Goal: Task Accomplishment & Management: Manage account settings

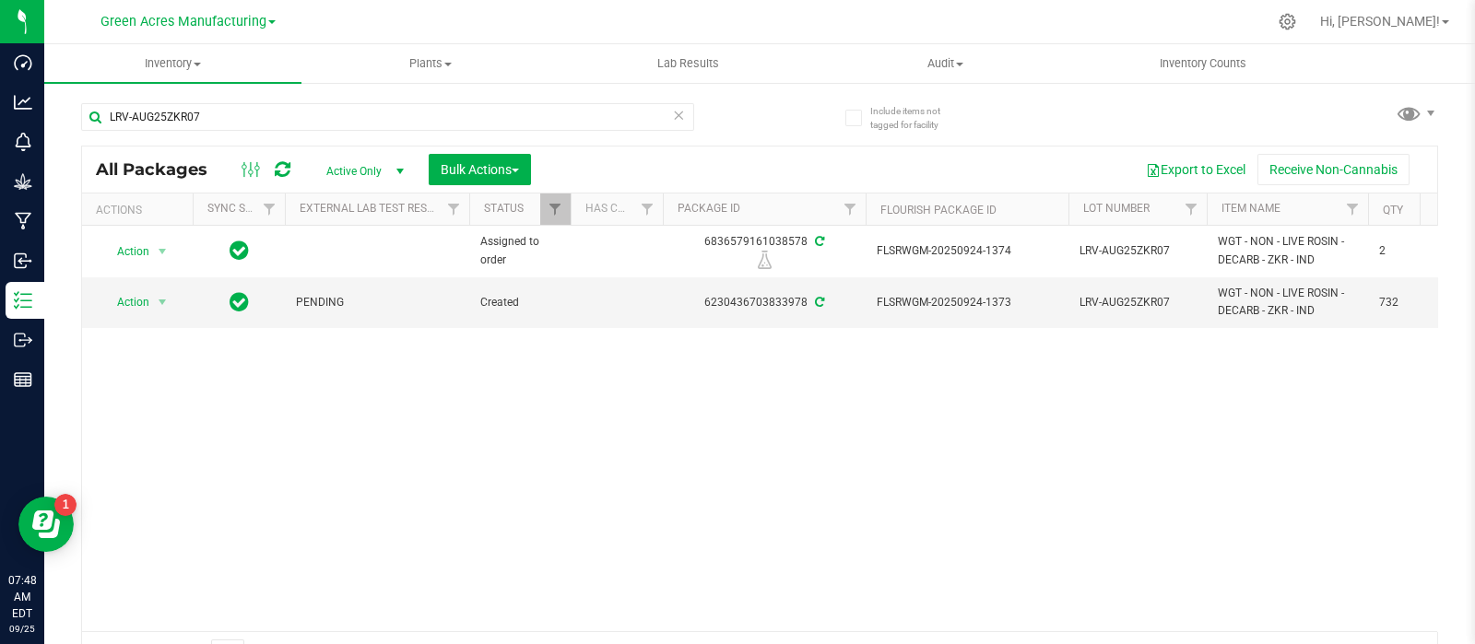
scroll to position [0, 548]
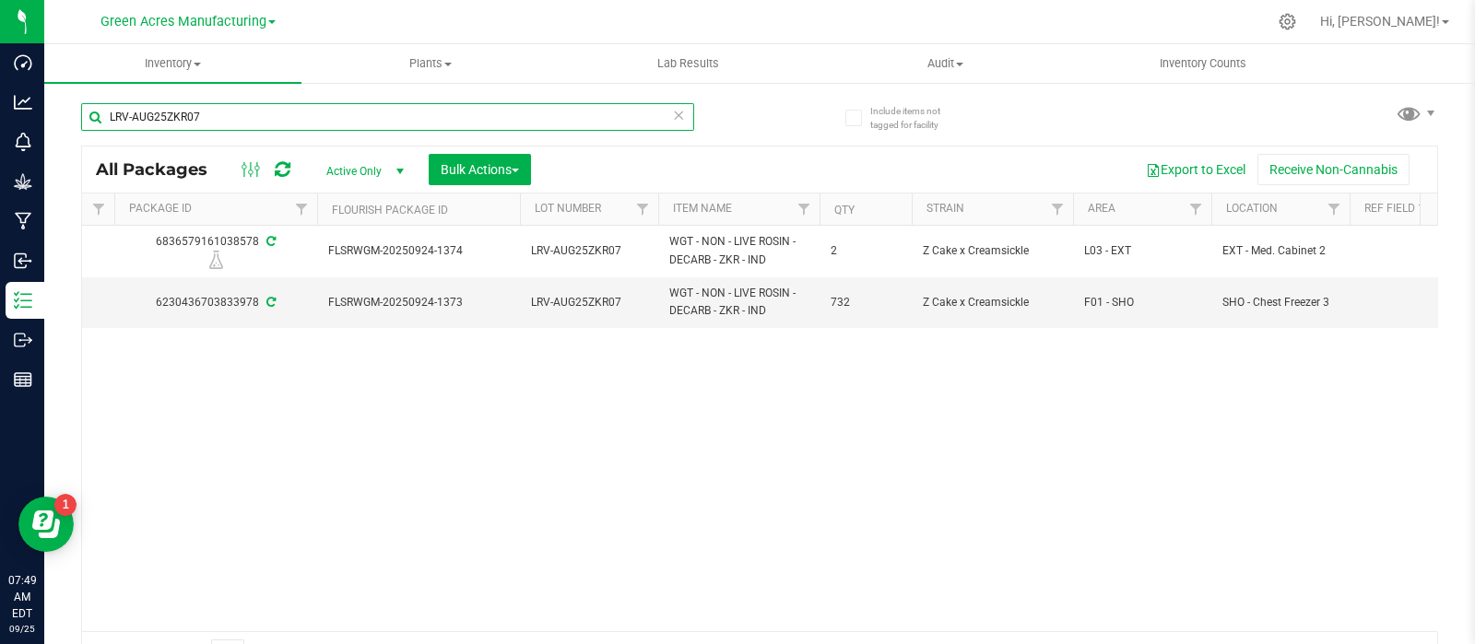
click at [327, 117] on input "LRV-AUG25ZKR07" at bounding box center [387, 117] width 613 height 28
click at [327, 112] on input "LRV-AUG25ZKR07" at bounding box center [387, 117] width 613 height 28
paste input "H-SEP25RZM04"
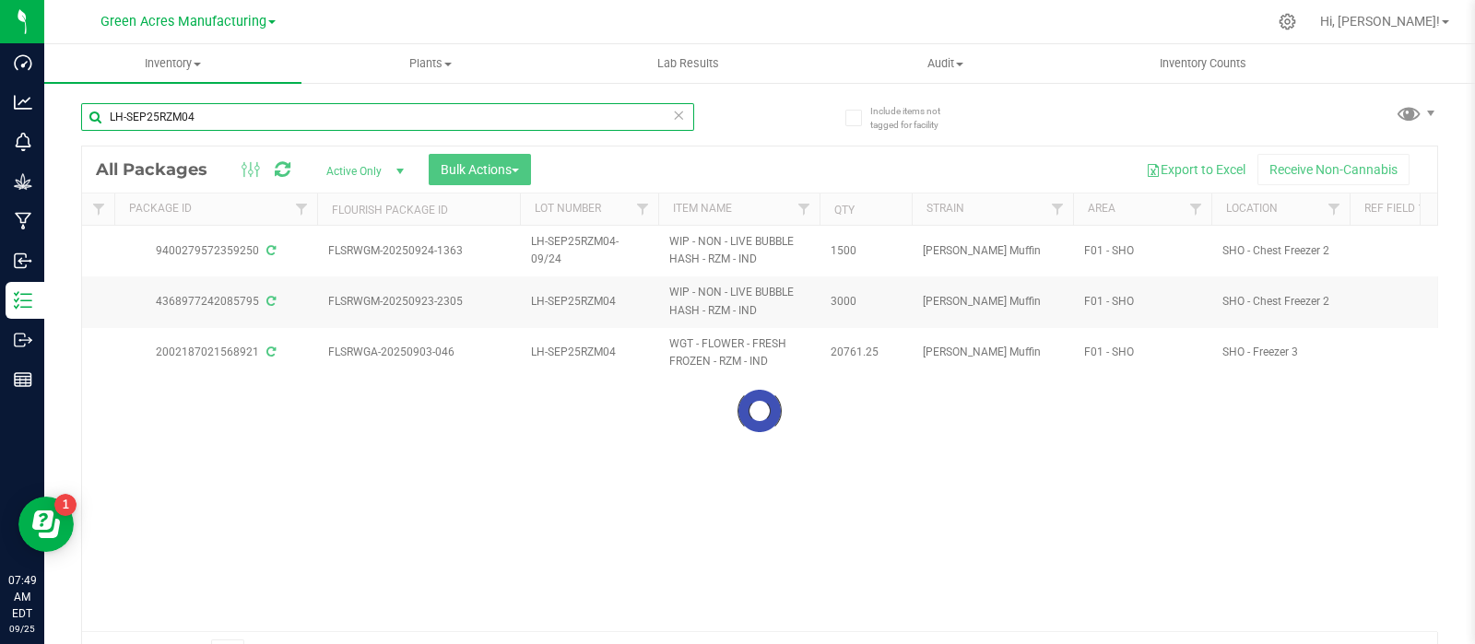
type input "LH-SEP25RZM04"
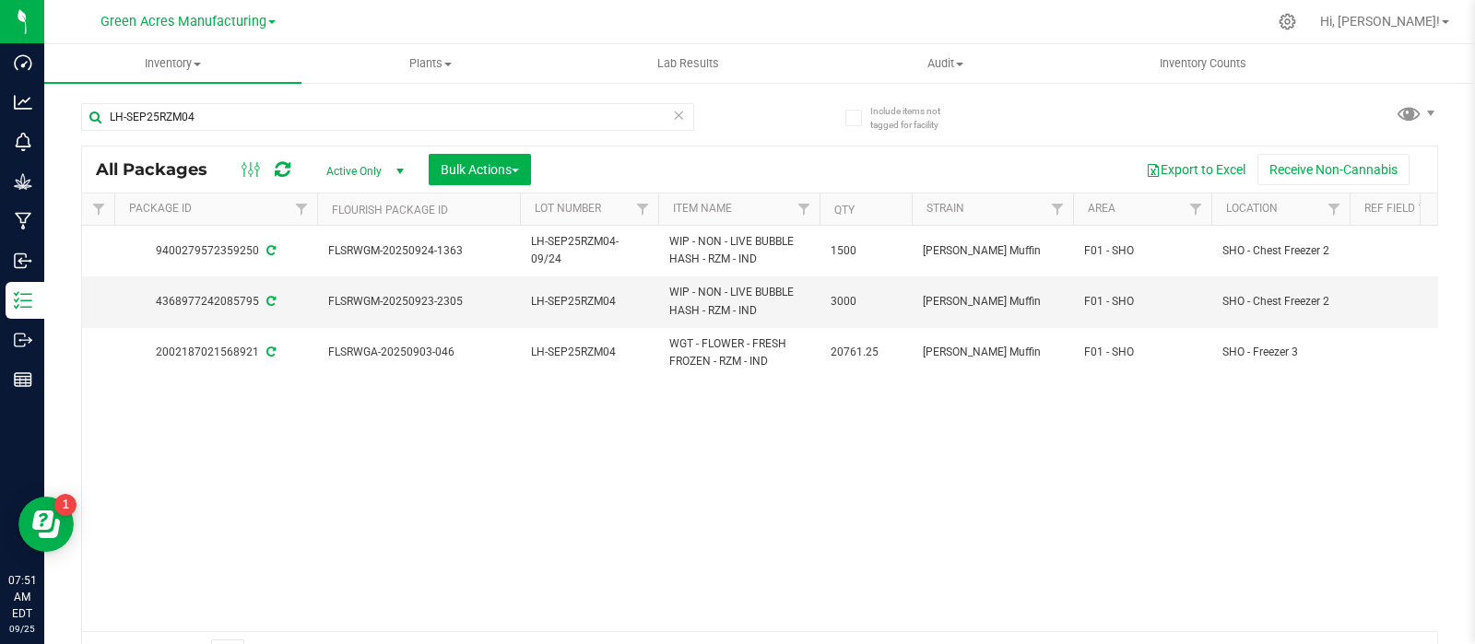
click at [133, 498] on div "Action Action Adjust qty Create package Edit attributes Global inventory Locate…" at bounding box center [759, 428] width 1355 height 405
click at [950, 438] on div "Action Action Adjust qty Create package Edit attributes Global inventory Locate…" at bounding box center [759, 428] width 1355 height 405
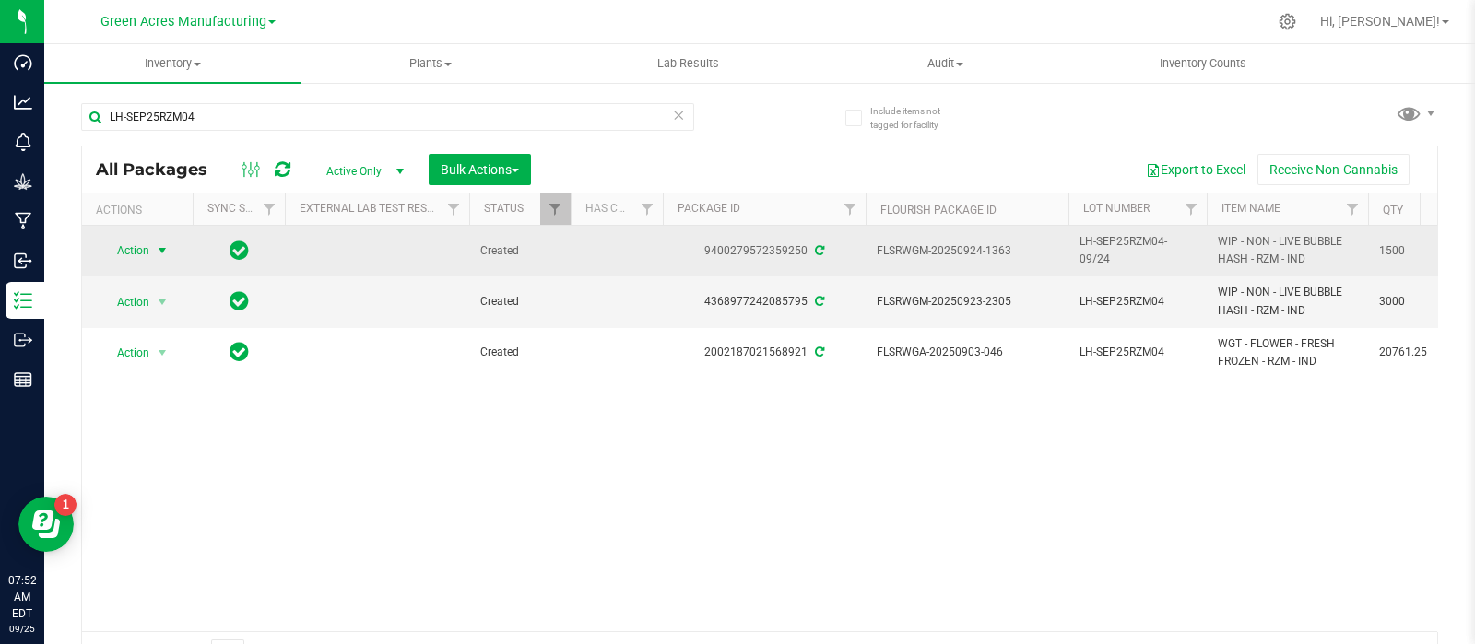
click at [109, 253] on span "Action" at bounding box center [125, 251] width 50 height 26
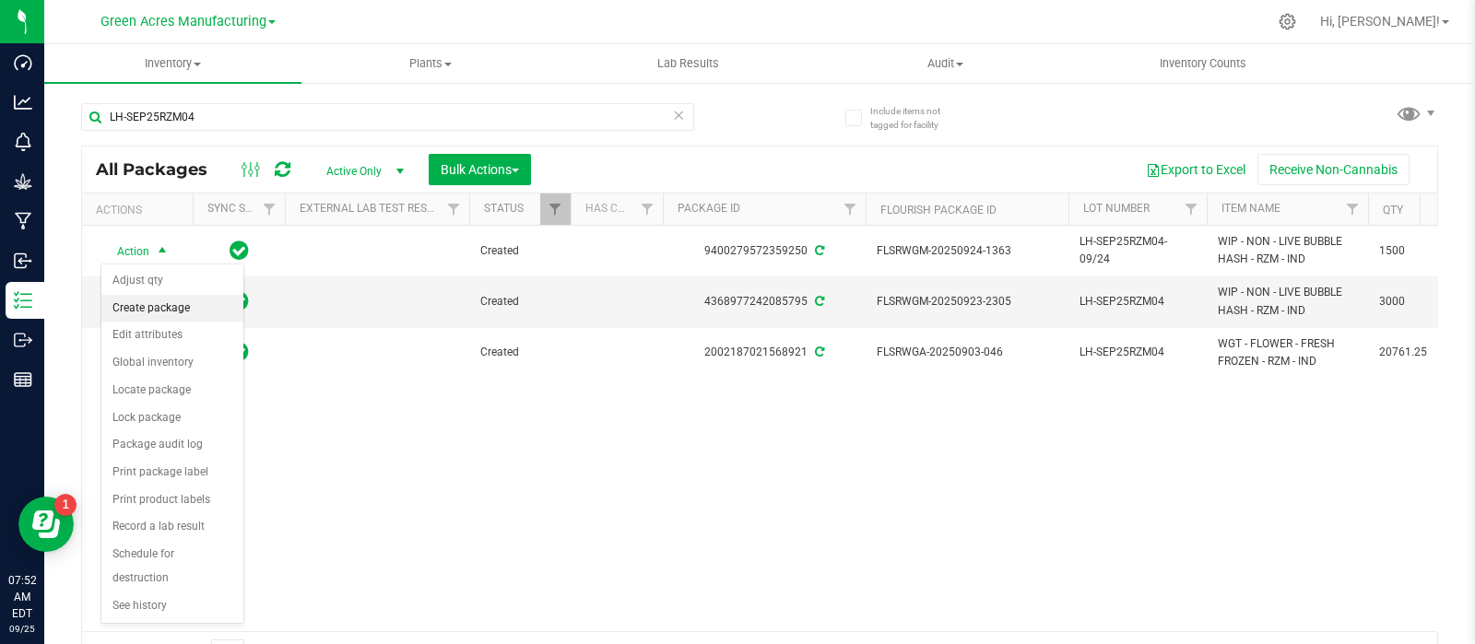
click at [130, 306] on li "Create package" at bounding box center [172, 309] width 142 height 28
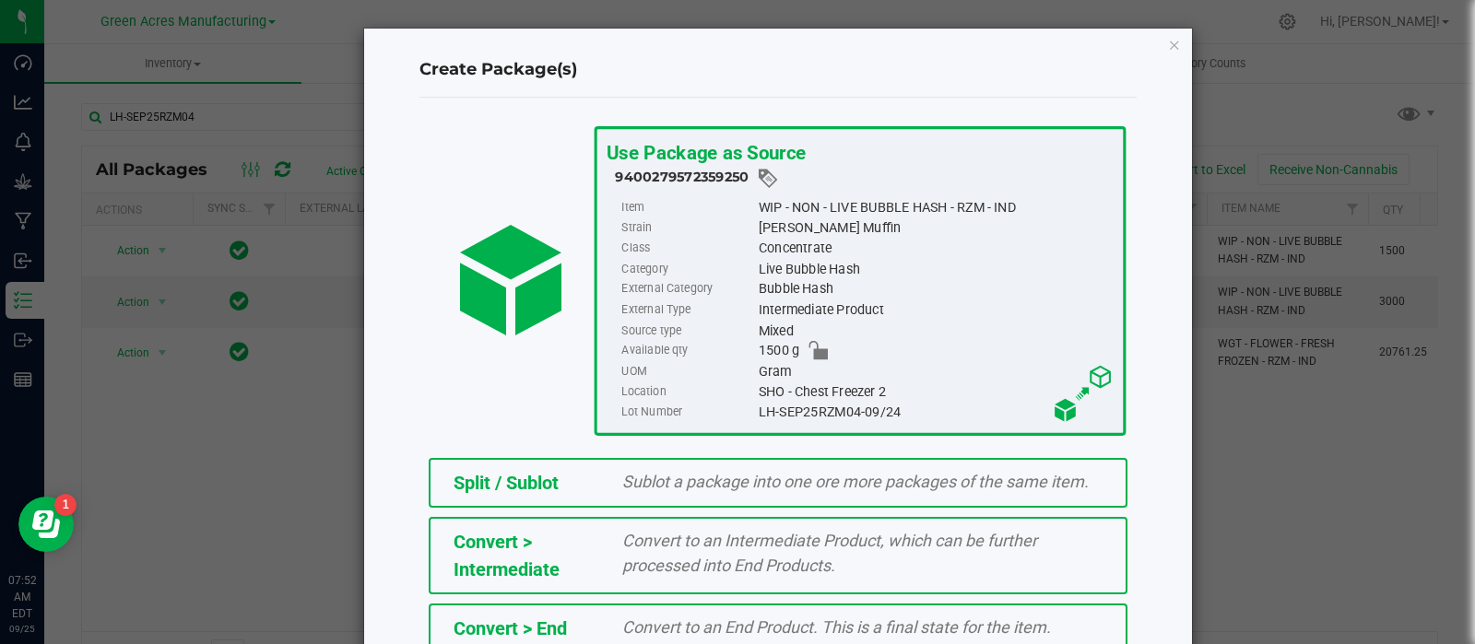
scroll to position [249, 0]
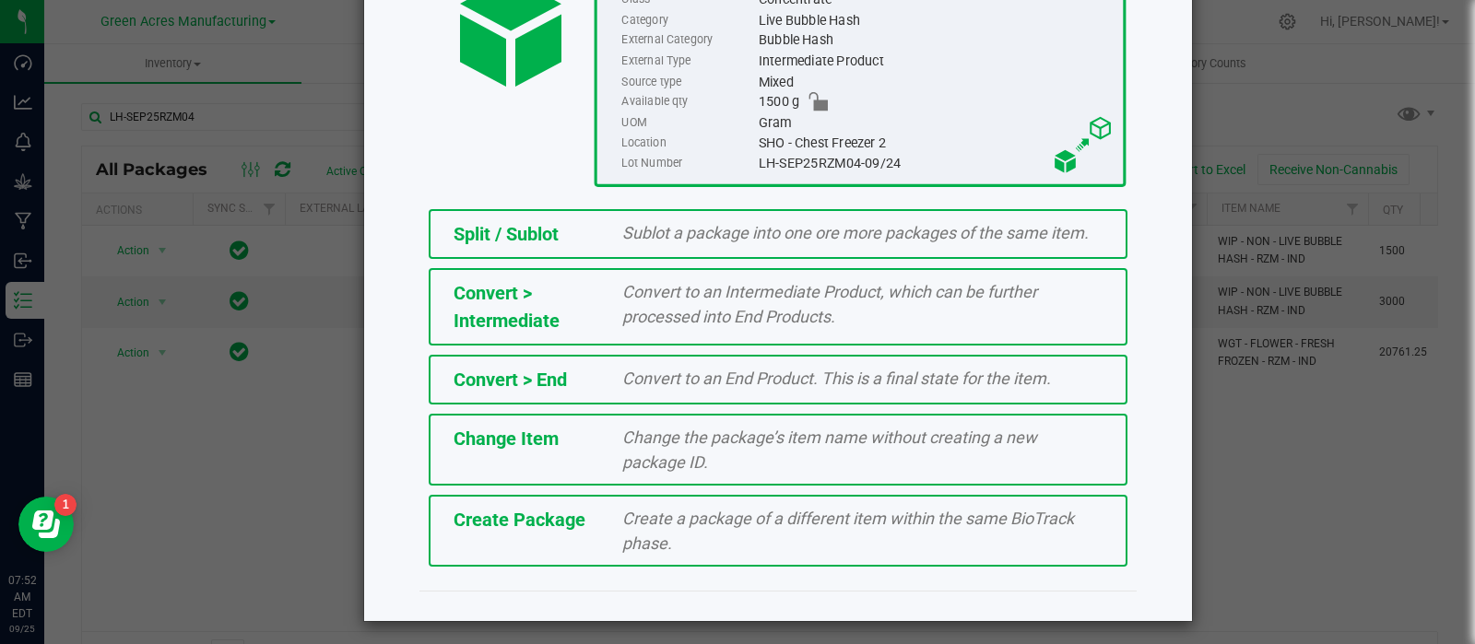
click at [502, 511] on span "Create Package" at bounding box center [519, 520] width 132 height 22
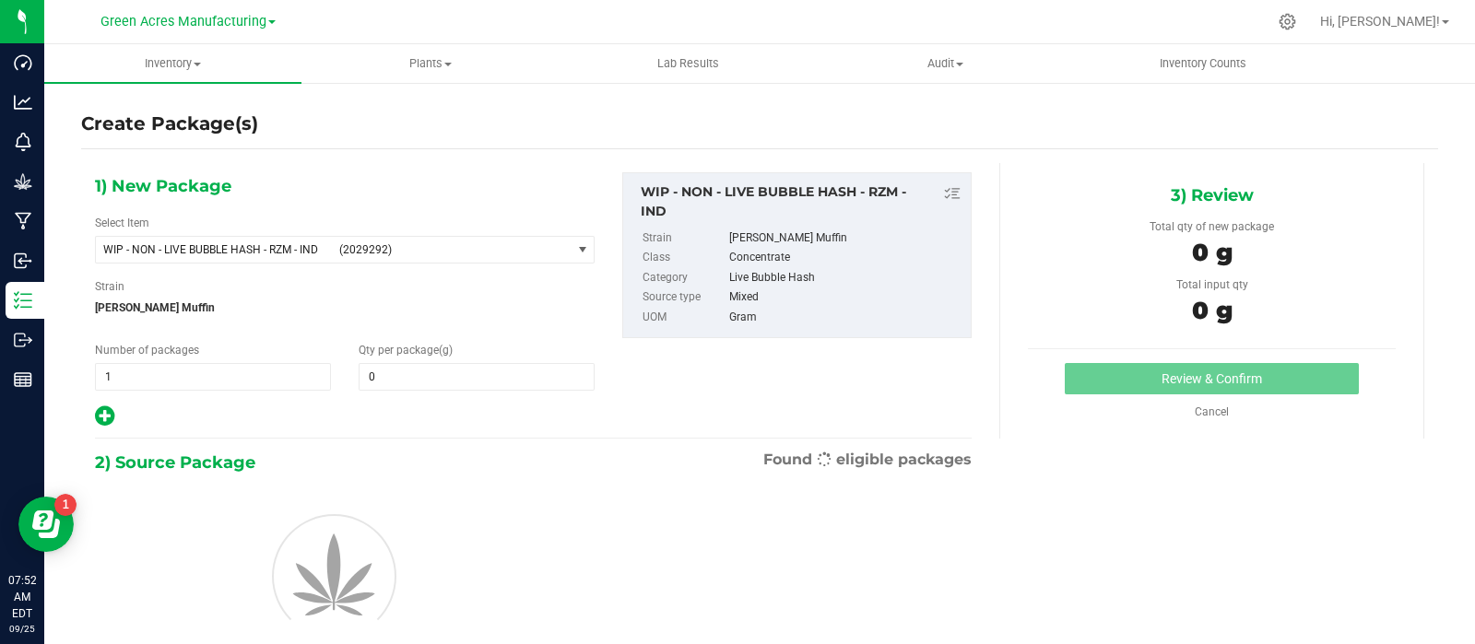
type input "0.0000"
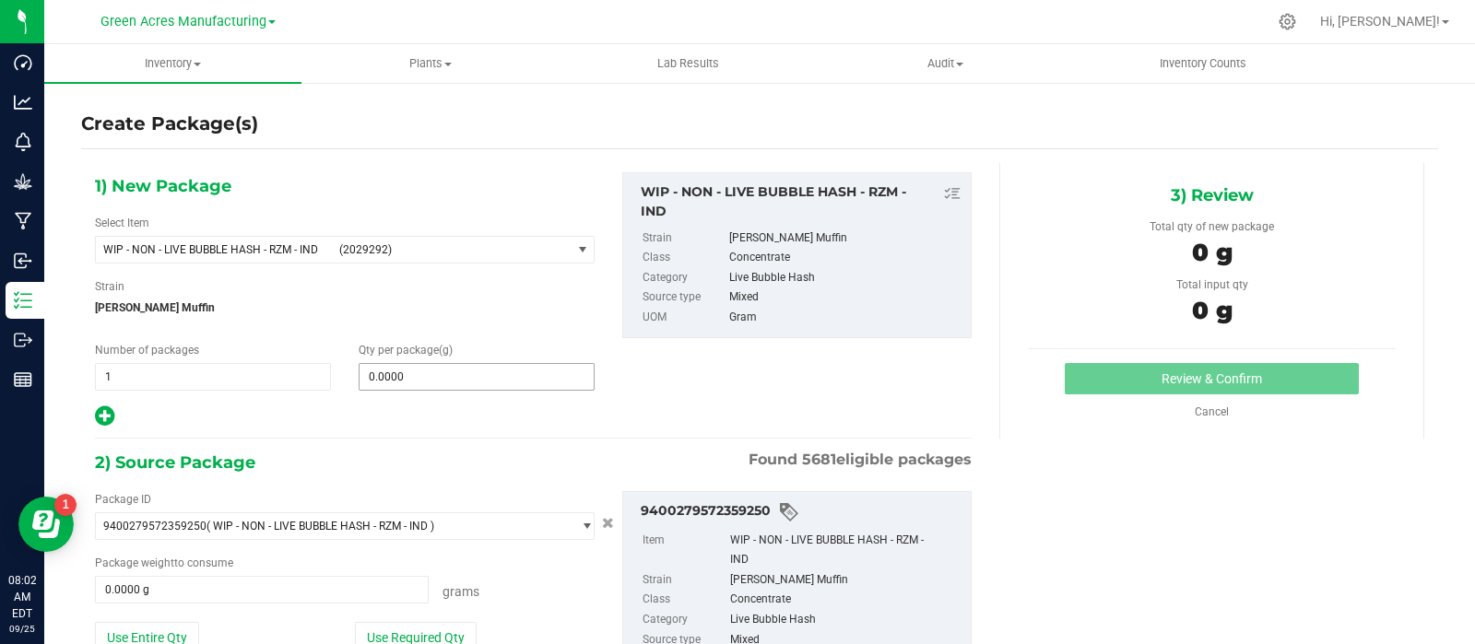
click at [434, 364] on span "0.0000 0" at bounding box center [476, 377] width 236 height 28
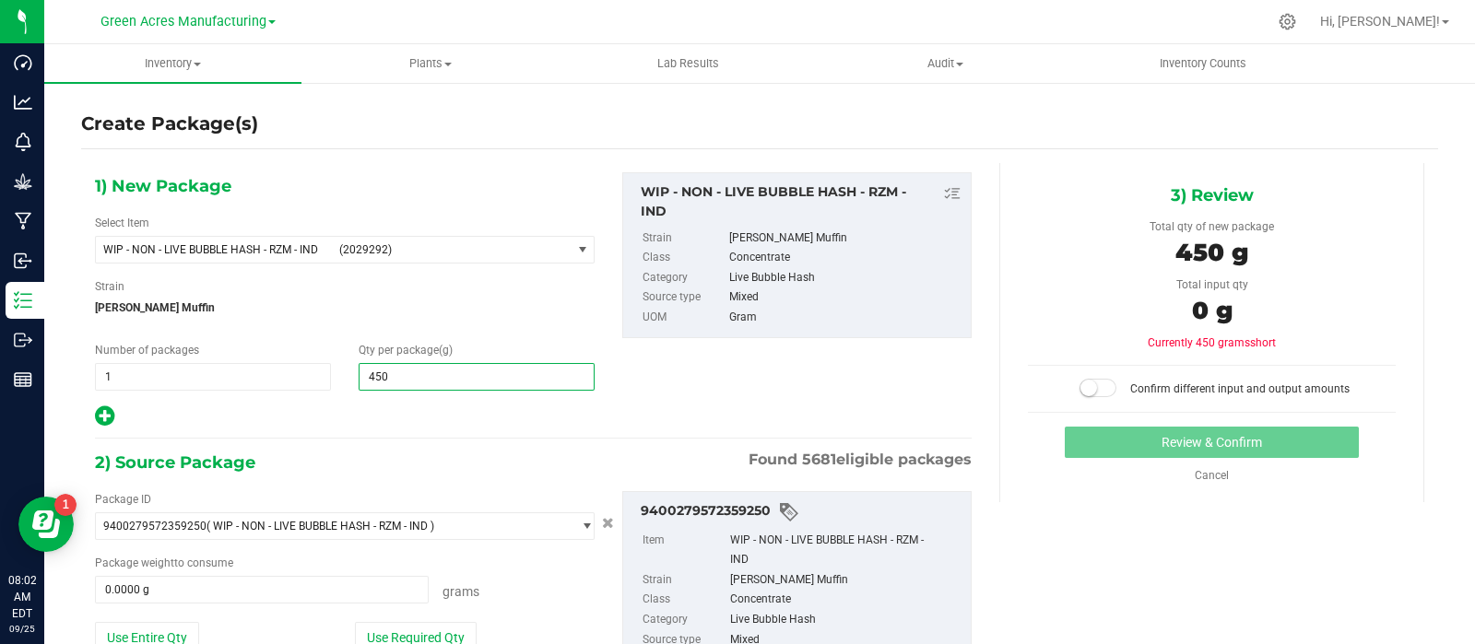
type input "4500"
type input "4,500.0000"
click at [118, 630] on button "Use Entire Qty" at bounding box center [147, 637] width 104 height 31
type input "1500.0000 g"
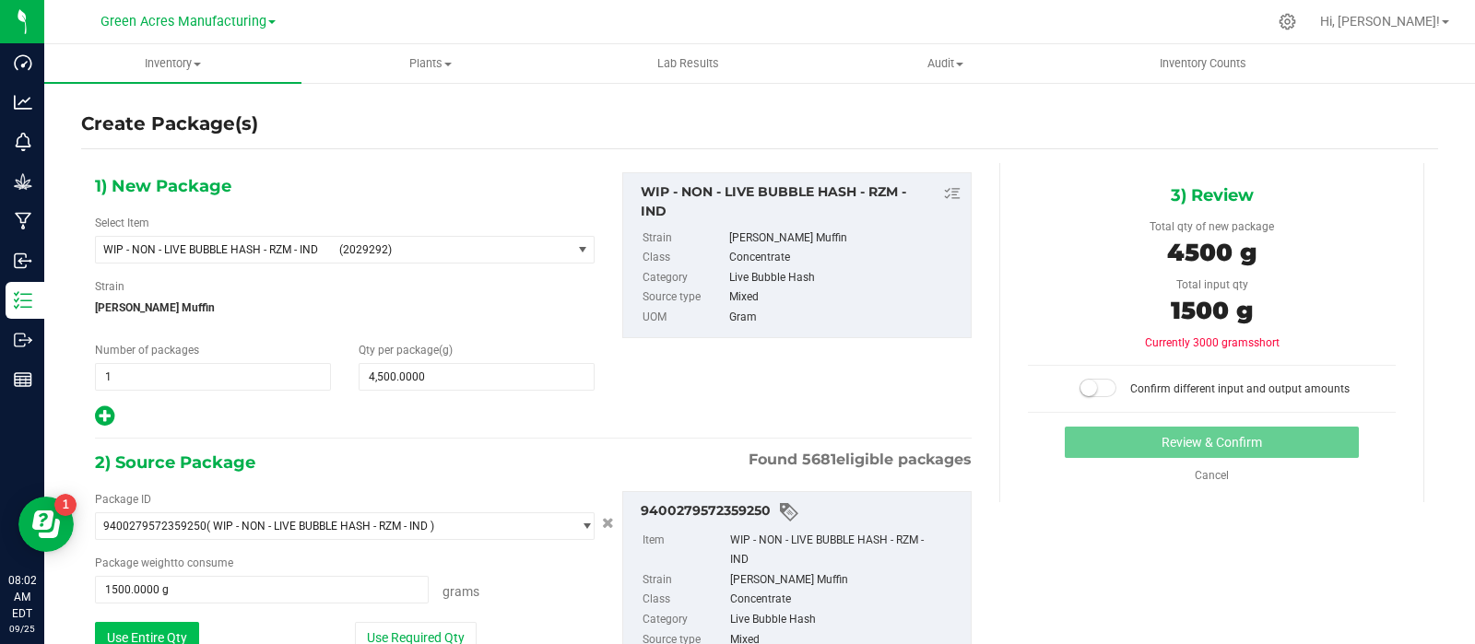
scroll to position [147, 0]
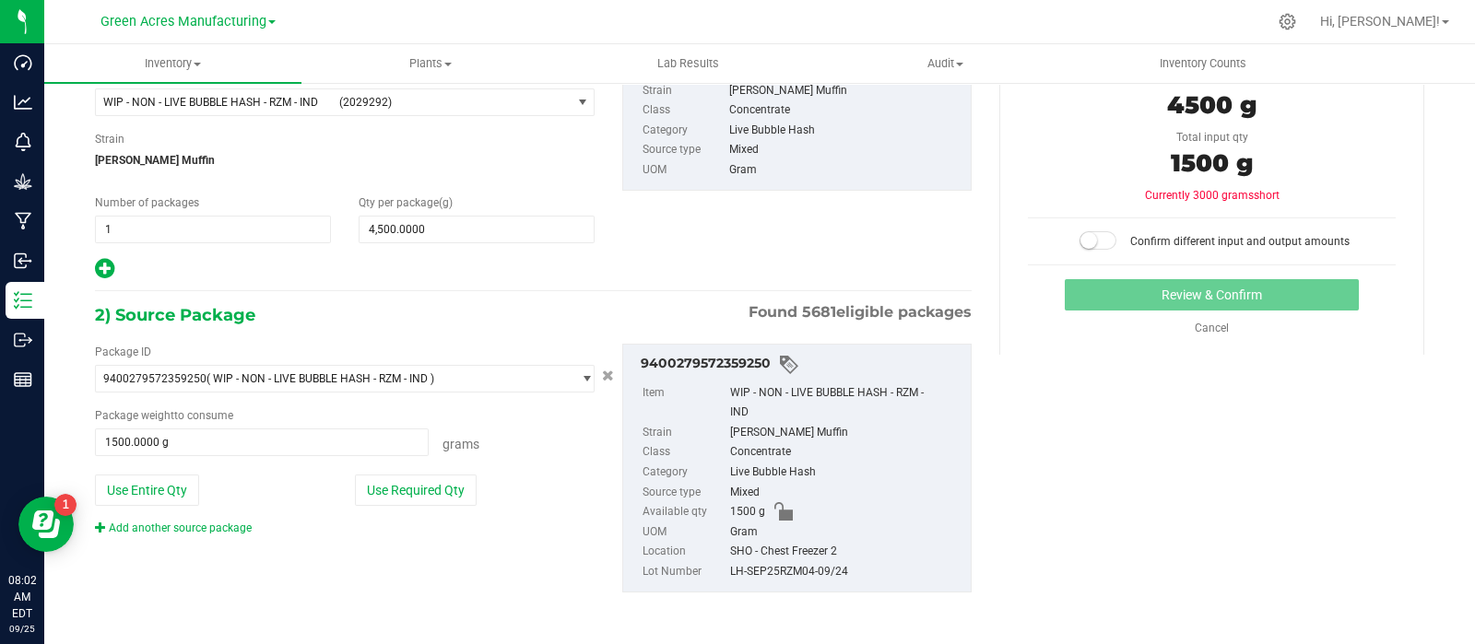
click at [141, 525] on link "Add another source package" at bounding box center [173, 528] width 157 height 13
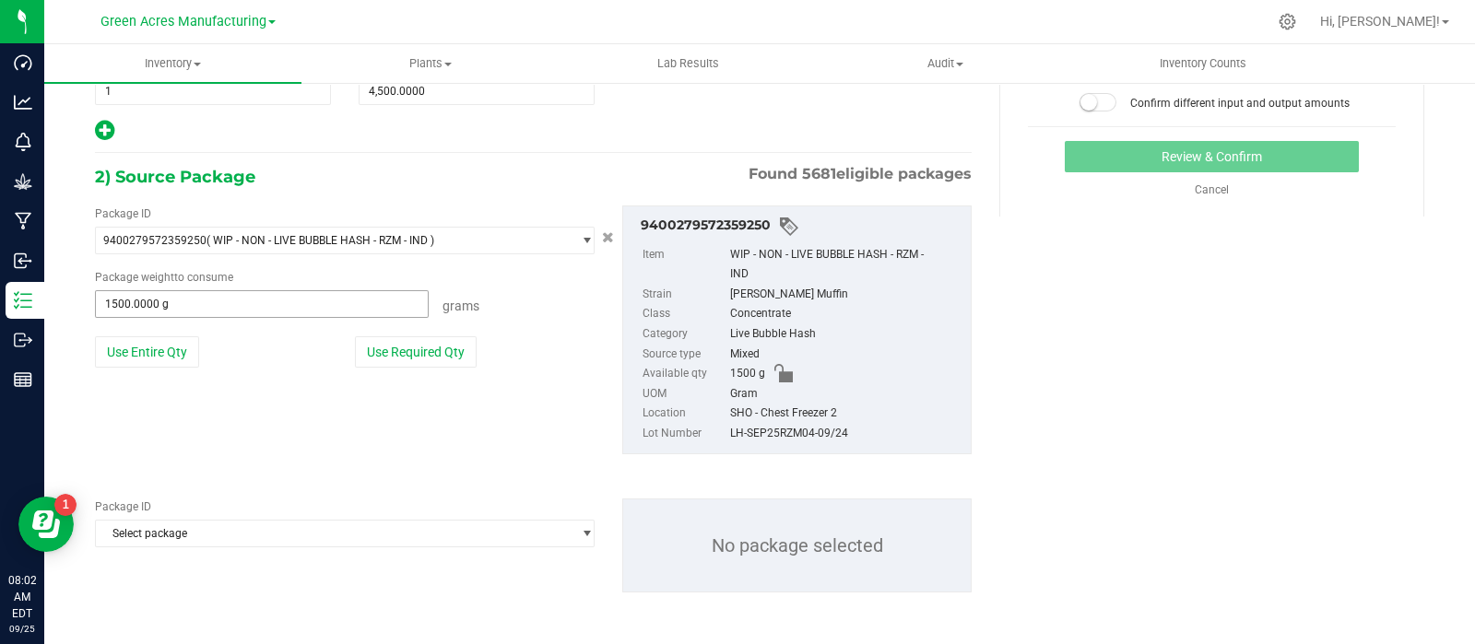
scroll to position [5, 0]
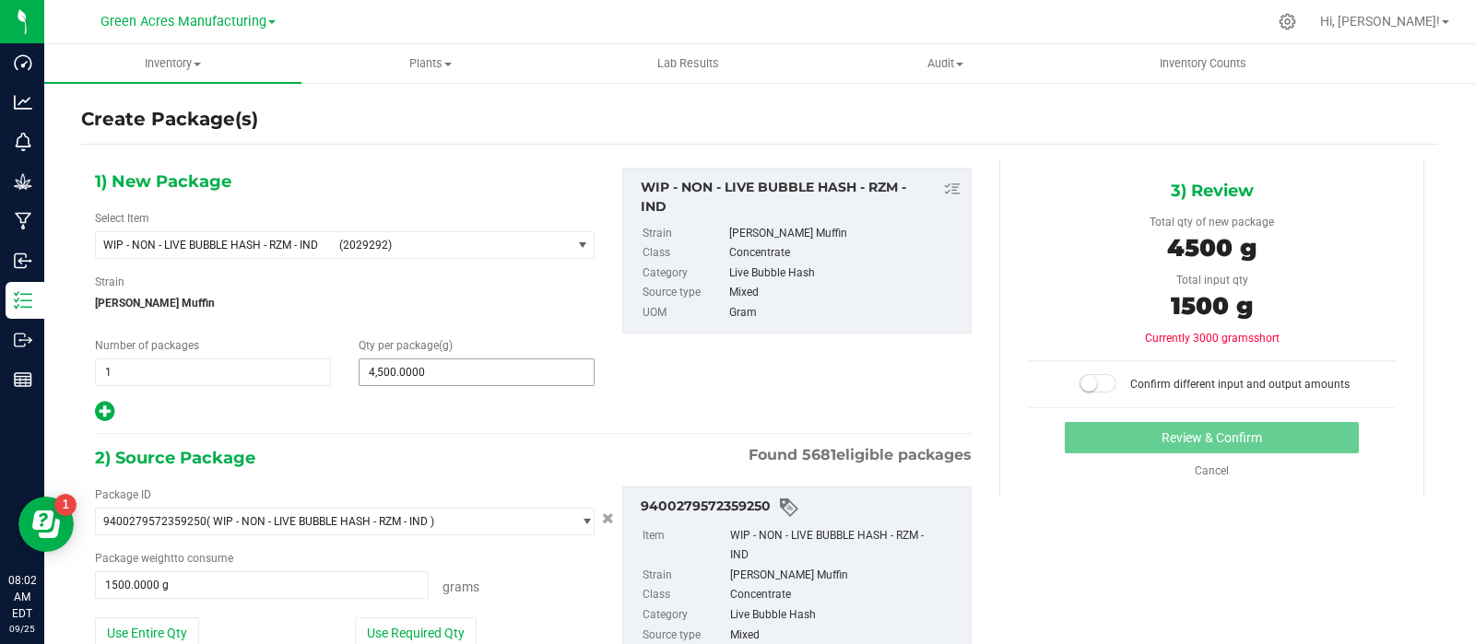
click at [488, 365] on span "4,500.0000 4500" at bounding box center [476, 372] width 236 height 28
type input "4"
type input "3000"
type input "3,000.0000"
click at [419, 388] on div "1) New Package Select Item WIP - NON - LIVE BUBBLE HASH - RZM - IND (2029292) 0…" at bounding box center [344, 296] width 527 height 256
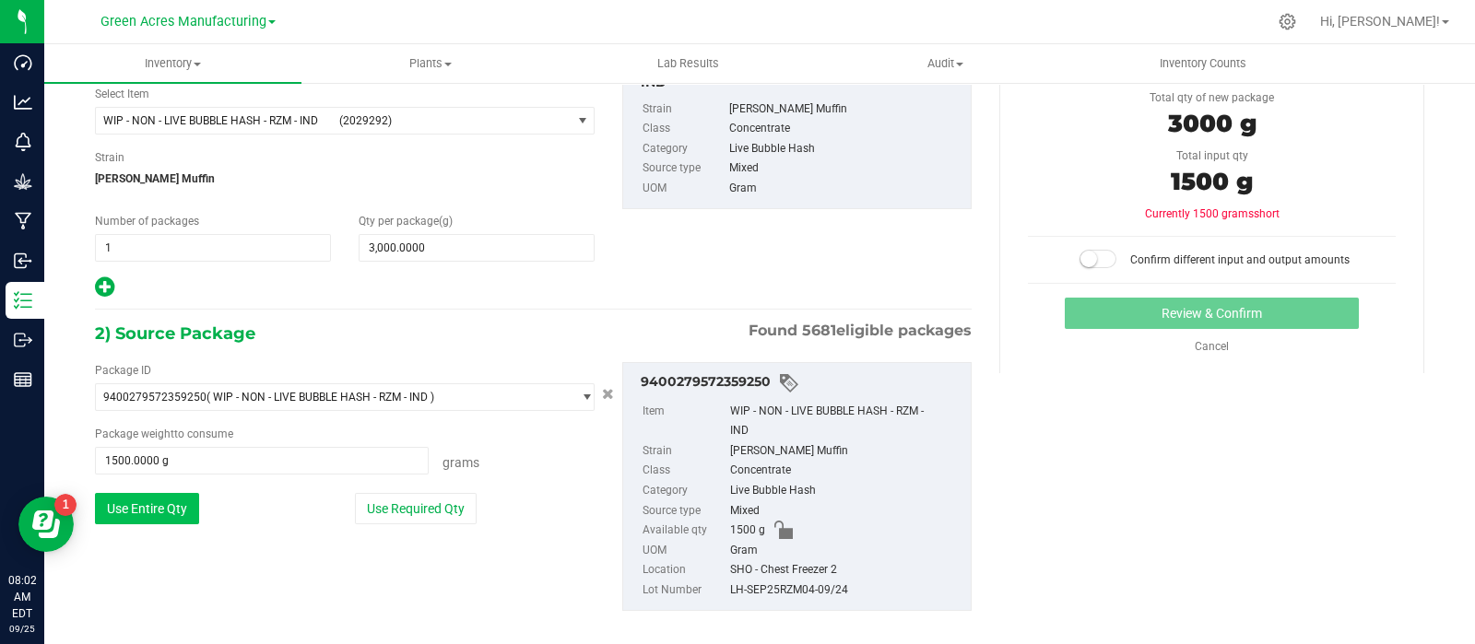
scroll to position [286, 0]
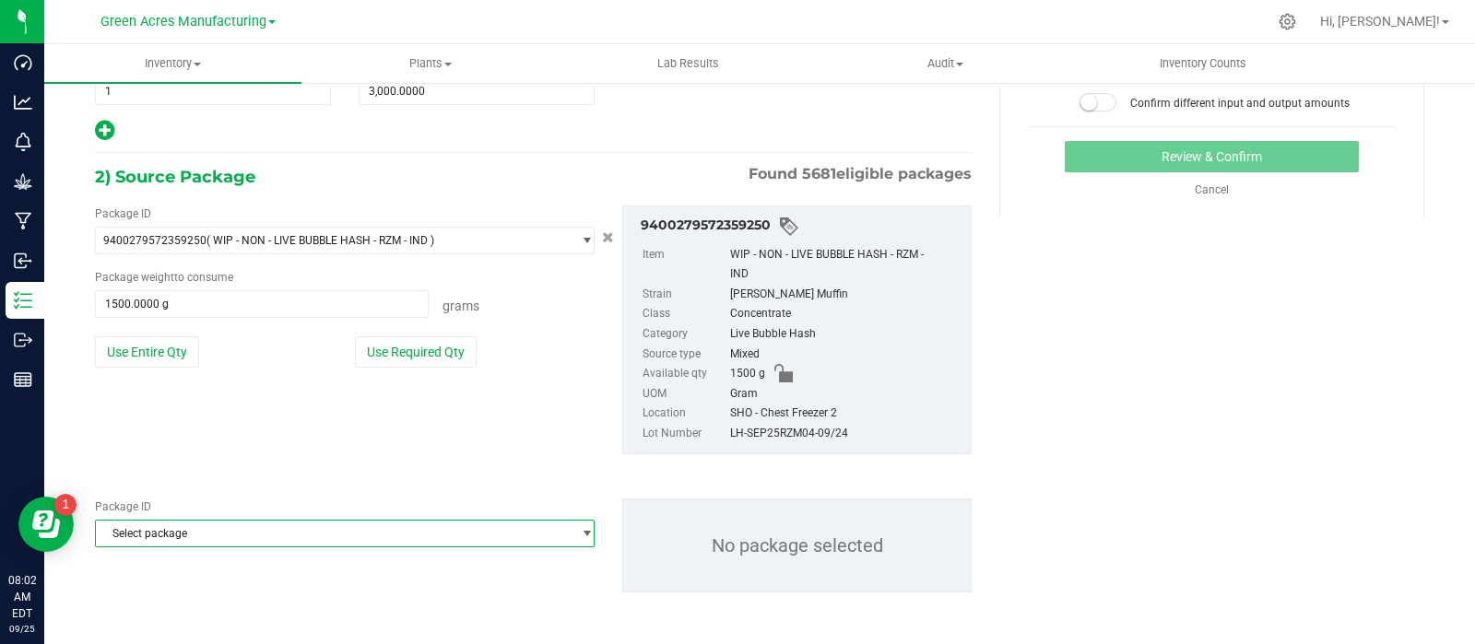
click at [186, 530] on span "Select package" at bounding box center [333, 534] width 475 height 26
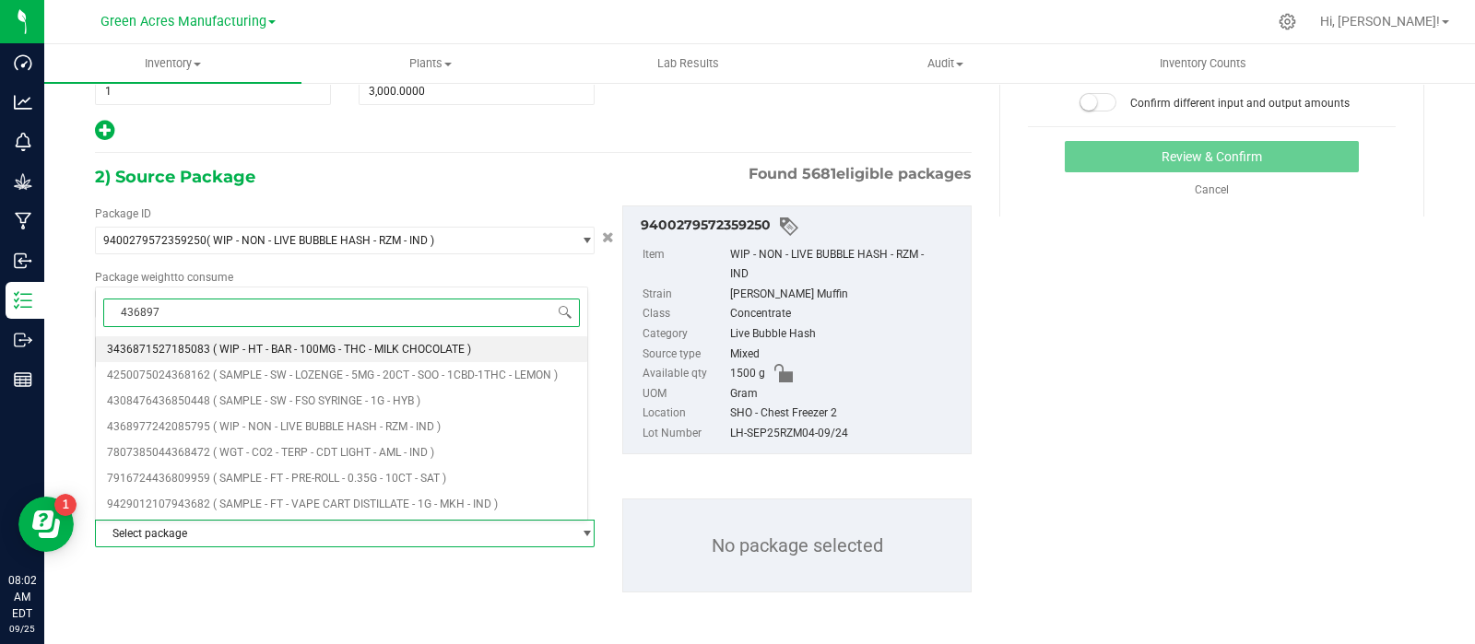
type input "4368977"
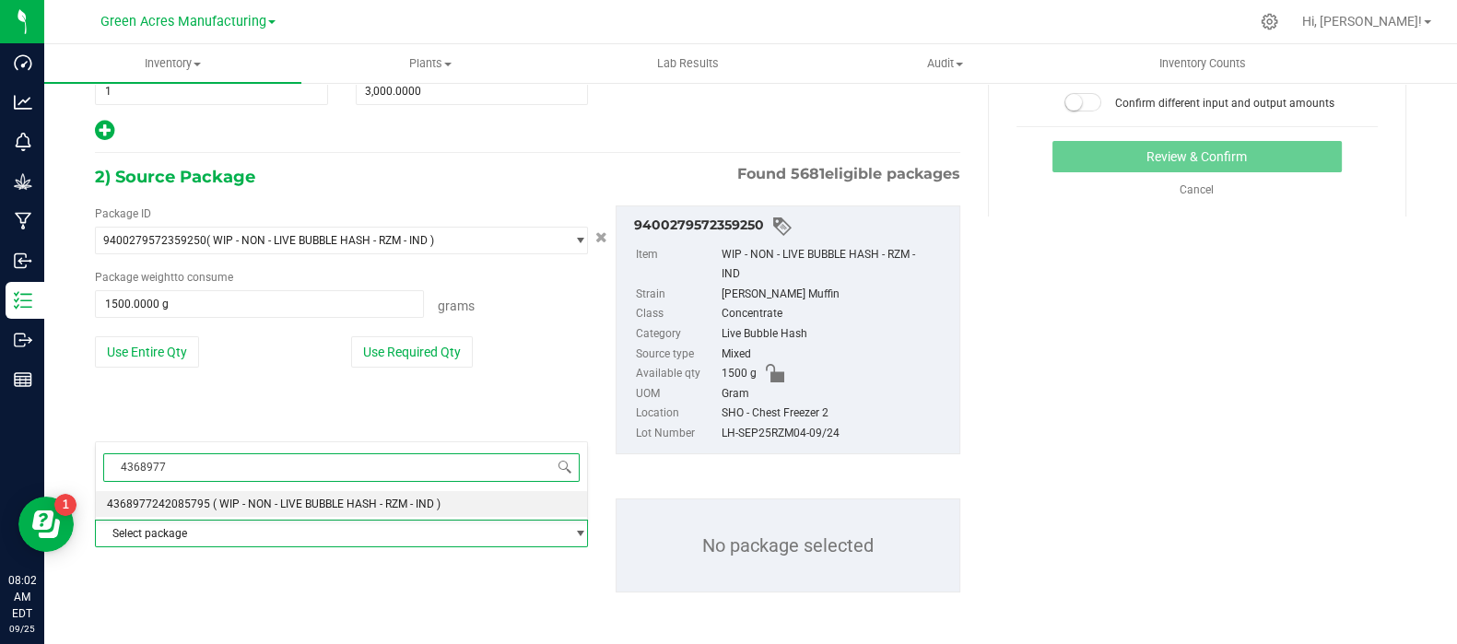
click at [180, 500] on span "4368977242085795" at bounding box center [158, 504] width 103 height 13
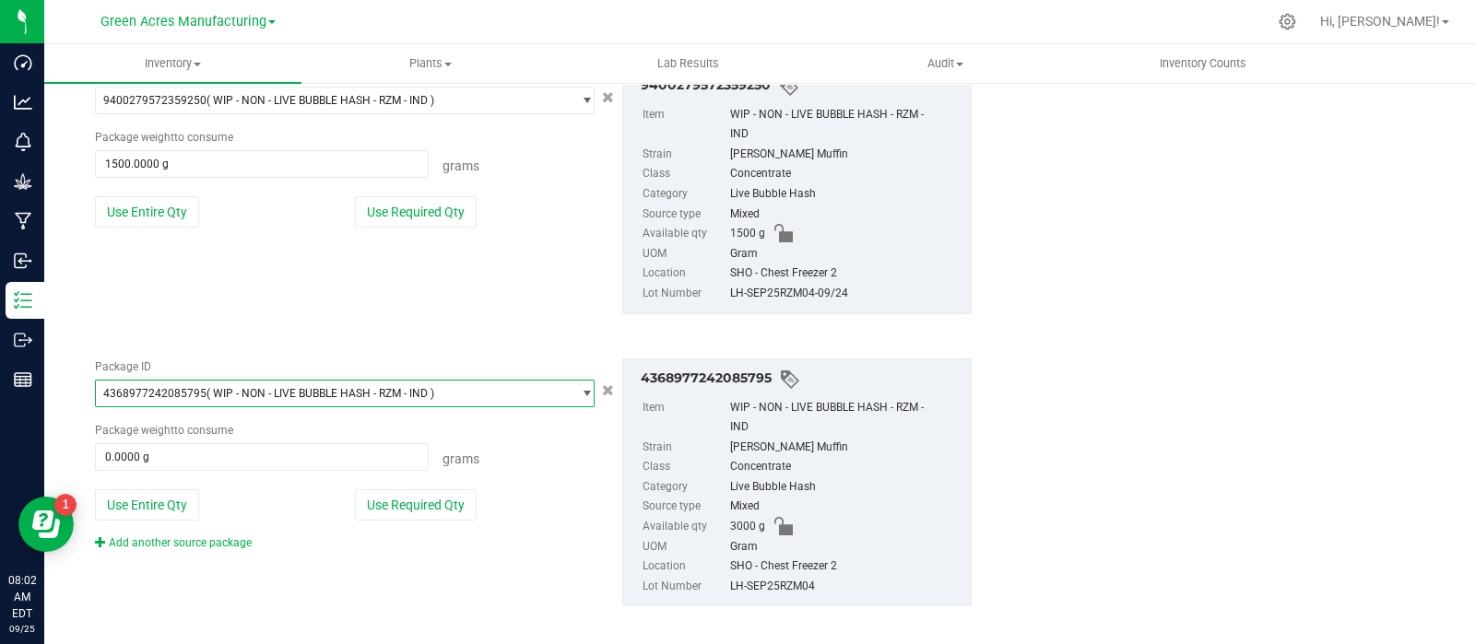
scroll to position [440, 0]
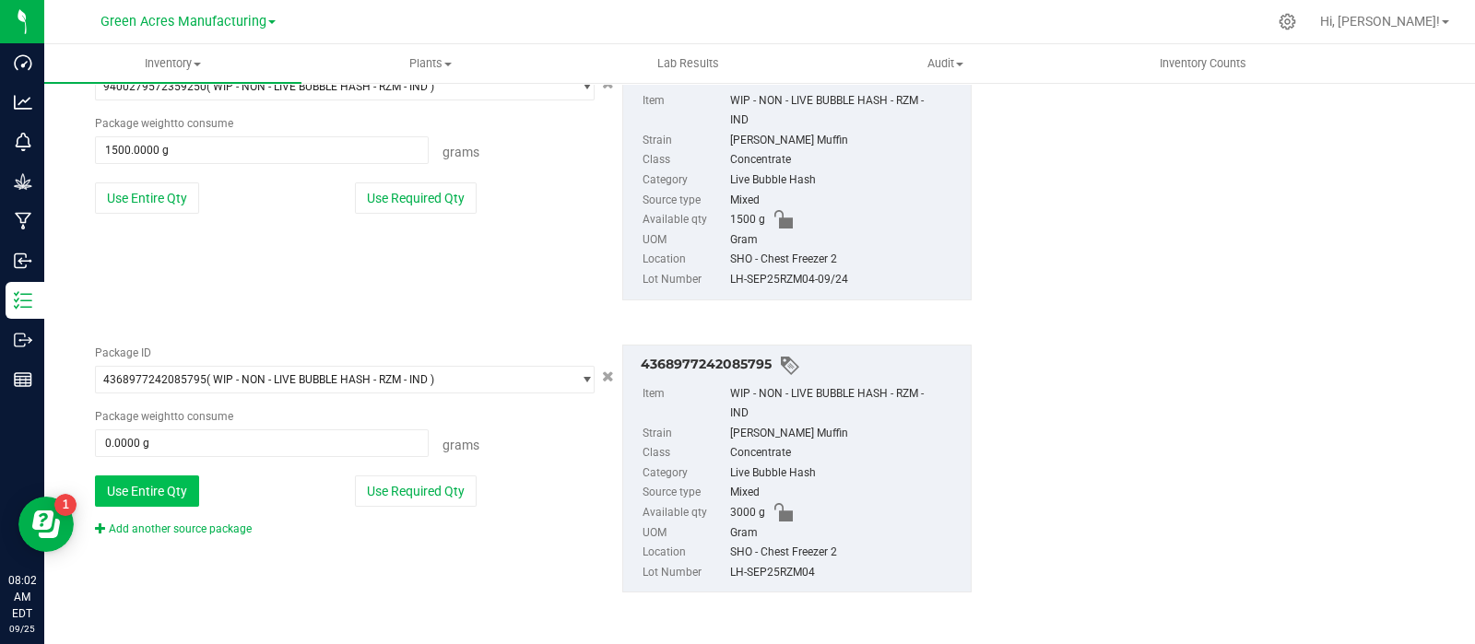
click at [180, 500] on button "Use Entire Qty" at bounding box center [147, 491] width 104 height 31
type input "3000.0000 g"
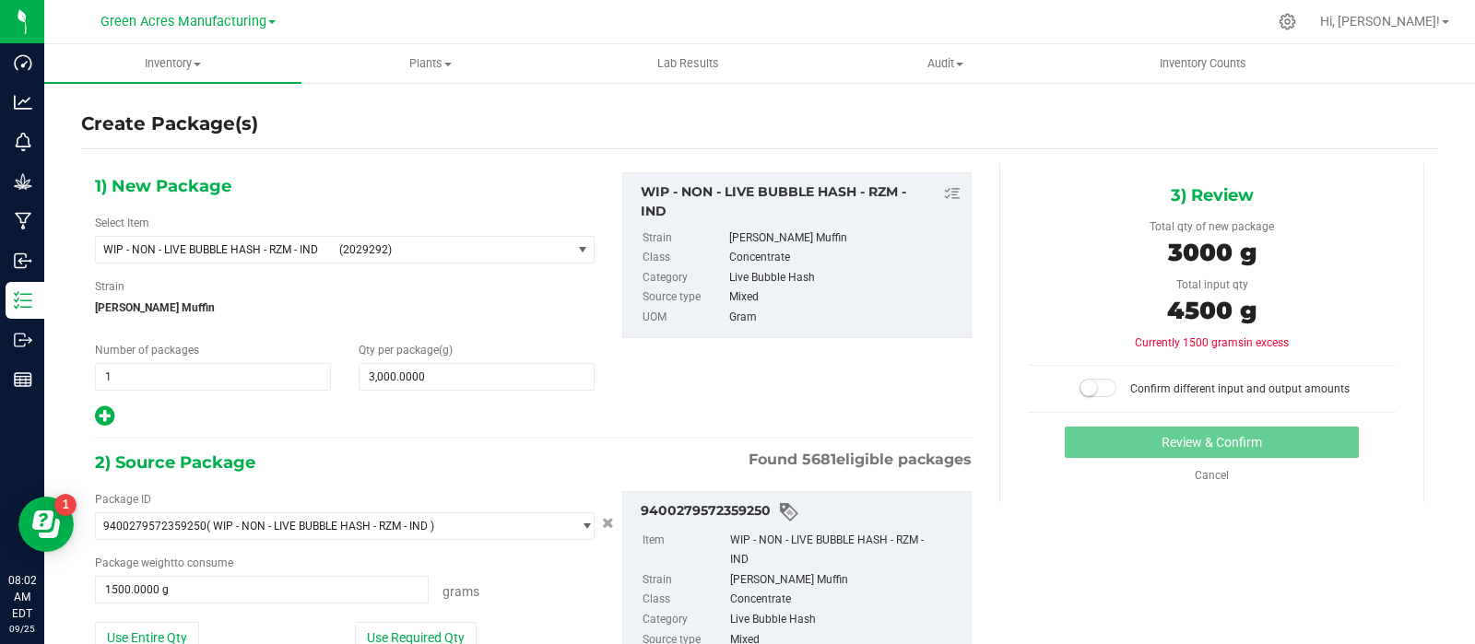
scroll to position [0, 0]
click at [1095, 390] on span at bounding box center [1097, 388] width 37 height 18
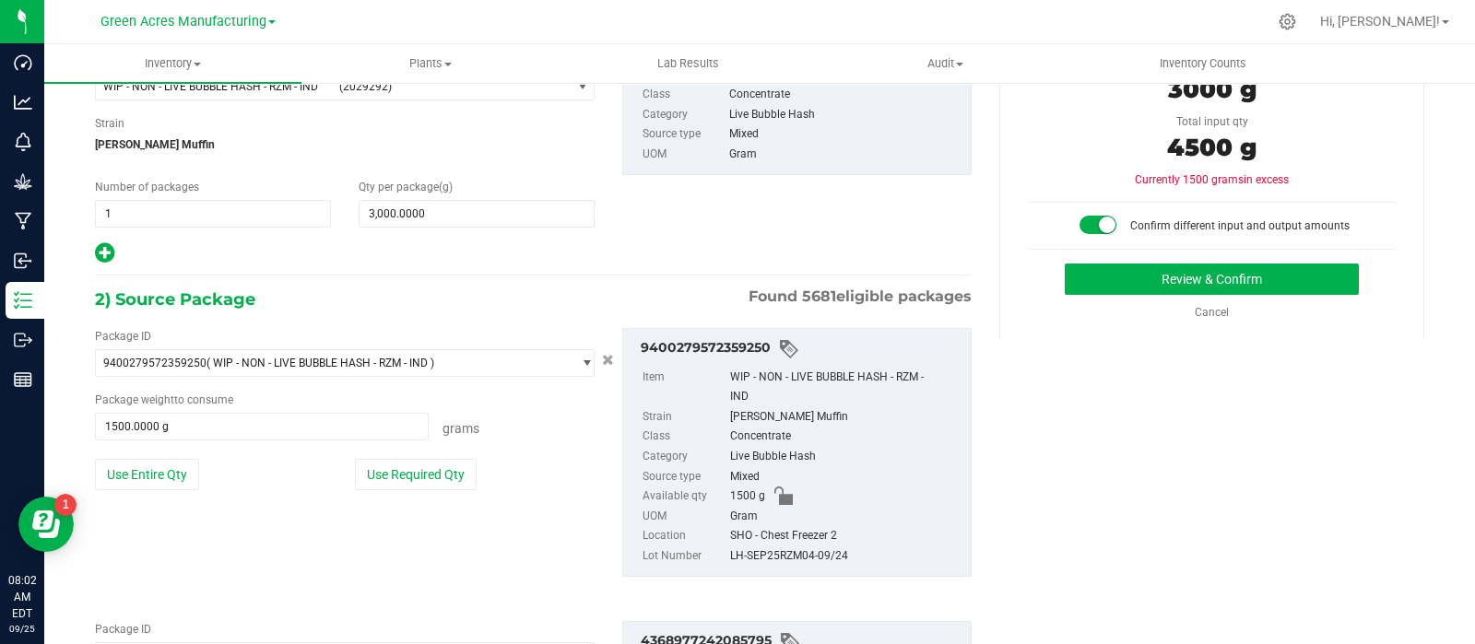
scroll to position [440, 0]
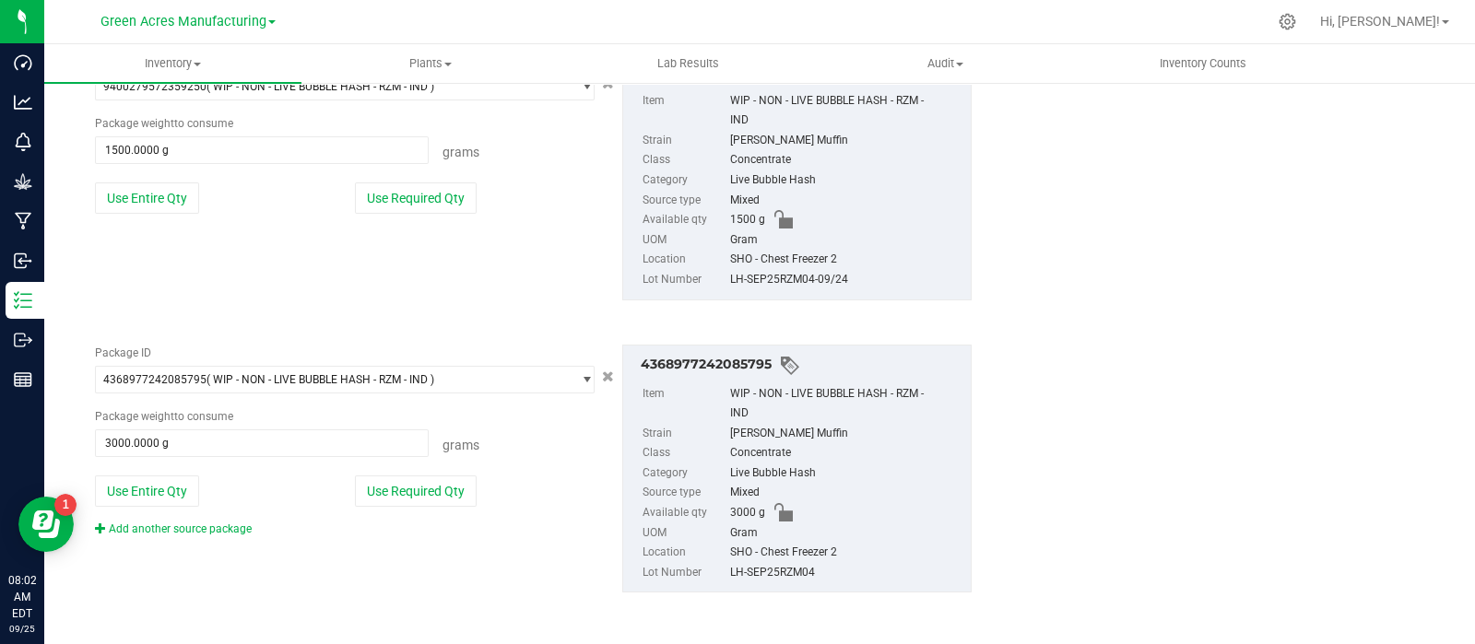
click at [771, 567] on div "LH-SEP25RZM04" at bounding box center [845, 573] width 231 height 20
copy div "LH-SEP25RZM04"
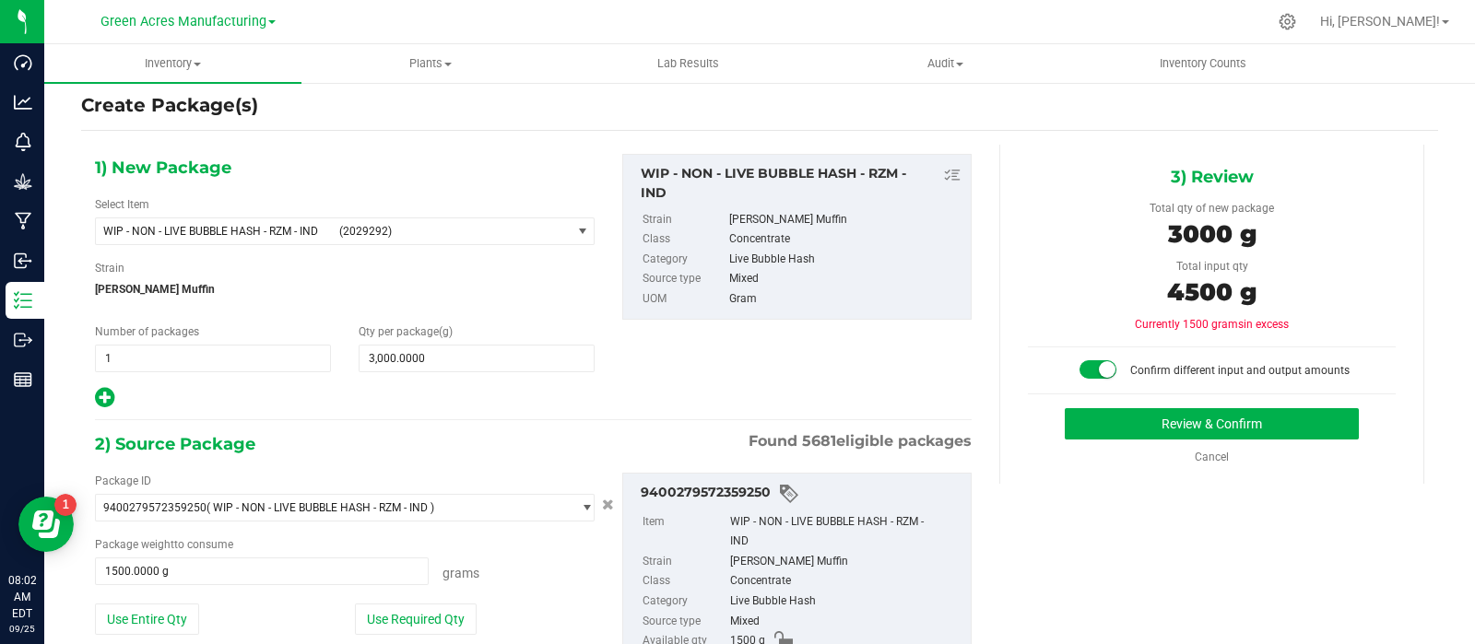
scroll to position [0, 0]
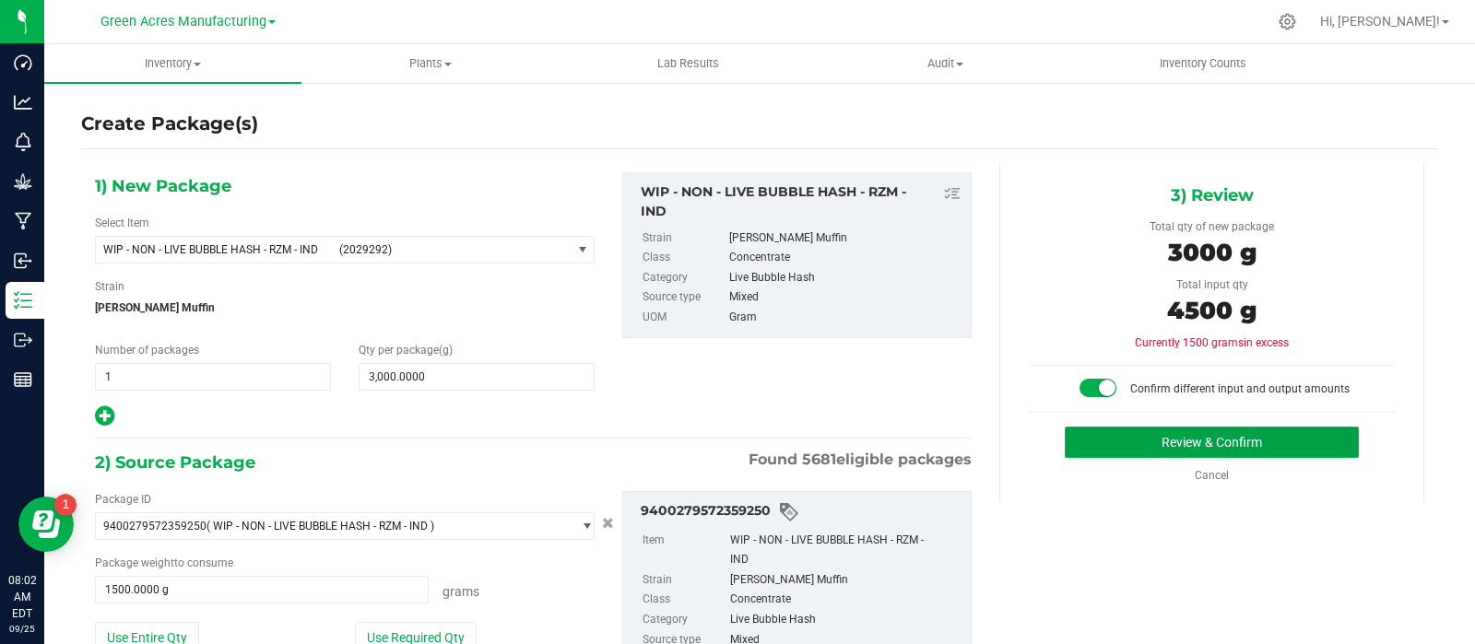
click at [1100, 430] on button "Review & Confirm" at bounding box center [1211, 442] width 294 height 31
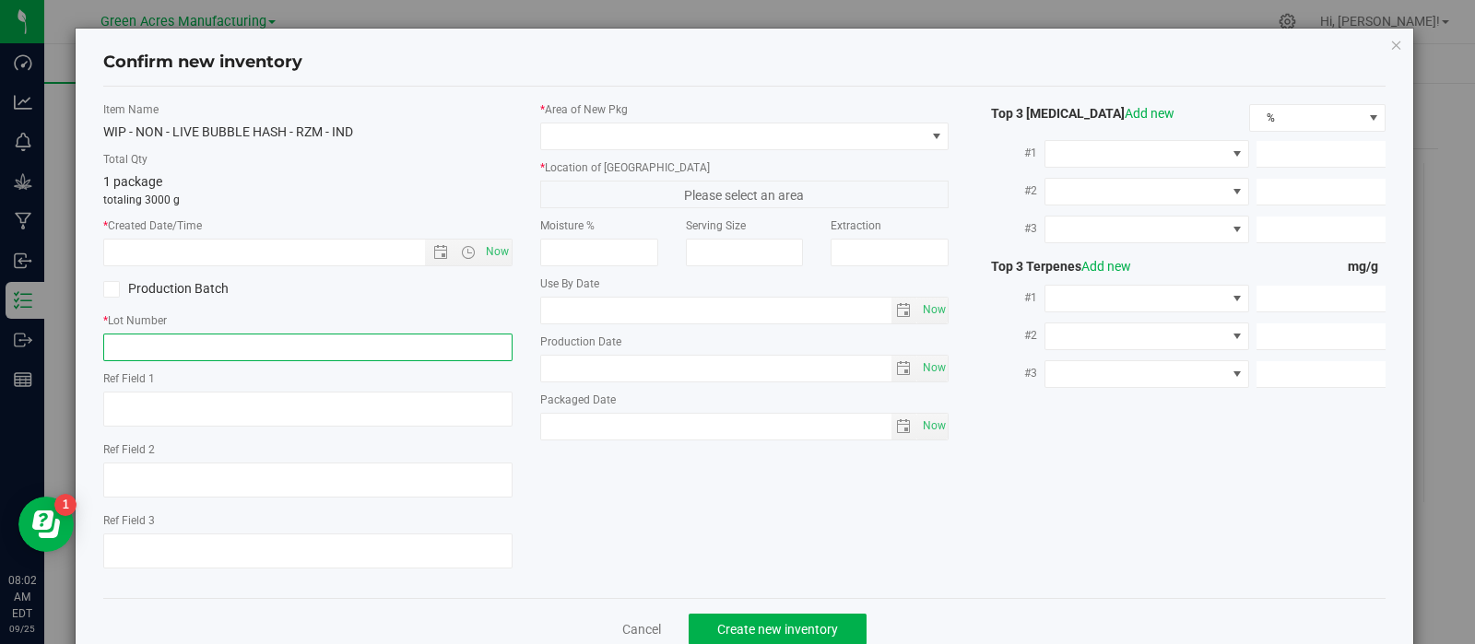
click at [291, 339] on input "text" at bounding box center [307, 348] width 409 height 28
paste input "LH-SEP25RZM04"
type input "LH-SEP25RZM04"
click at [486, 254] on span "Now" at bounding box center [496, 252] width 31 height 27
type input "[DATE] 8:03 AM"
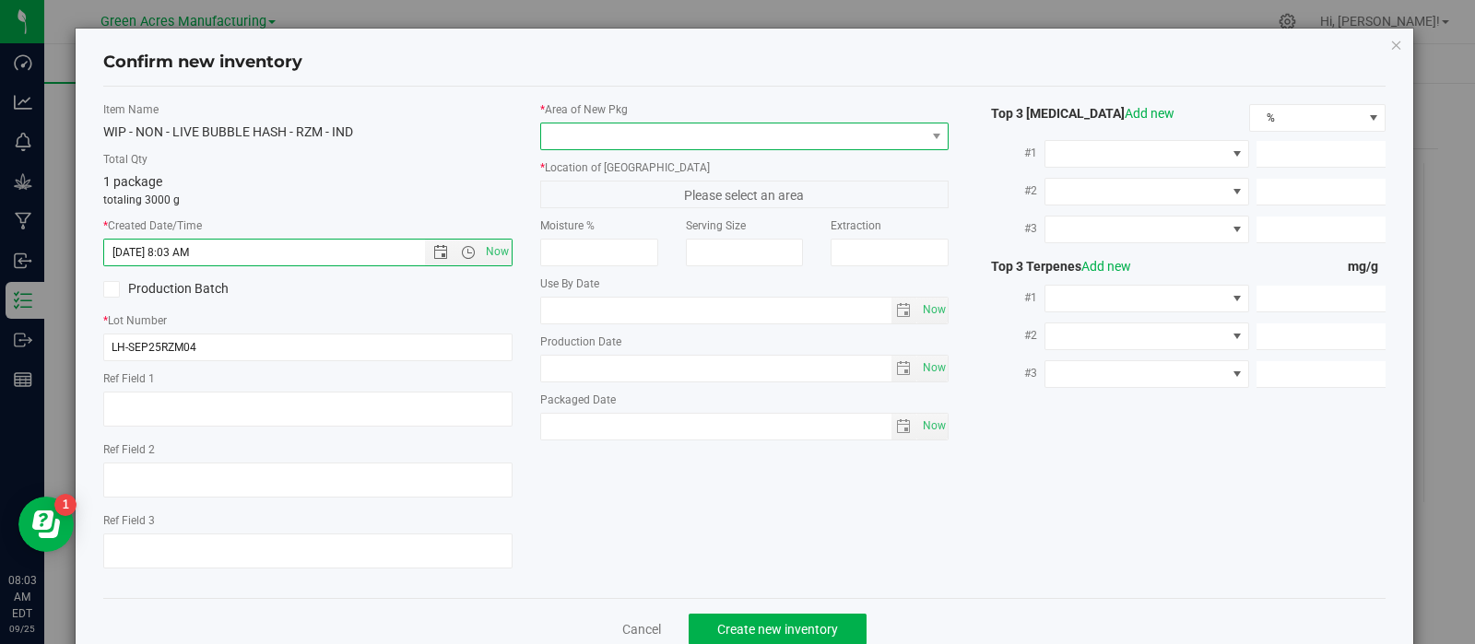
click at [609, 137] on span at bounding box center [733, 136] width 384 height 26
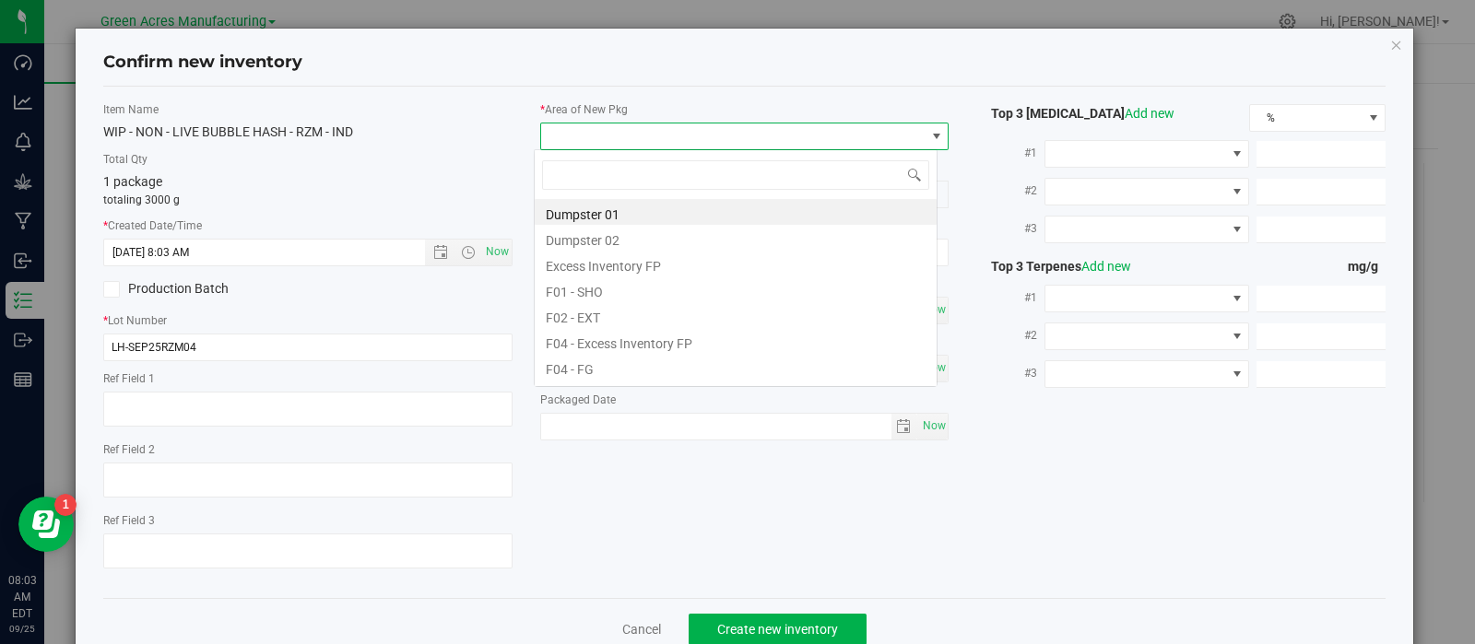
scroll to position [27, 404]
click at [611, 288] on li "F01 - SHO" at bounding box center [736, 289] width 402 height 26
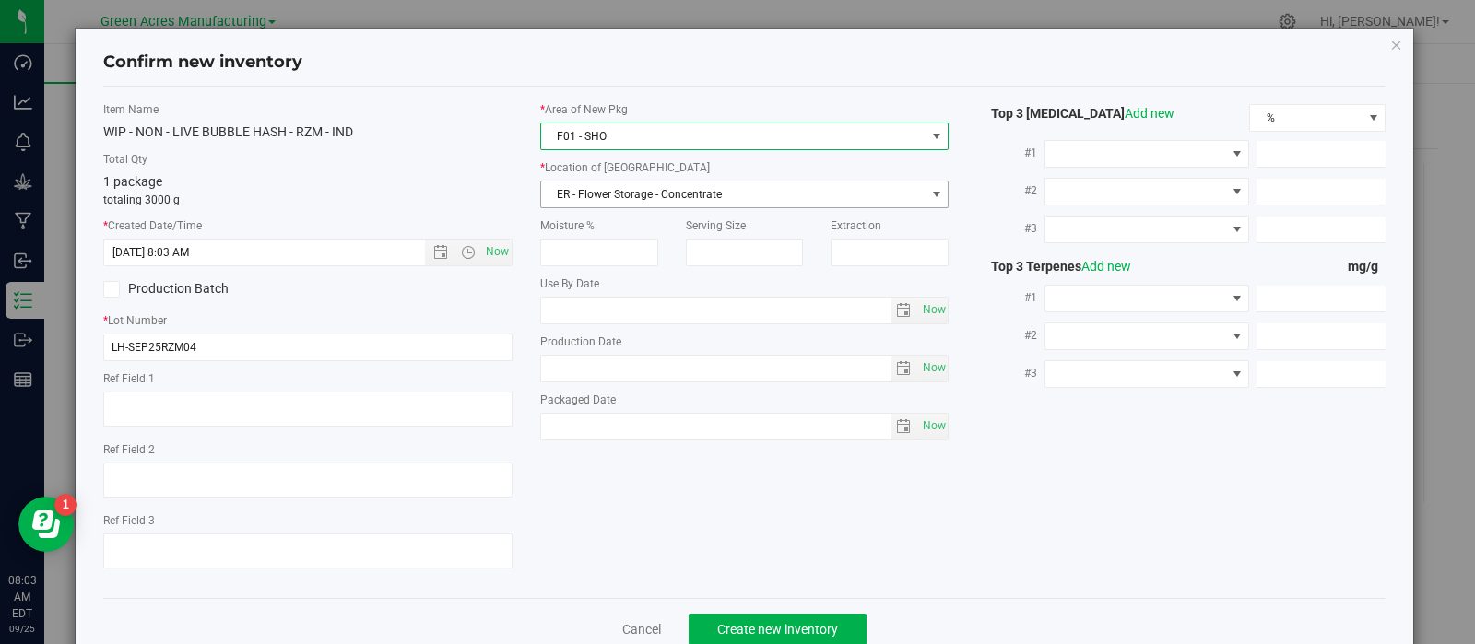
click at [601, 194] on span "ER - Flower Storage - Concentrate" at bounding box center [733, 195] width 384 height 26
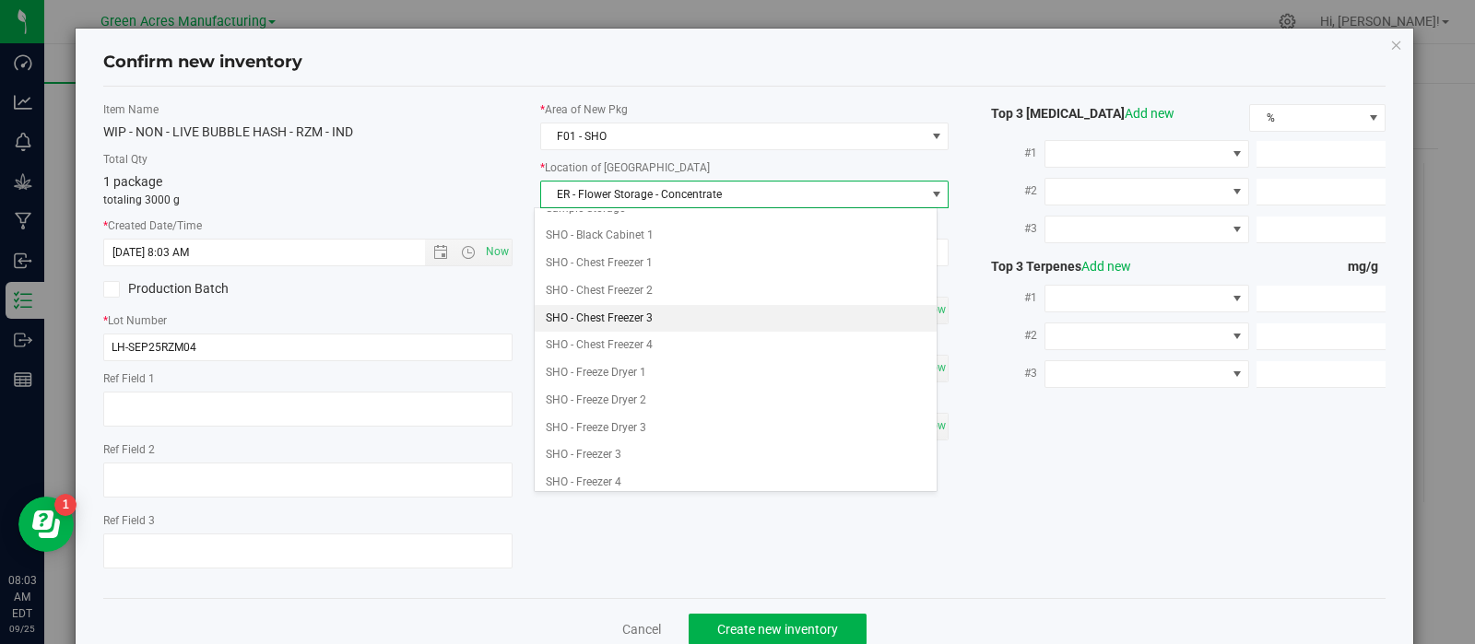
scroll to position [386, 0]
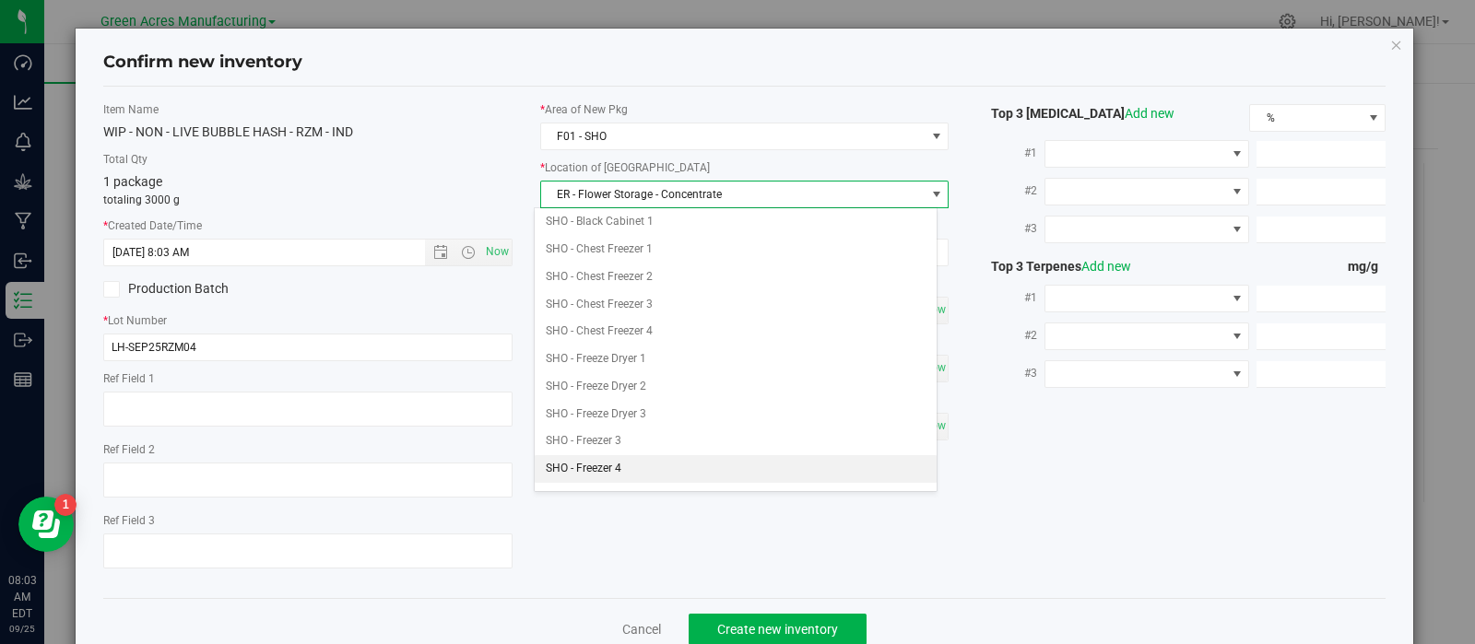
click at [627, 460] on li "SHO - Freezer 4" at bounding box center [736, 469] width 402 height 28
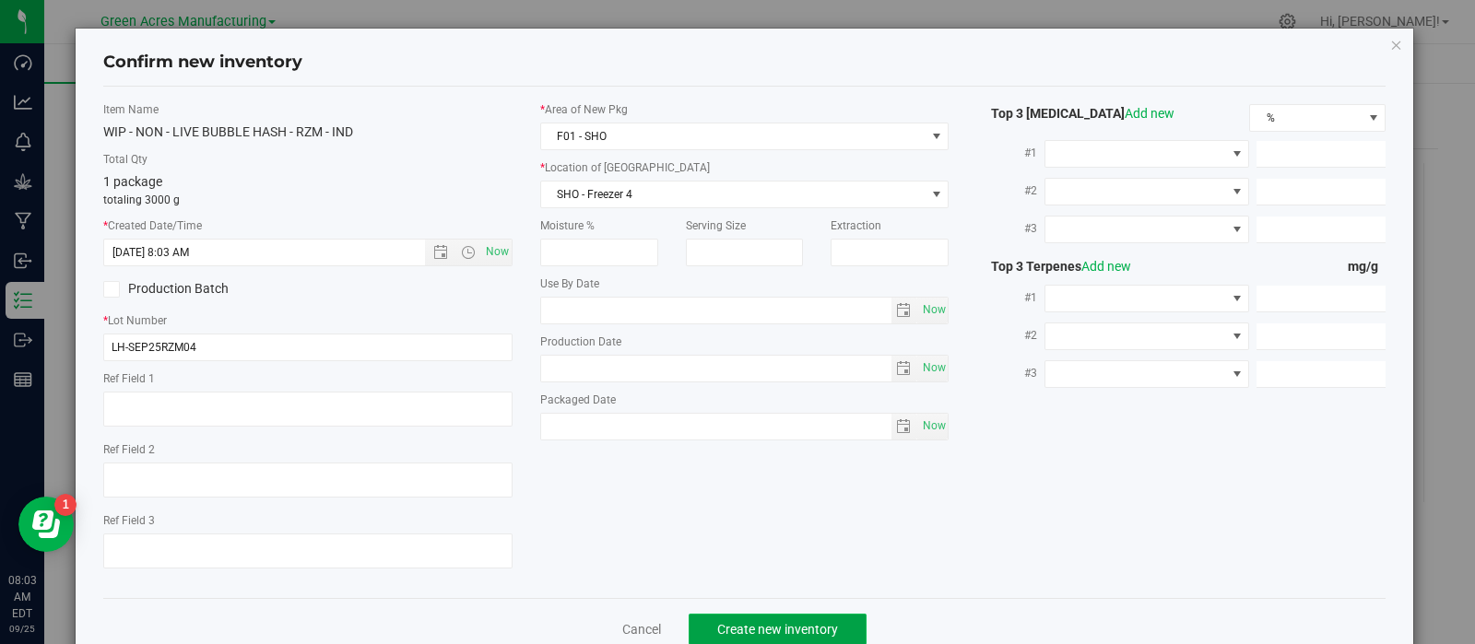
click at [712, 620] on button "Create new inventory" at bounding box center [777, 629] width 178 height 31
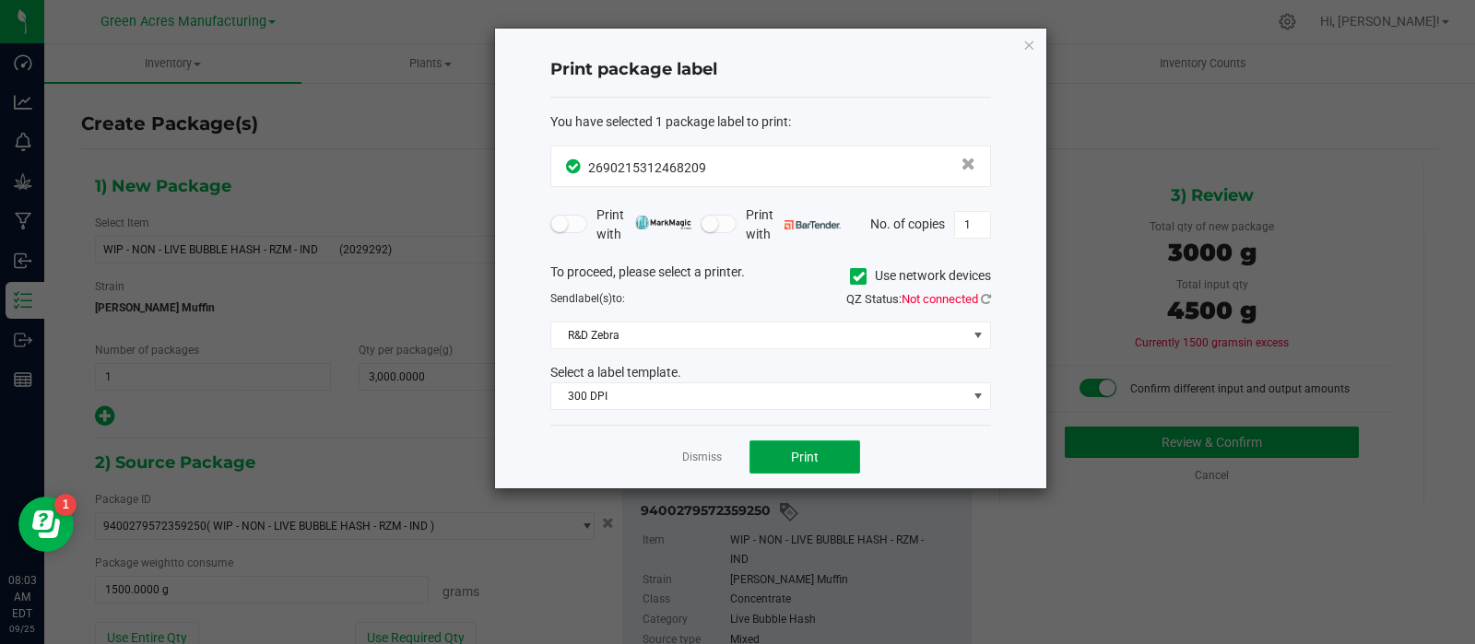
click at [794, 450] on span "Print" at bounding box center [805, 457] width 28 height 15
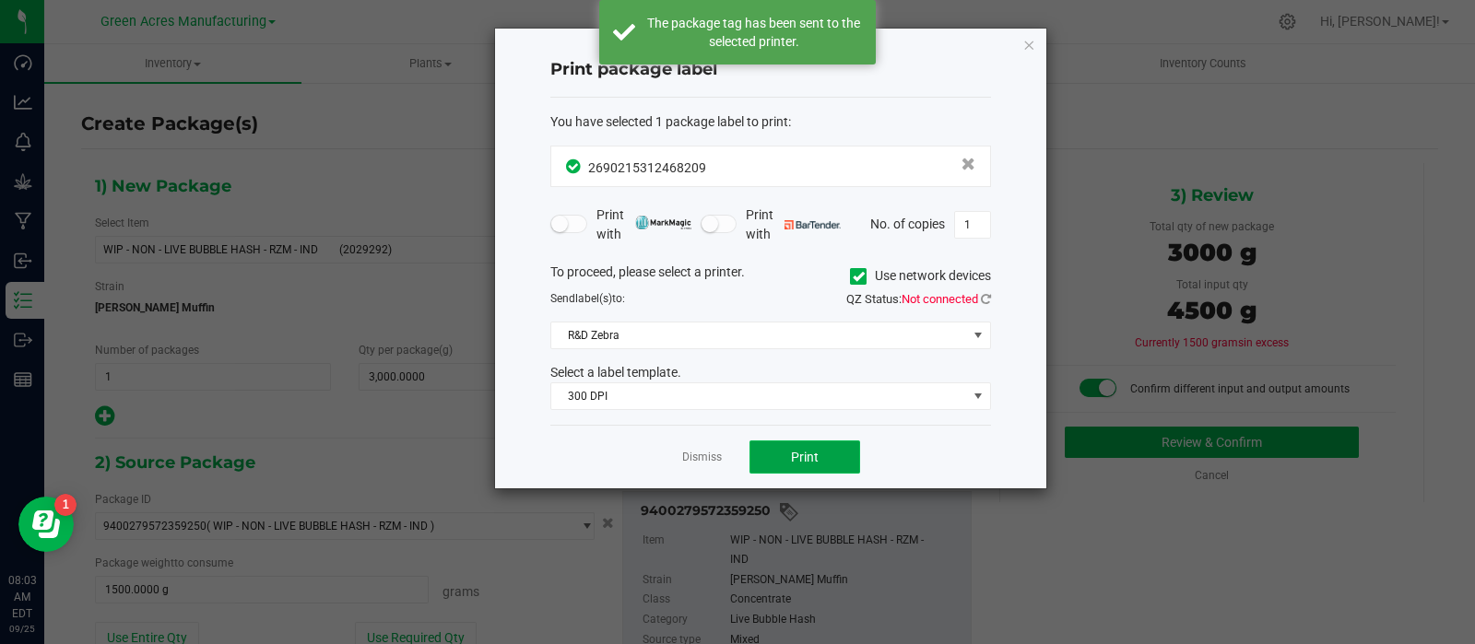
click at [794, 450] on span "Print" at bounding box center [805, 457] width 28 height 15
click at [711, 459] on link "Dismiss" at bounding box center [702, 458] width 40 height 16
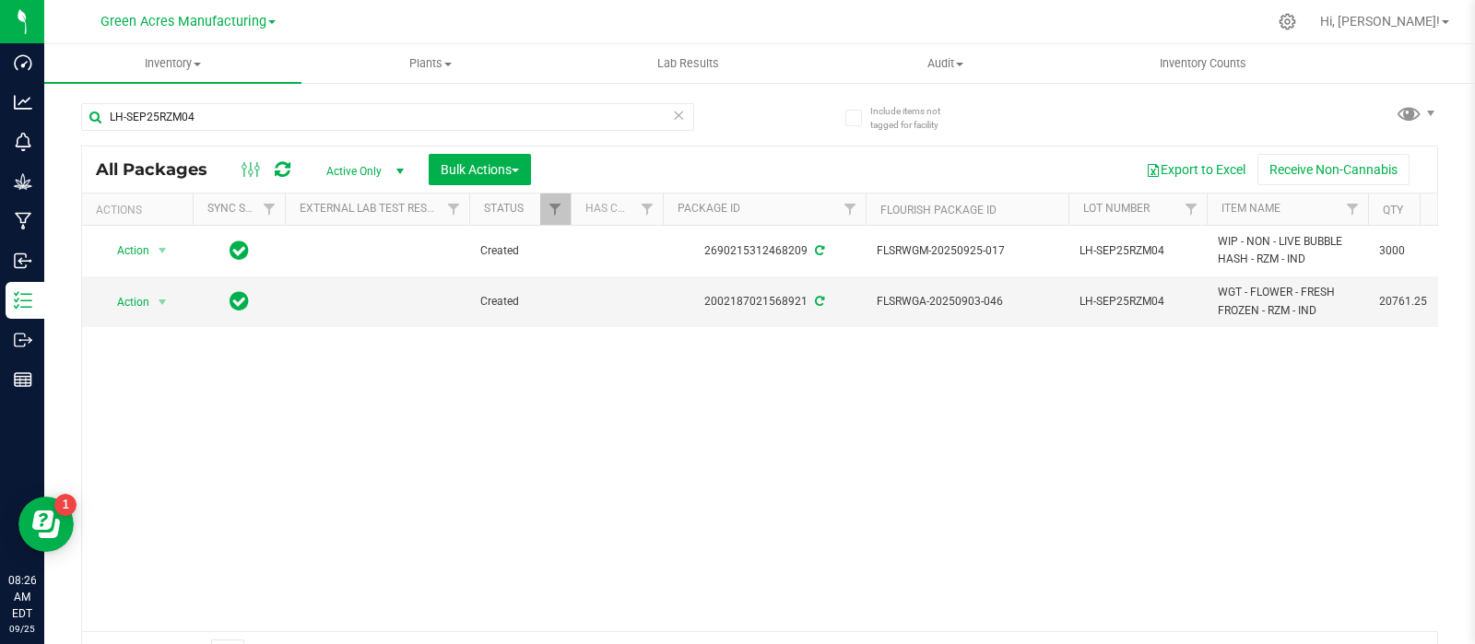
click at [211, 135] on div "LH-SEP25RZM04" at bounding box center [387, 124] width 613 height 42
click at [213, 121] on input "LH-SEP25RZM04" at bounding box center [387, 117] width 613 height 28
paste input "GA-250903-RZM-FF-33F-09/2"
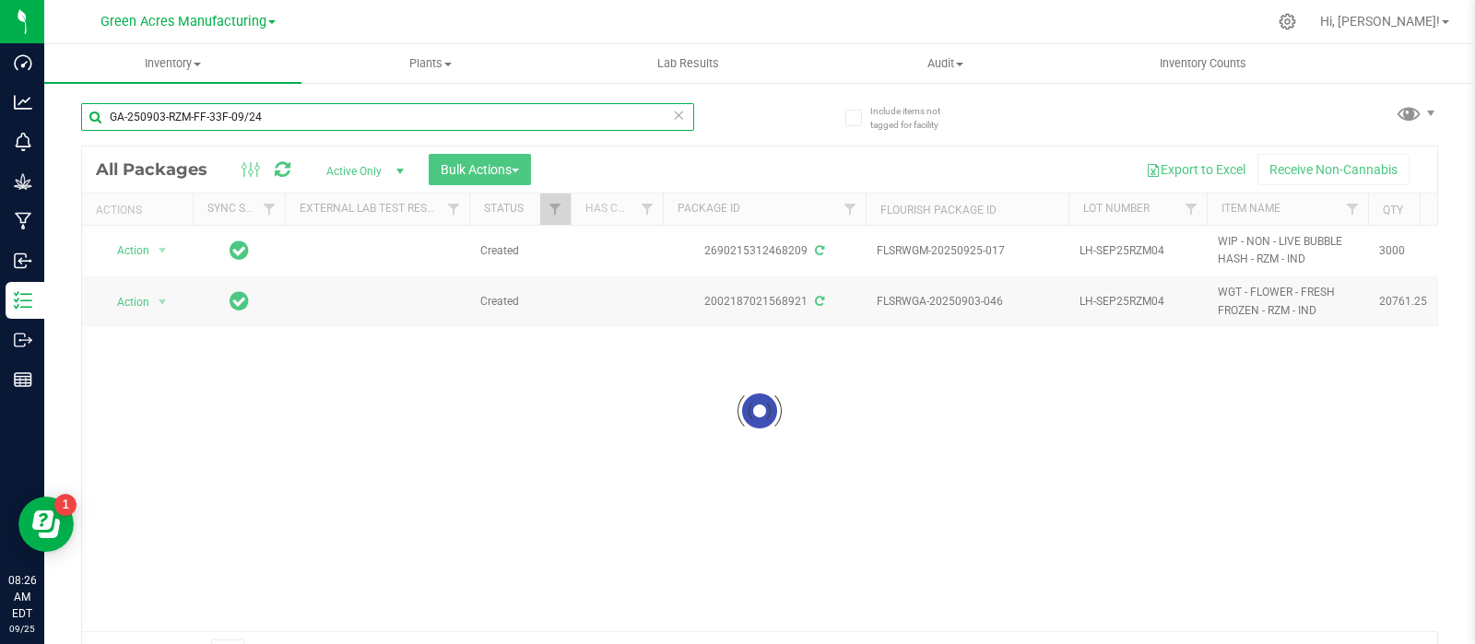
type input "GA-250903-RZM-FF-33F-09/24"
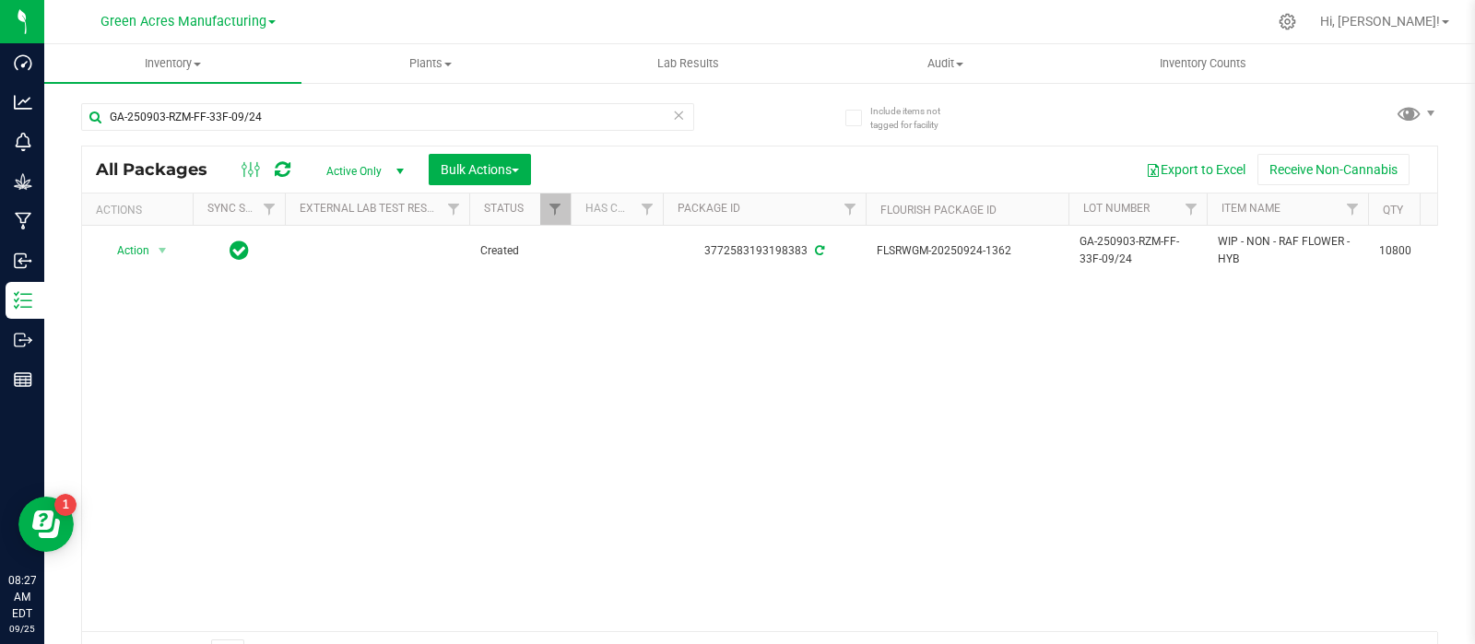
click at [1372, 378] on div "Action Action Adjust qty Create package Edit attributes Global inventory Locate…" at bounding box center [759, 428] width 1355 height 405
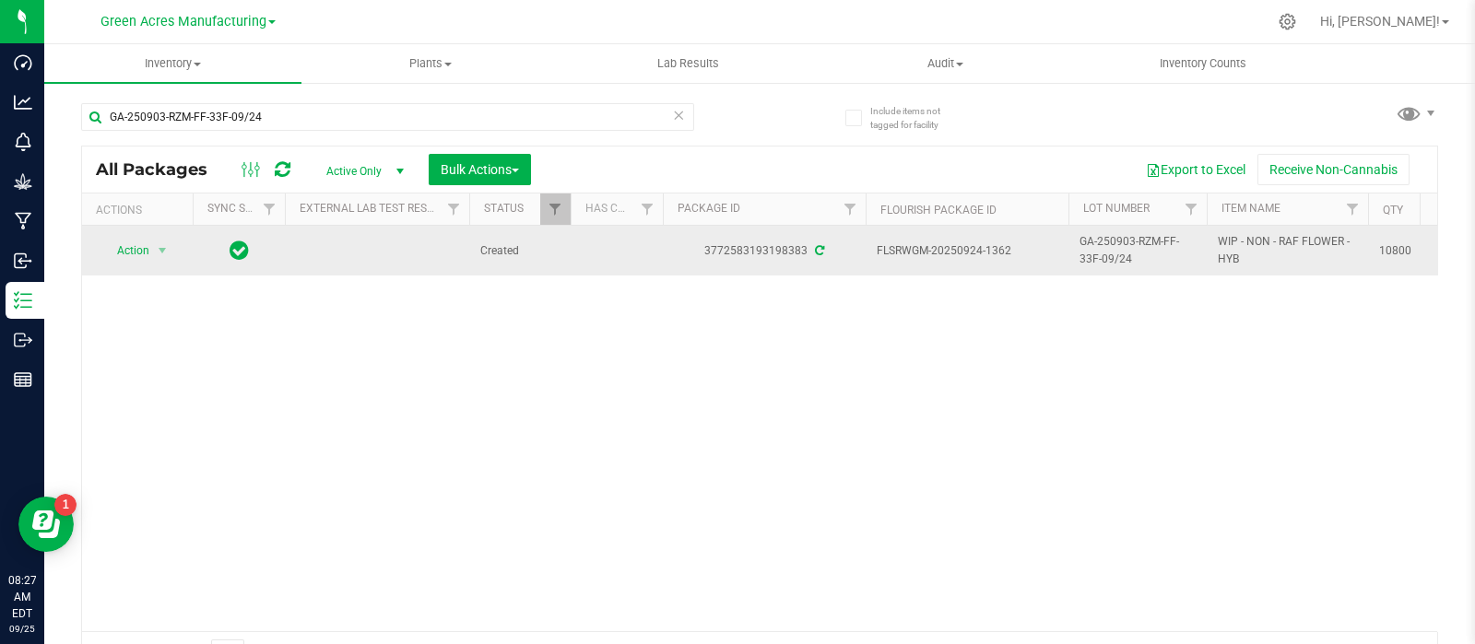
click at [117, 262] on span "Action" at bounding box center [125, 251] width 50 height 26
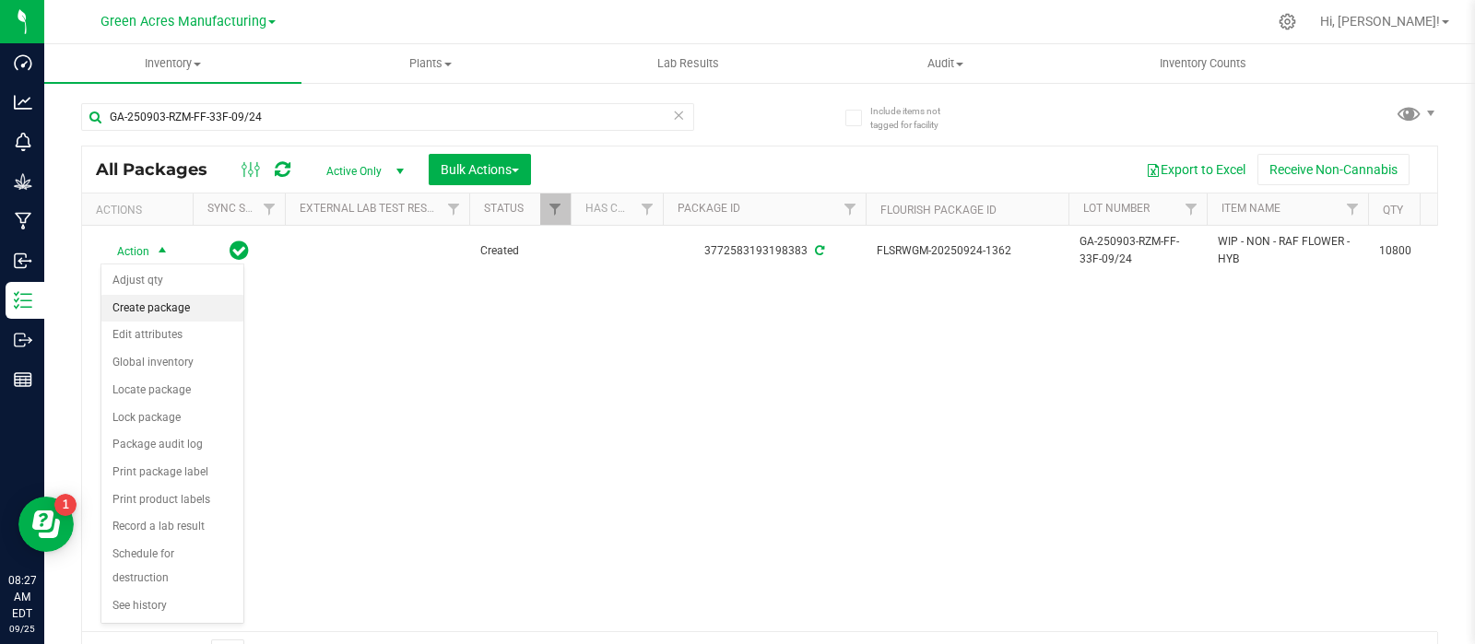
click at [127, 311] on li "Create package" at bounding box center [172, 309] width 142 height 28
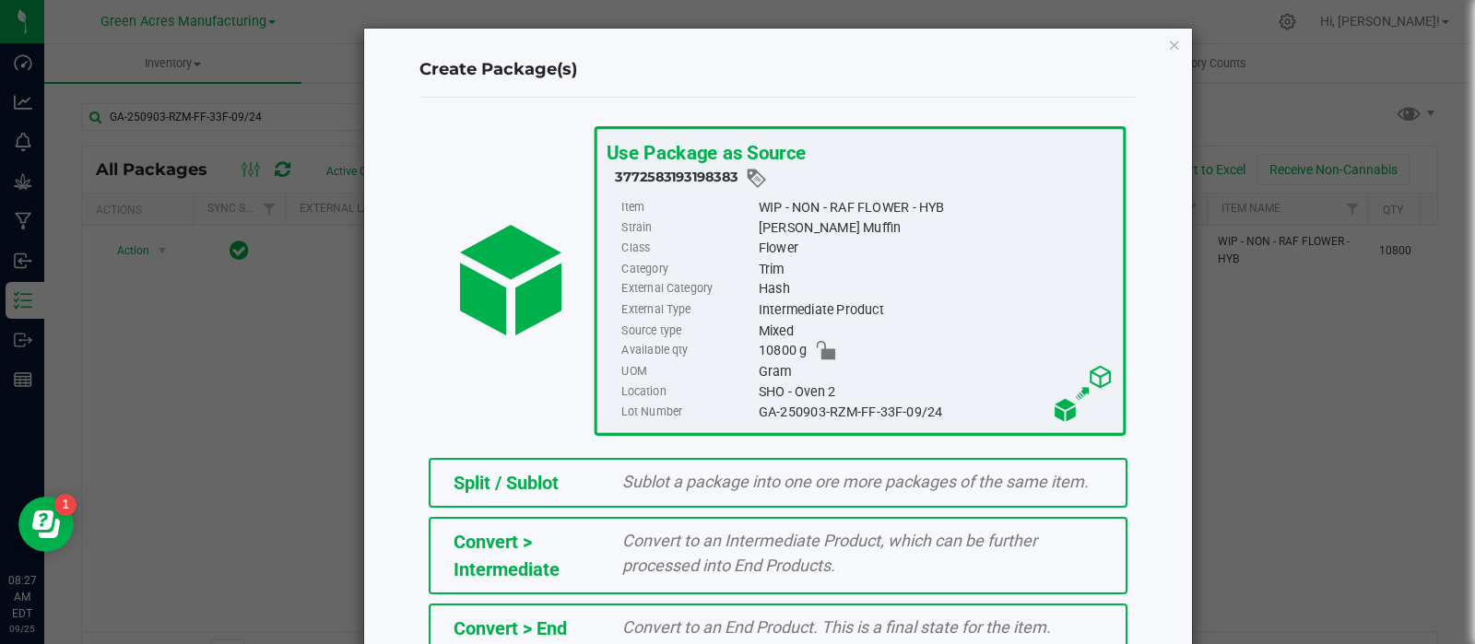
scroll to position [249, 0]
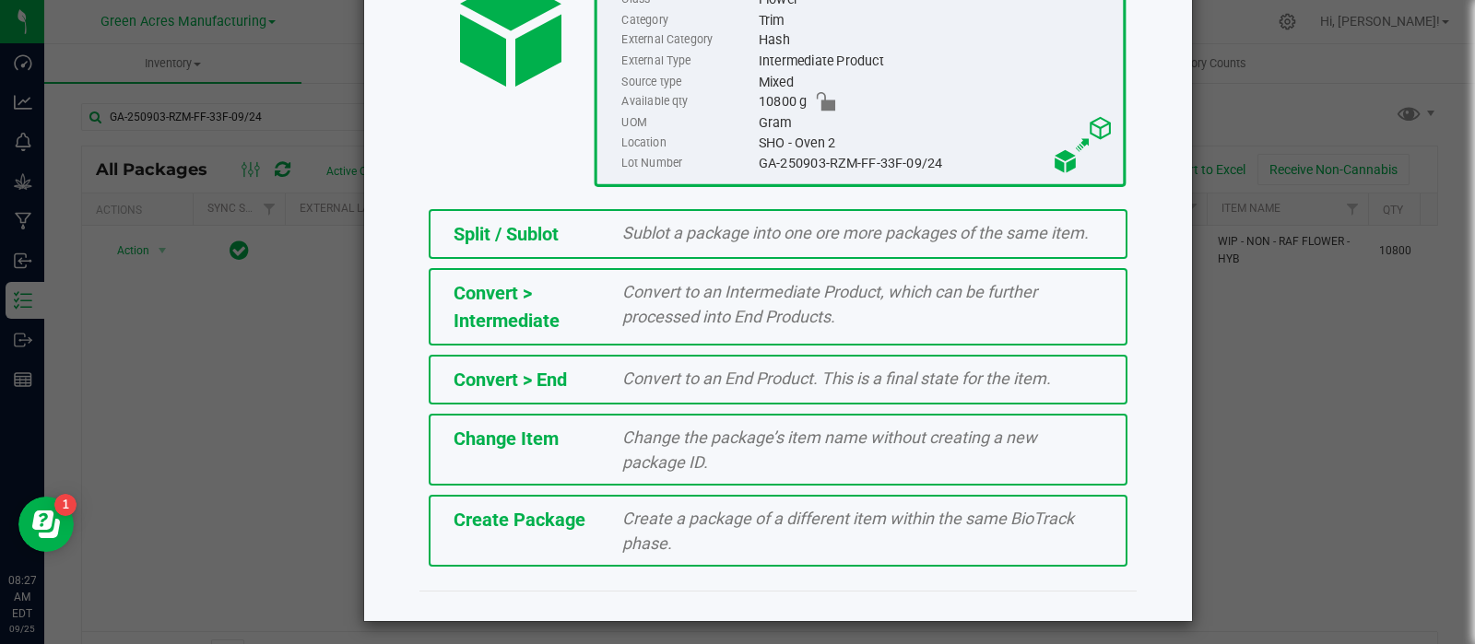
click at [530, 514] on span "Create Package" at bounding box center [519, 520] width 132 height 22
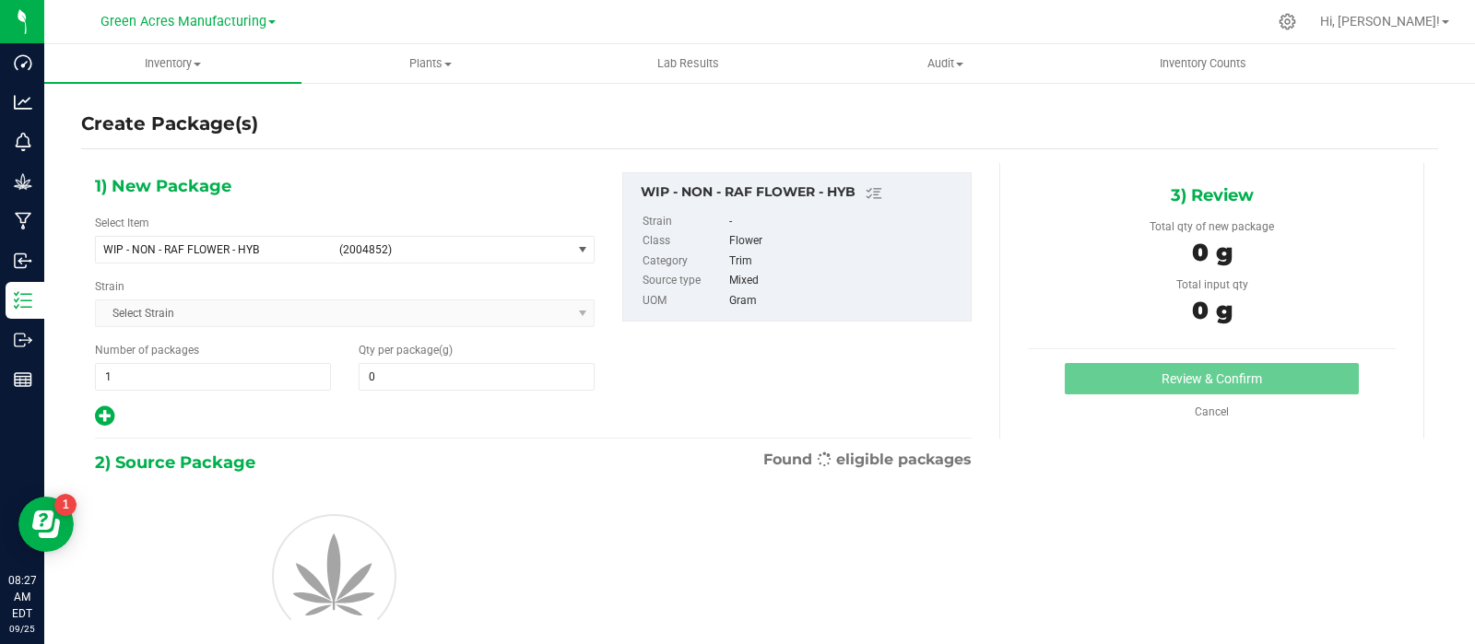
type input "0.0000"
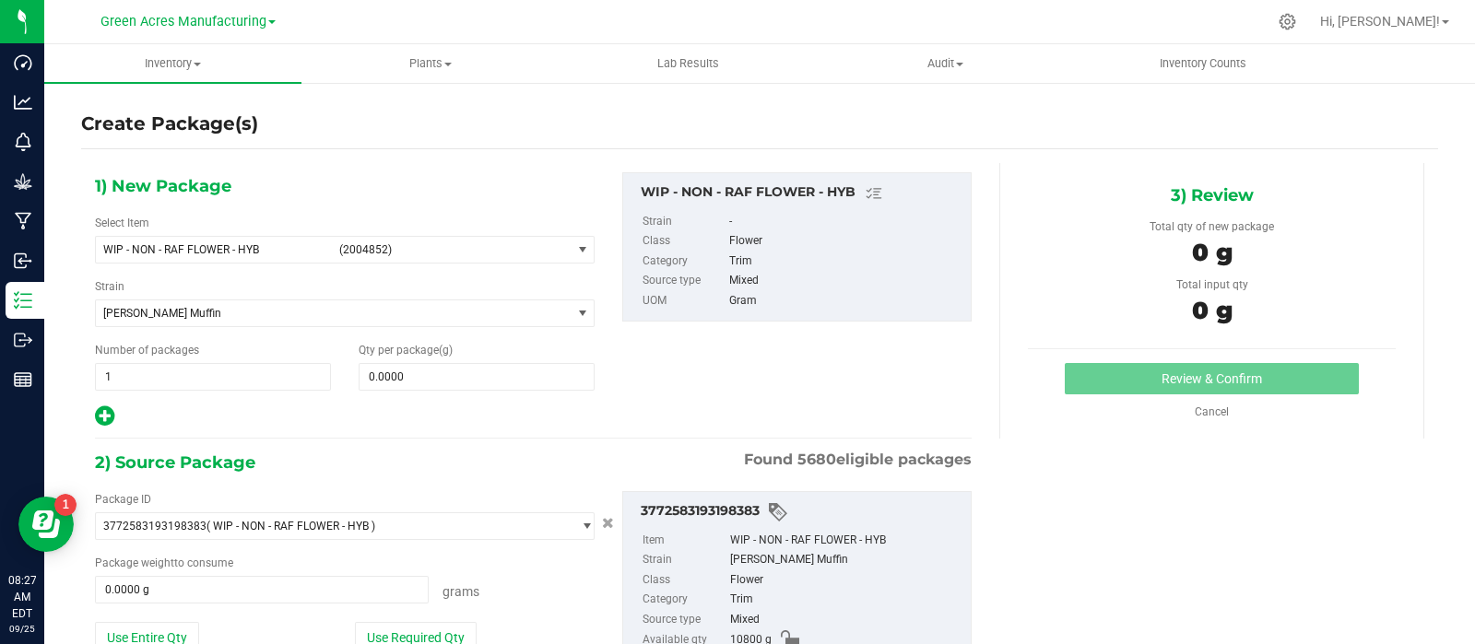
click at [1316, 459] on div "1) New Package Select Item WIP - NON - RAF FLOWER - HYB (2004852) 007UP - Flowe…" at bounding box center [759, 460] width 1357 height 595
click at [465, 255] on span "(2004852)" at bounding box center [451, 249] width 224 height 13
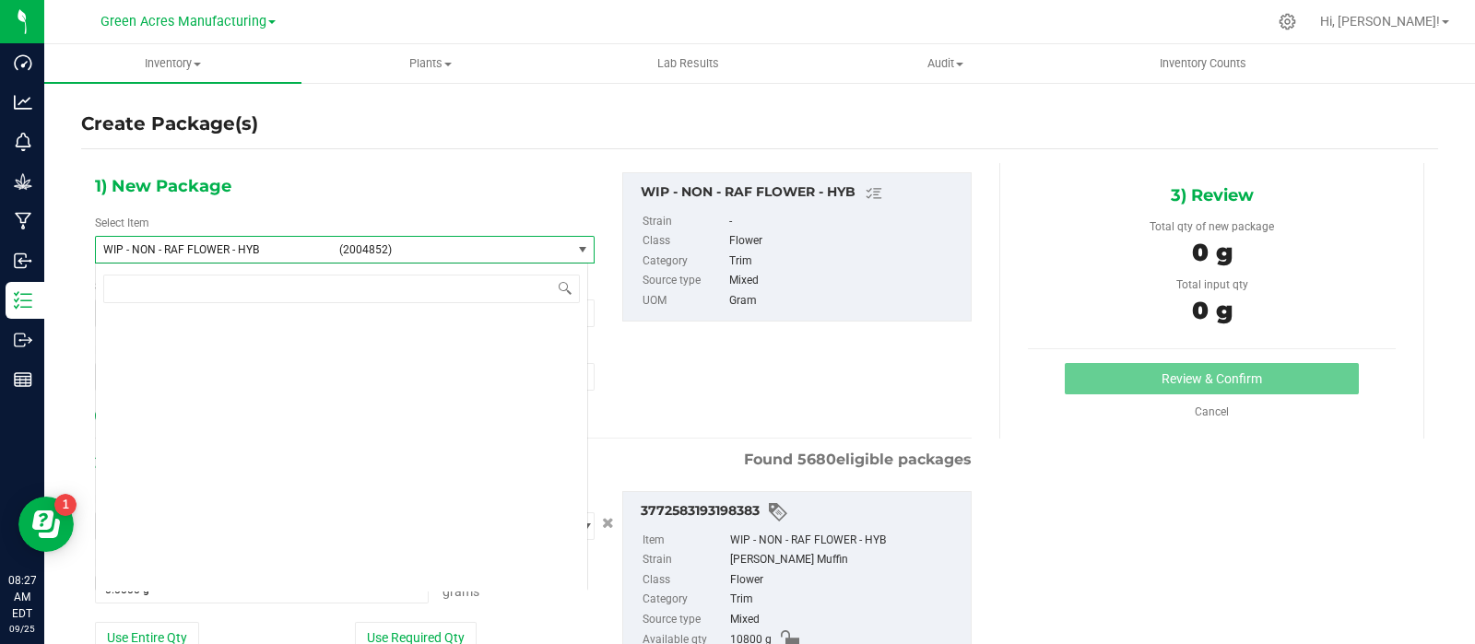
scroll to position [557919, 0]
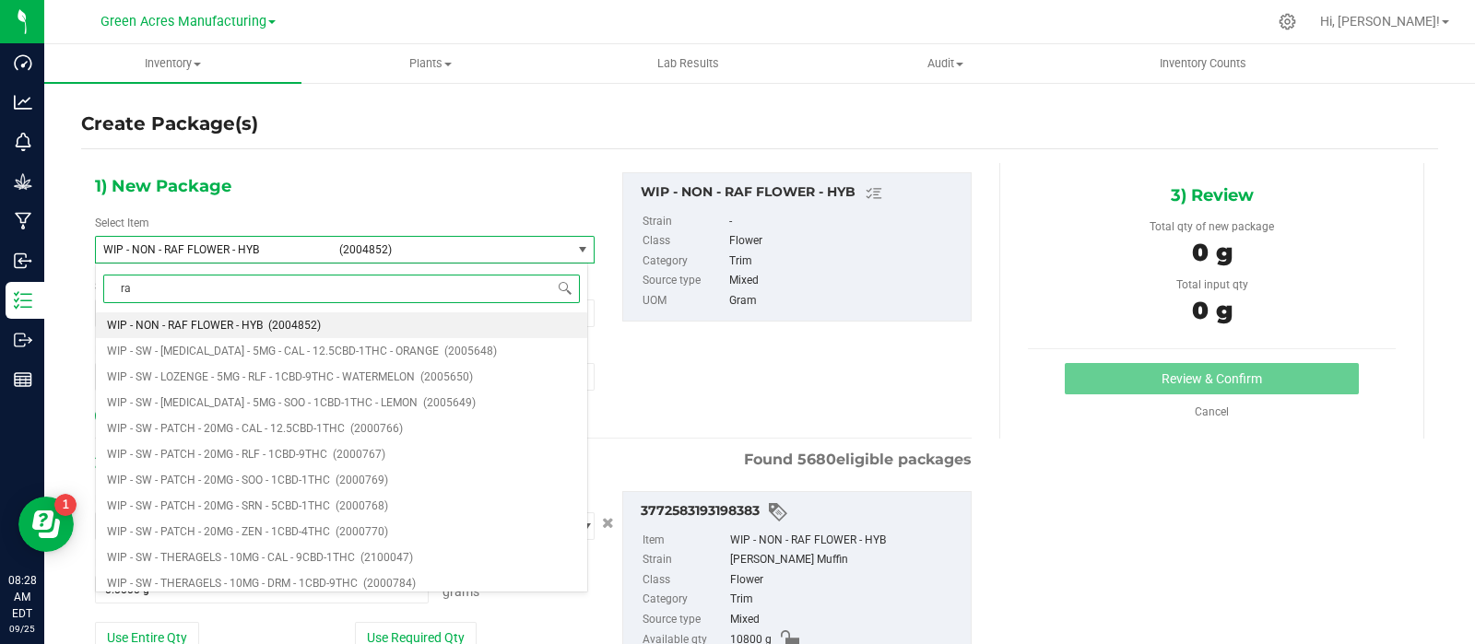
type input "raf"
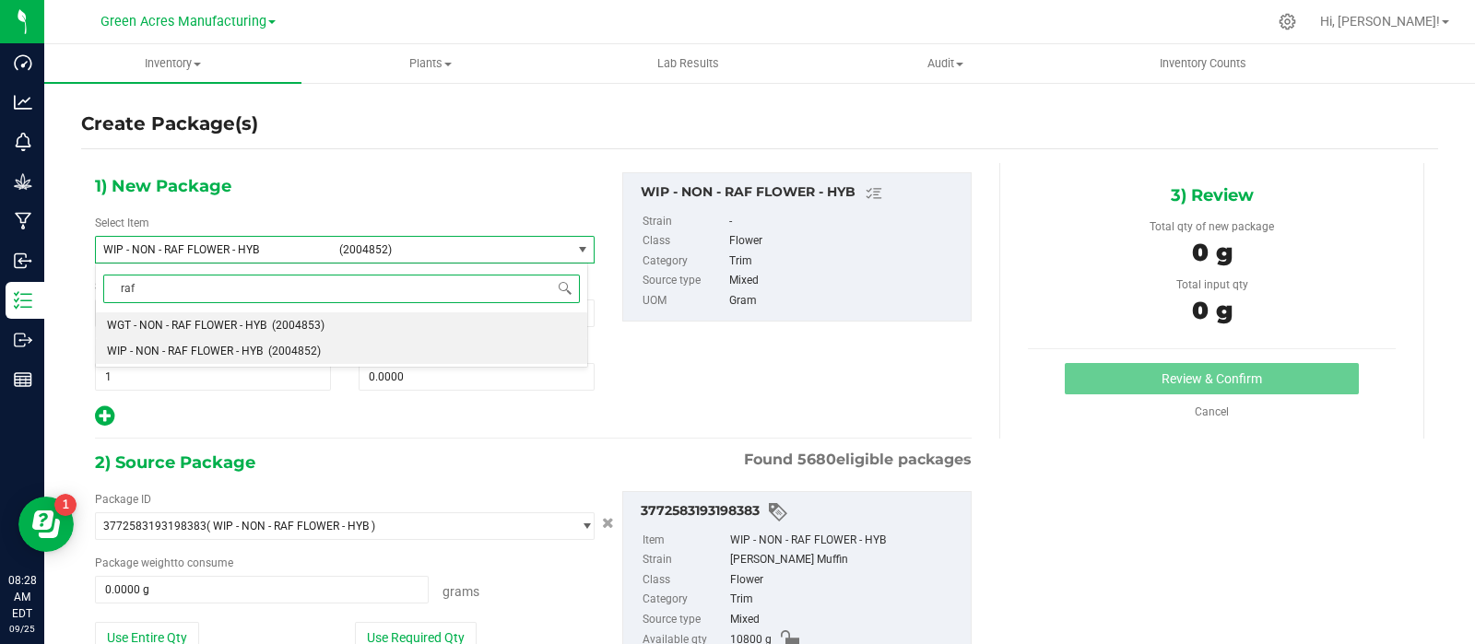
scroll to position [0, 0]
click at [300, 320] on span "(2004853)" at bounding box center [298, 325] width 53 height 13
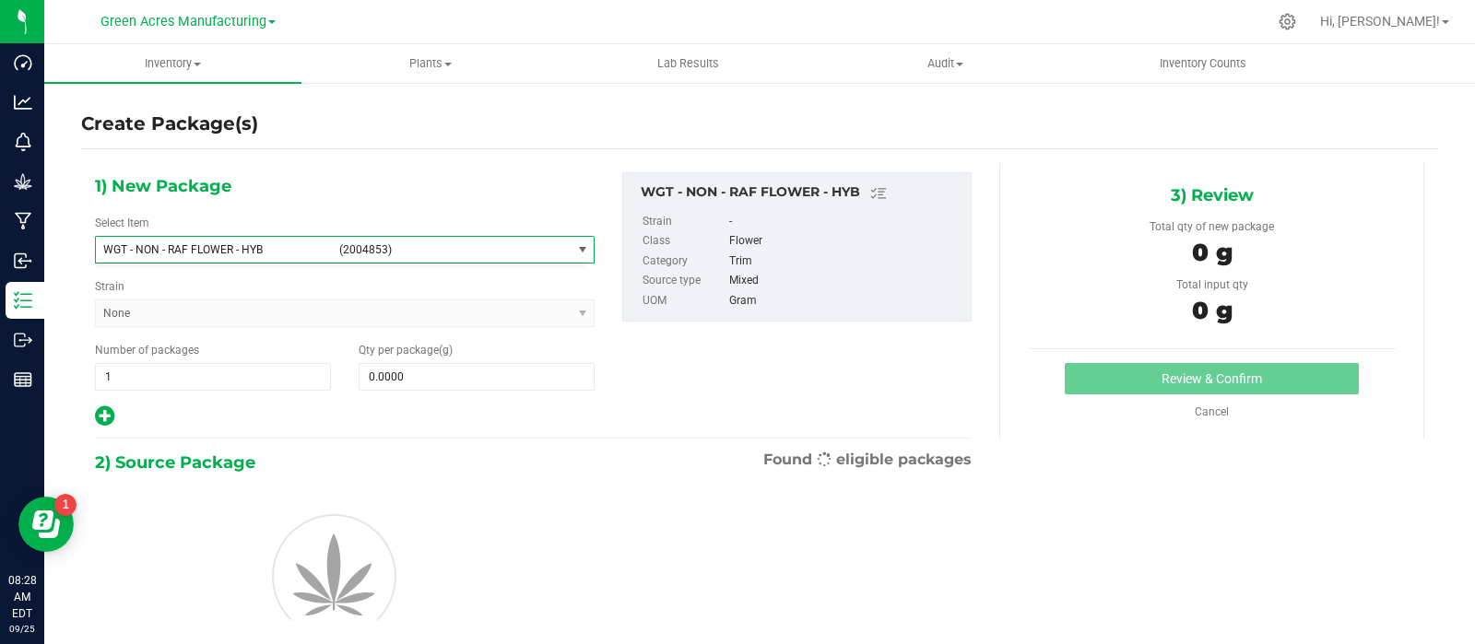
type input "0.0000"
click at [408, 378] on span "0.0000 0" at bounding box center [476, 377] width 236 height 28
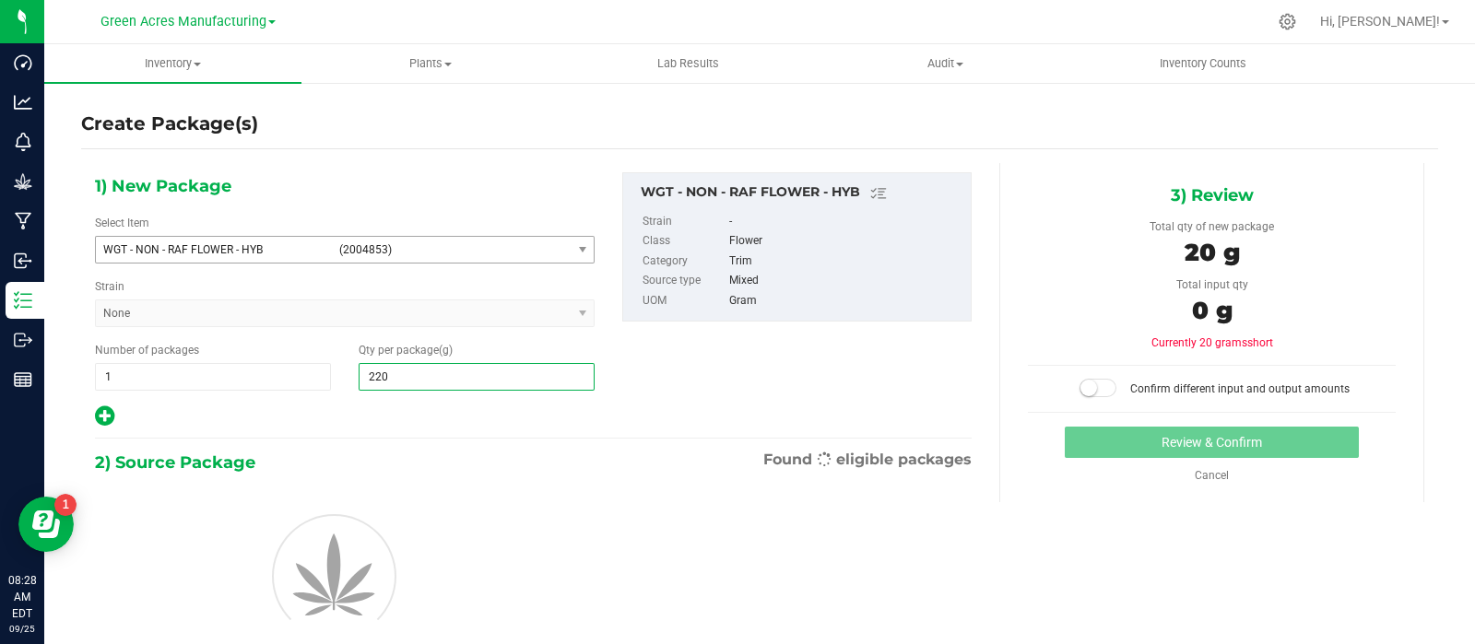
type input "2200"
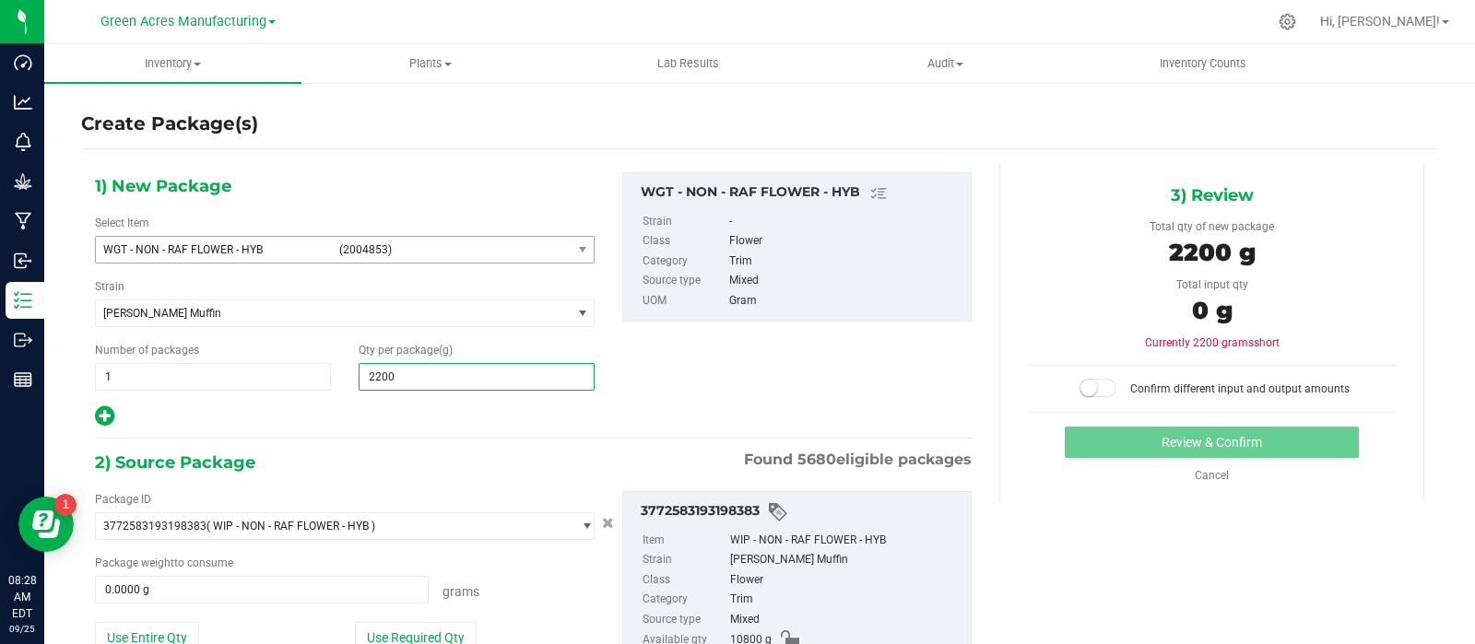
scroll to position [127, 0]
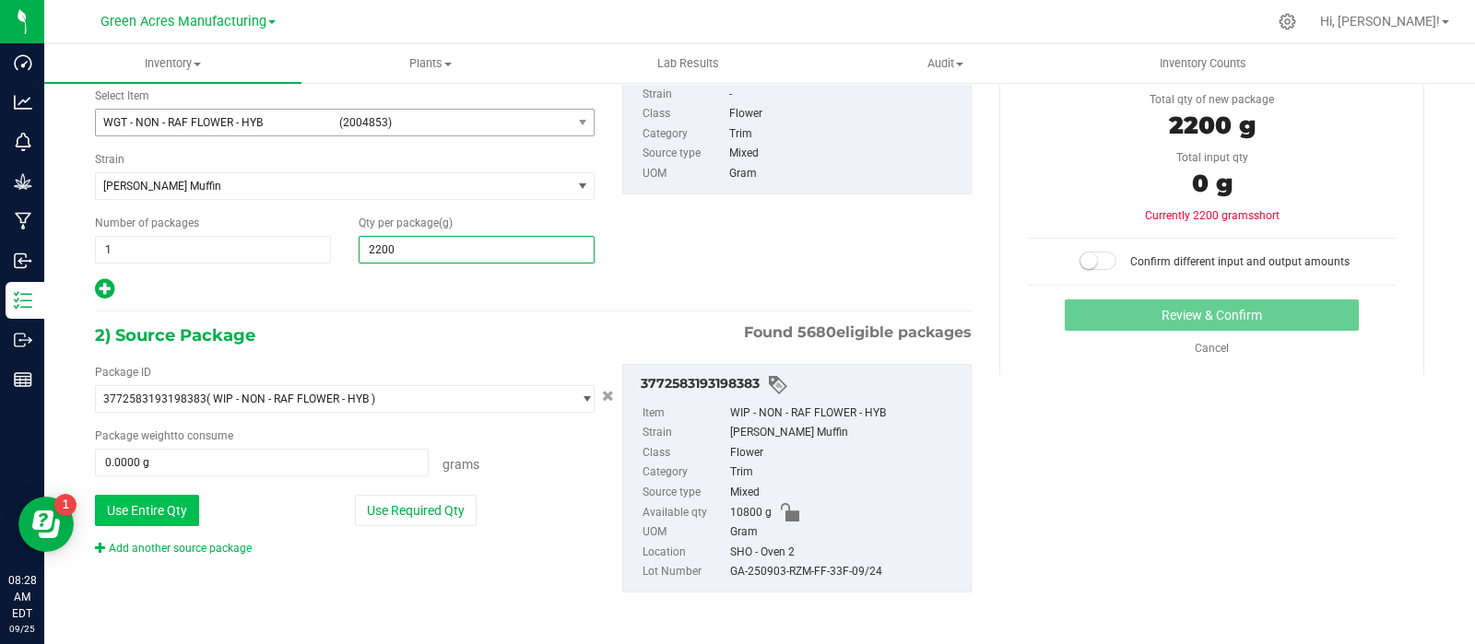
type input "2,200.0000"
click at [175, 510] on button "Use Entire Qty" at bounding box center [147, 510] width 104 height 31
type input "10800.0000 g"
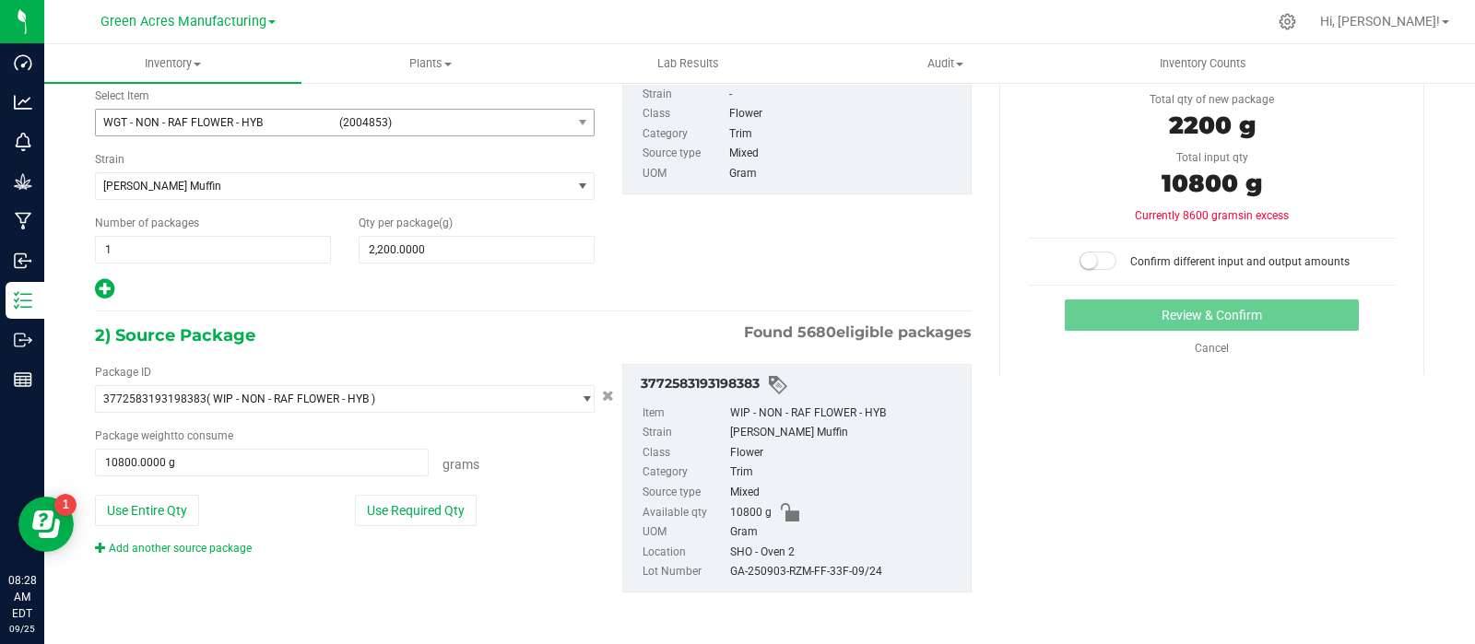
click at [1097, 254] on span at bounding box center [1097, 261] width 37 height 18
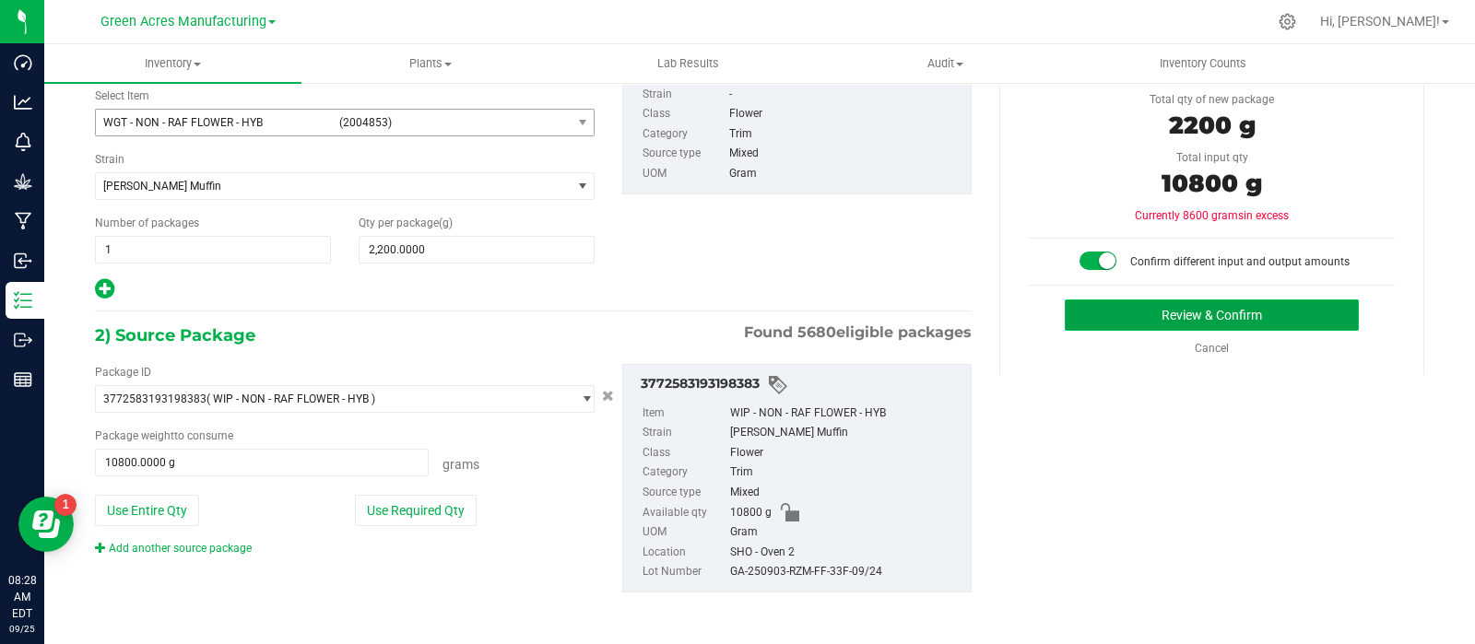
click at [1109, 316] on button "Review & Confirm" at bounding box center [1211, 315] width 294 height 31
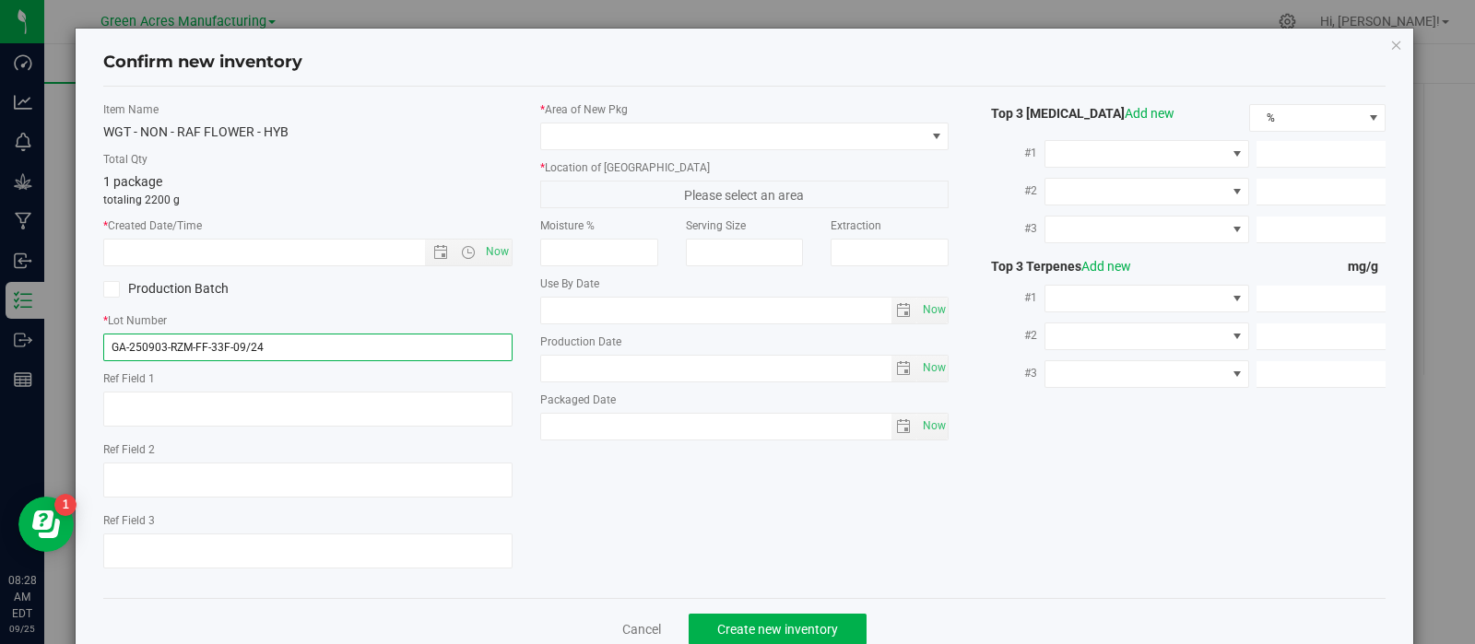
click at [367, 334] on input "GA-250903-RZM-FF-33F-09/24" at bounding box center [307, 348] width 409 height 28
type input "GA-250903-RZM-FF-33F"
click at [484, 249] on span "Now" at bounding box center [496, 252] width 31 height 27
type input "[DATE] 8:28 AM"
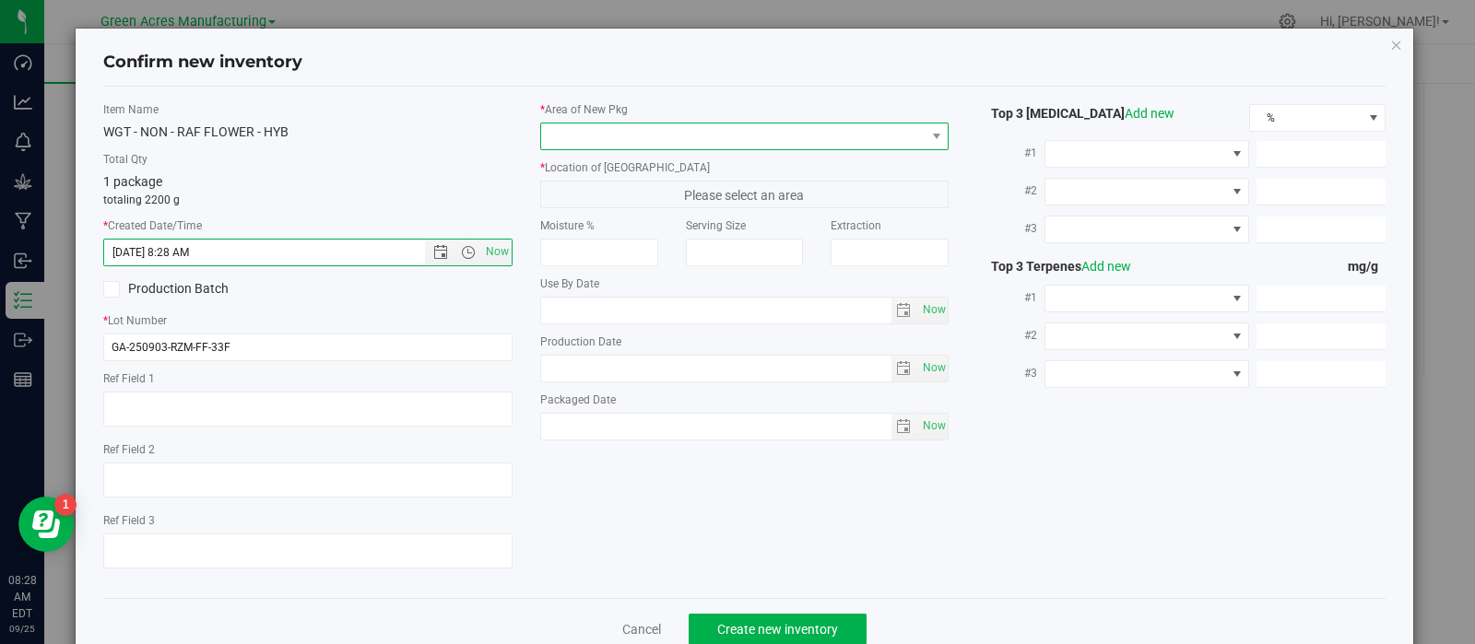
click at [581, 135] on span at bounding box center [733, 136] width 384 height 26
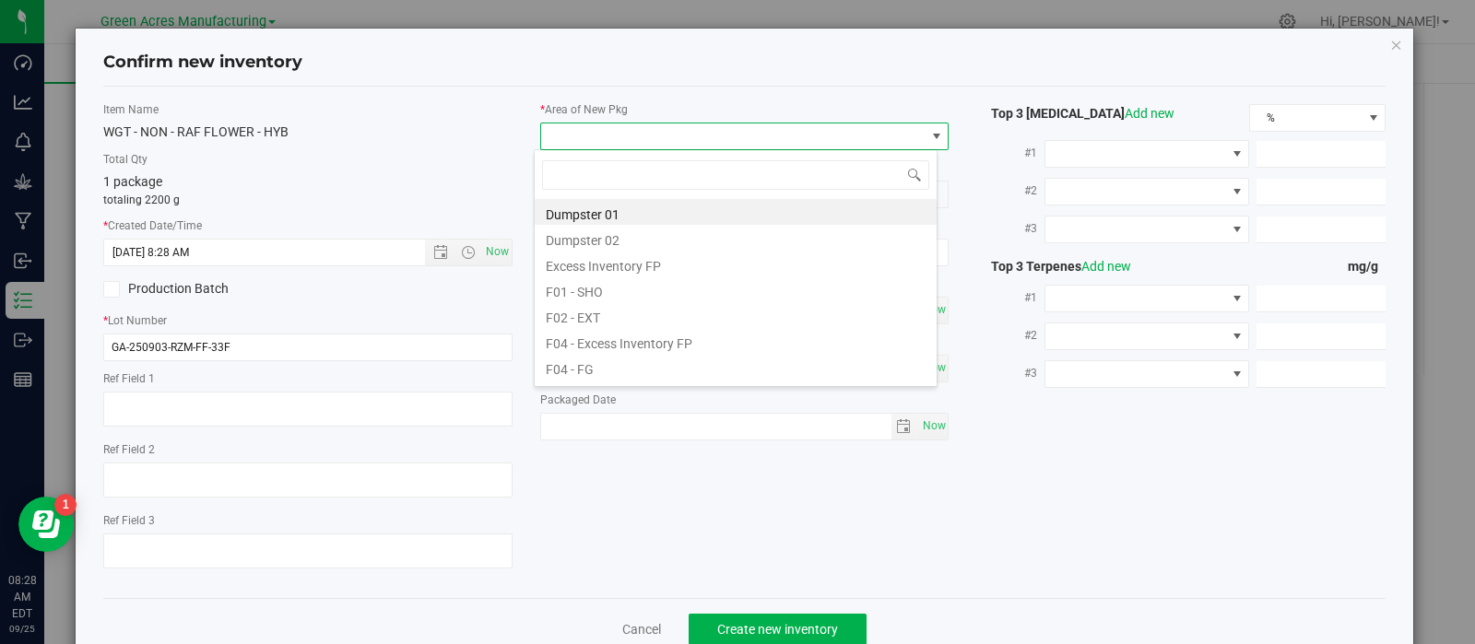
scroll to position [27, 404]
click at [585, 302] on li "F02 - EXT" at bounding box center [736, 315] width 402 height 26
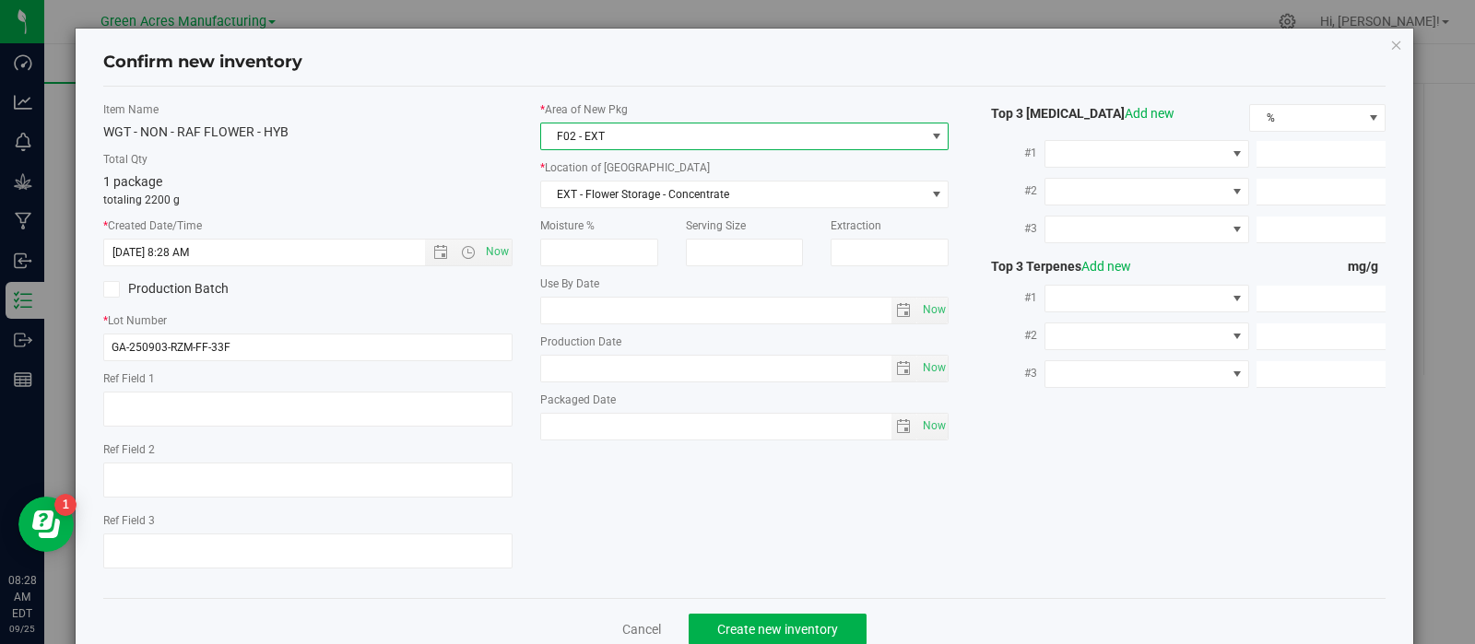
click at [601, 128] on span "F02 - EXT" at bounding box center [733, 136] width 384 height 26
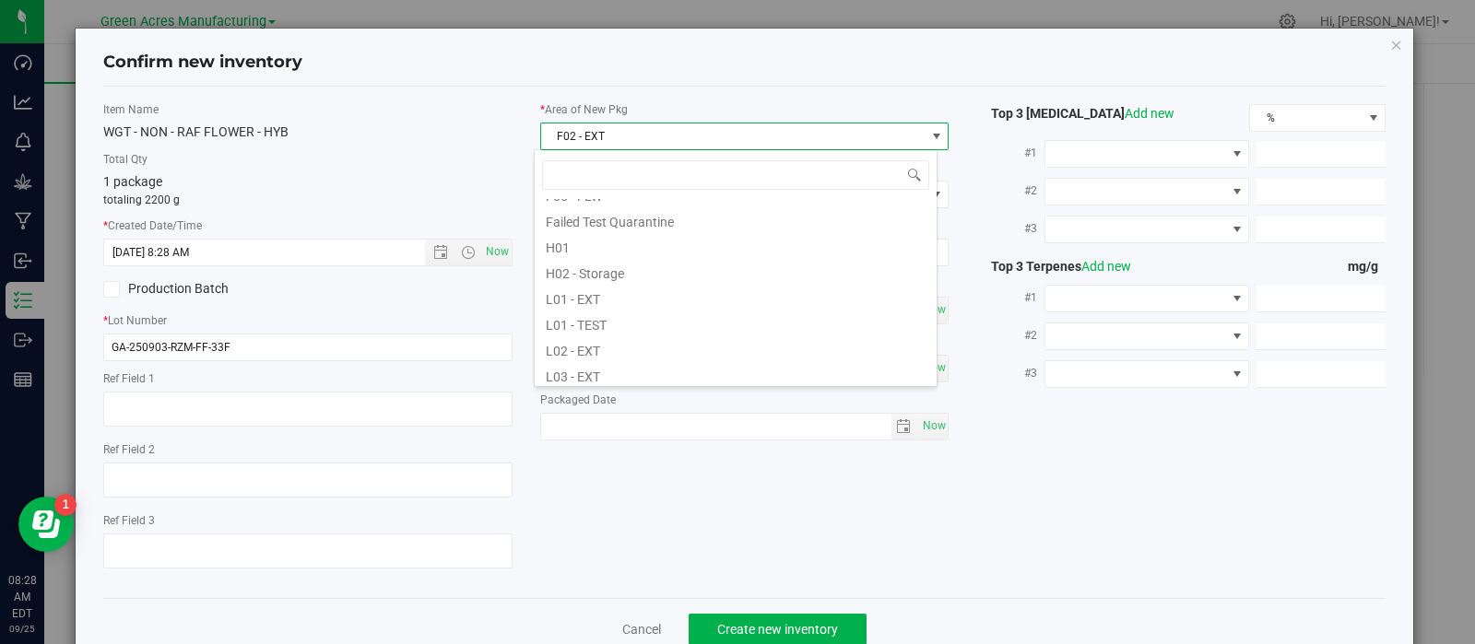
scroll to position [253, 0]
click at [585, 341] on li "L02 - EXT" at bounding box center [736, 346] width 402 height 26
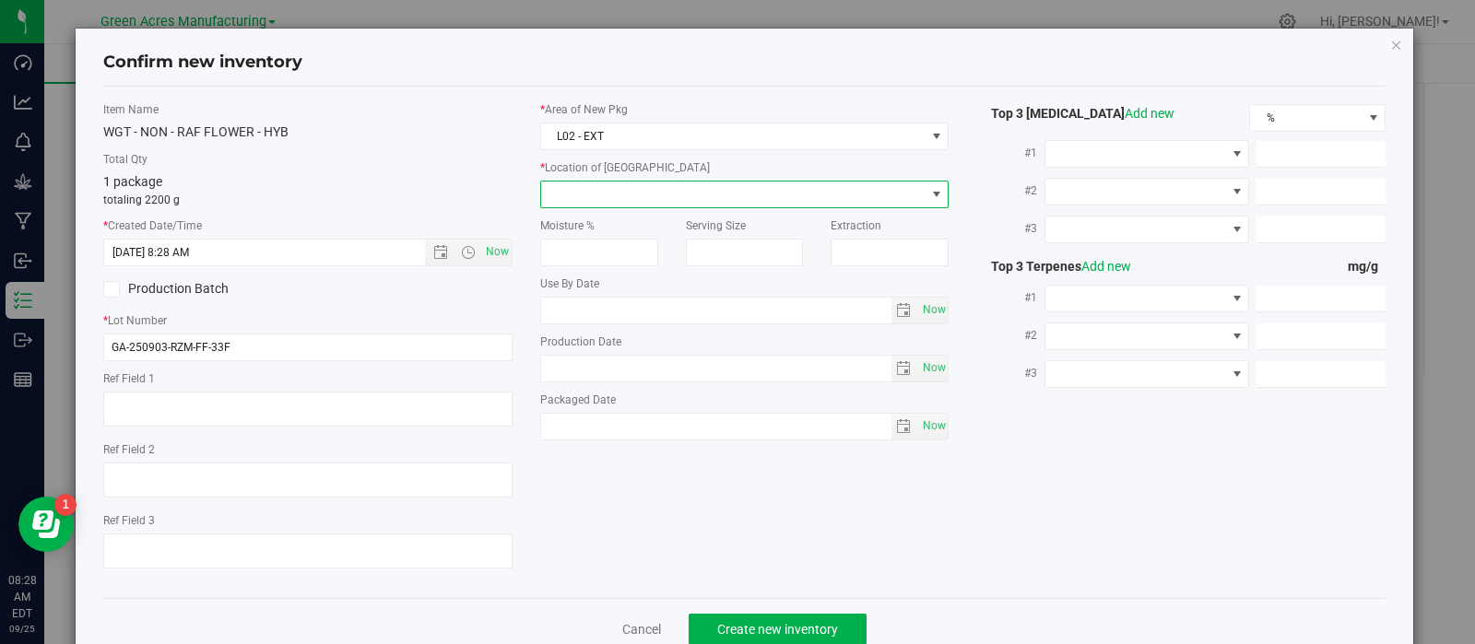
drag, startPoint x: 605, startPoint y: 188, endPoint x: 614, endPoint y: 218, distance: 31.5
click at [605, 190] on span at bounding box center [733, 195] width 384 height 26
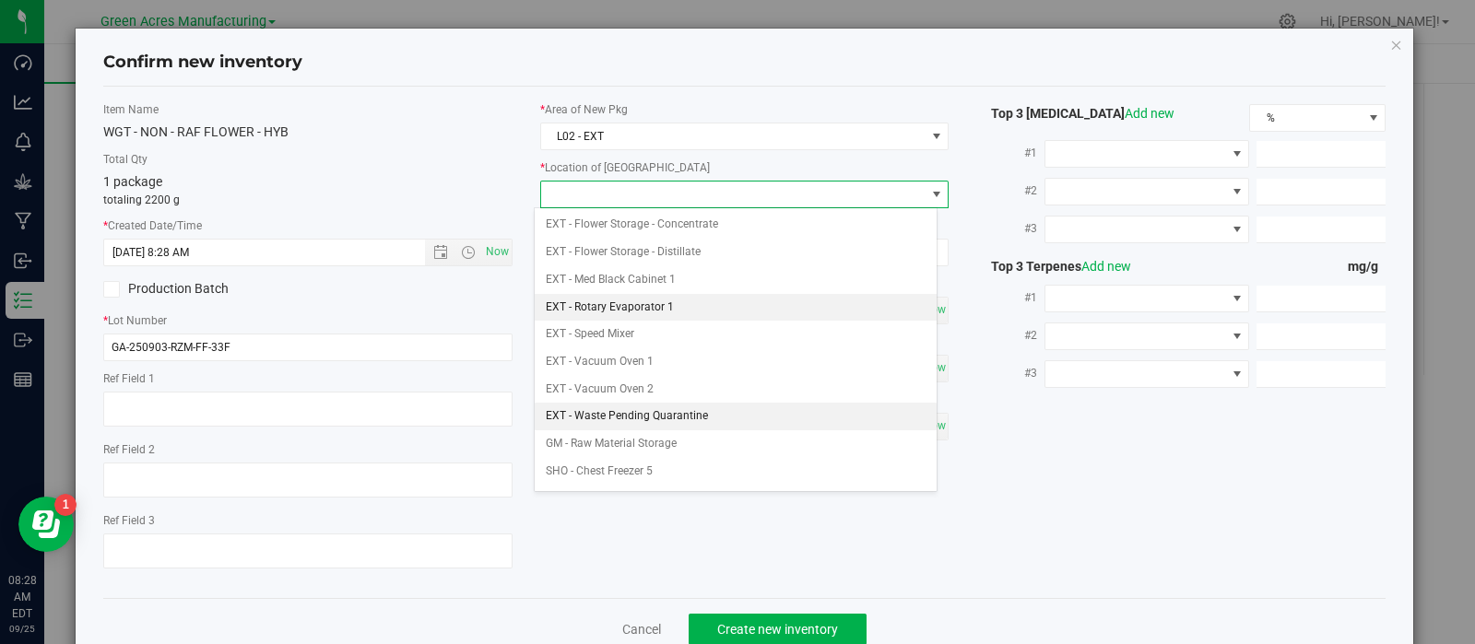
scroll to position [291, 0]
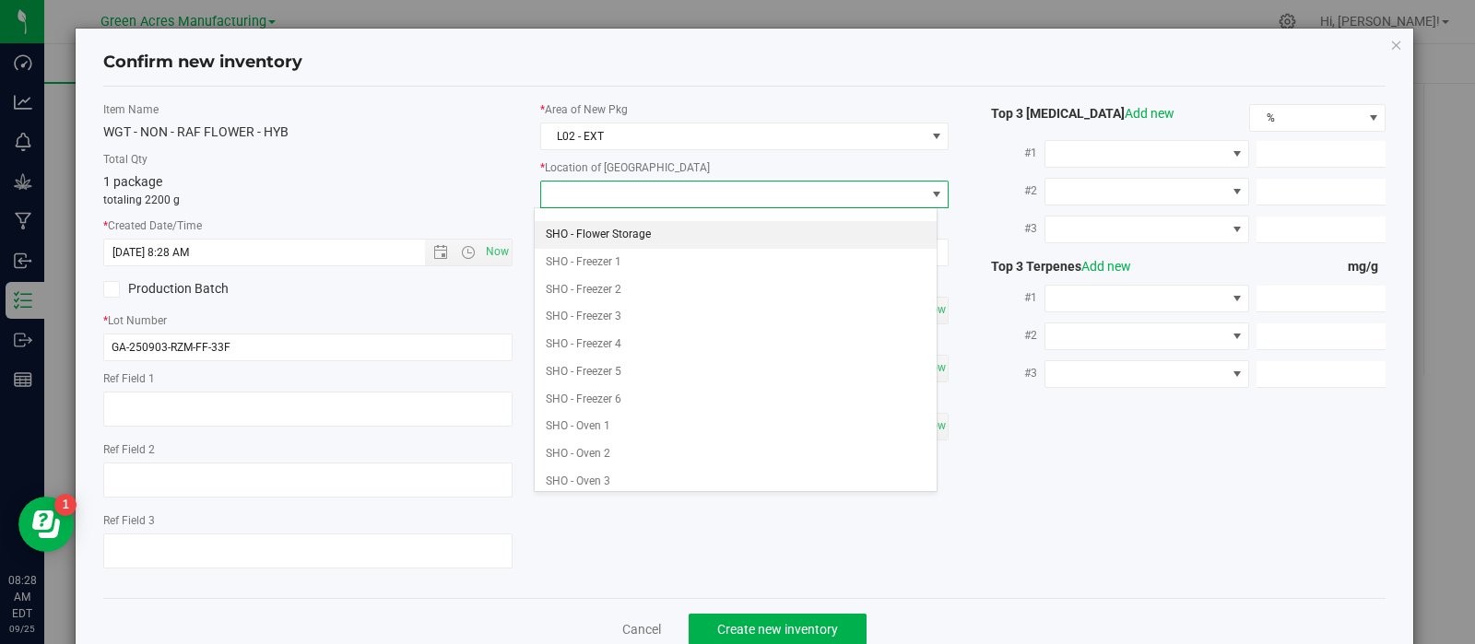
click at [608, 223] on li "SHO - Flower Storage" at bounding box center [736, 235] width 402 height 28
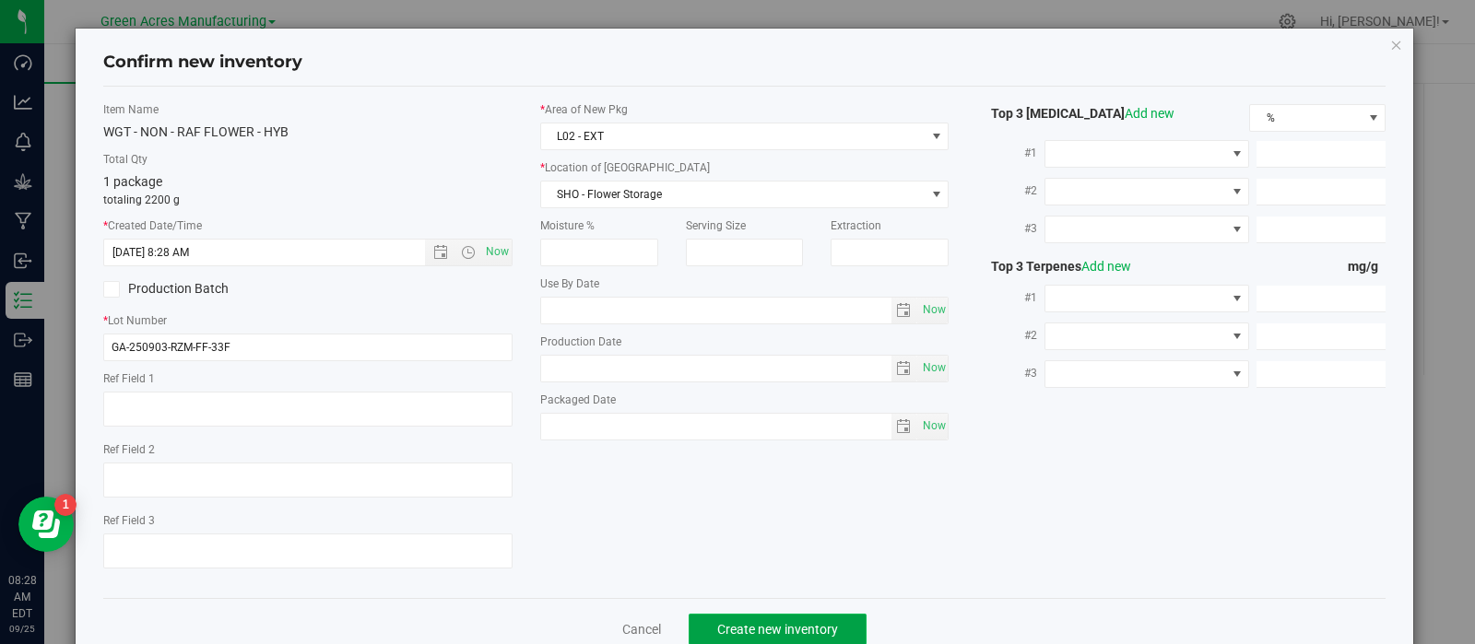
click at [702, 620] on button "Create new inventory" at bounding box center [777, 629] width 178 height 31
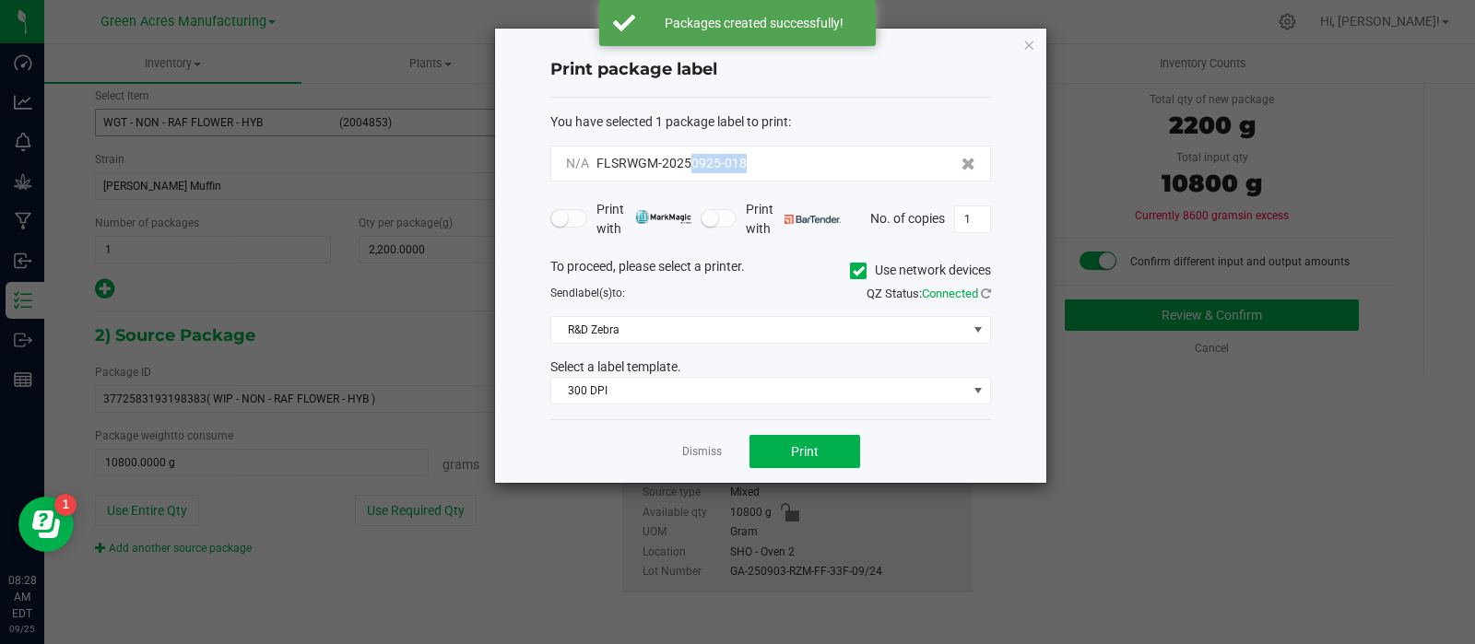
drag, startPoint x: 801, startPoint y: 166, endPoint x: 691, endPoint y: 177, distance: 110.2
click at [691, 177] on div "N/A FLSRWGM-20250925-018" at bounding box center [770, 164] width 441 height 36
copy span "0925-018"
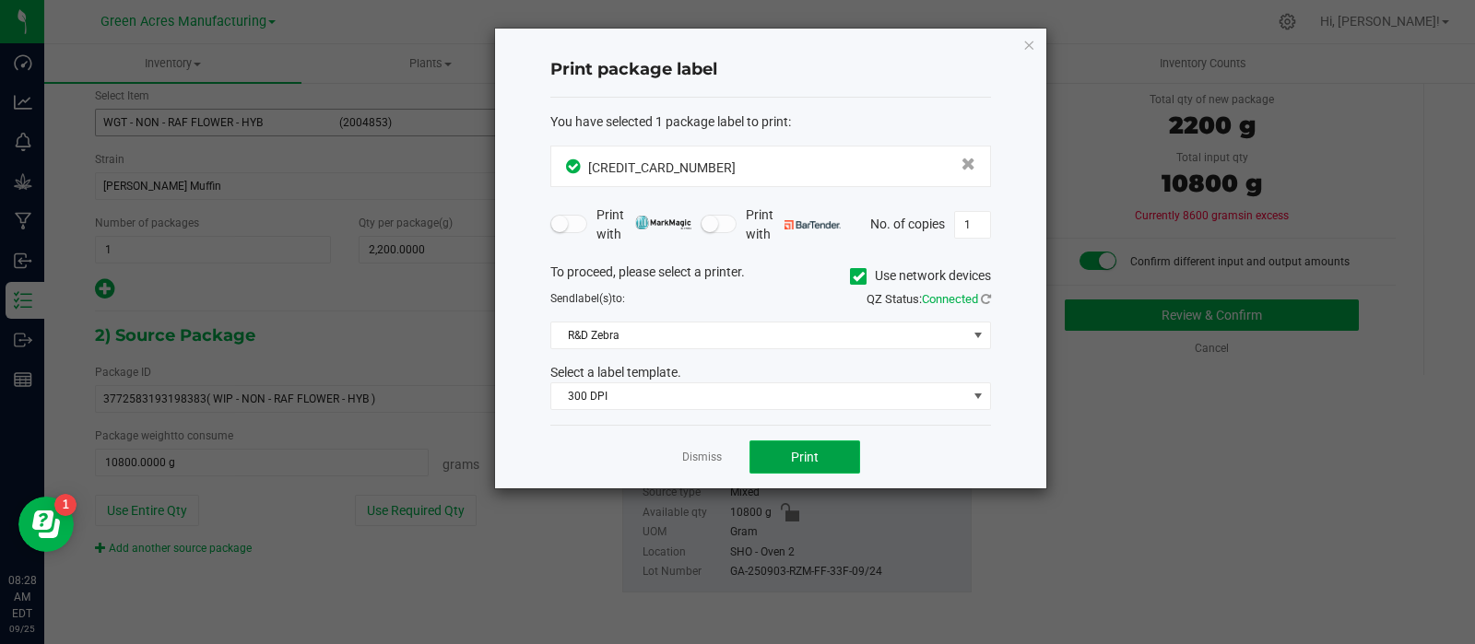
click at [775, 458] on button "Print" at bounding box center [804, 457] width 111 height 33
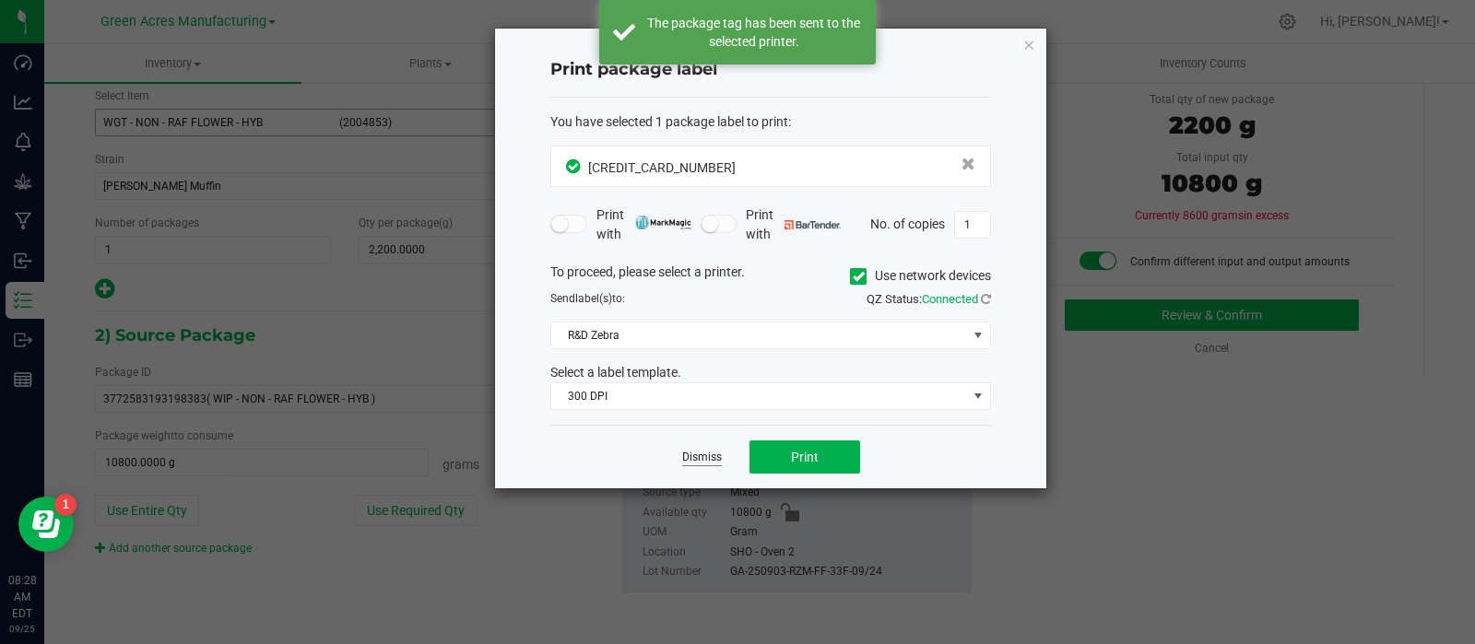
click at [710, 463] on link "Dismiss" at bounding box center [702, 458] width 40 height 16
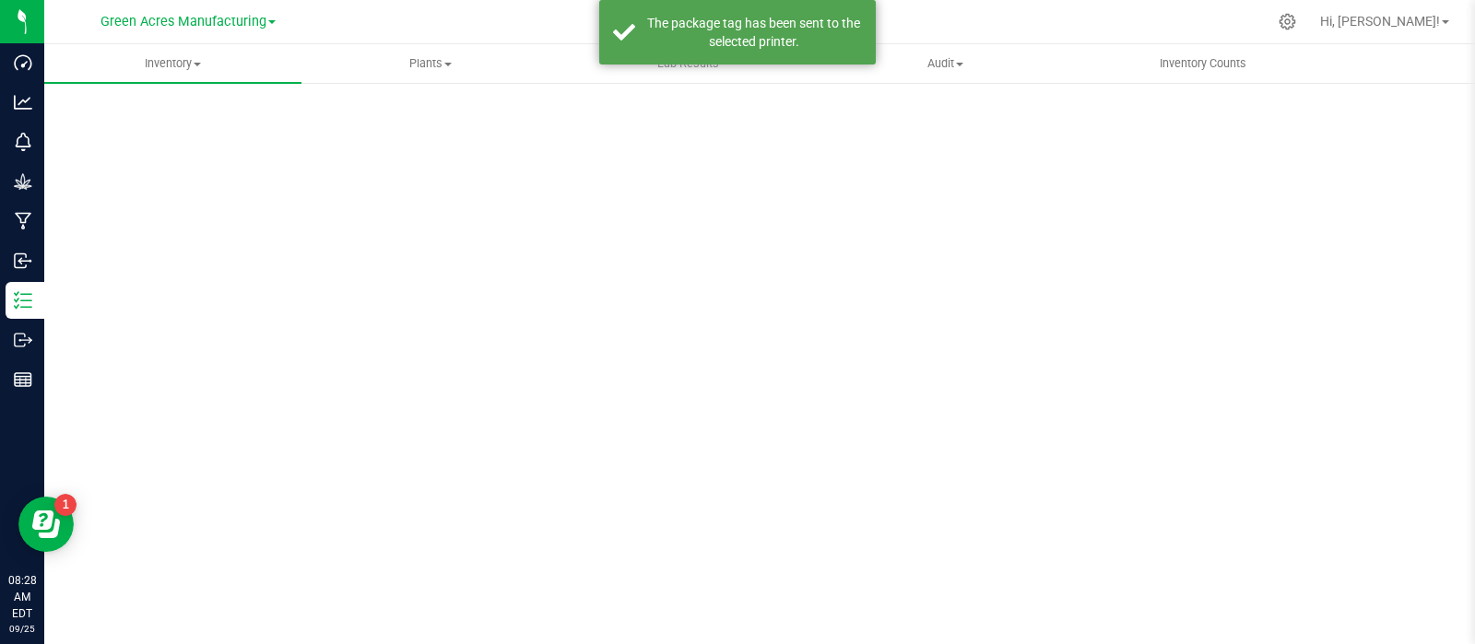
scroll to position [13, 0]
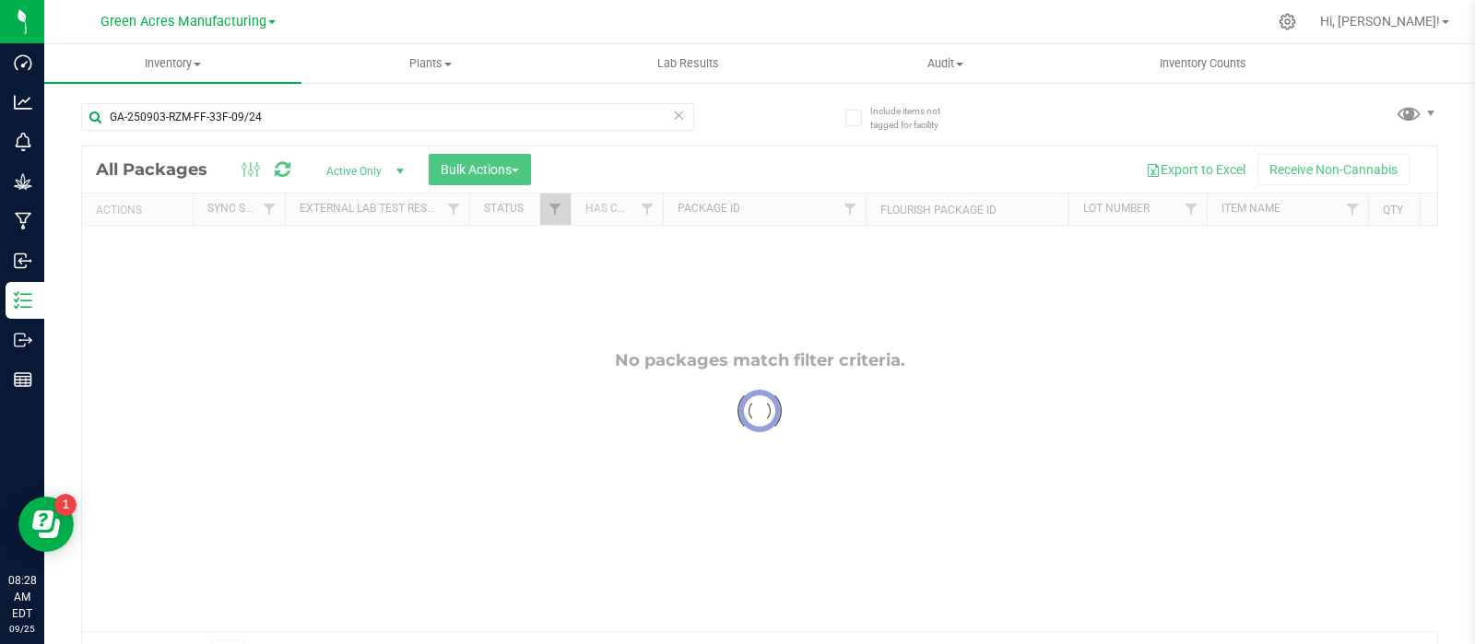
click at [1311, 387] on div at bounding box center [759, 411] width 1355 height 529
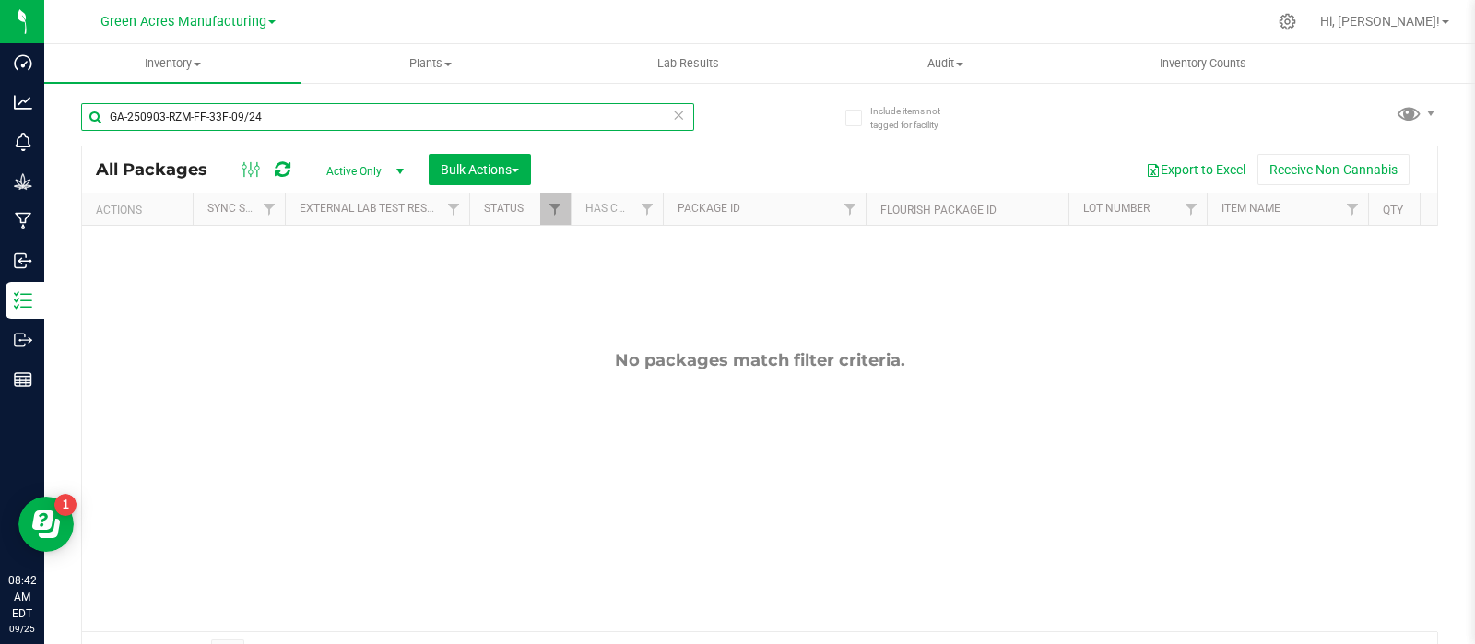
click at [376, 126] on input "GA-250903-RZM-FF-33F-09/24" at bounding box center [387, 117] width 613 height 28
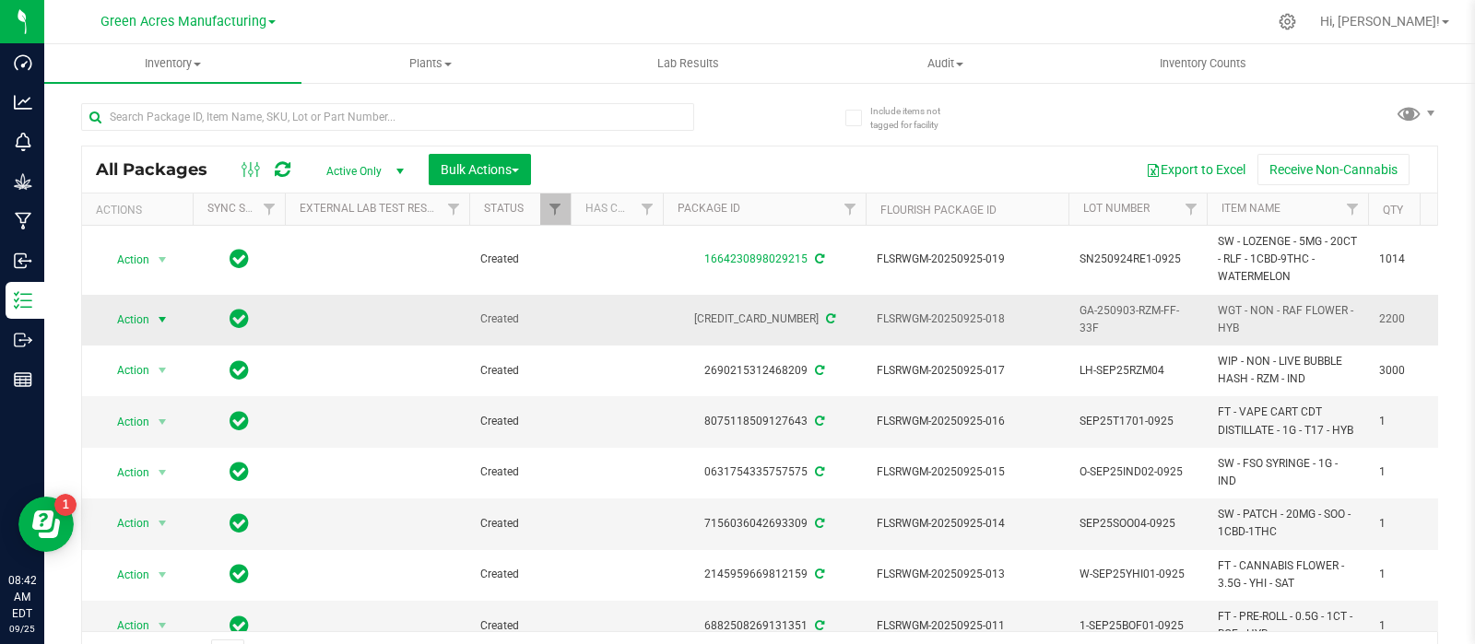
click at [148, 314] on span "Action" at bounding box center [125, 320] width 50 height 26
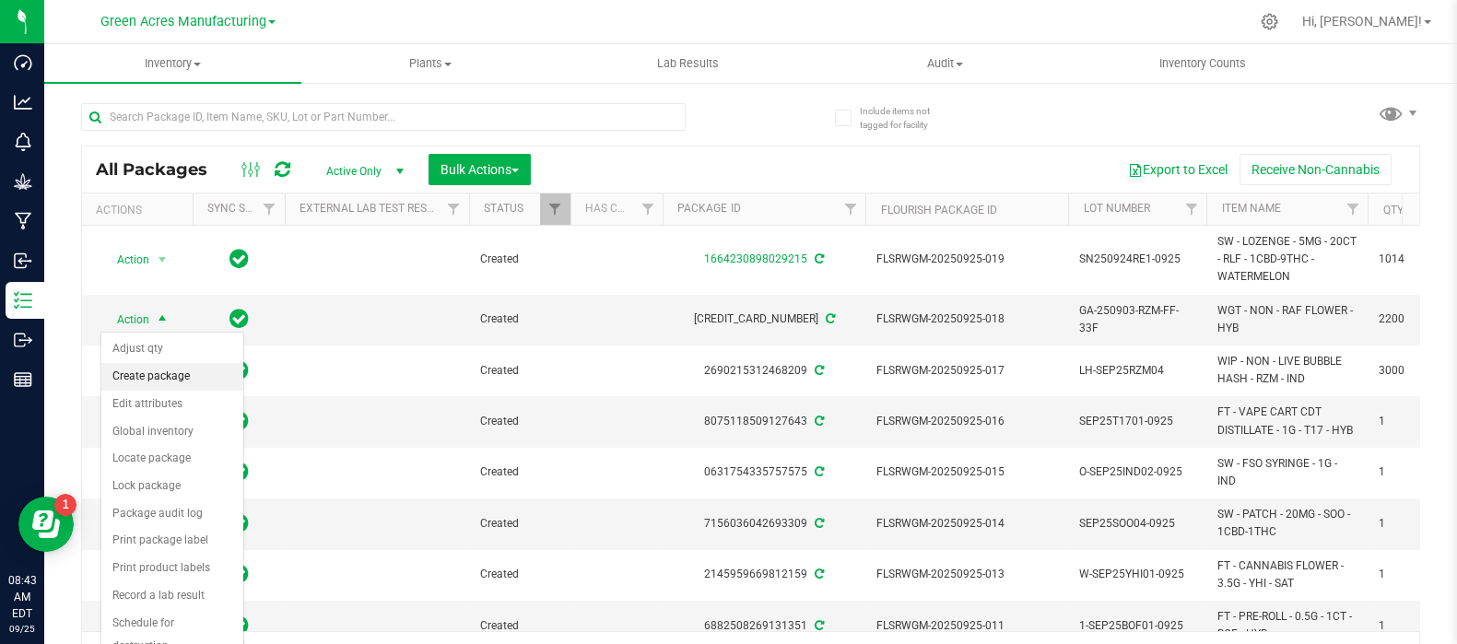
click at [163, 370] on li "Create package" at bounding box center [172, 377] width 142 height 28
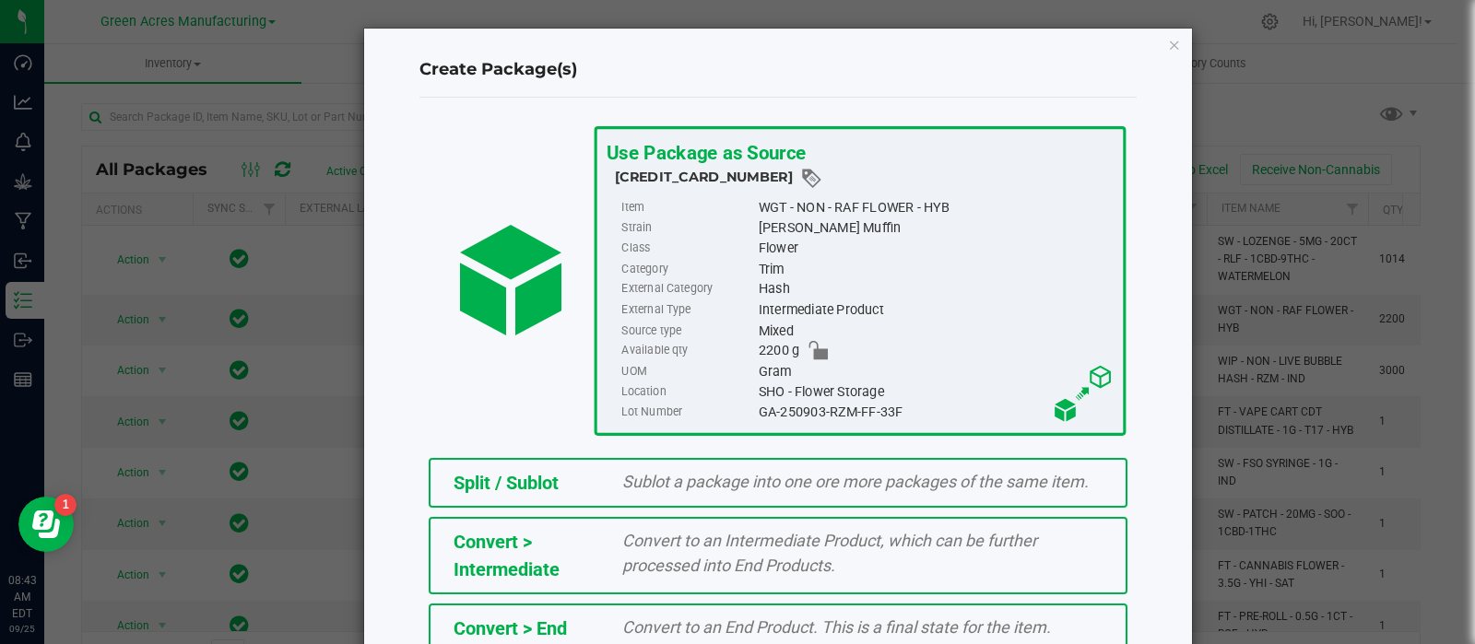
scroll to position [249, 0]
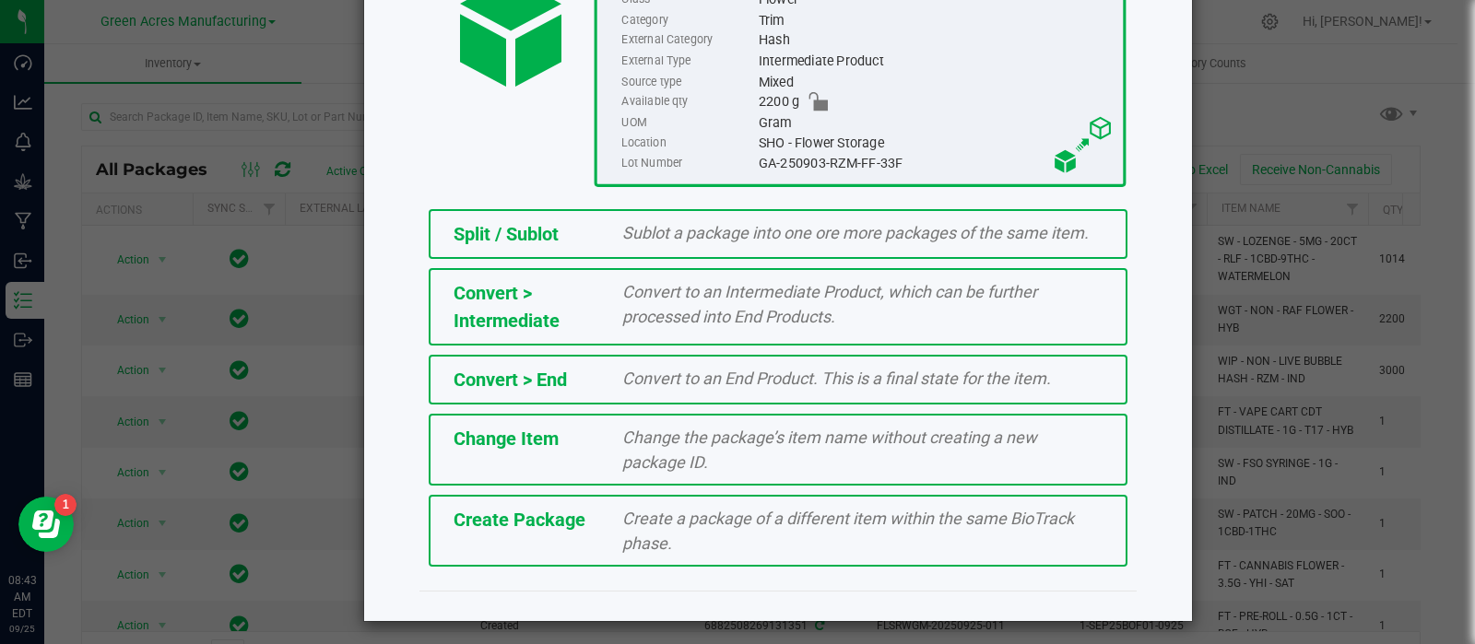
click at [465, 521] on span "Create Package" at bounding box center [519, 520] width 132 height 22
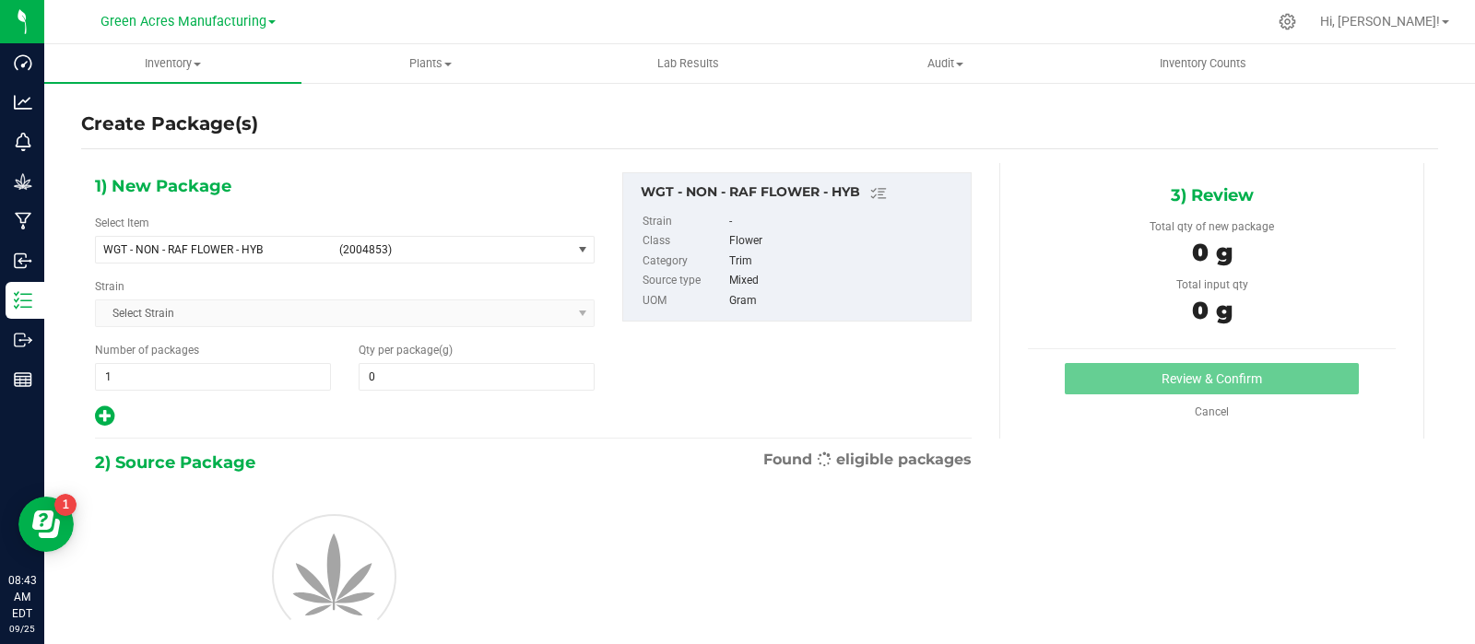
type input "0.0000"
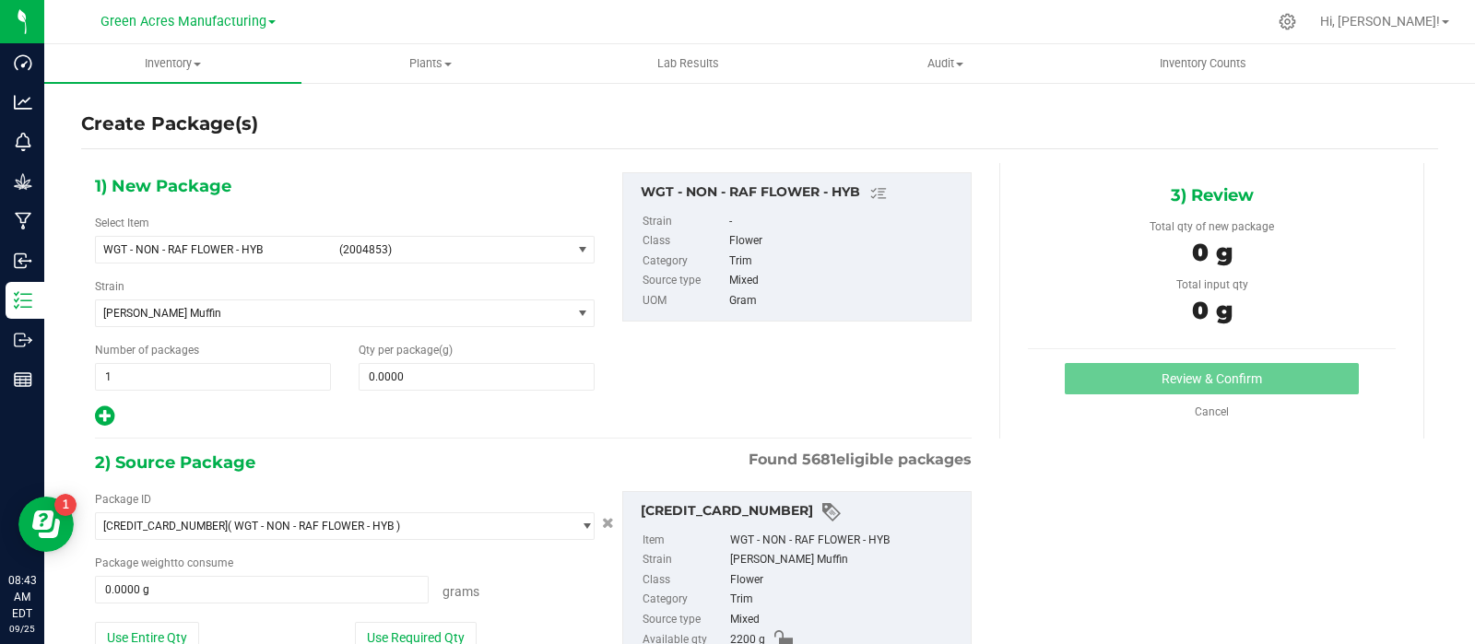
scroll to position [127, 0]
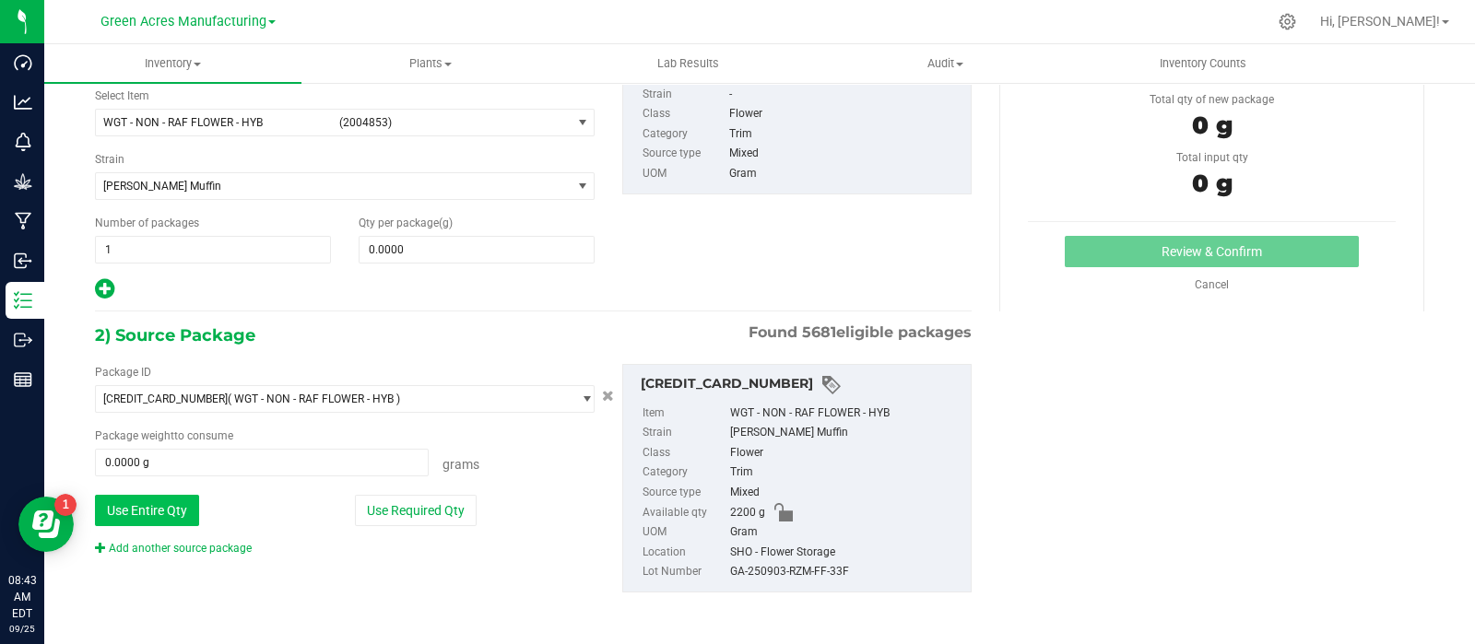
click at [152, 511] on button "Use Entire Qty" at bounding box center [147, 510] width 104 height 31
type input "2200.0000 g"
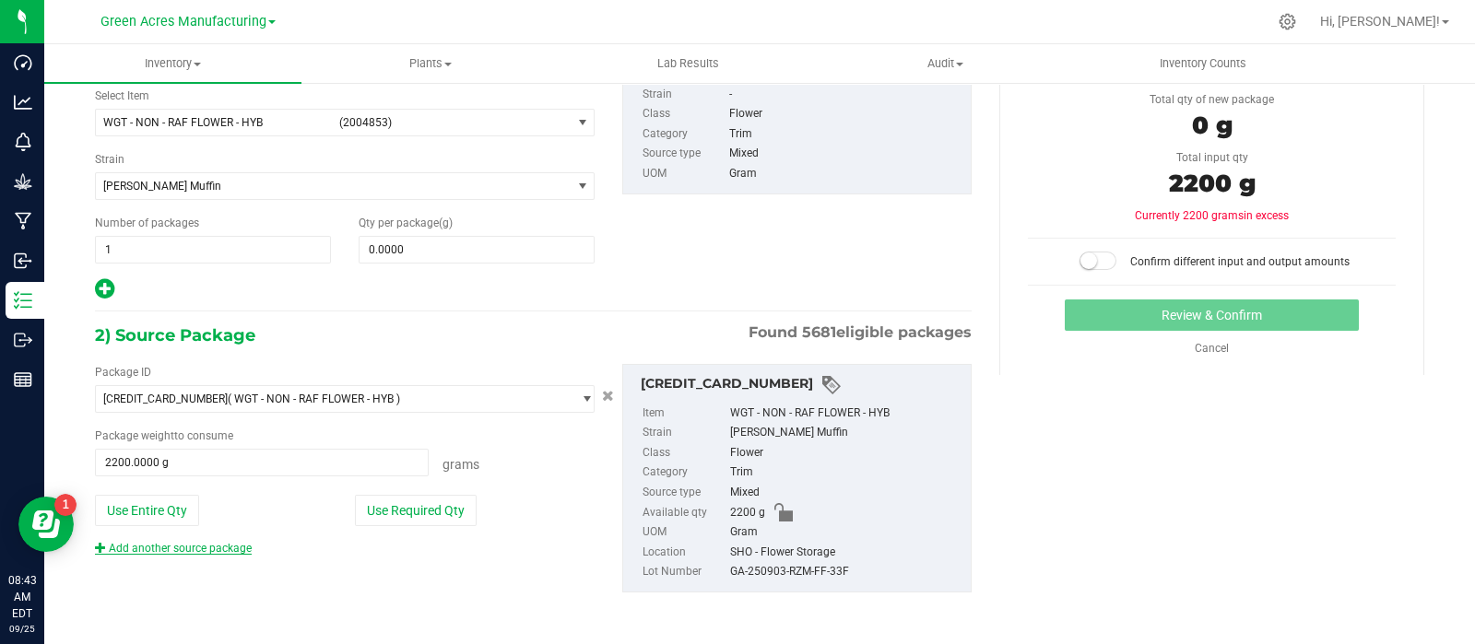
click at [167, 546] on link "Add another source package" at bounding box center [173, 548] width 157 height 13
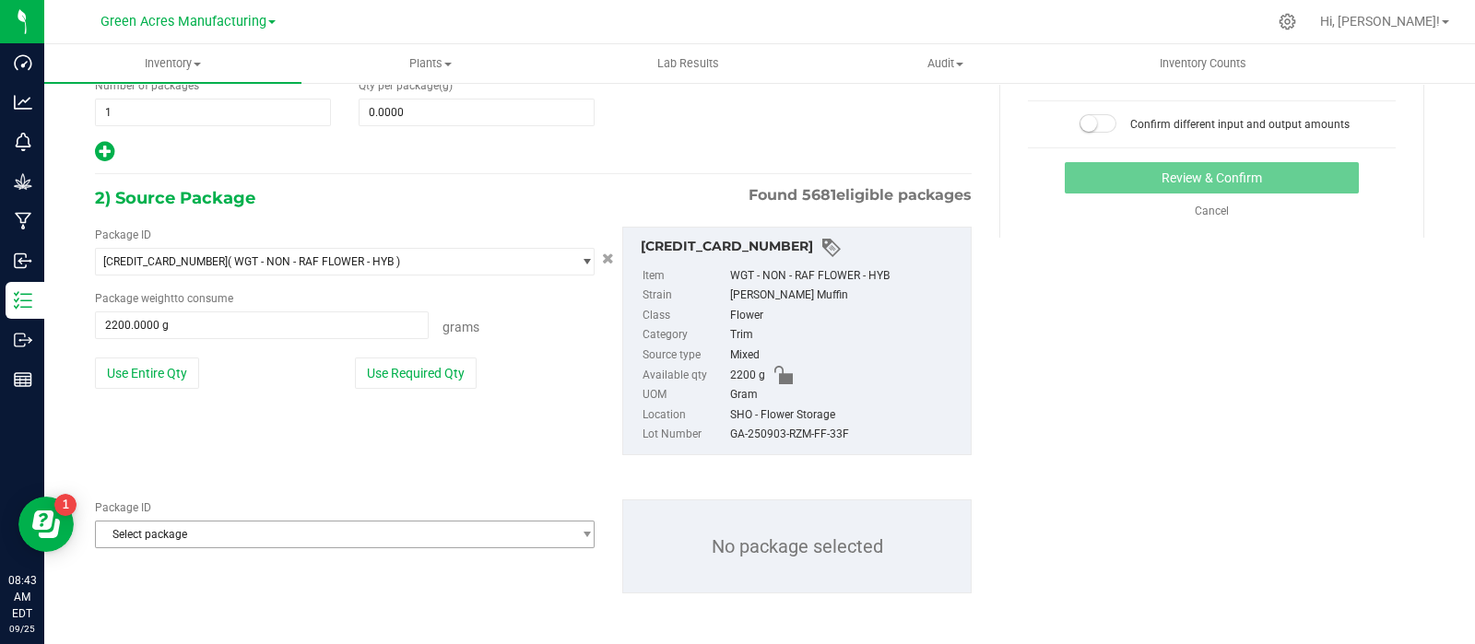
click at [249, 536] on span "Select package" at bounding box center [333, 535] width 475 height 26
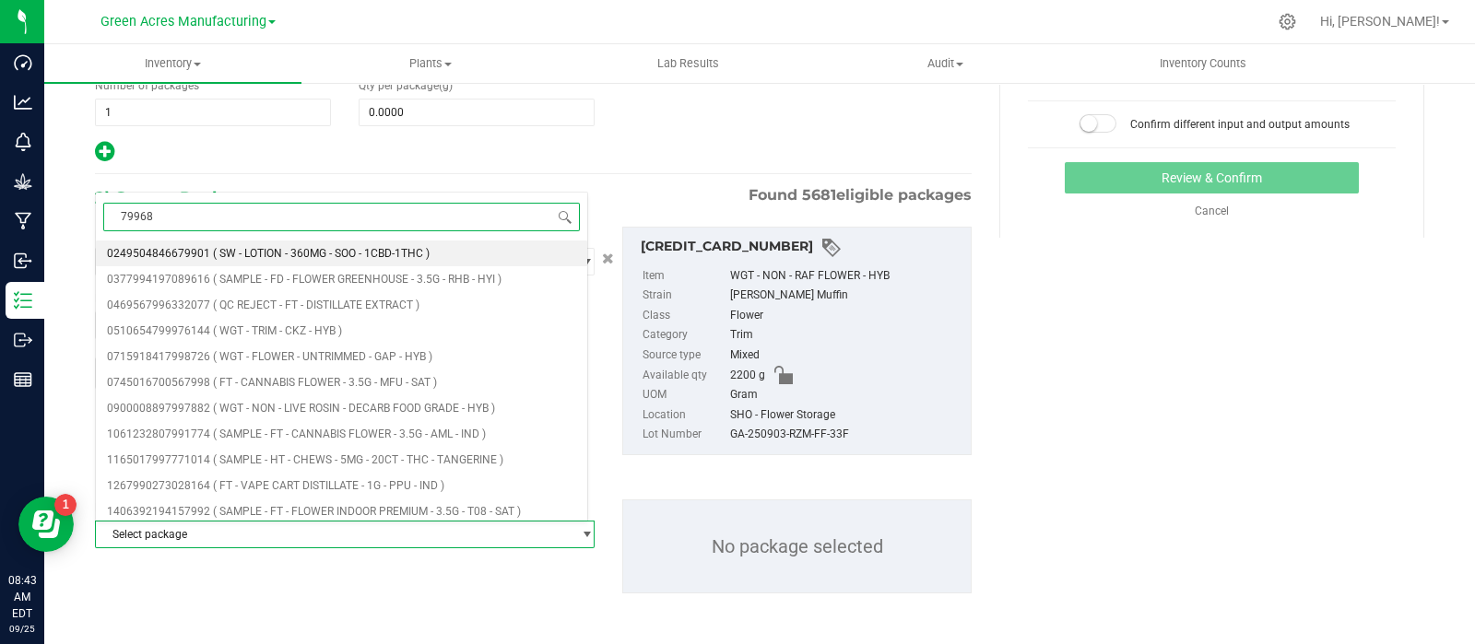
type input "799688"
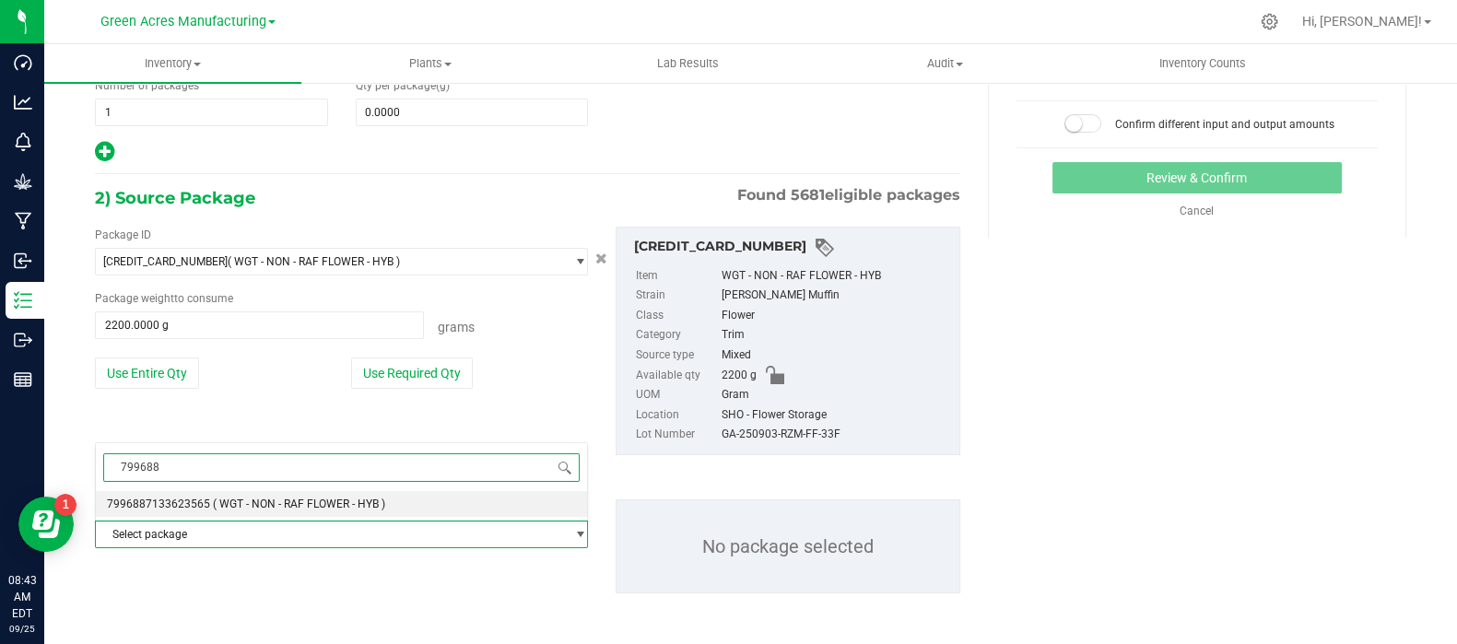
click at [244, 494] on li "7996887133623565 ( WGT - NON - RAF FLOWER - HYB )" at bounding box center [341, 504] width 491 height 26
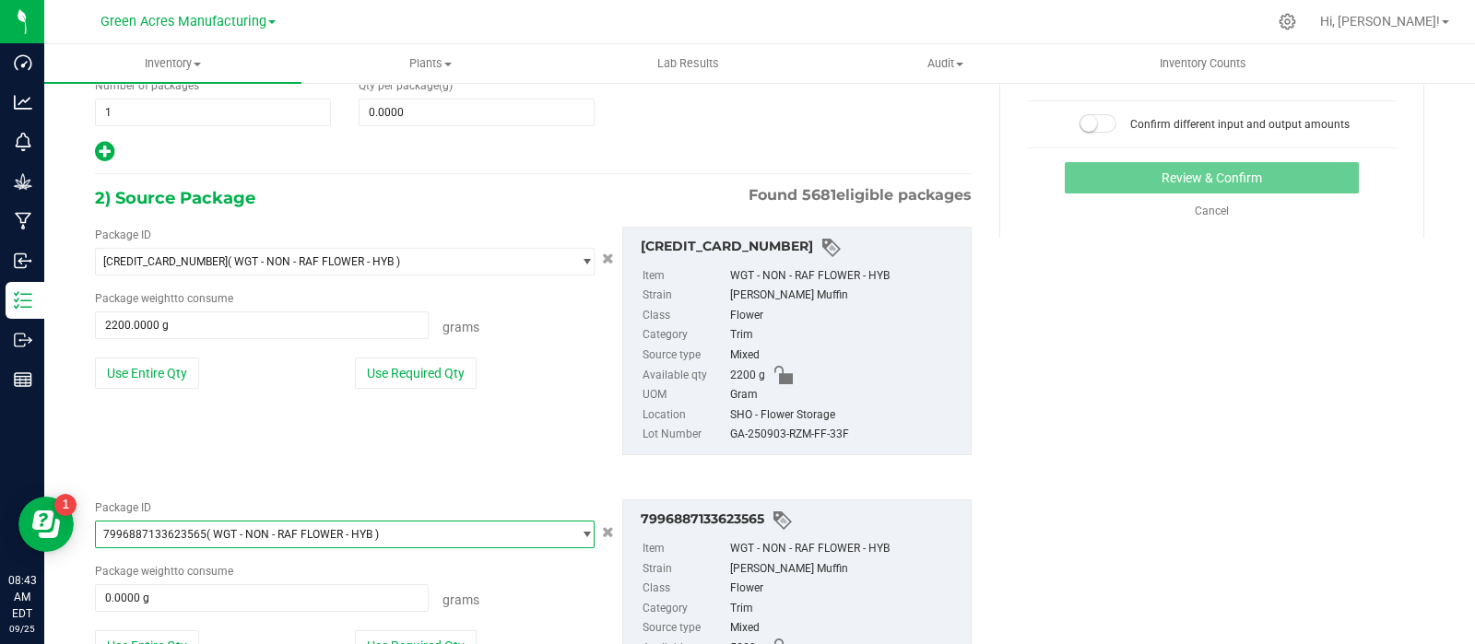
scroll to position [400, 0]
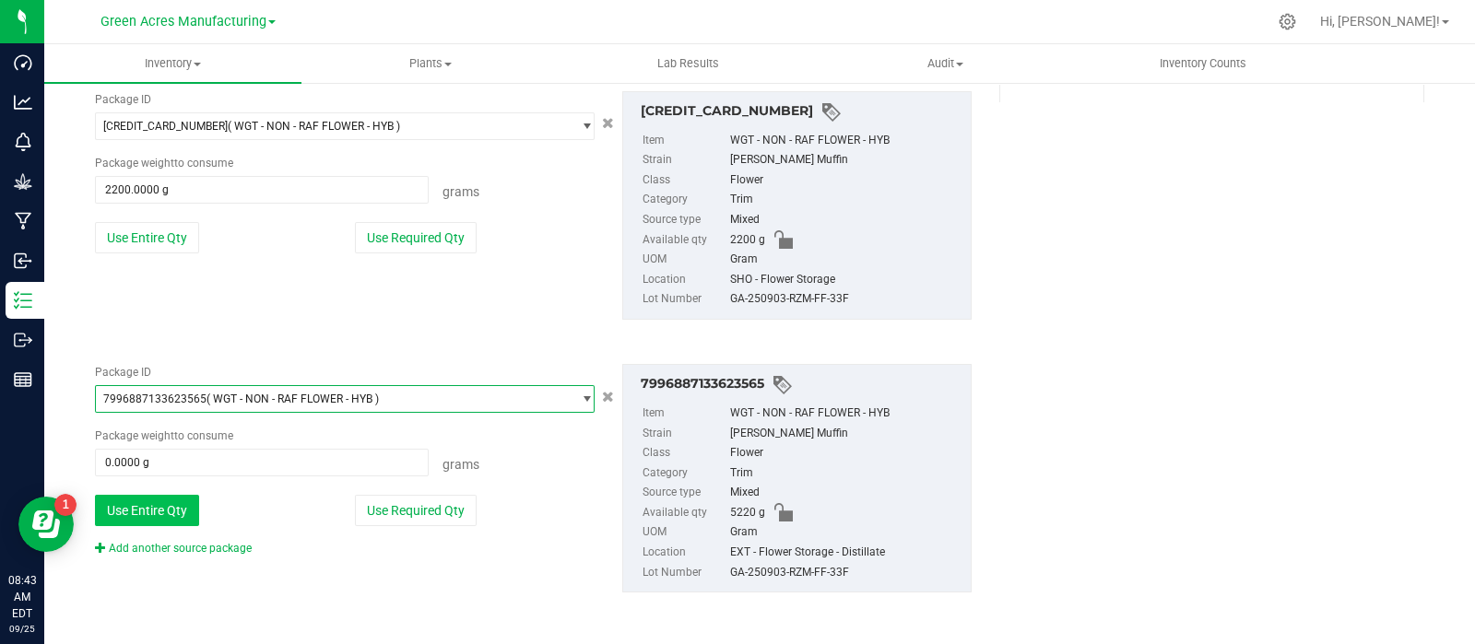
click at [161, 503] on button "Use Entire Qty" at bounding box center [147, 510] width 104 height 31
type input "5220.0000 g"
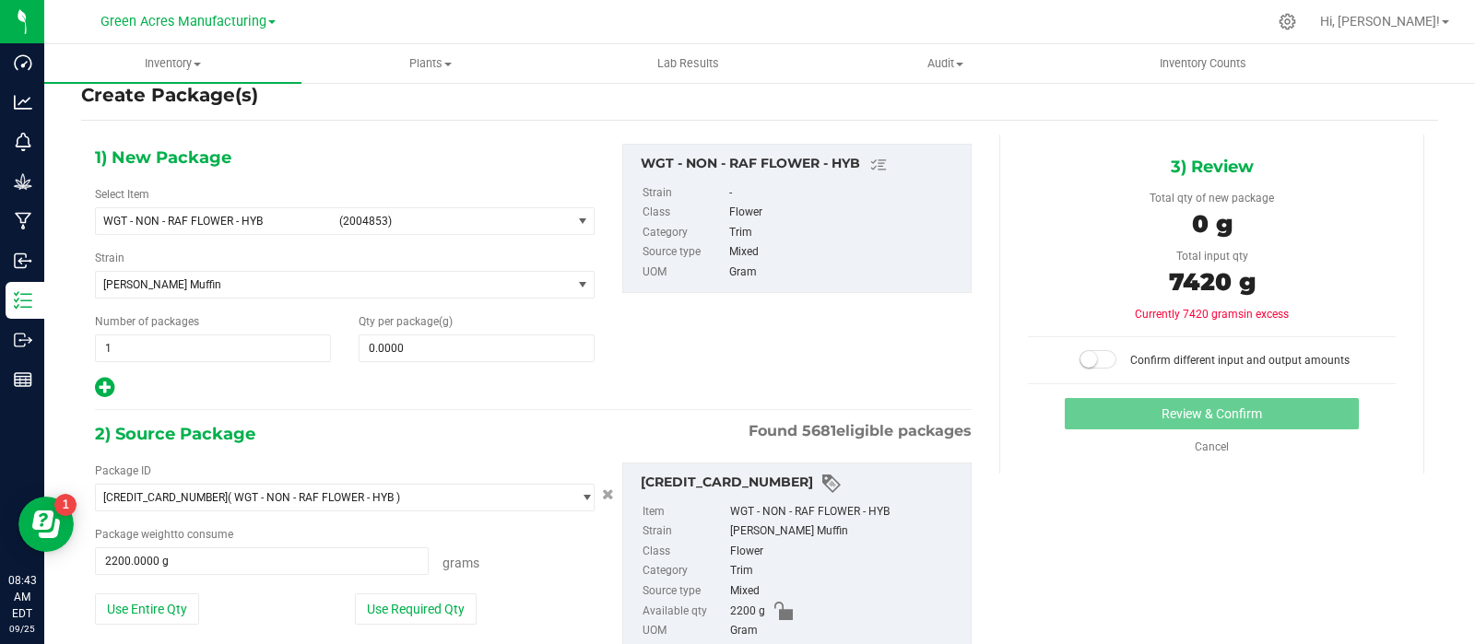
scroll to position [0, 0]
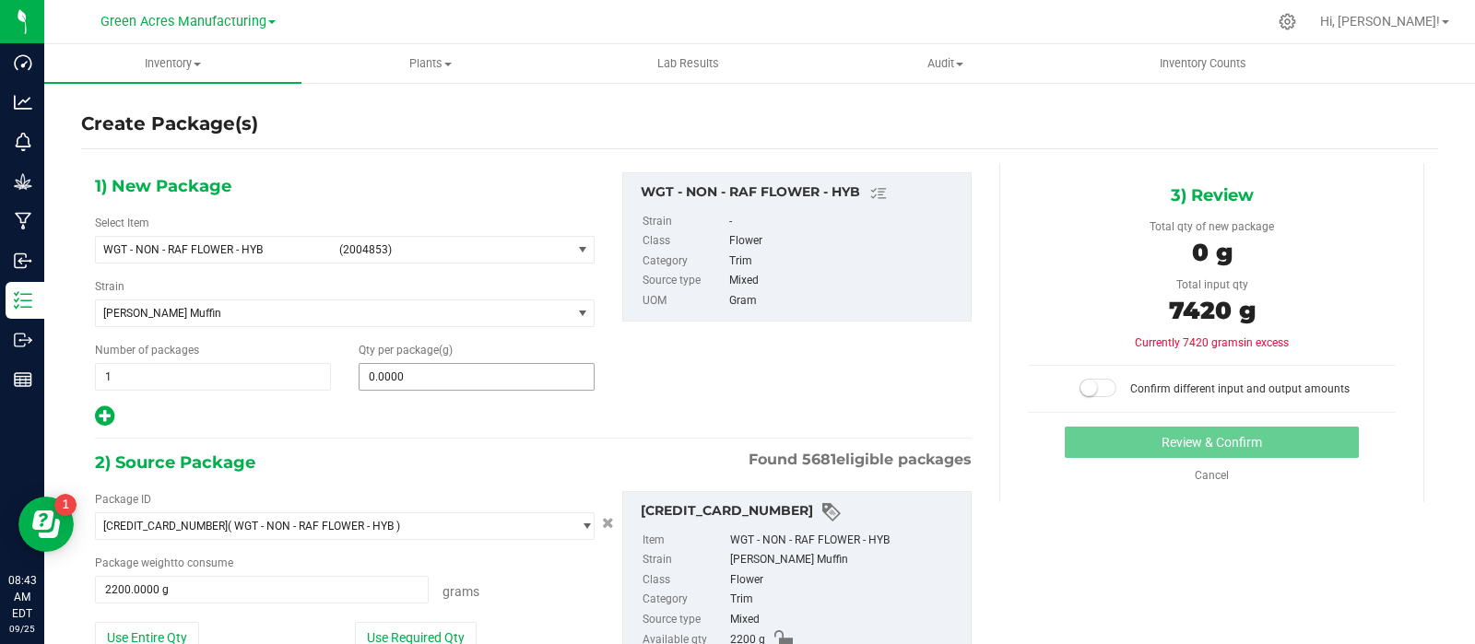
click at [474, 389] on div "1) New Package Select Item WGT - NON - RAF FLOWER - HYB (2004853) 007UP - Flowe…" at bounding box center [344, 300] width 527 height 256
click at [473, 386] on span "0.0000 0" at bounding box center [476, 377] width 236 height 28
type input "7420"
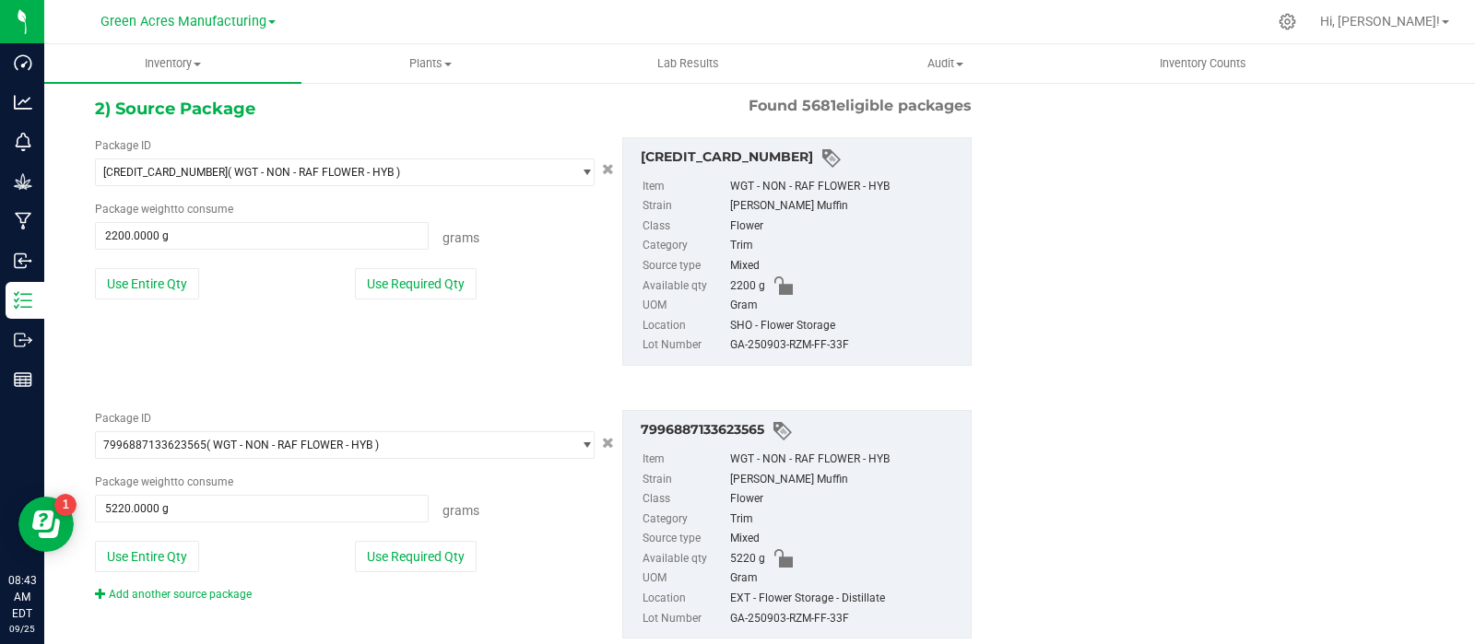
scroll to position [357, 0]
type input "7,420.0000"
click at [765, 341] on div "GA-250903-RZM-FF-33F" at bounding box center [845, 343] width 231 height 20
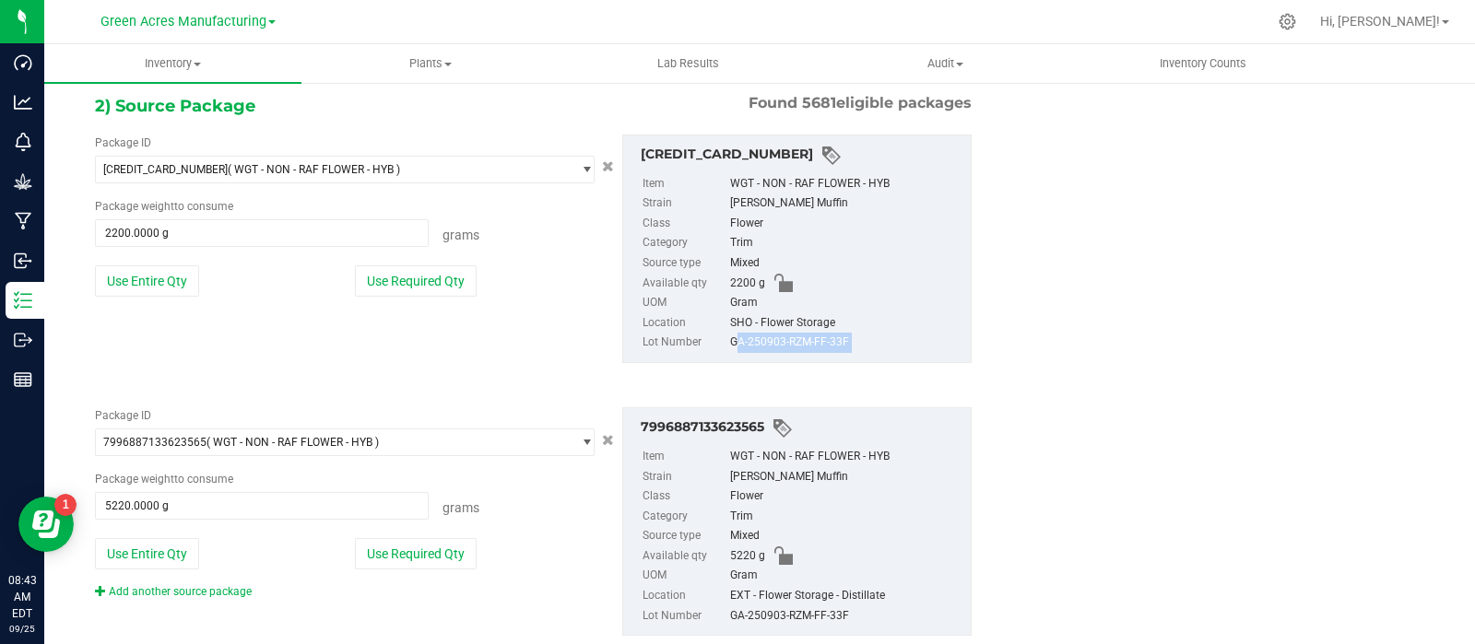
copy div "GA-250903-RZM-FF-33F"
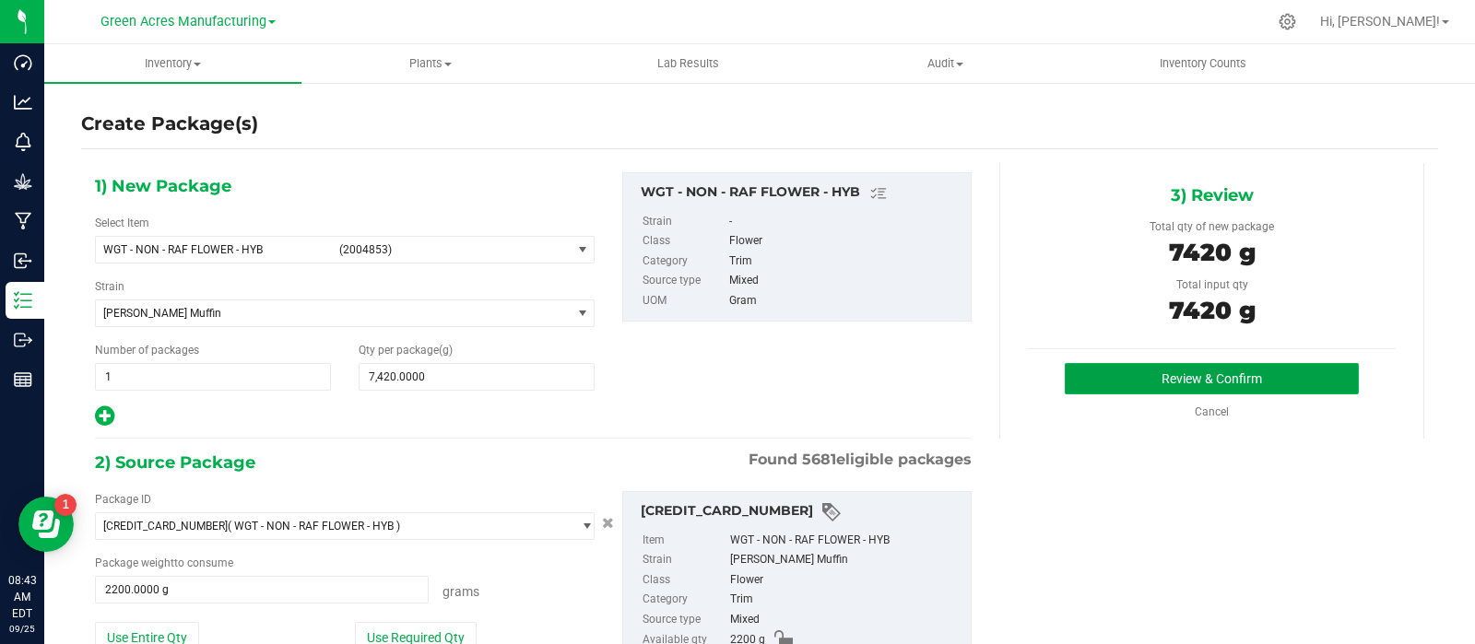
click at [1064, 384] on button "Review & Confirm" at bounding box center [1211, 378] width 294 height 31
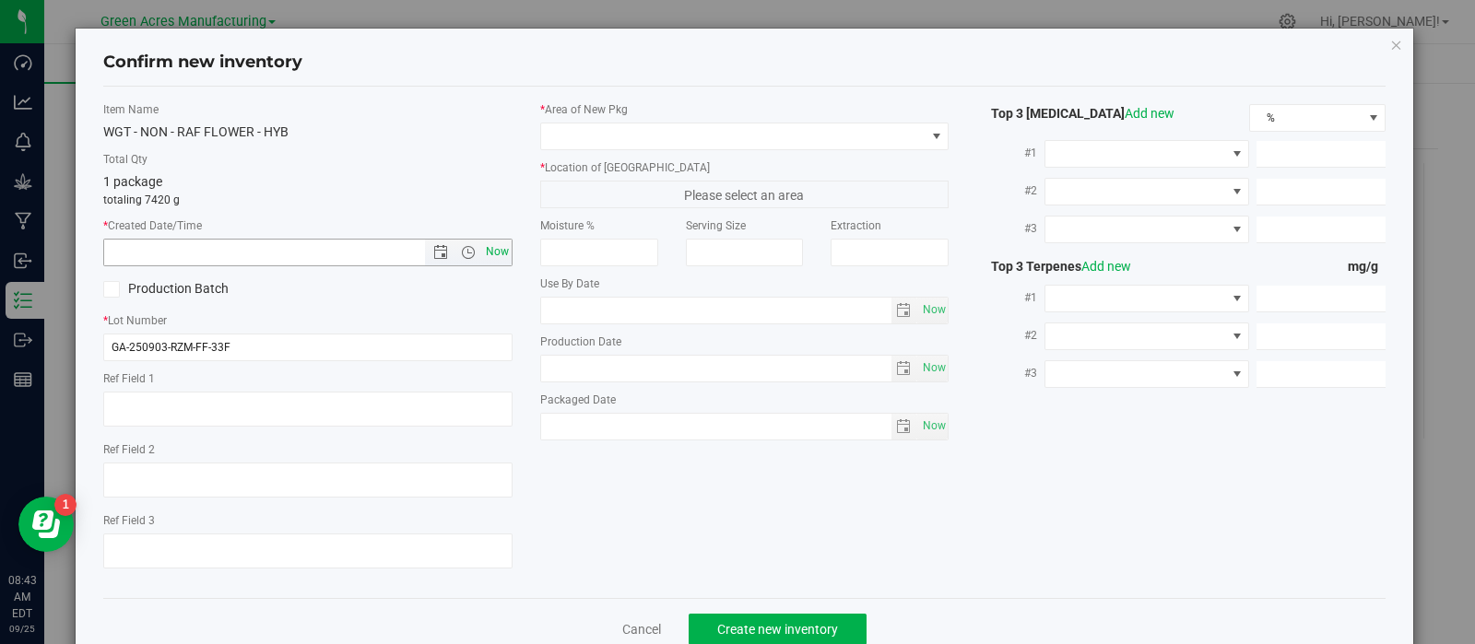
click at [497, 247] on span "Now" at bounding box center [496, 252] width 31 height 27
type input "[DATE] 8:43 AM"
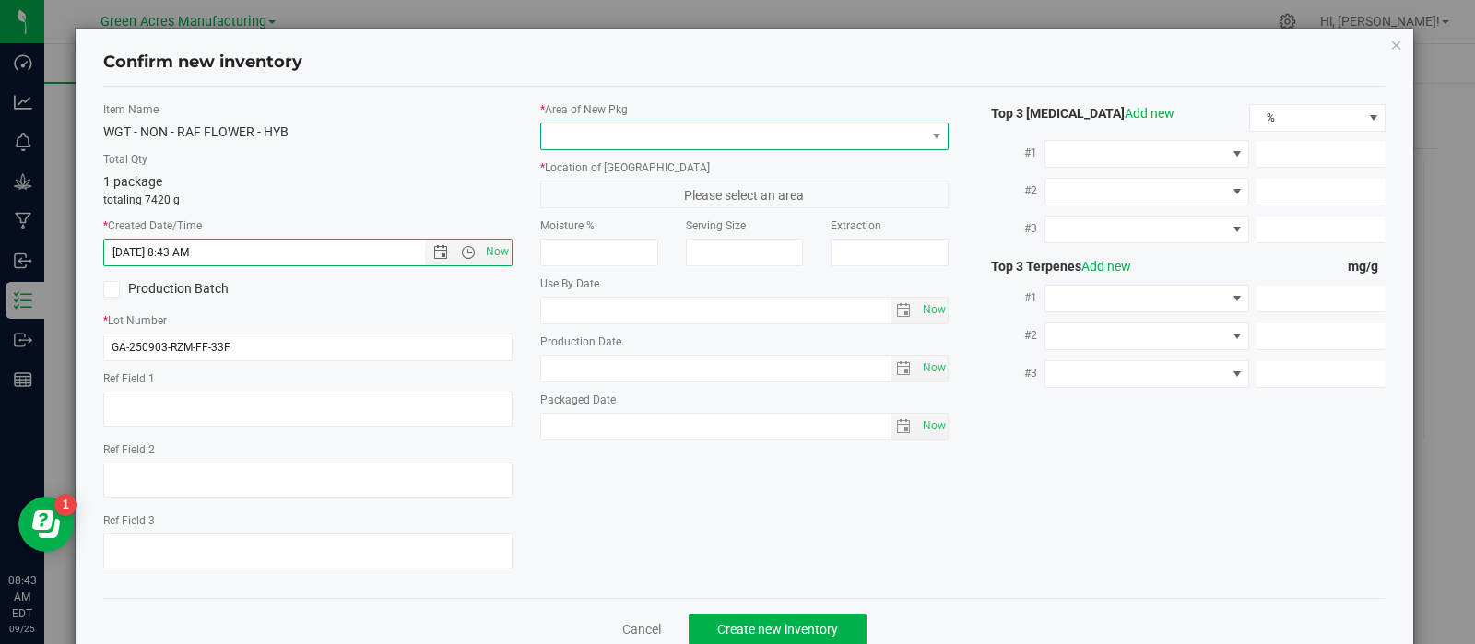
click at [547, 135] on span at bounding box center [733, 136] width 384 height 26
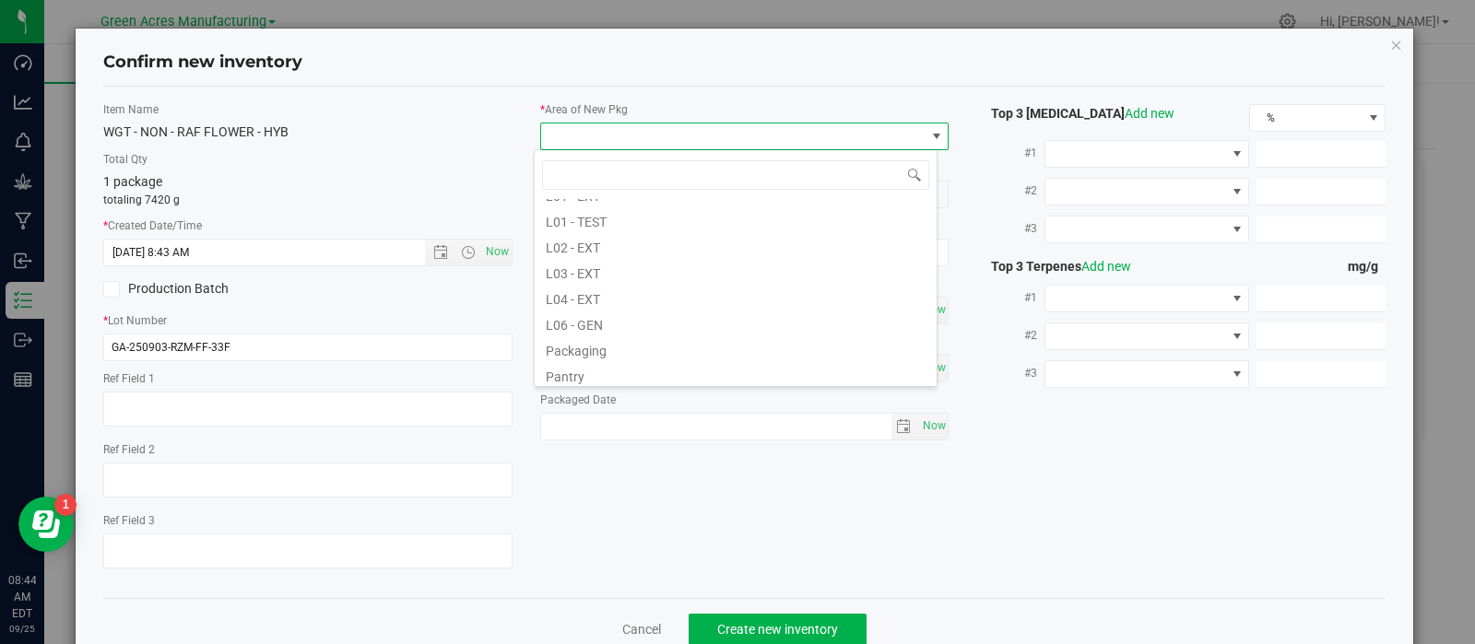
scroll to position [354, 0]
click at [605, 237] on li "L02 - EXT" at bounding box center [736, 245] width 402 height 26
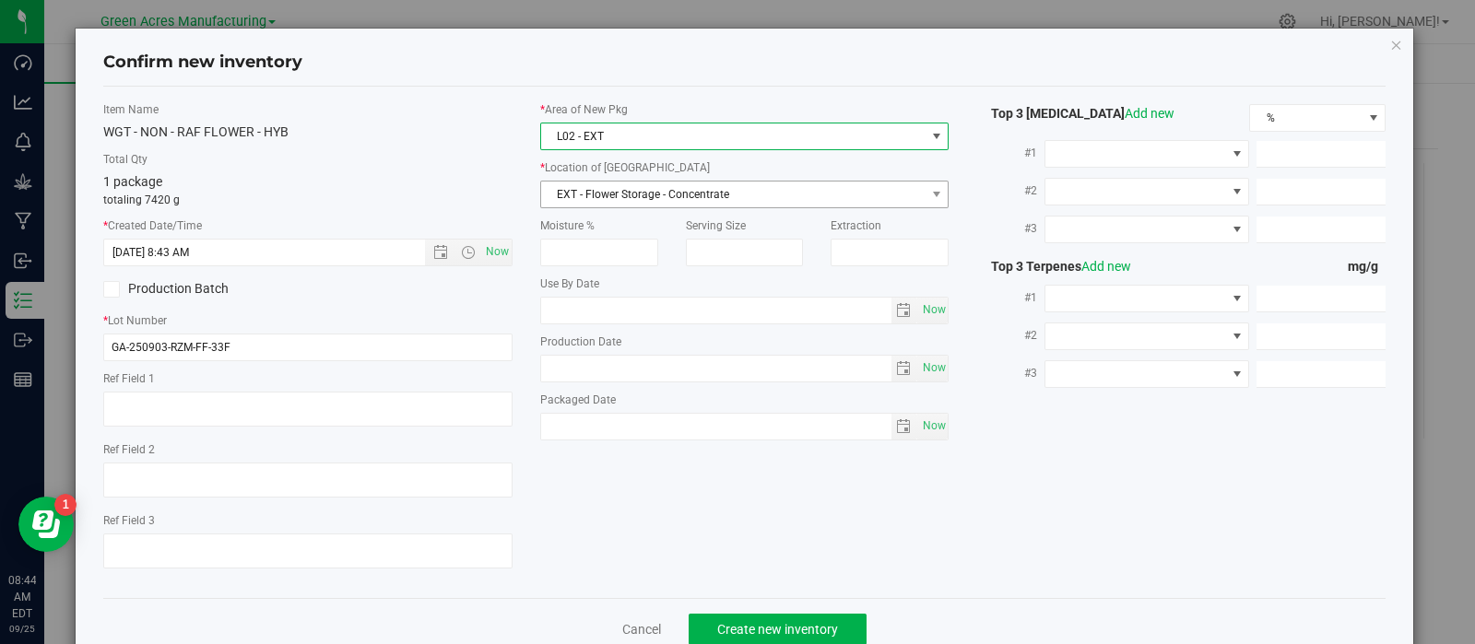
click at [708, 194] on span "EXT - Flower Storage - Concentrate" at bounding box center [733, 195] width 384 height 26
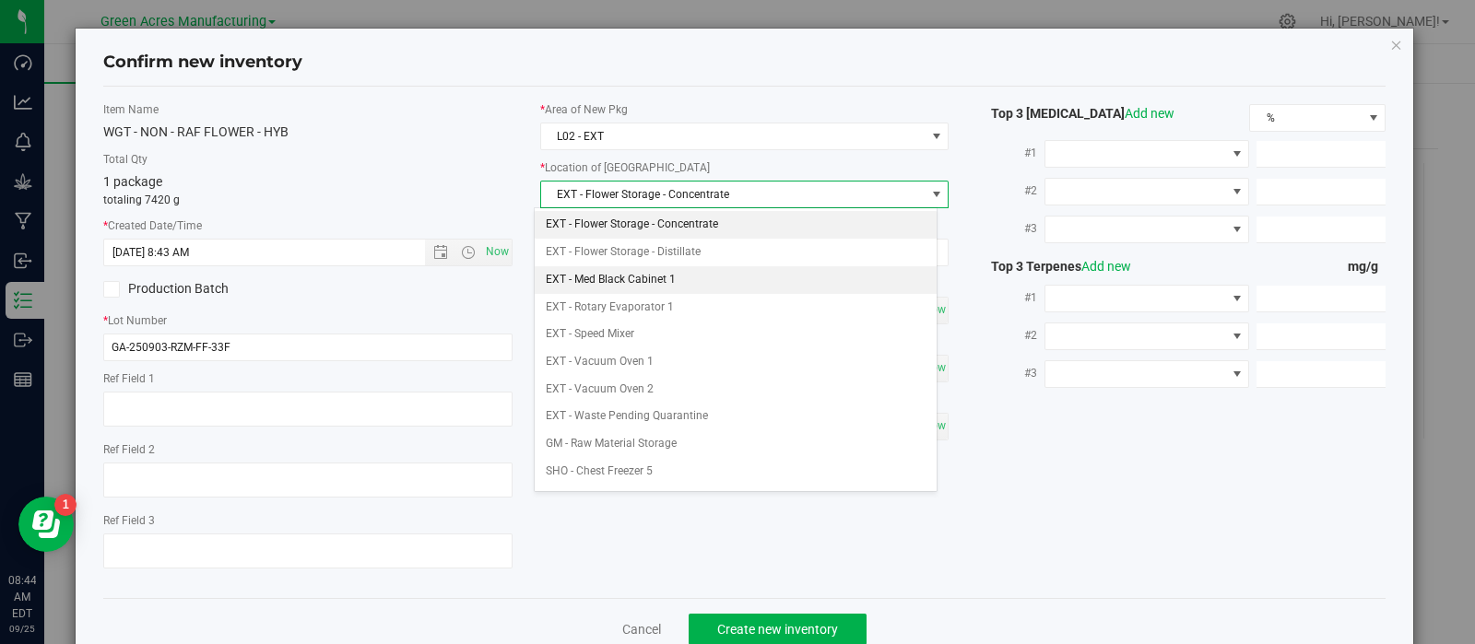
scroll to position [291, 0]
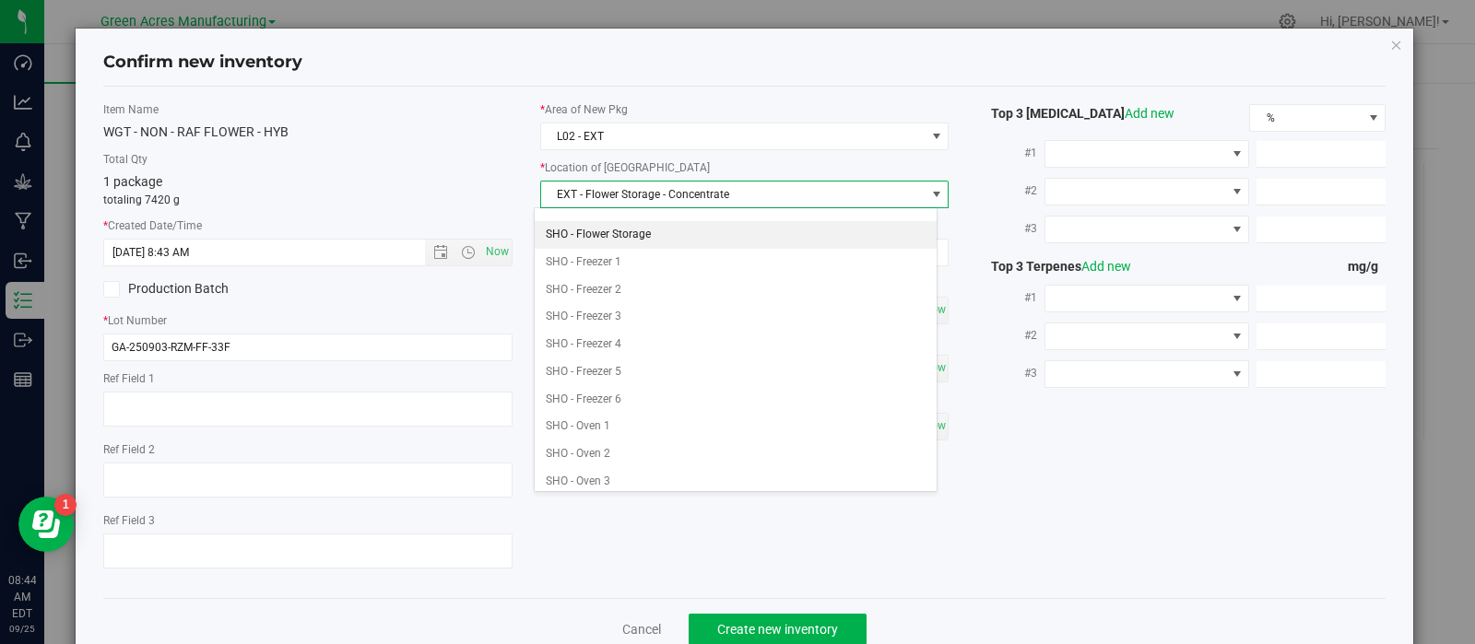
click at [695, 232] on li "SHO - Flower Storage" at bounding box center [736, 235] width 402 height 28
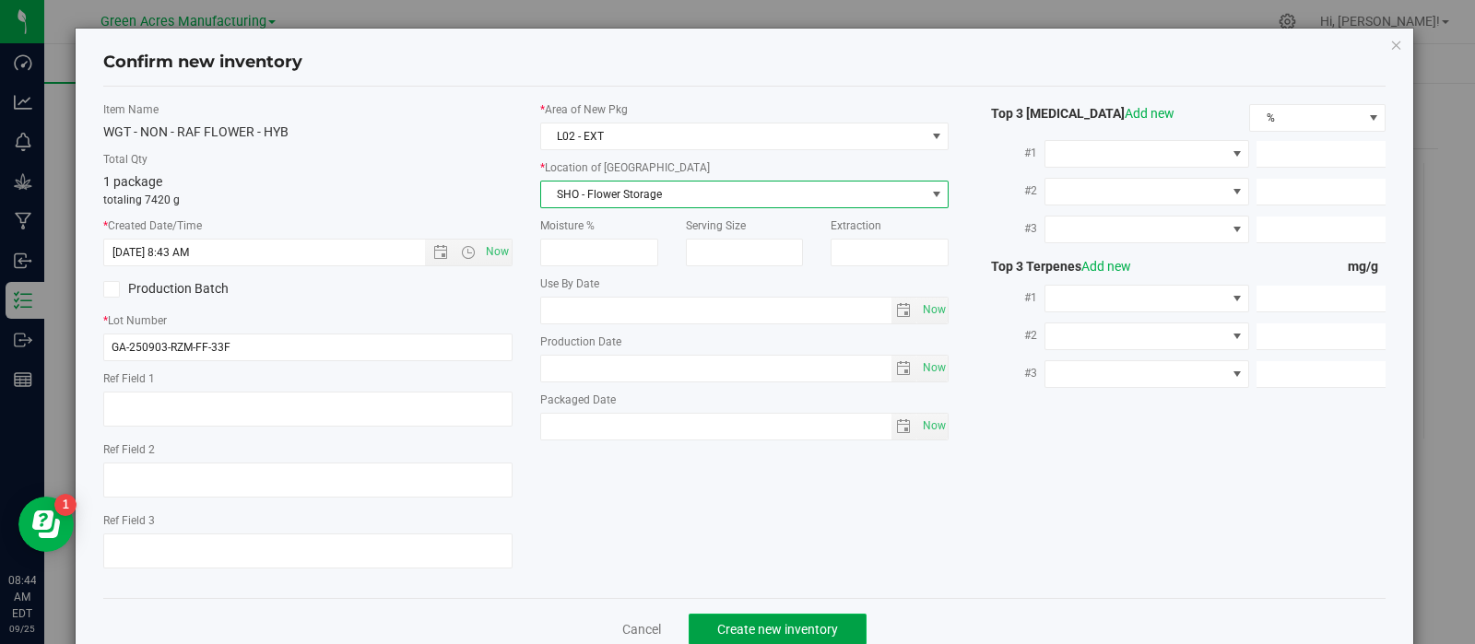
click at [771, 628] on span "Create new inventory" at bounding box center [777, 629] width 121 height 15
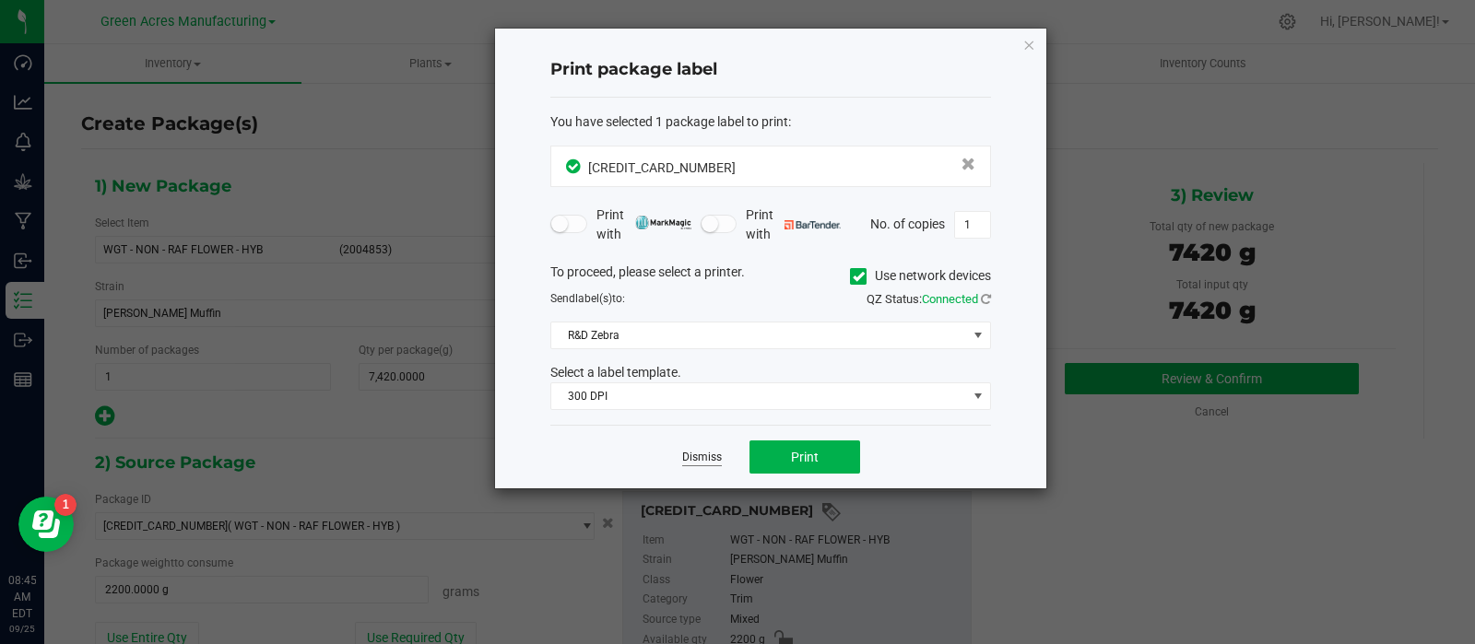
click at [700, 450] on link "Dismiss" at bounding box center [702, 458] width 40 height 16
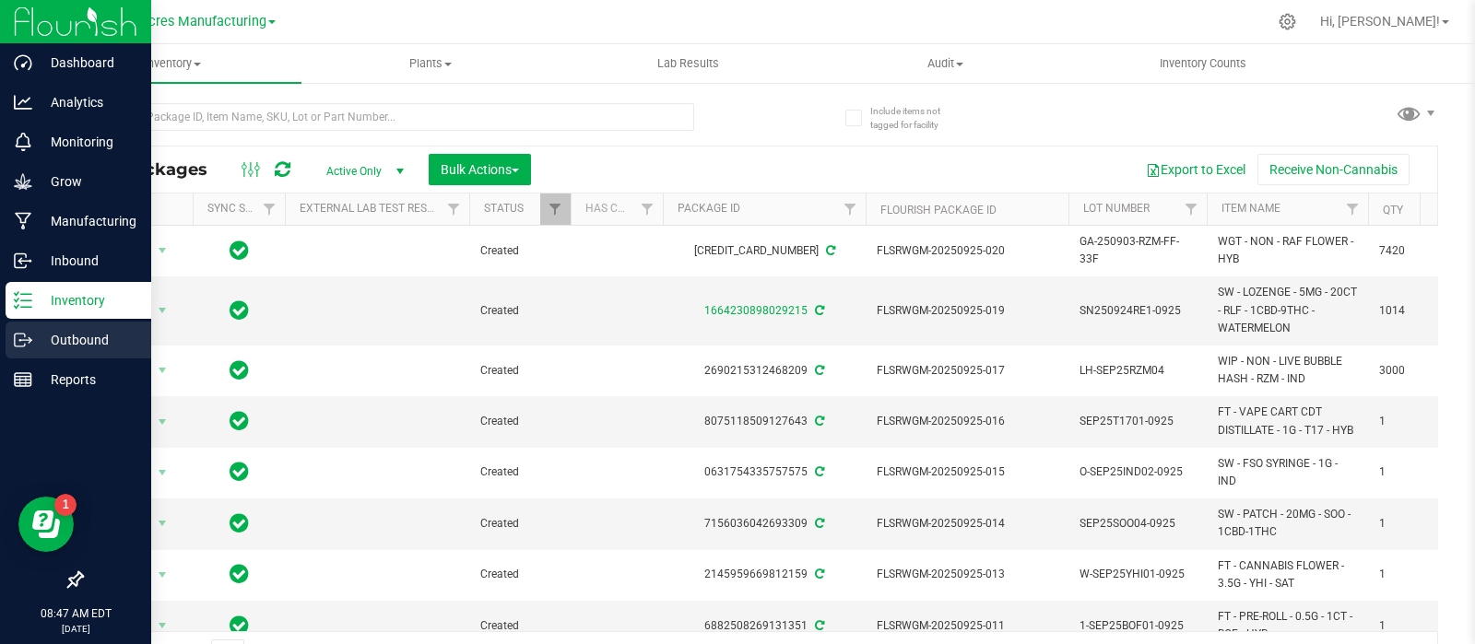
click at [67, 340] on p "Outbound" at bounding box center [87, 340] width 111 height 22
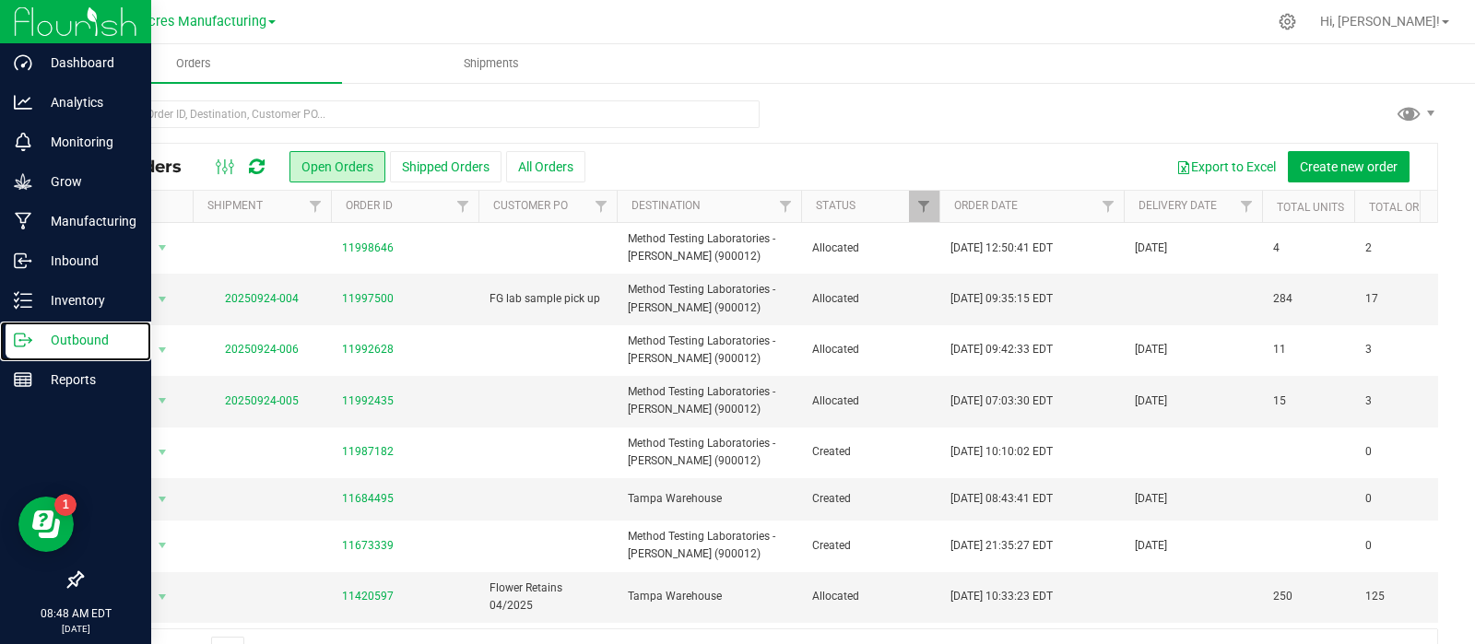
click at [67, 340] on p "Outbound" at bounding box center [87, 340] width 111 height 22
click at [1301, 164] on span "Create new order" at bounding box center [1348, 166] width 98 height 15
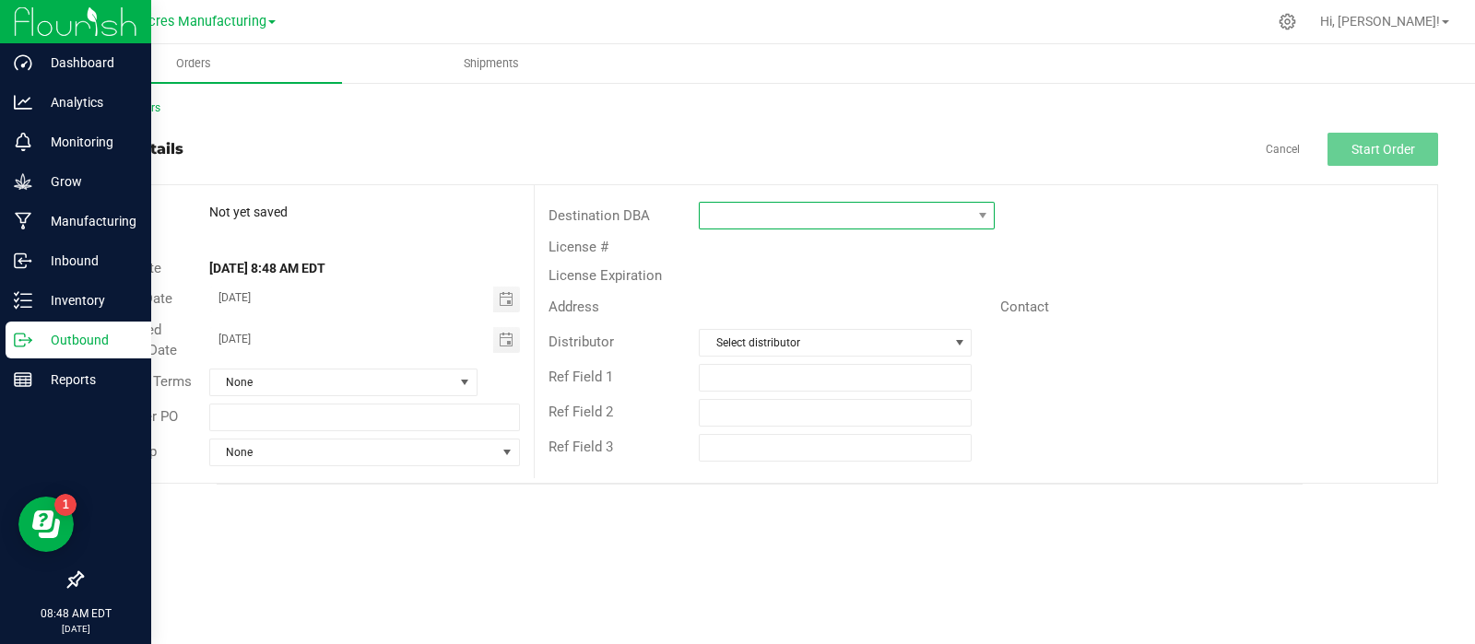
click at [725, 222] on span at bounding box center [834, 216] width 271 height 26
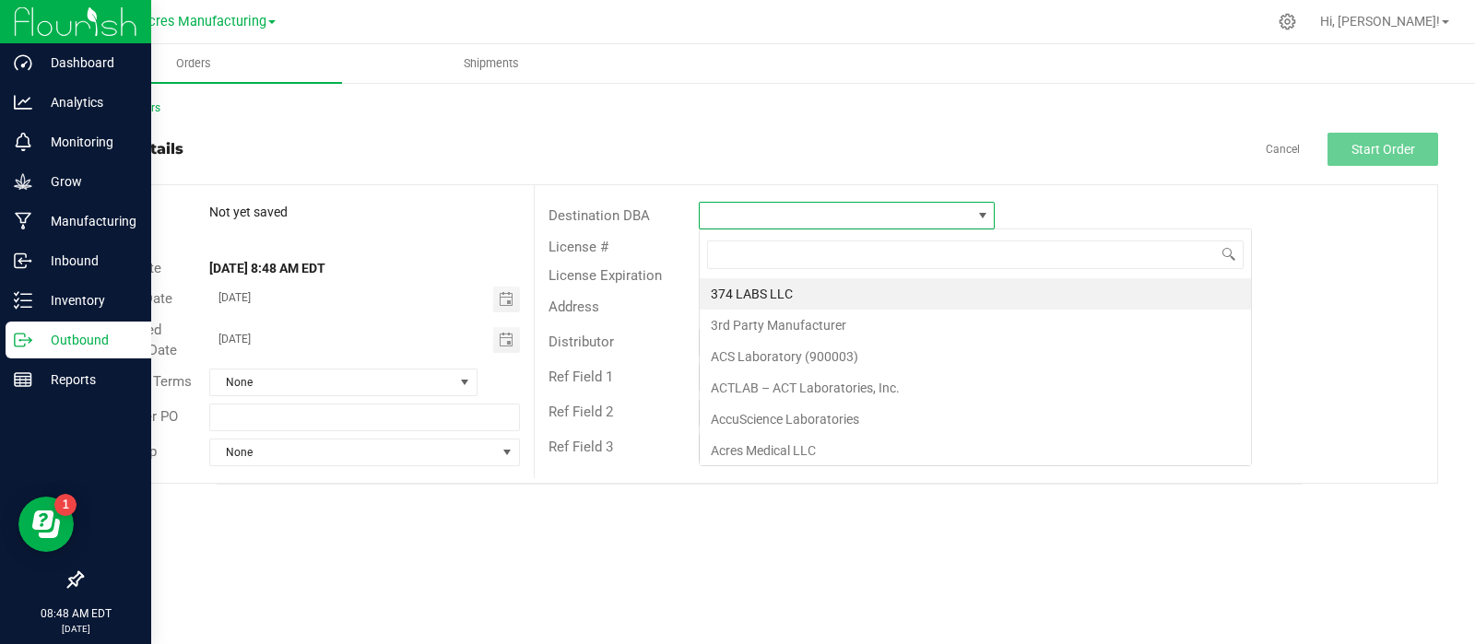
scroll to position [27, 295]
type input "meth"
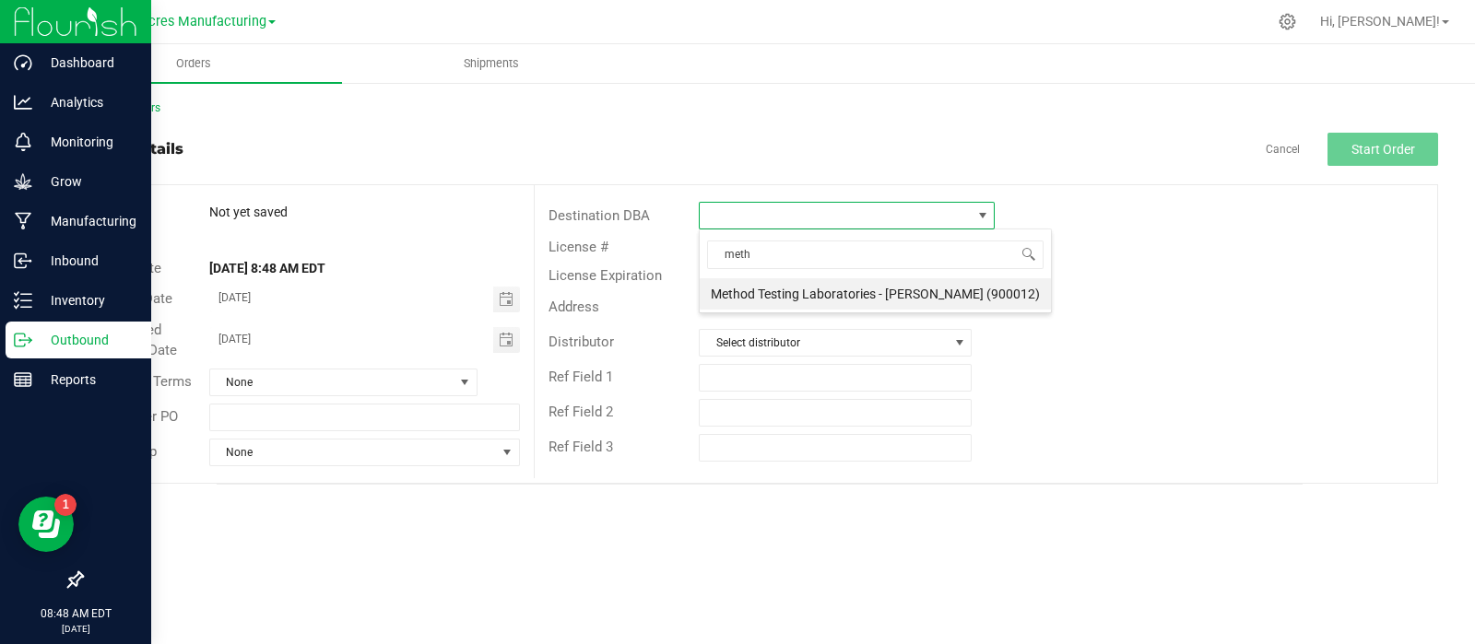
click at [759, 291] on li "Method Testing Laboratories - [PERSON_NAME] (900012)" at bounding box center [874, 293] width 351 height 31
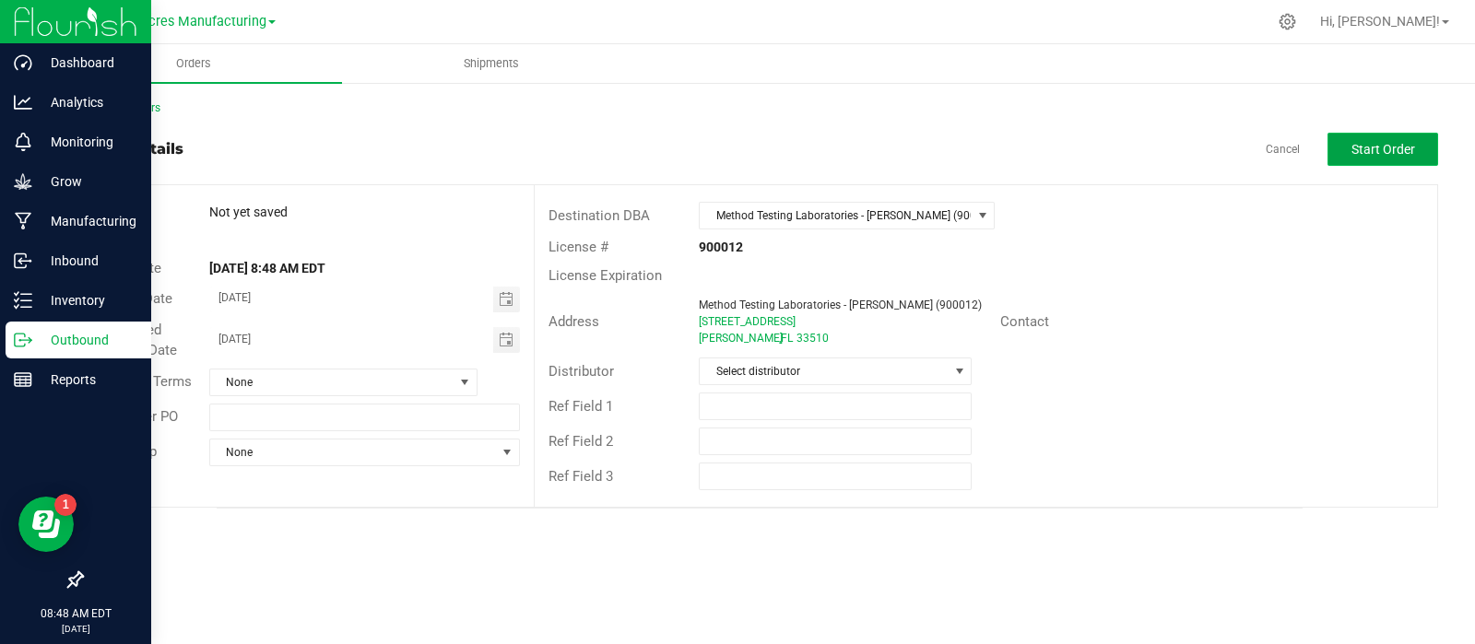
click at [1411, 144] on span "Start Order" at bounding box center [1383, 149] width 64 height 15
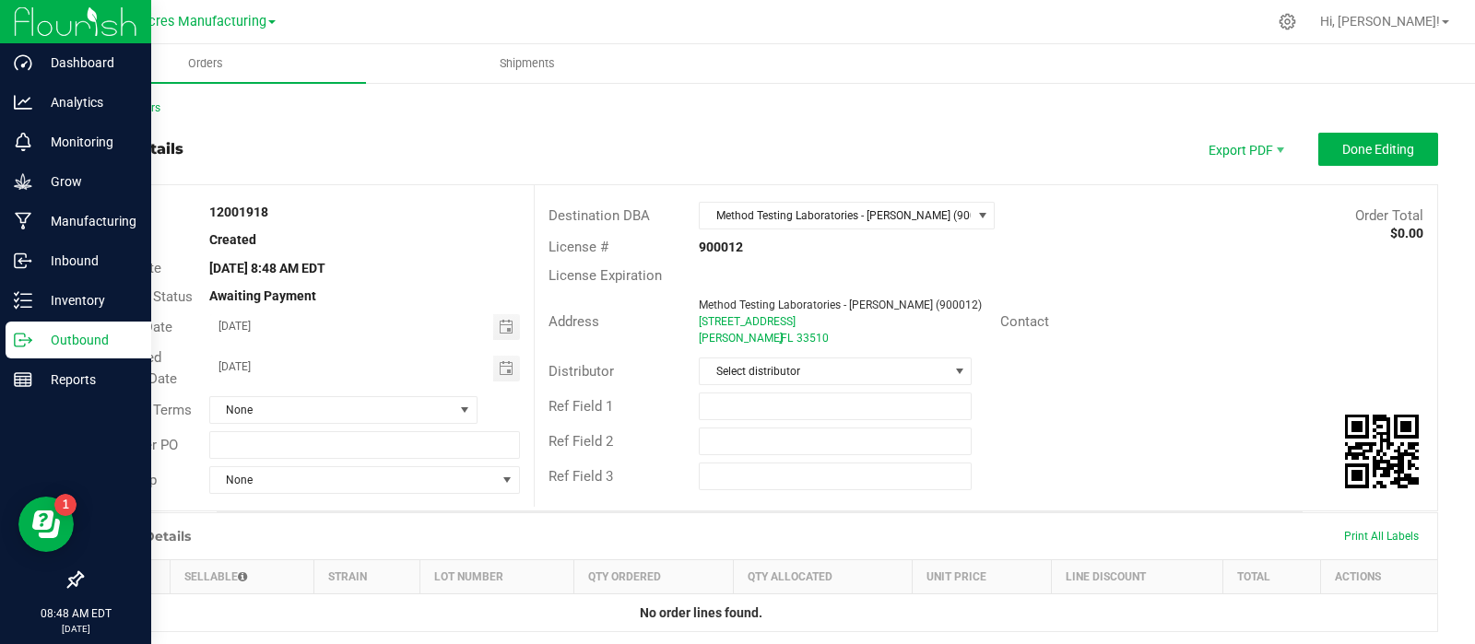
click at [1020, 281] on div "License Expiration" at bounding box center [986, 276] width 902 height 29
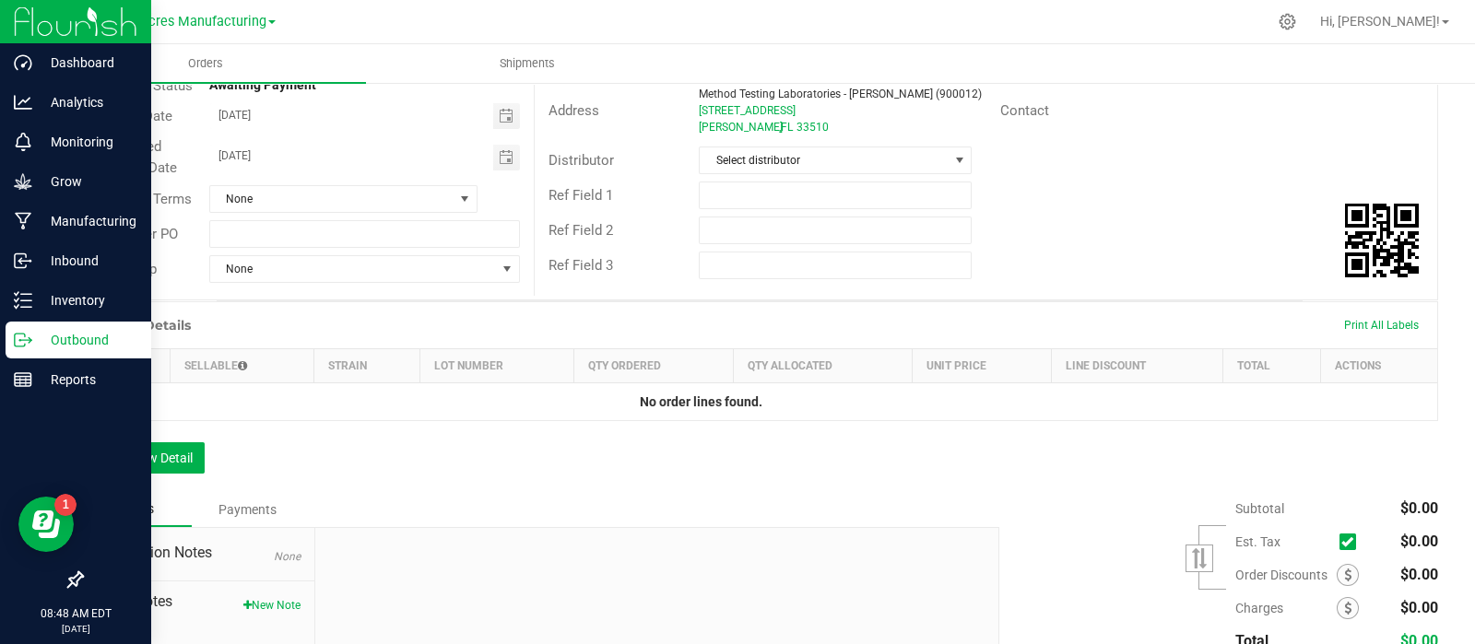
scroll to position [232, 0]
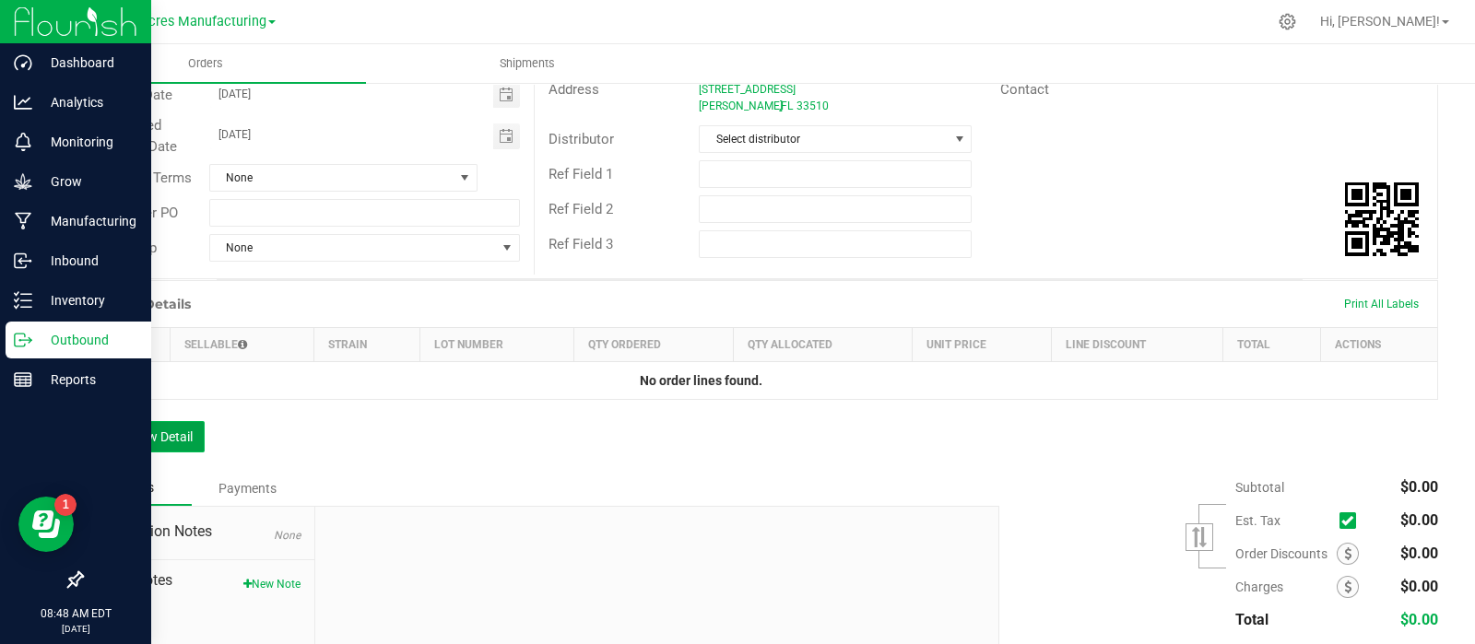
click at [194, 433] on button "Add New Detail" at bounding box center [142, 436] width 123 height 31
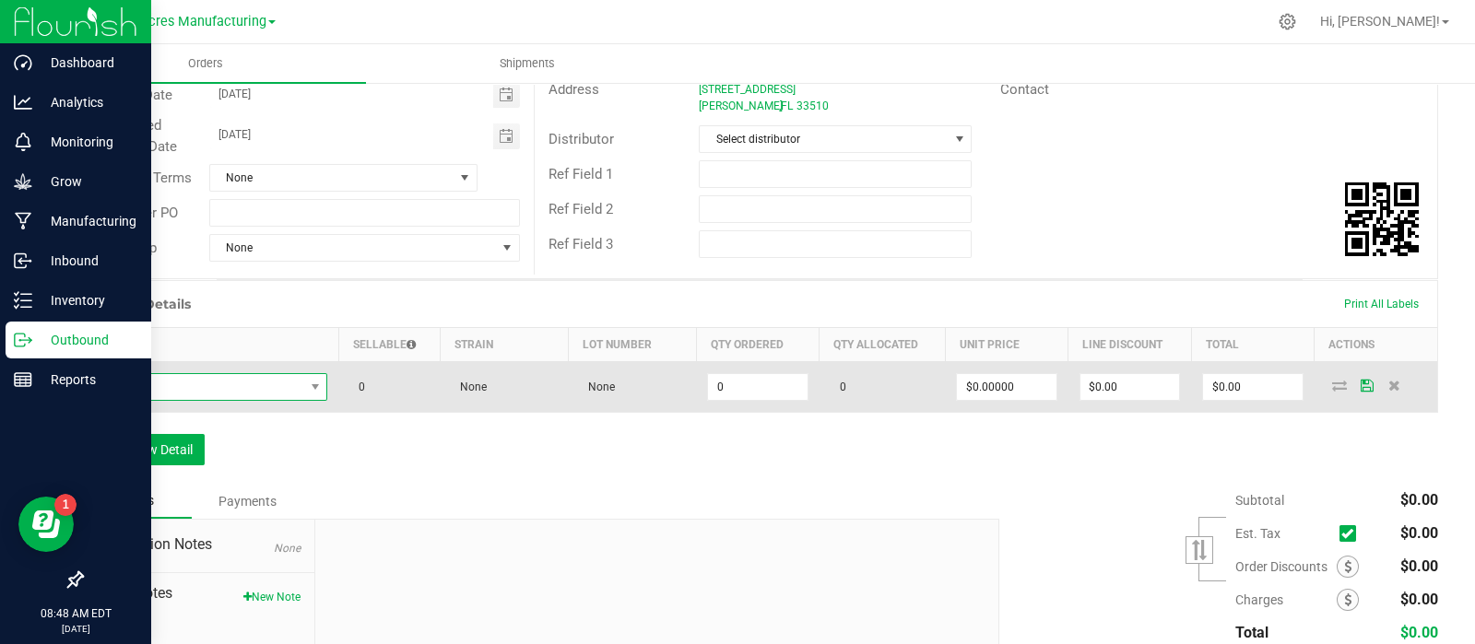
click at [189, 398] on span "NO DATA FOUND" at bounding box center [211, 387] width 234 height 28
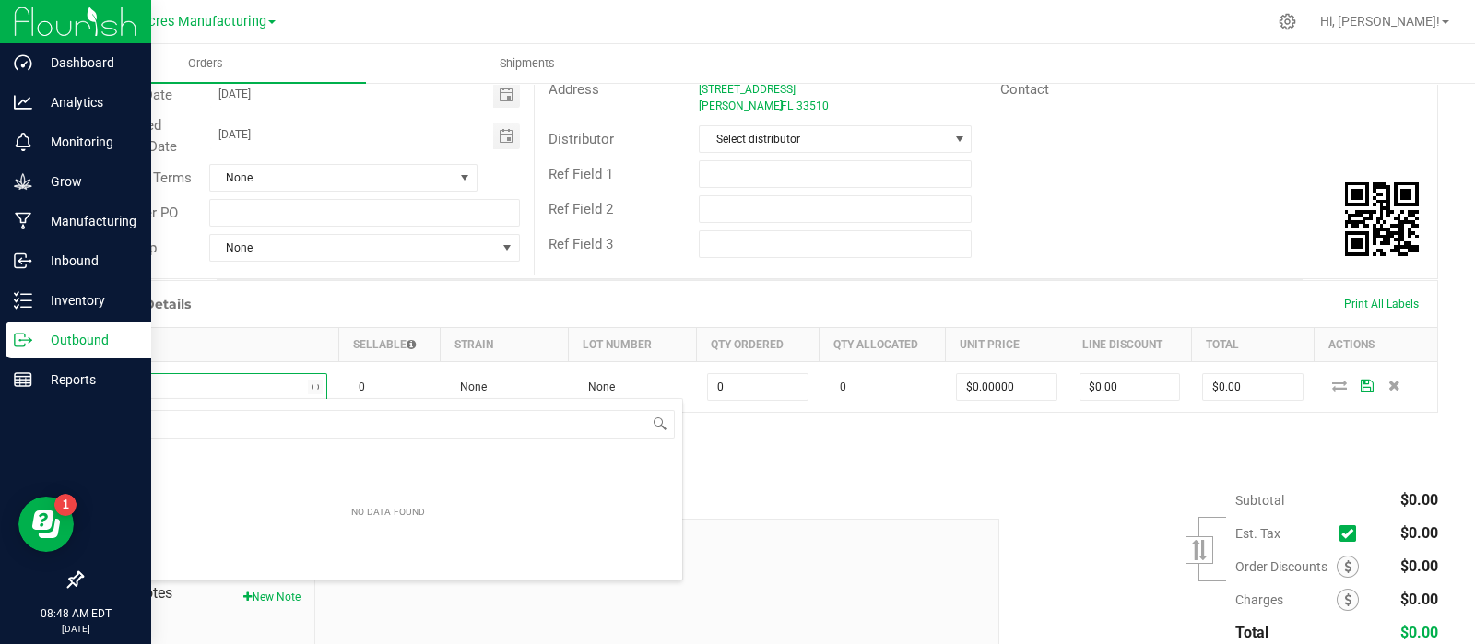
scroll to position [27, 227]
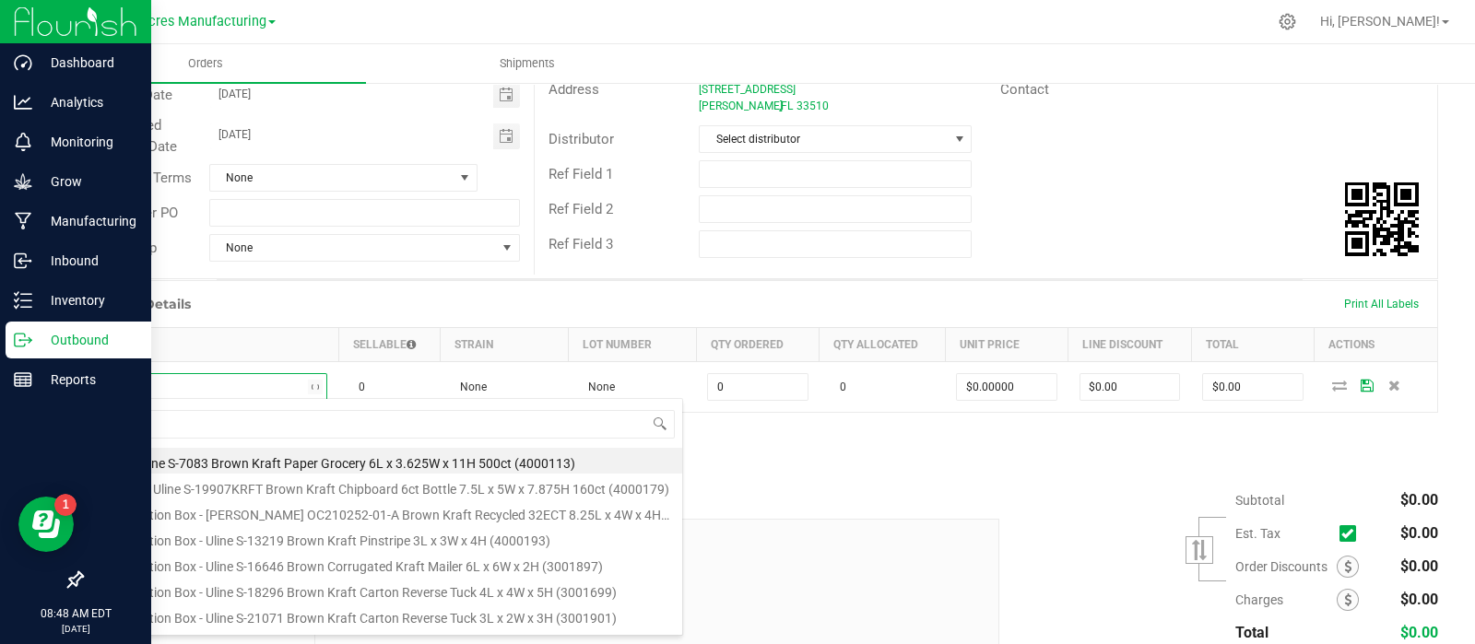
type input "raf fl"
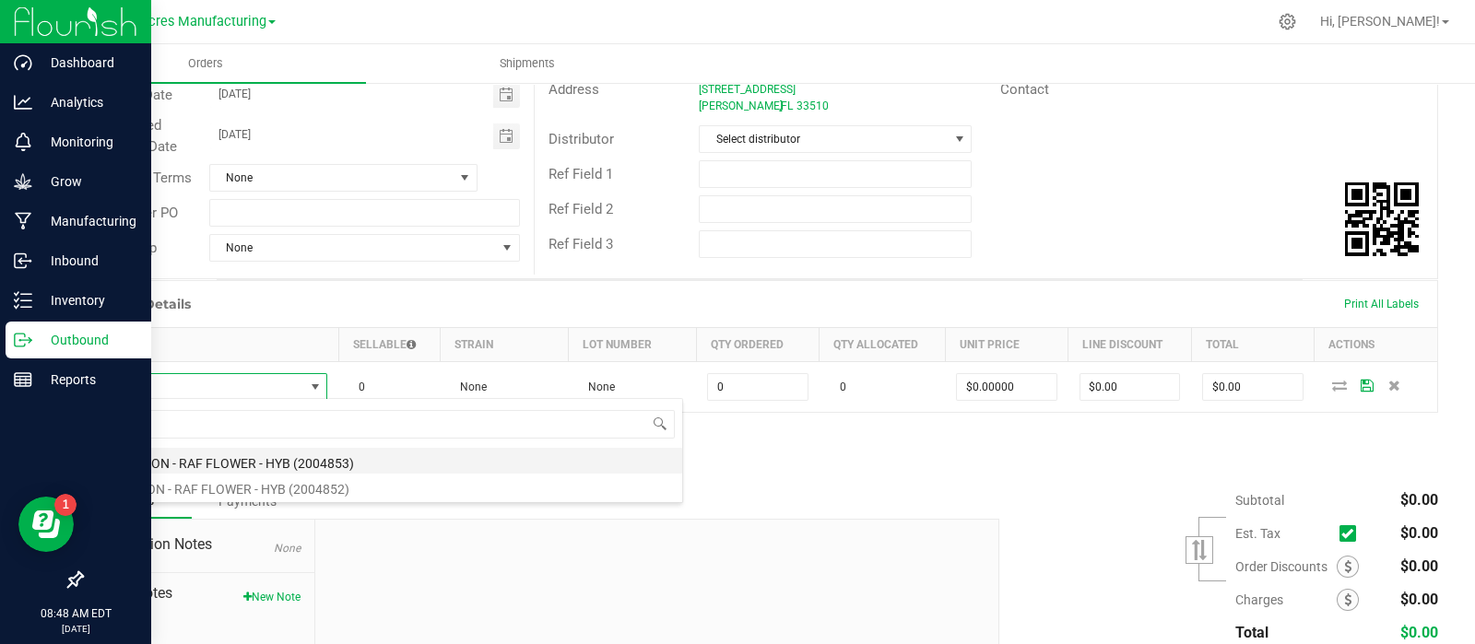
click at [180, 453] on li "WGT - NON - RAF FLOWER - HYB (2004853)" at bounding box center [388, 461] width 588 height 26
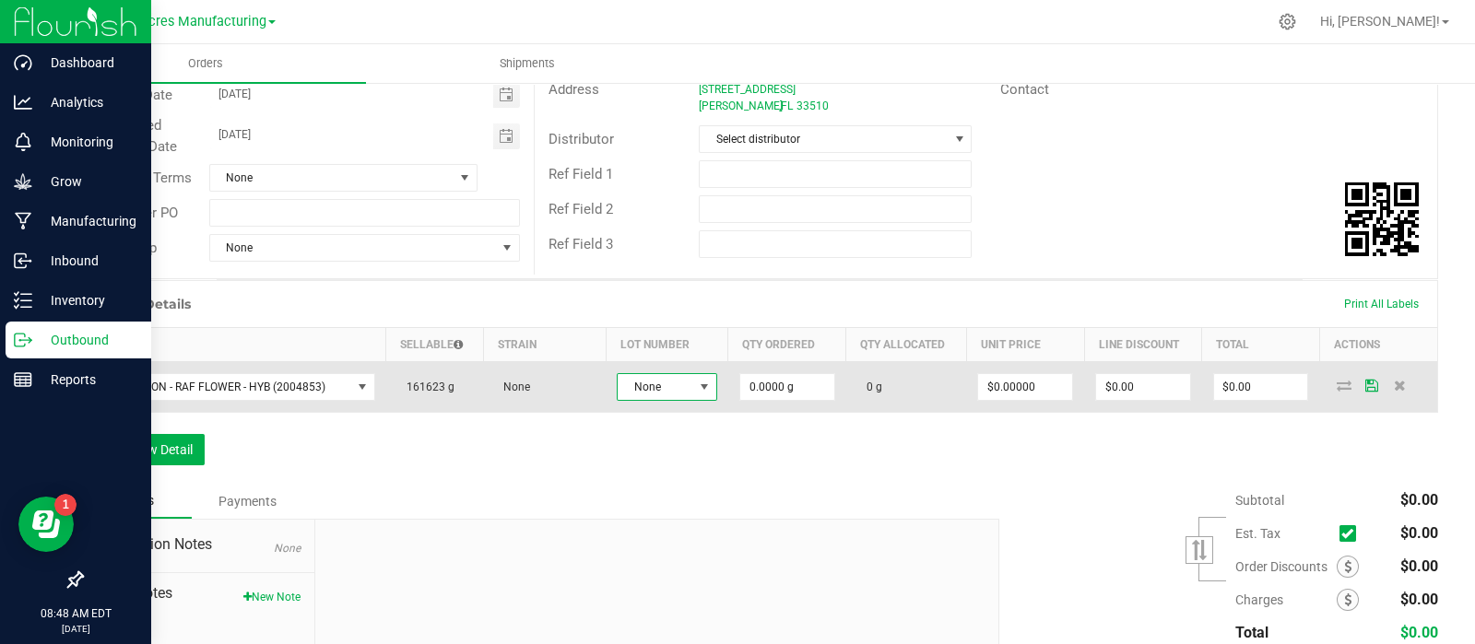
click at [674, 388] on span "None" at bounding box center [655, 387] width 76 height 26
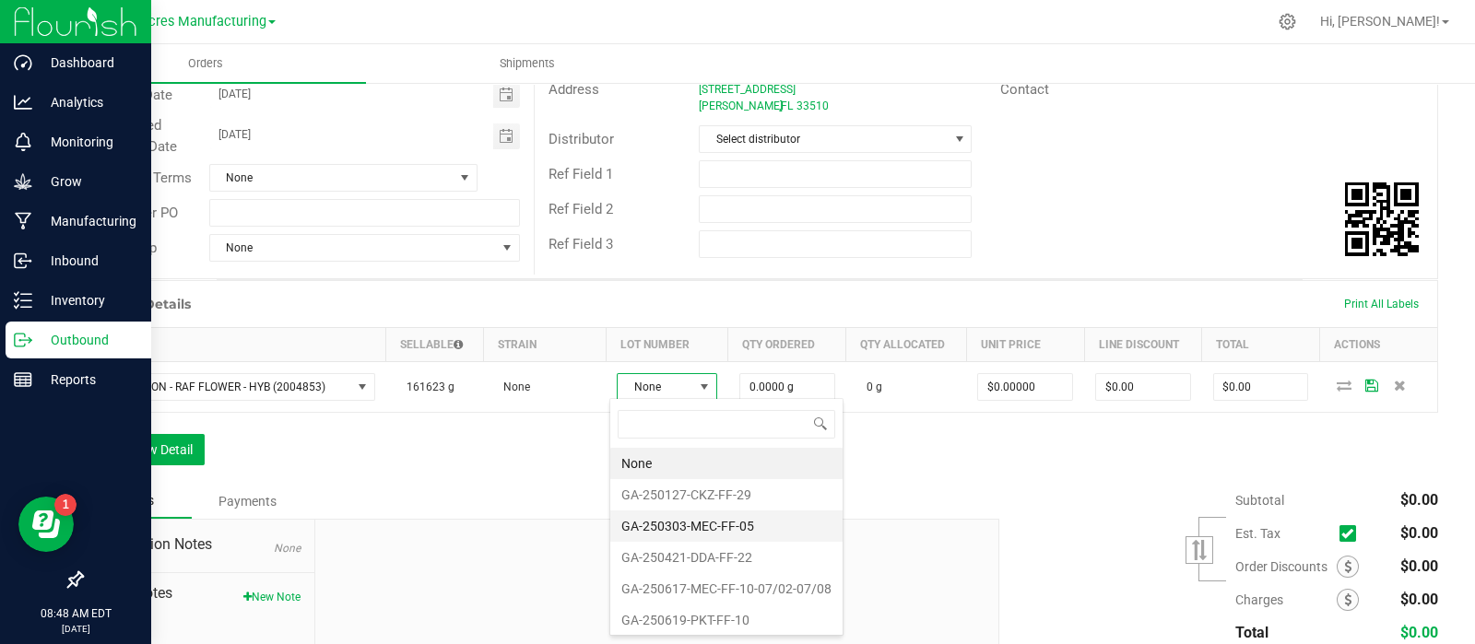
scroll to position [187, 0]
click at [681, 612] on li "GA-250903-RZM-FF-33F" at bounding box center [726, 620] width 232 height 31
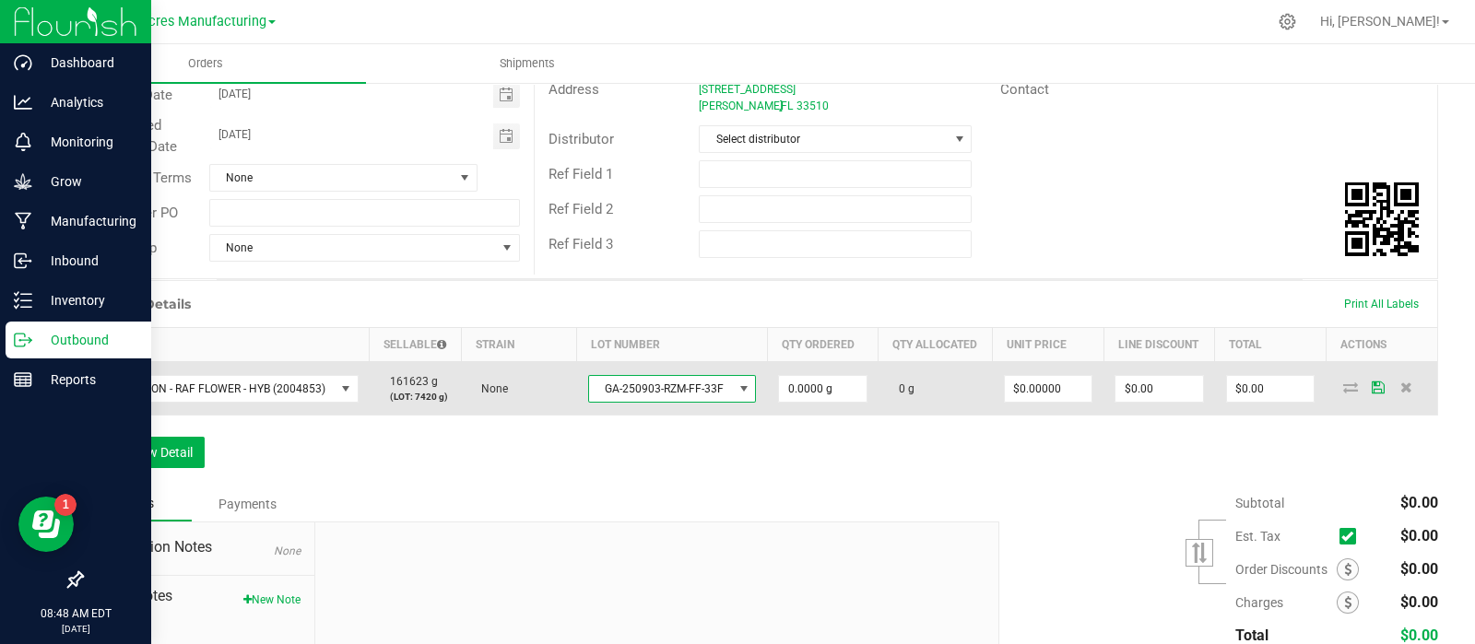
click at [816, 376] on td "0.0000 g" at bounding box center [823, 388] width 112 height 53
click at [820, 402] on input "0" at bounding box center [823, 389] width 88 height 26
type input "2.0000 g"
click at [1371, 393] on icon at bounding box center [1377, 387] width 13 height 11
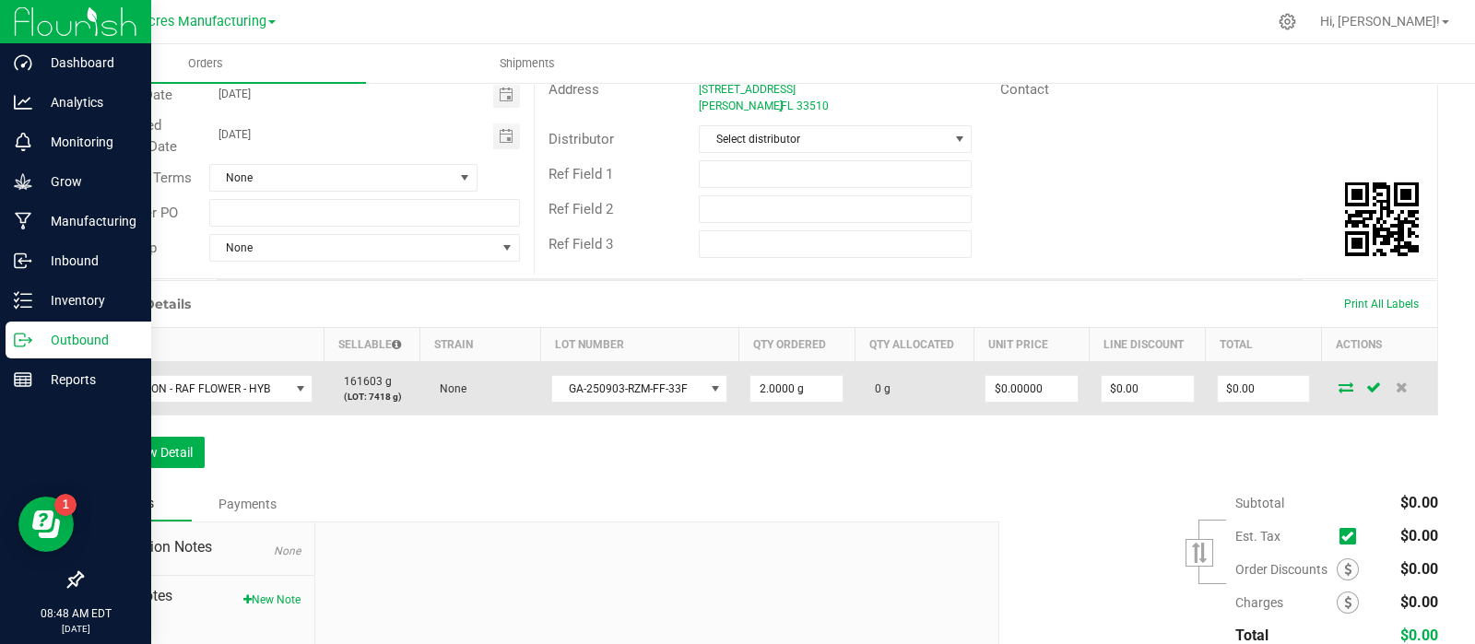
click at [1338, 386] on icon at bounding box center [1345, 387] width 15 height 11
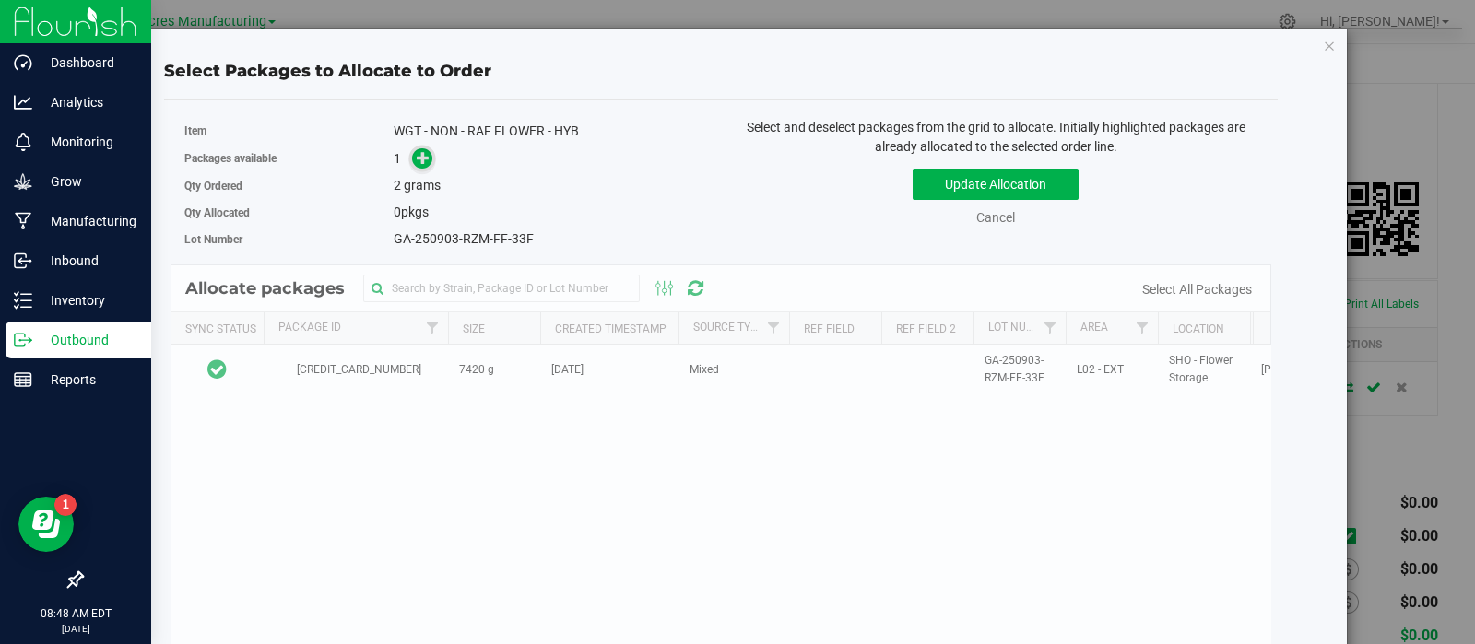
click at [419, 157] on icon at bounding box center [423, 157] width 13 height 13
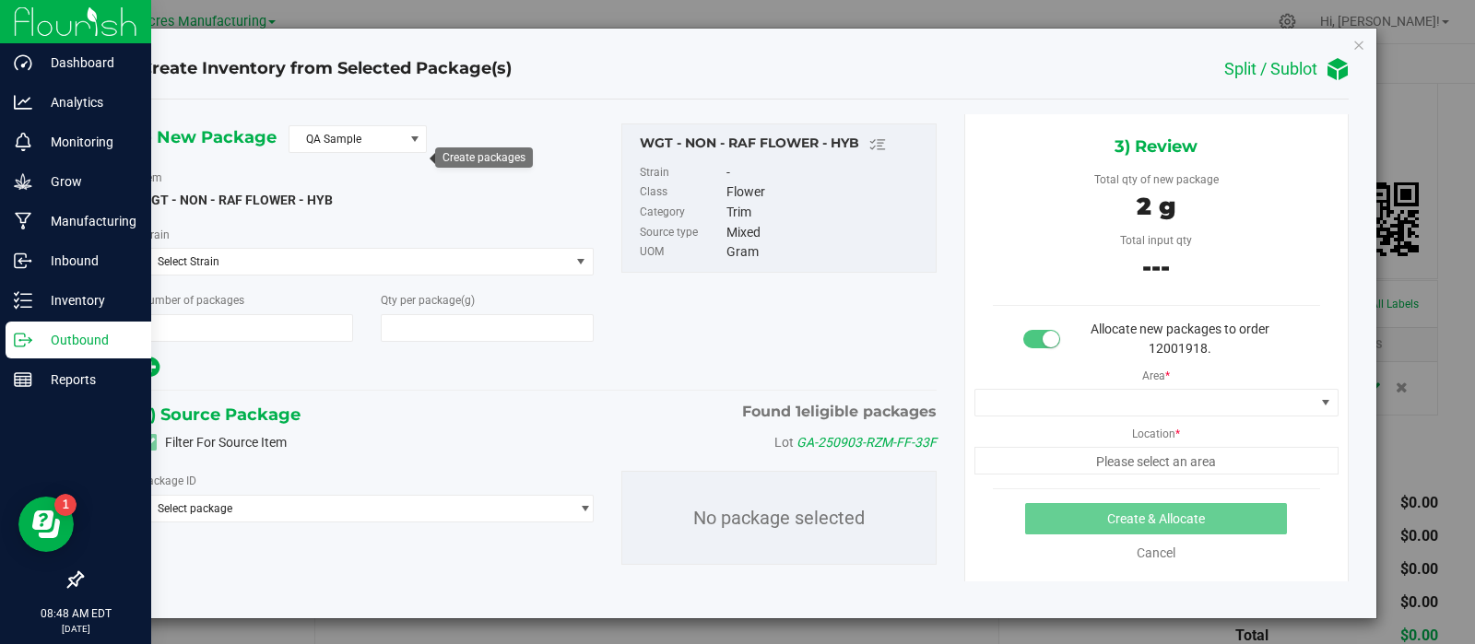
type input "1"
type input "2.0000"
click at [419, 145] on span at bounding box center [414, 139] width 15 height 15
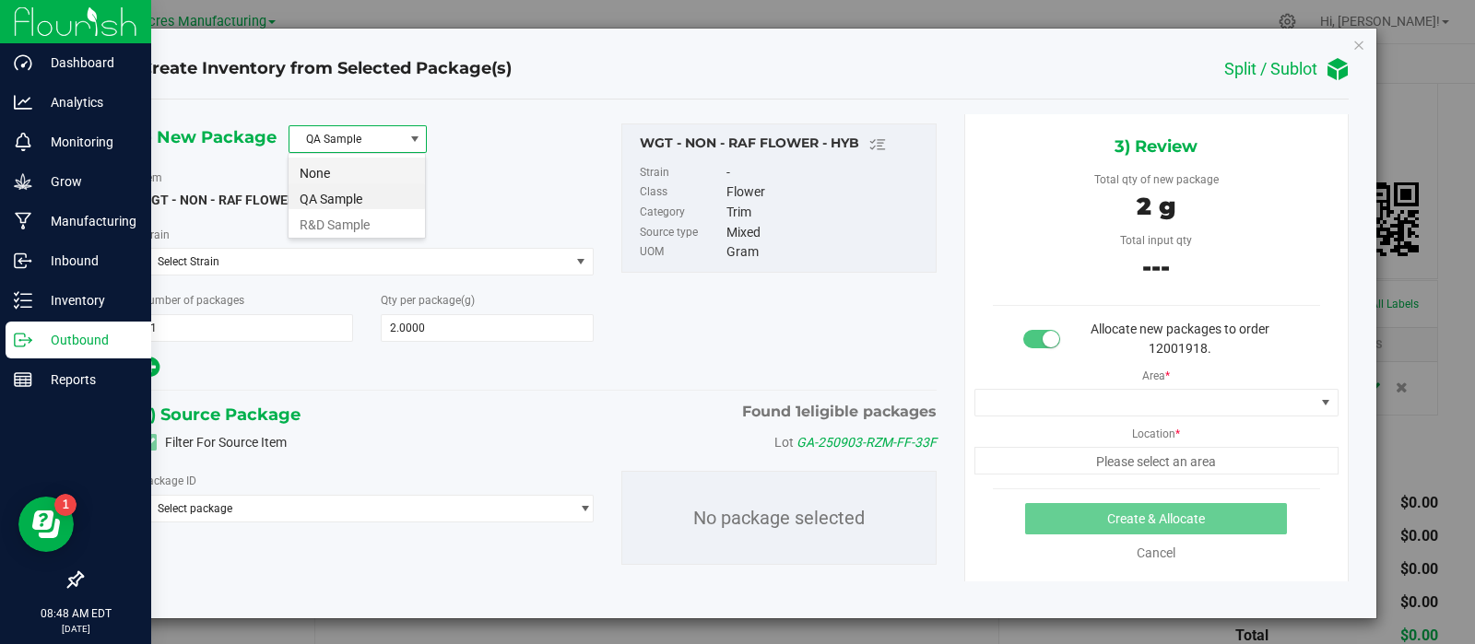
scroll to position [27, 138]
click at [370, 220] on li "R&D Sample" at bounding box center [356, 222] width 136 height 26
click at [276, 511] on span "Select package" at bounding box center [355, 509] width 428 height 26
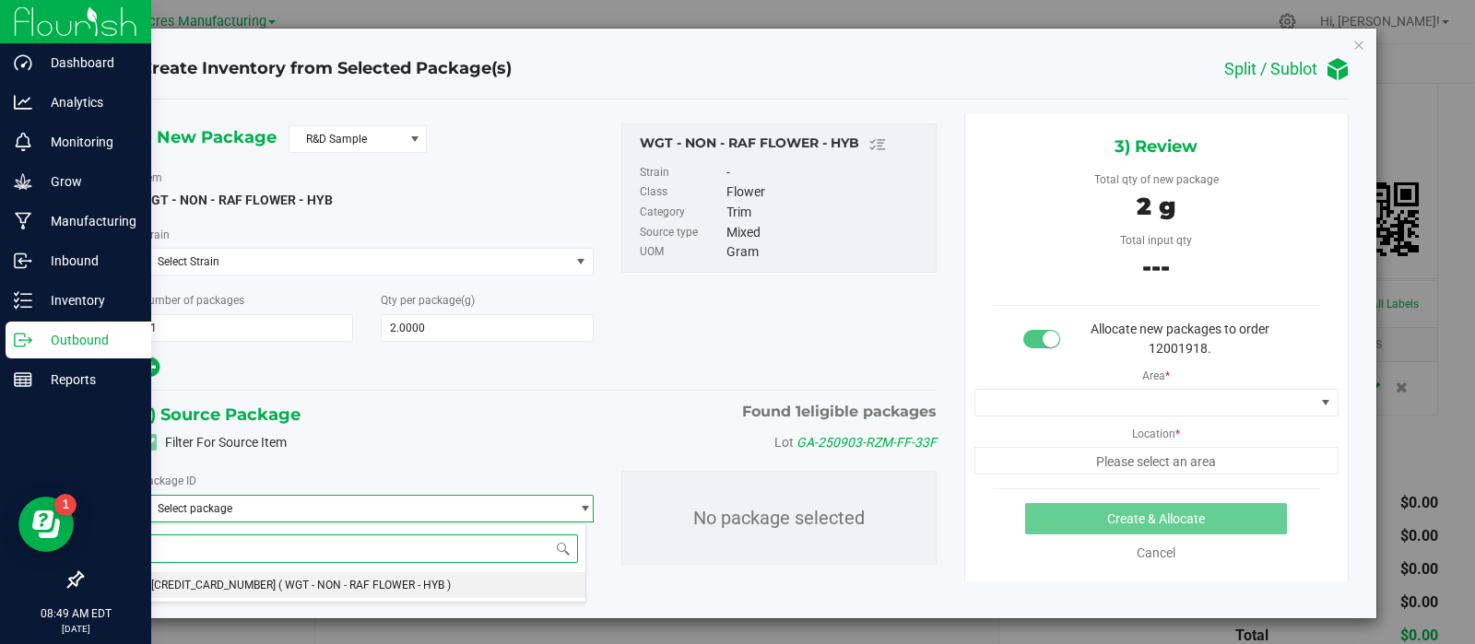
click at [278, 580] on span "( WGT - NON - RAF FLOWER - HYB )" at bounding box center [364, 585] width 172 height 13
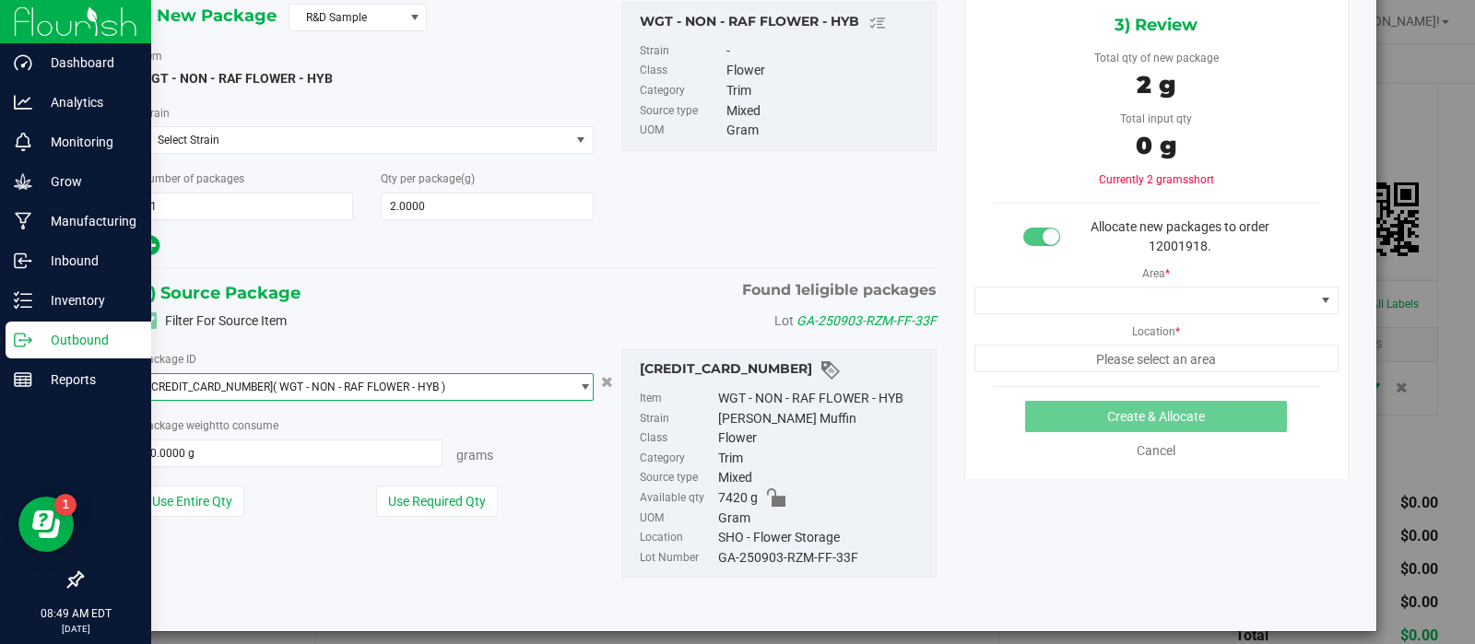
scroll to position [158, 0]
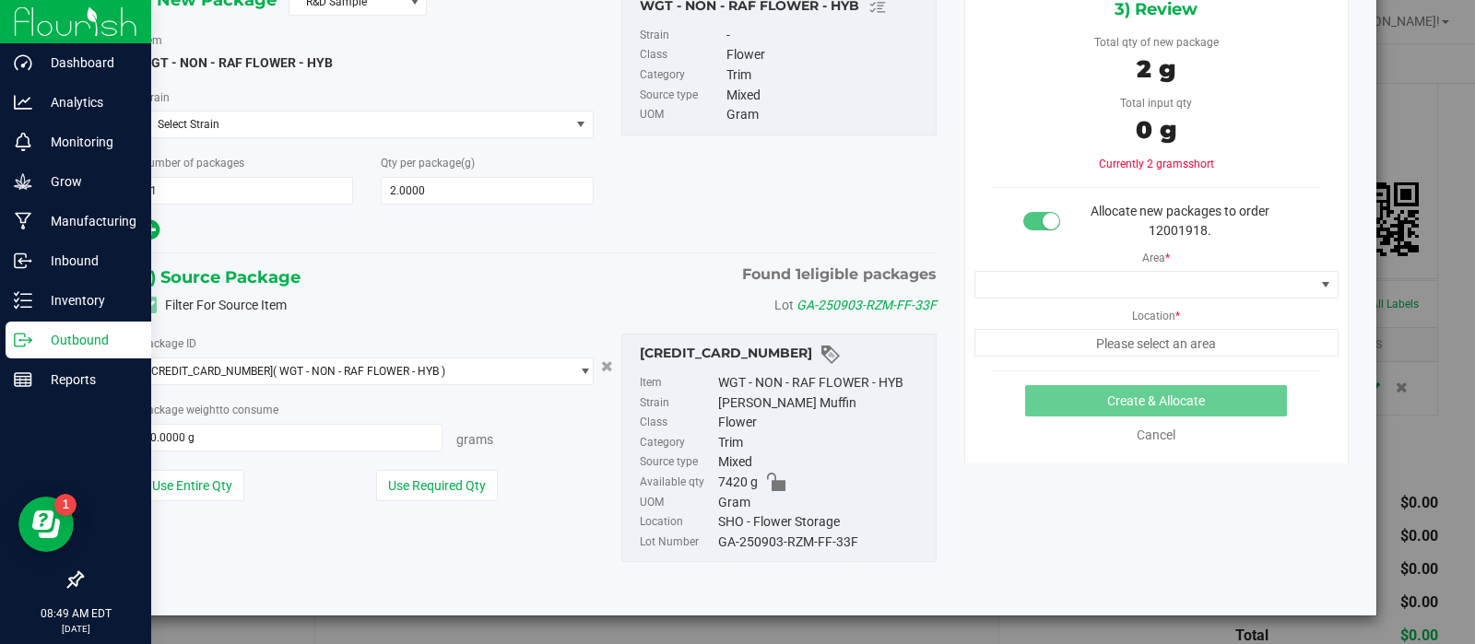
drag, startPoint x: 456, startPoint y: 462, endPoint x: 687, endPoint y: 408, distance: 236.5
click at [458, 470] on button "Use Required Qty" at bounding box center [437, 485] width 122 height 31
type input "2.0000 g"
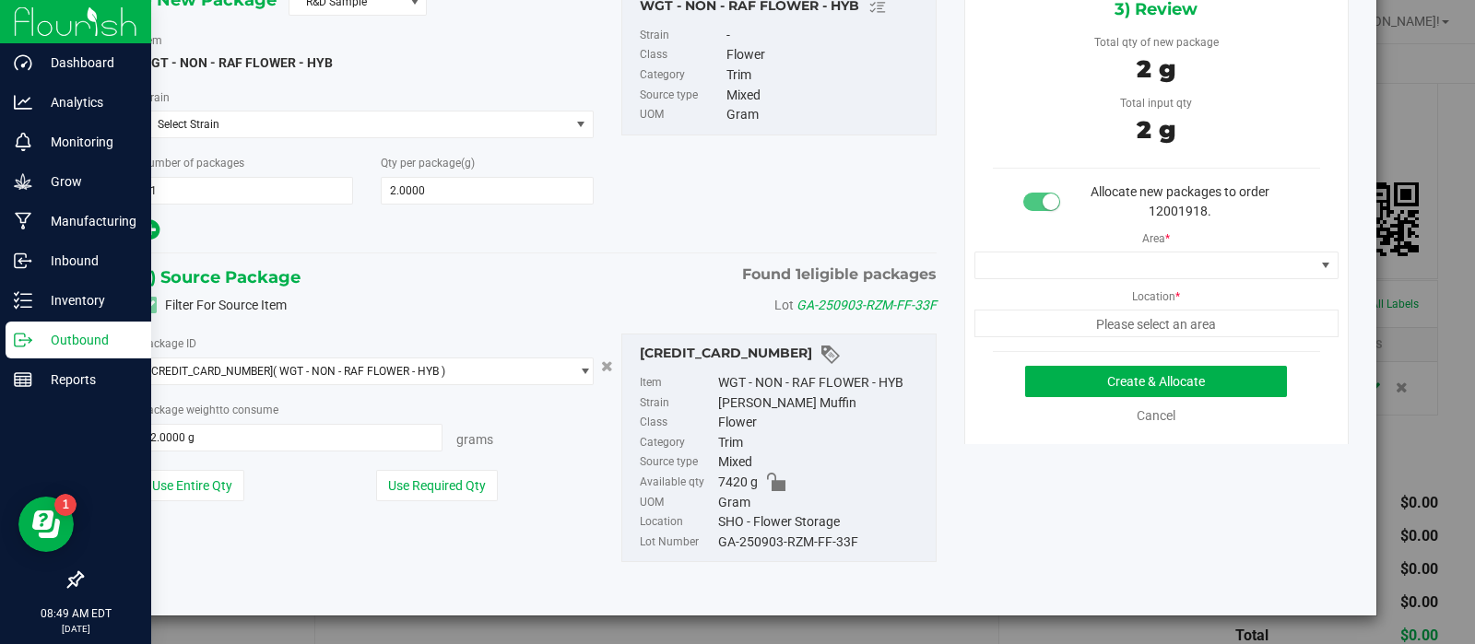
click at [1165, 186] on span "Allocate new packages to order 12001918." at bounding box center [1179, 201] width 179 height 34
copy span "12001918"
click at [806, 373] on div "WGT - NON - RAF FLOWER - HYB" at bounding box center [822, 383] width 208 height 20
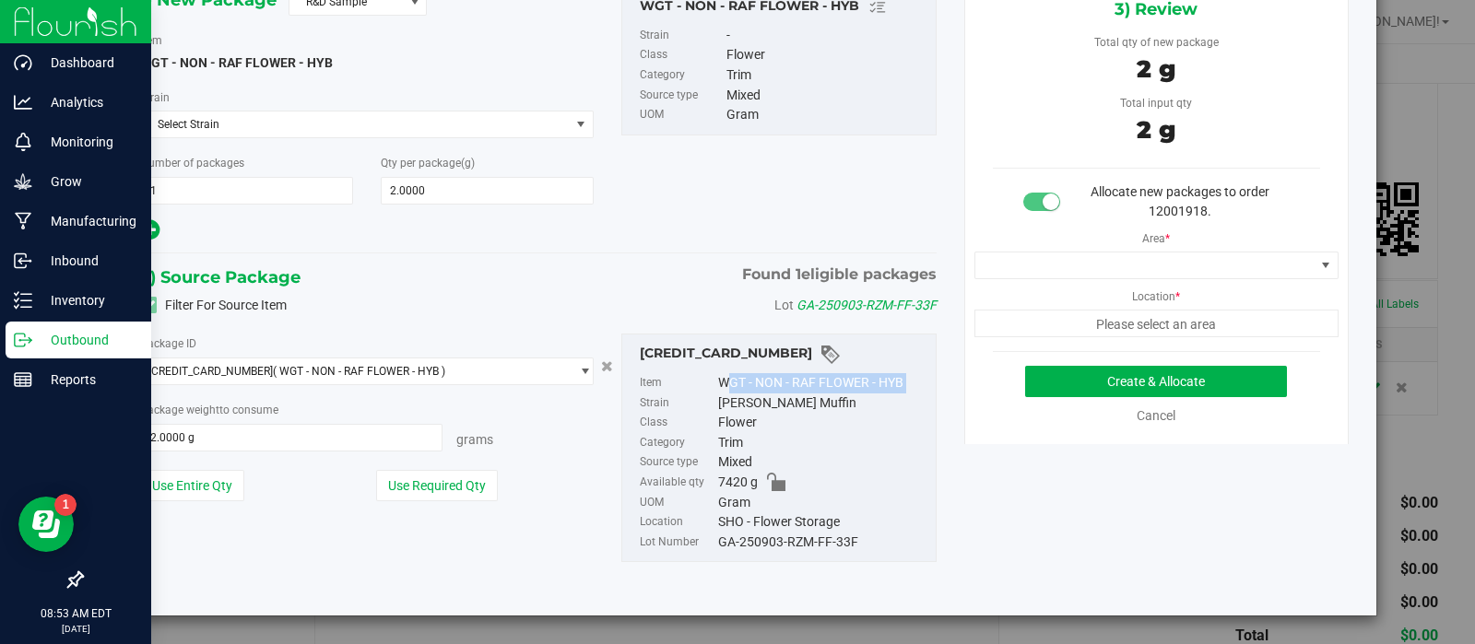
click at [806, 373] on div "WGT - NON - RAF FLOWER - HYB" at bounding box center [822, 383] width 208 height 20
copy div "WGT - NON - RAF FLOWER - HYB"
click at [718, 541] on div "GA-250903-RZM-FF-33F" at bounding box center [822, 543] width 208 height 20
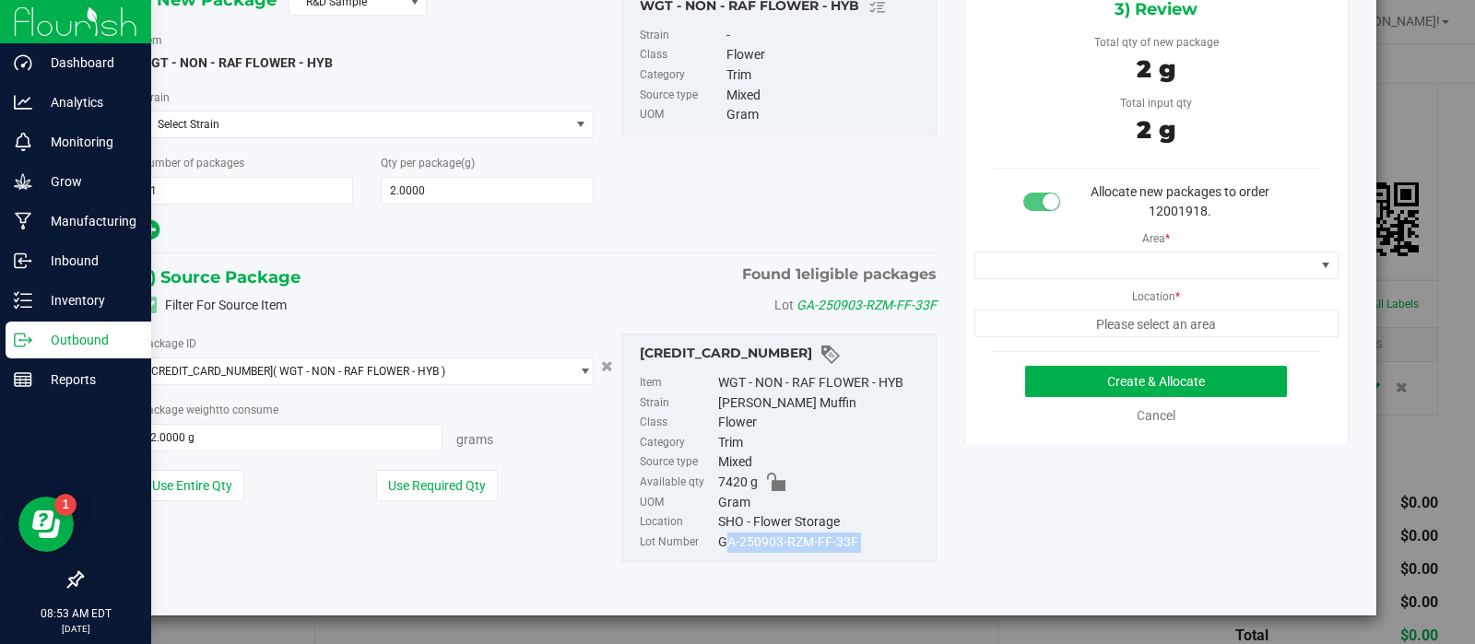
copy div "GA-250903-RZM-FF-33F"
click at [1068, 253] on span at bounding box center [1144, 266] width 339 height 26
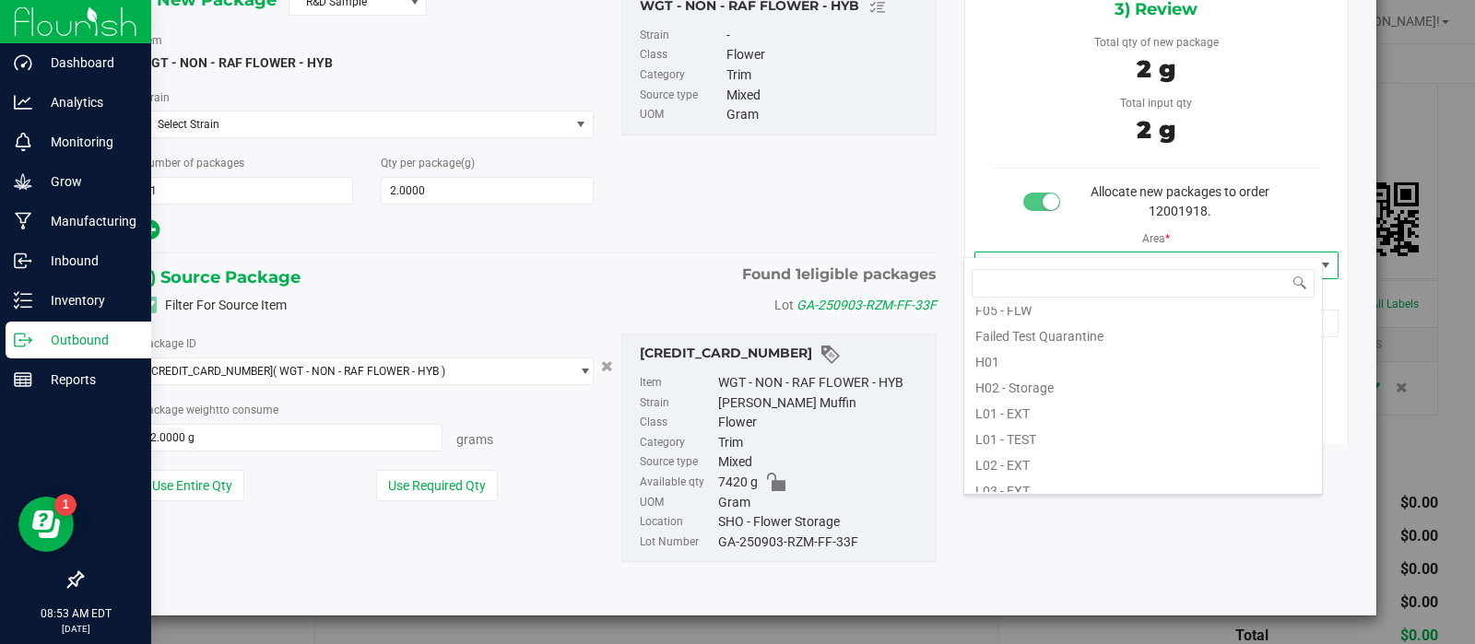
scroll to position [249, 0]
click at [1036, 478] on li "L03 - EXT" at bounding box center [1143, 484] width 358 height 26
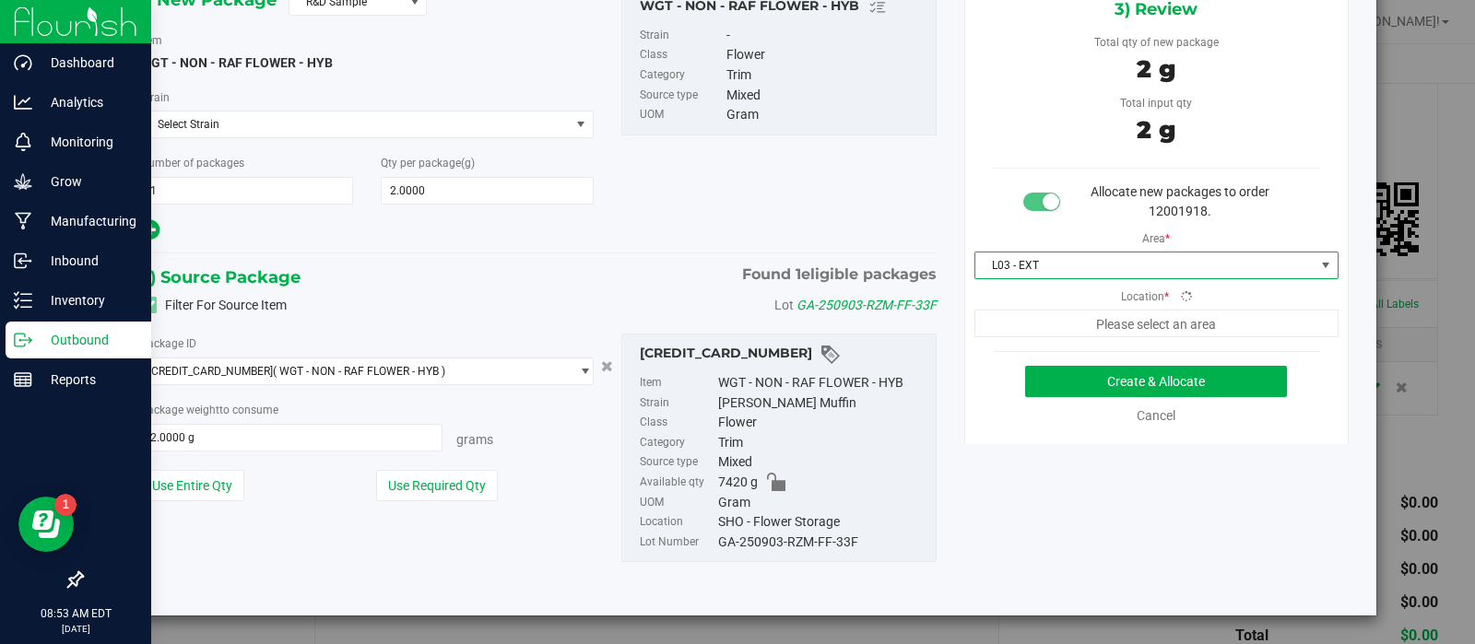
click at [1019, 310] on span "Please select an area" at bounding box center [1156, 324] width 364 height 28
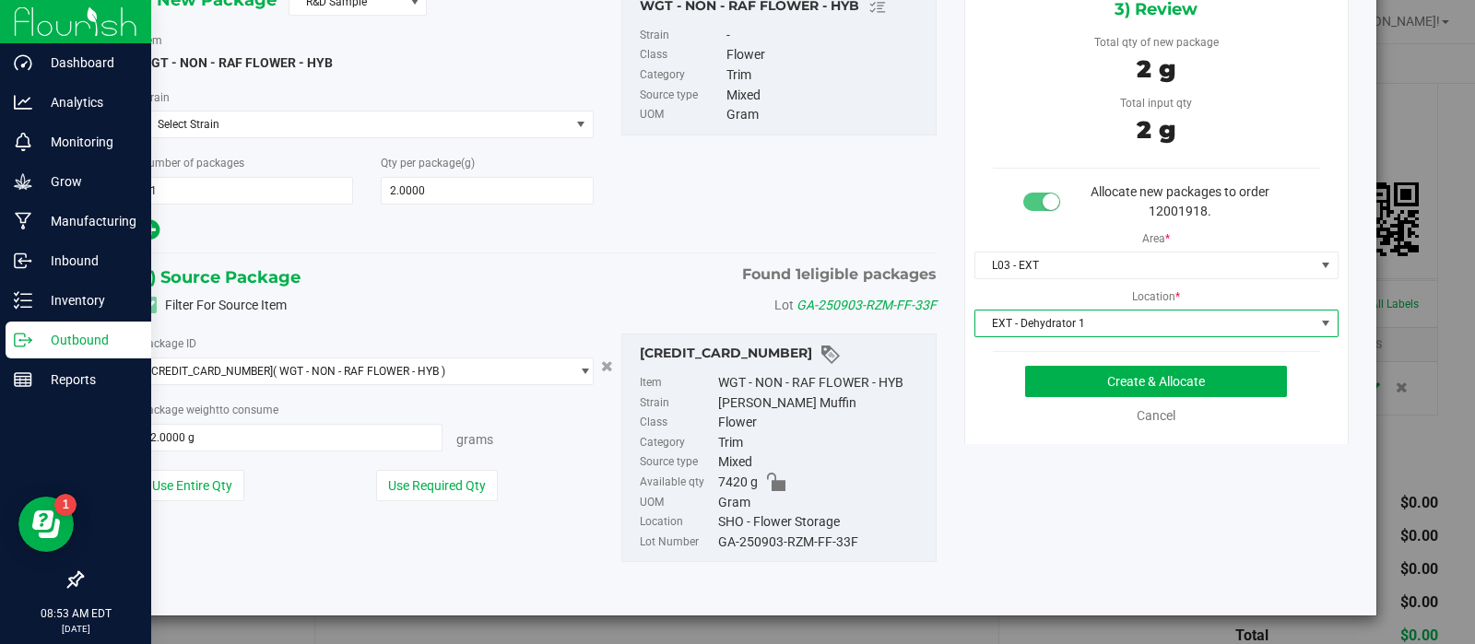
click at [1019, 311] on span "EXT - Dehydrator 1" at bounding box center [1144, 324] width 339 height 26
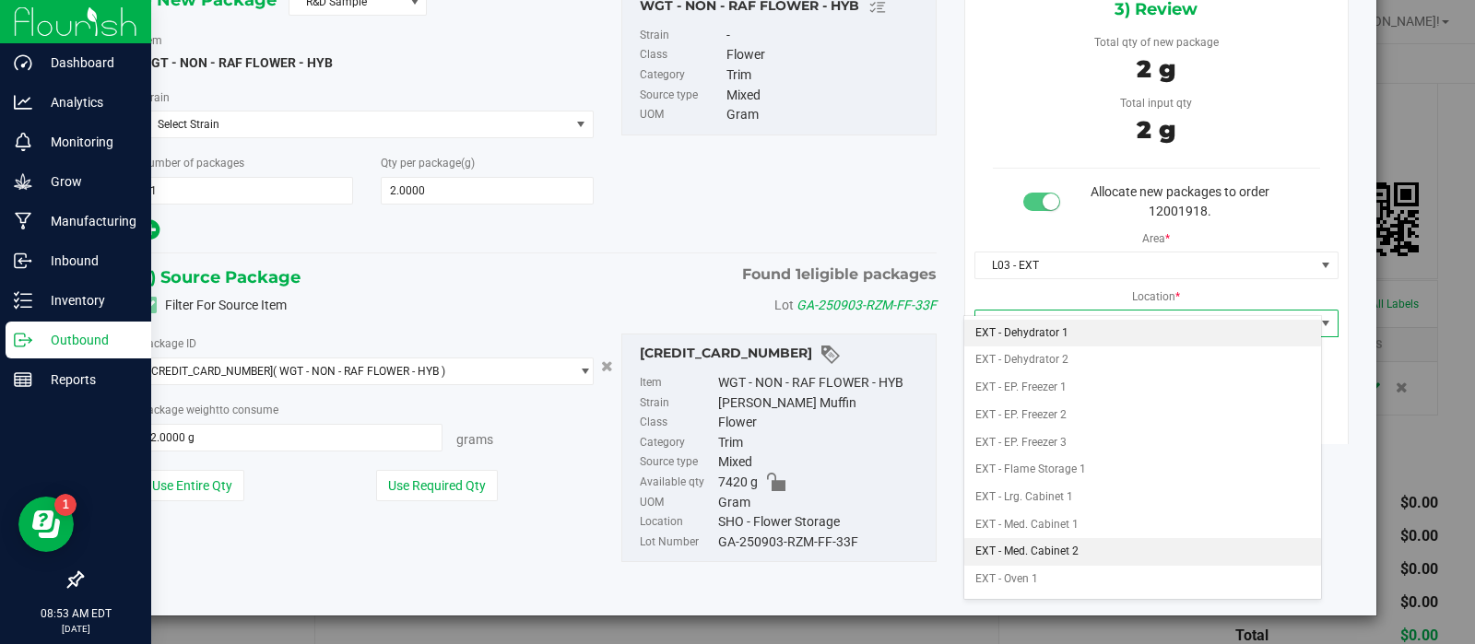
click at [1062, 538] on li "EXT - Med. Cabinet 2" at bounding box center [1143, 552] width 358 height 28
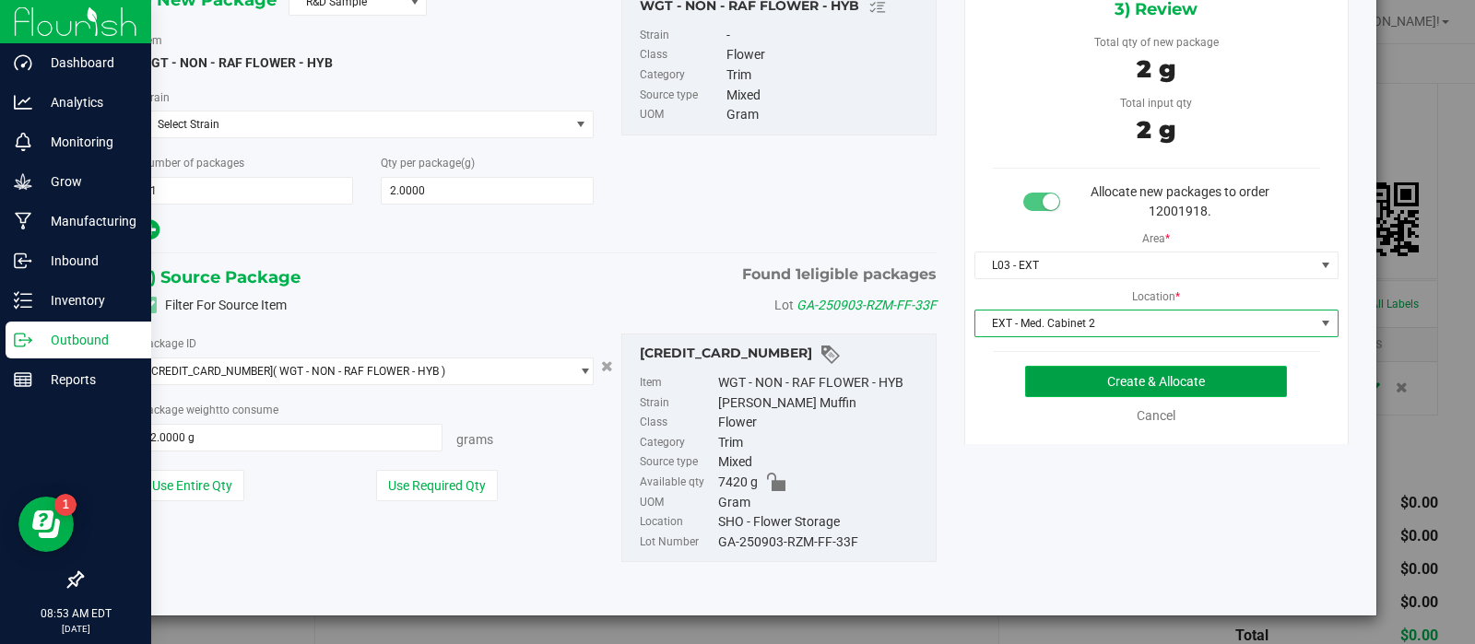
click at [1061, 366] on button "Create & Allocate" at bounding box center [1156, 381] width 262 height 31
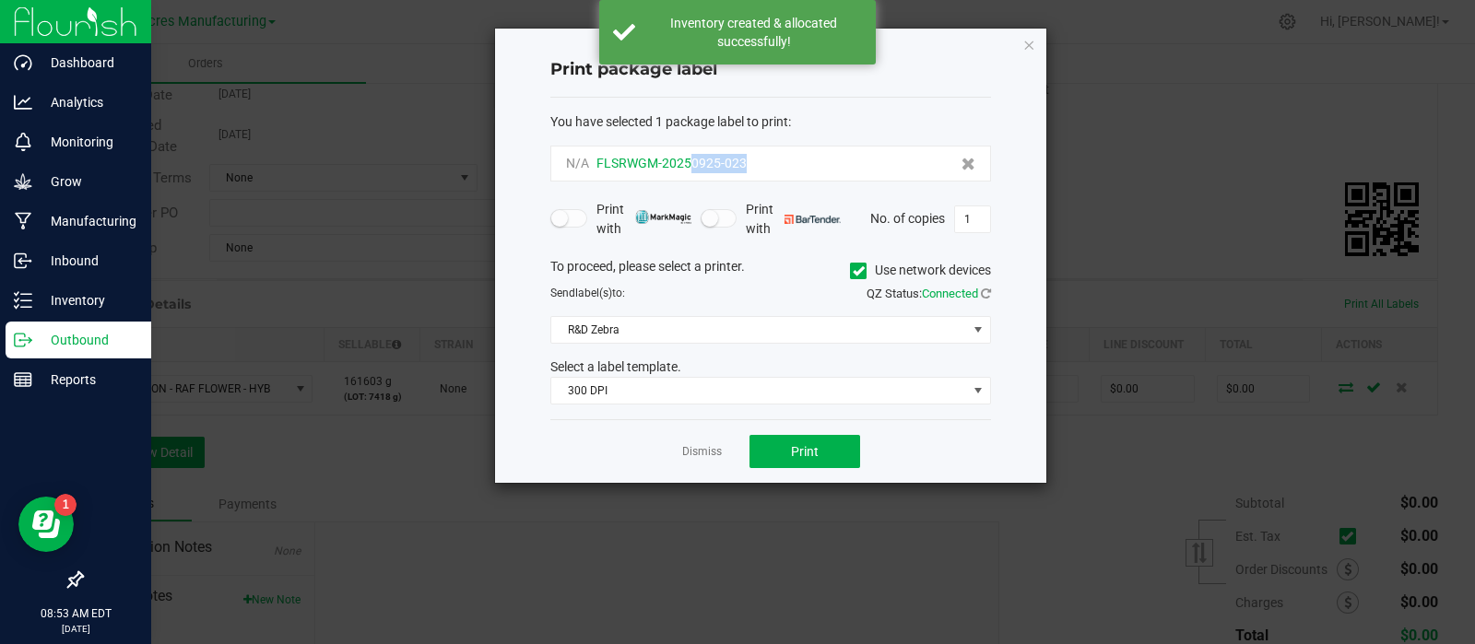
drag, startPoint x: 777, startPoint y: 181, endPoint x: 691, endPoint y: 169, distance: 86.5
click at [691, 169] on form "You have selected 1 package label to print : N/A FLSRWGM-20250925-023 Print wit…" at bounding box center [770, 258] width 441 height 293
copy span "0925-023"
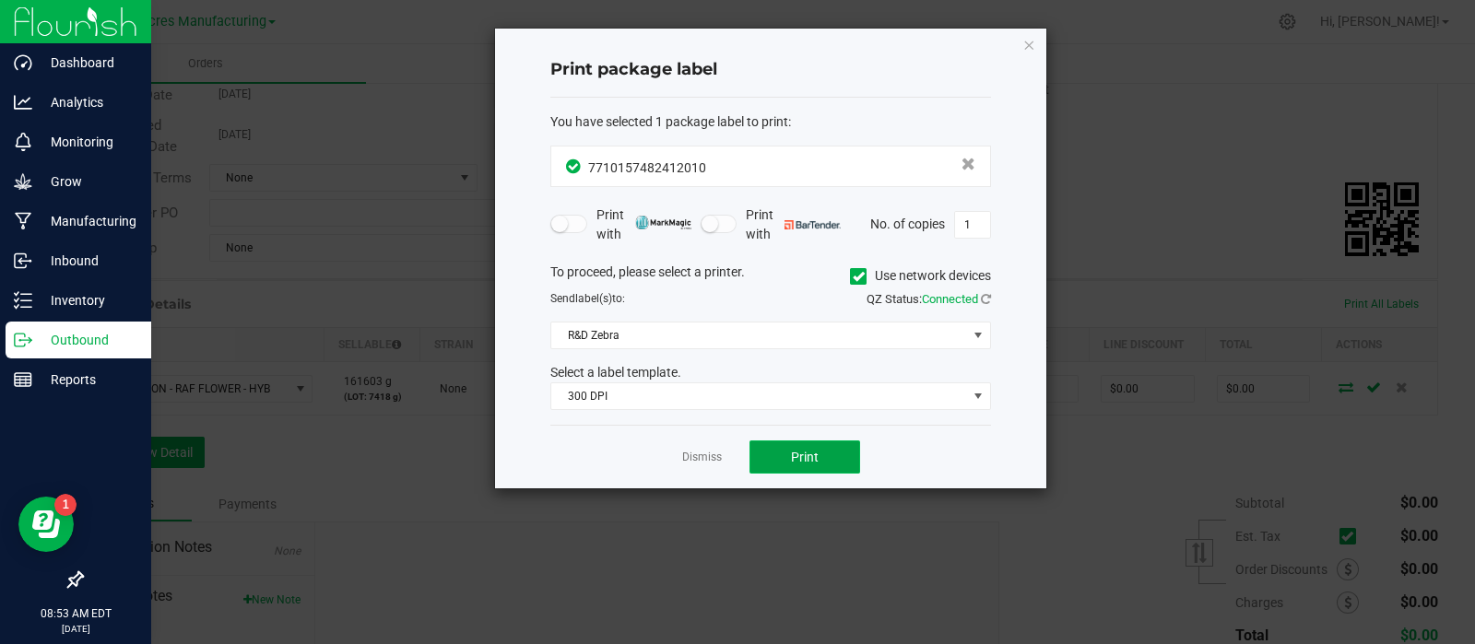
click at [791, 450] on span "Print" at bounding box center [805, 457] width 28 height 15
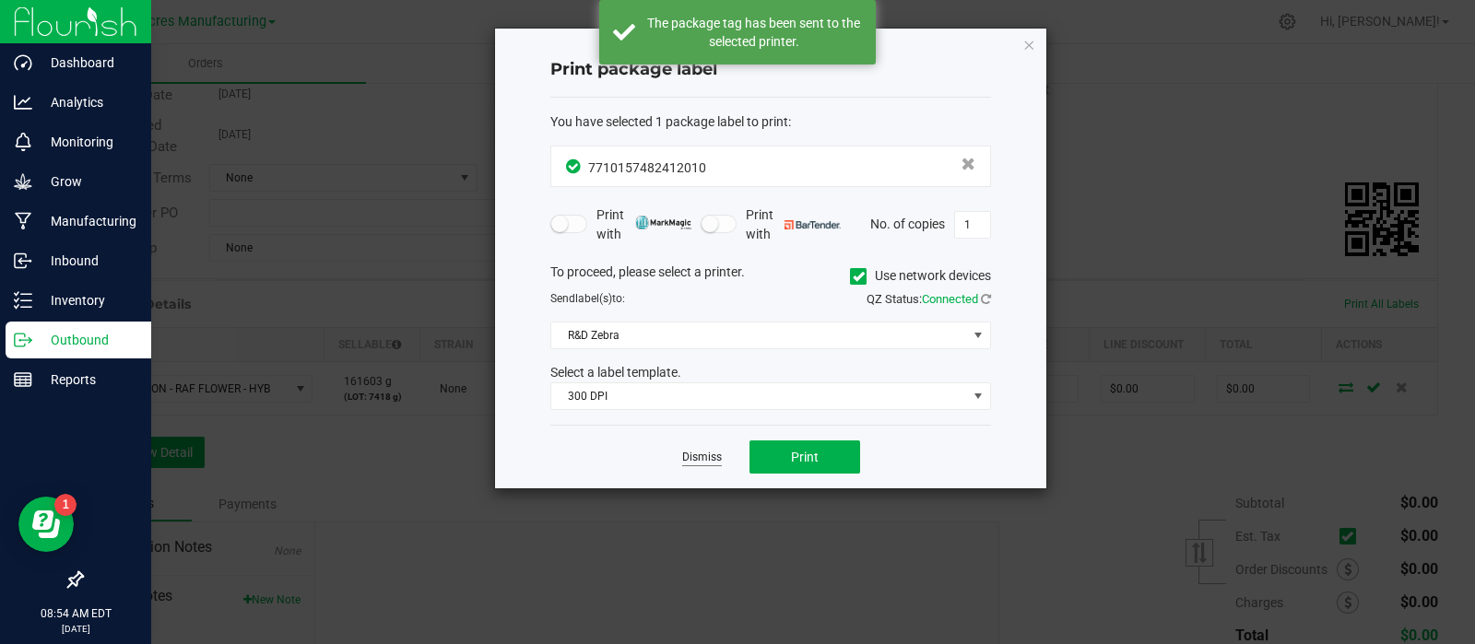
click at [692, 450] on link "Dismiss" at bounding box center [702, 458] width 40 height 16
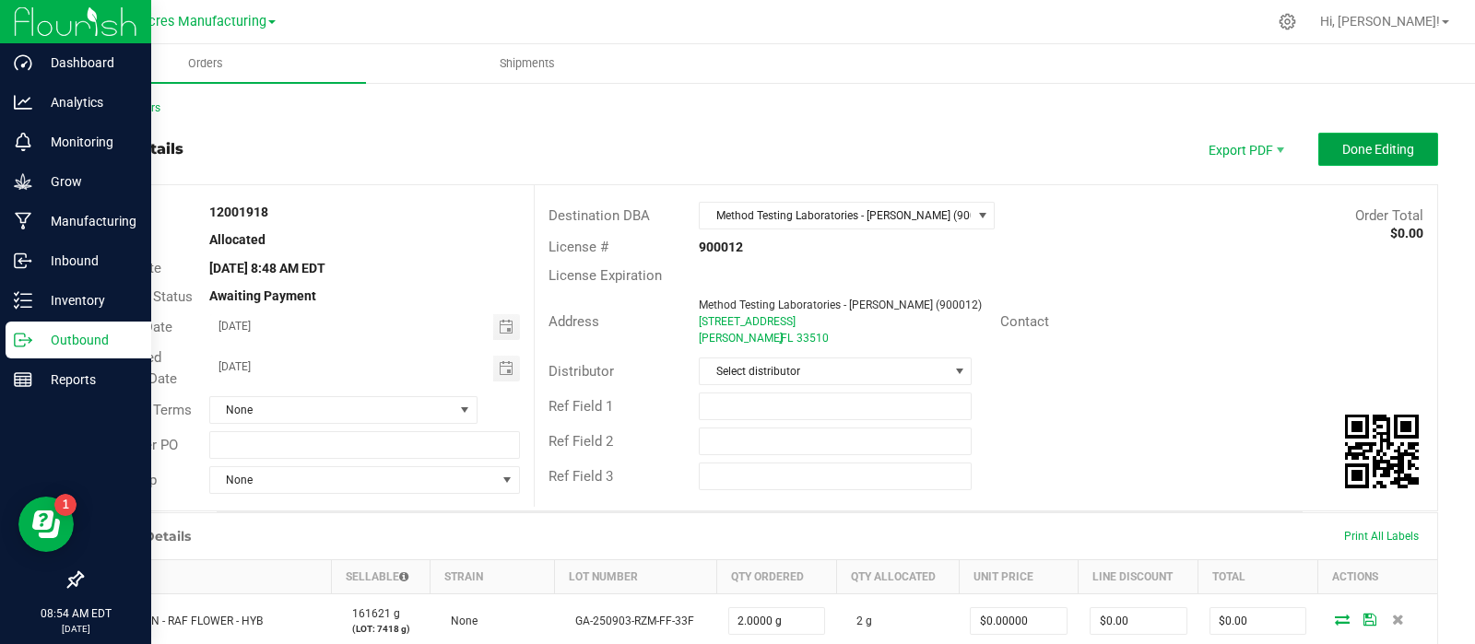
click at [1352, 160] on button "Done Editing" at bounding box center [1378, 149] width 120 height 33
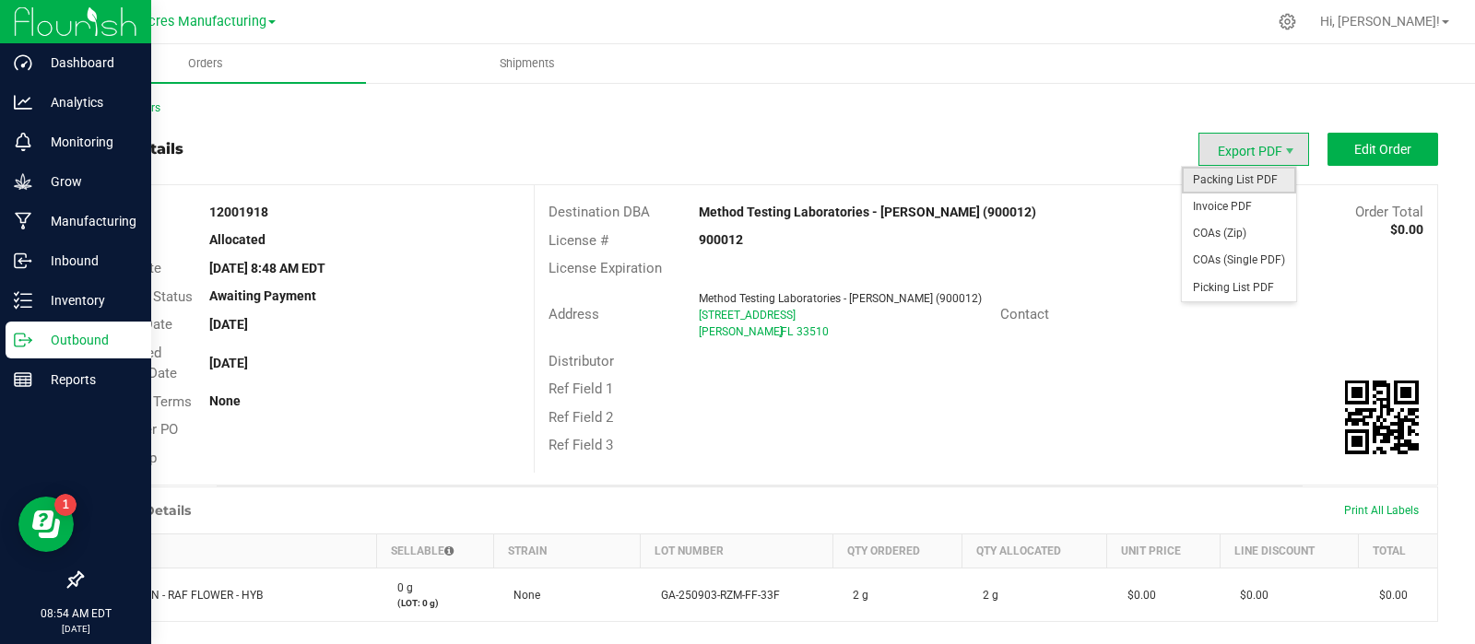
click at [1237, 174] on span "Packing List PDF" at bounding box center [1238, 180] width 114 height 27
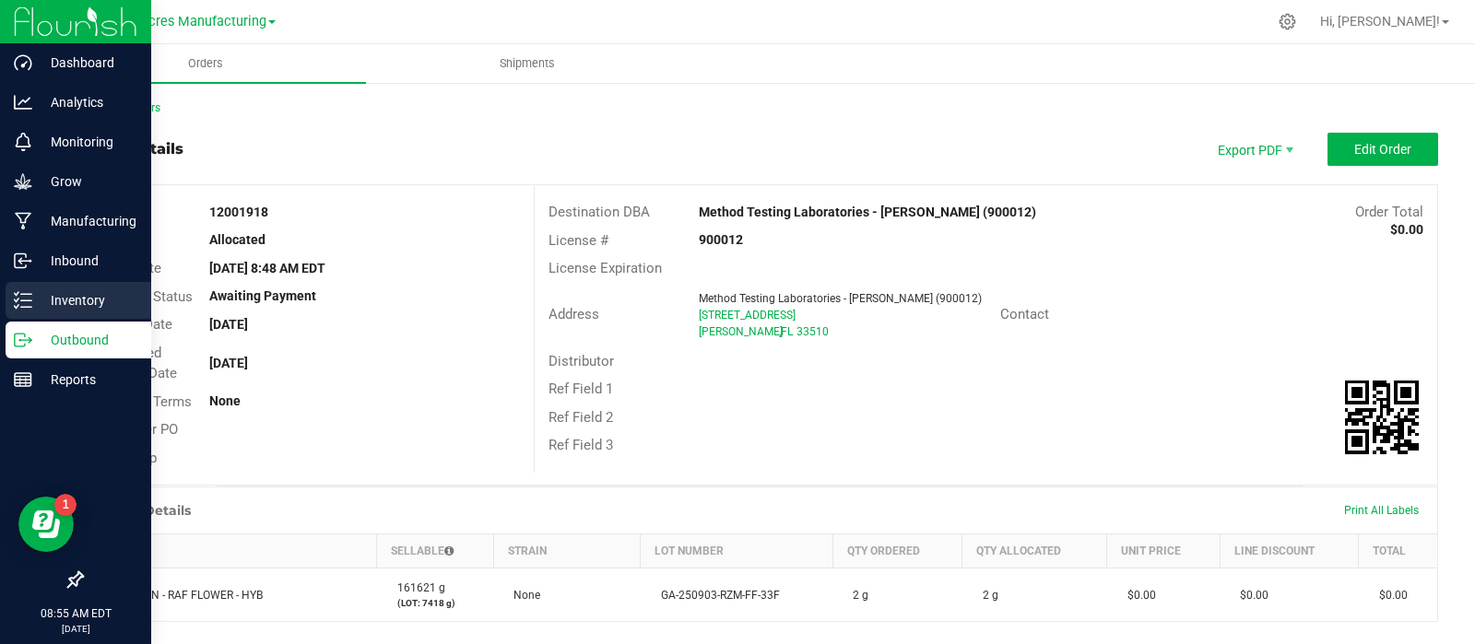
click at [18, 305] on icon at bounding box center [17, 306] width 4 height 3
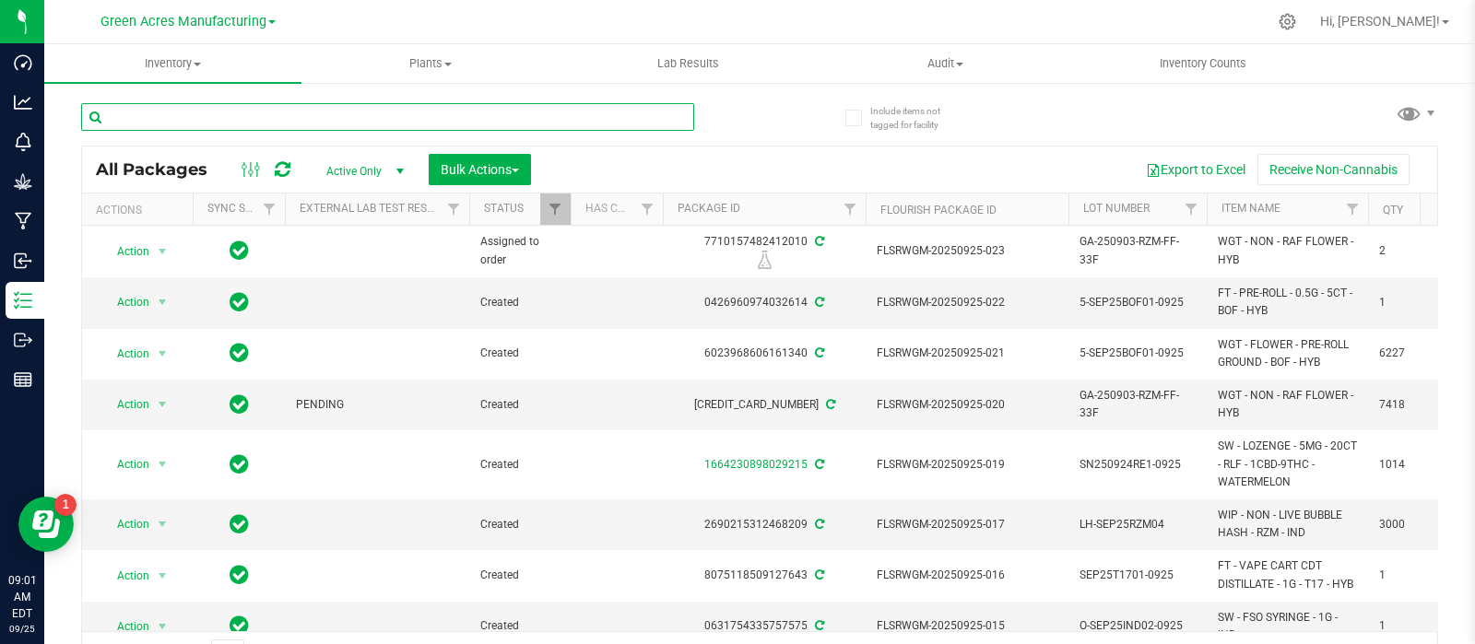
click at [158, 116] on input "text" at bounding box center [387, 117] width 613 height 28
paste input "LH-SEP25RZM04"
type input "LH-SEP25RZM04"
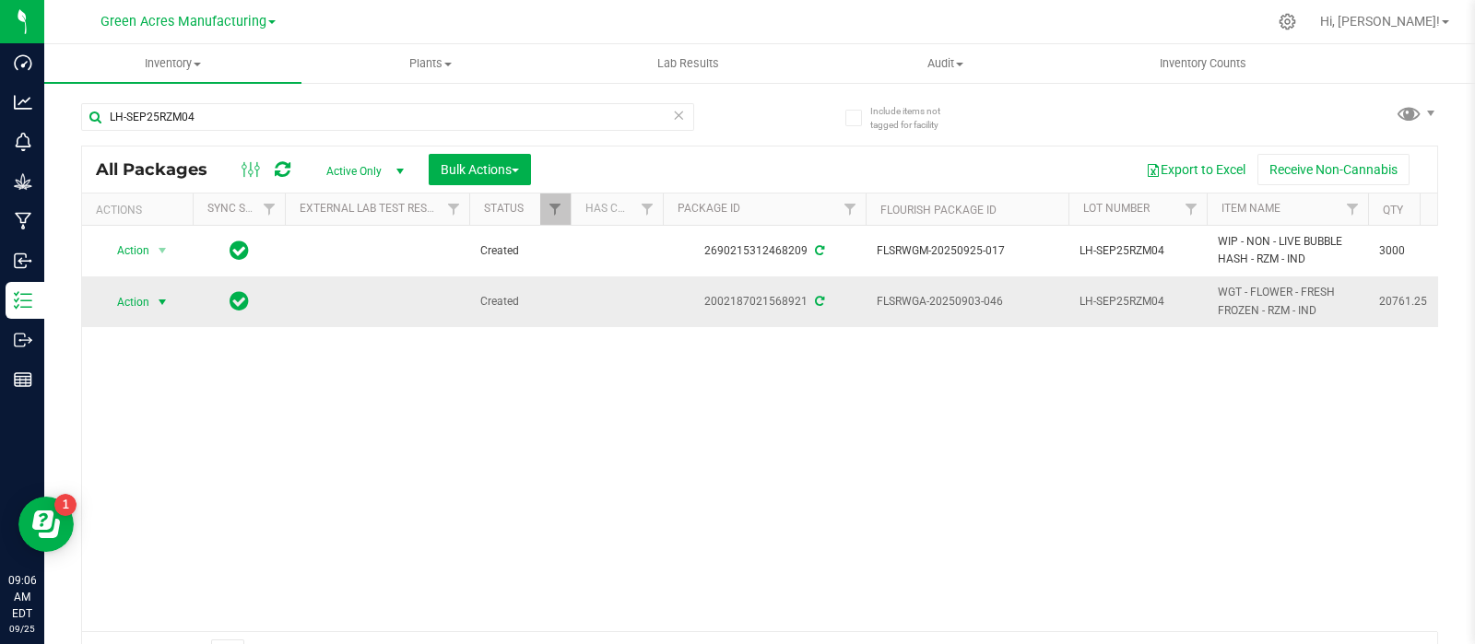
click at [157, 295] on span "select" at bounding box center [162, 302] width 15 height 15
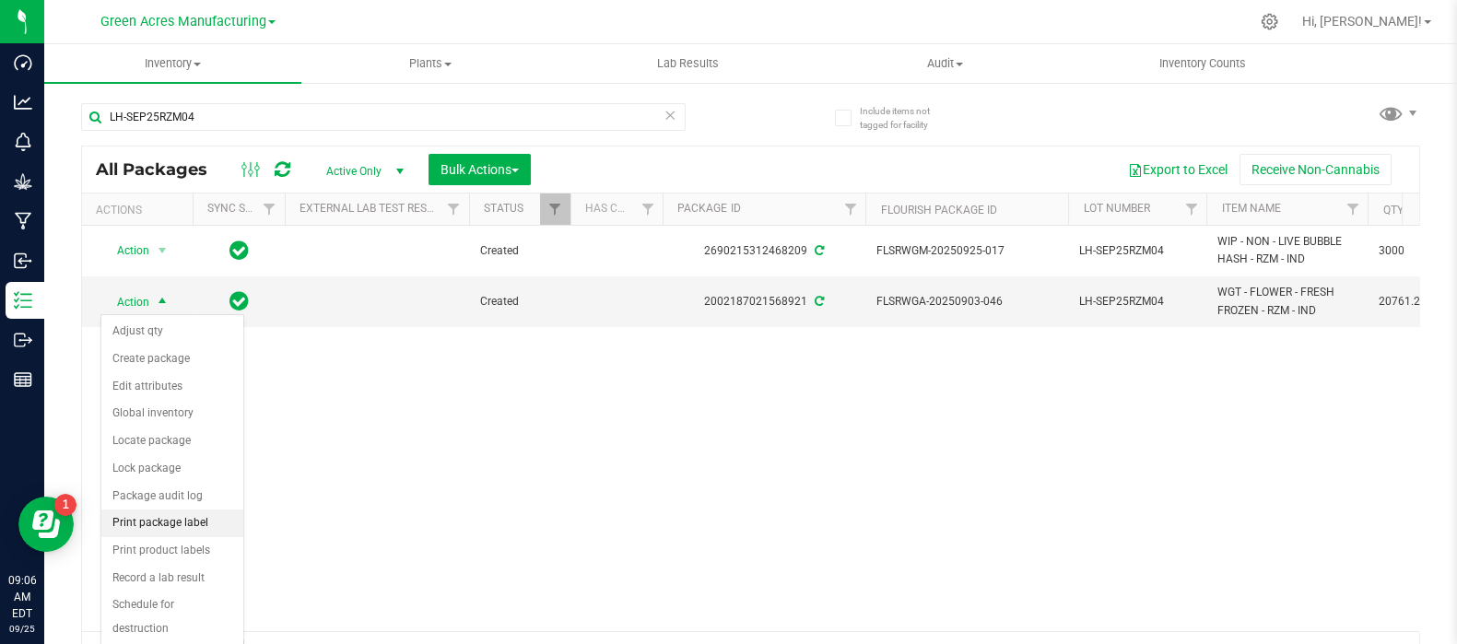
click at [184, 513] on li "Print package label" at bounding box center [172, 524] width 142 height 28
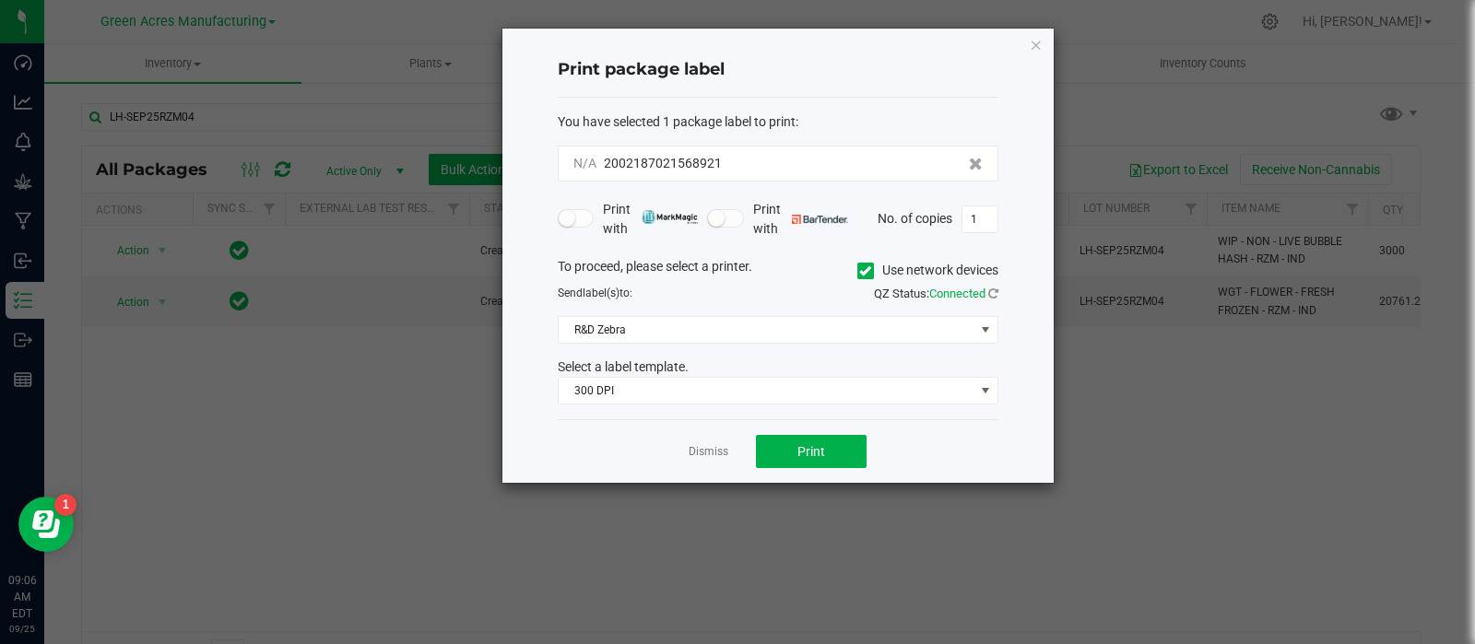
click at [793, 468] on div "Dismiss Print" at bounding box center [778, 451] width 441 height 64
click at [792, 463] on button "Print" at bounding box center [811, 451] width 111 height 33
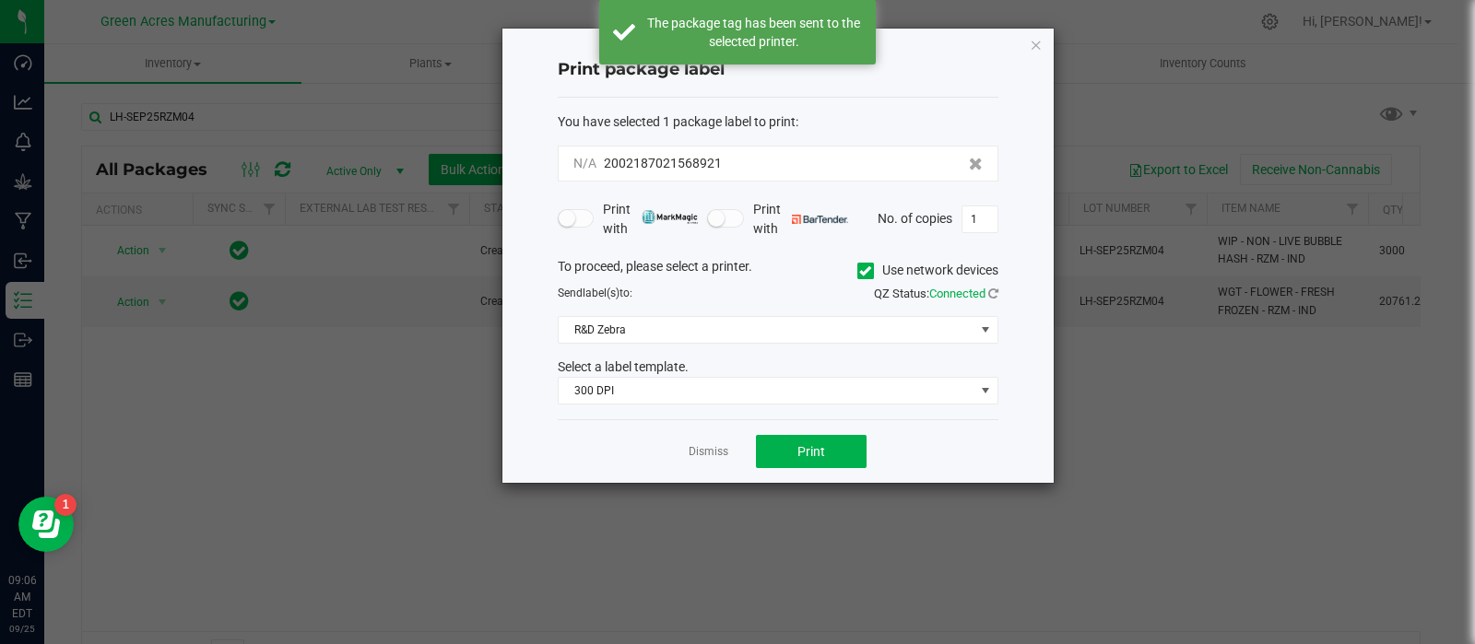
click at [704, 444] on link "Dismiss" at bounding box center [708, 452] width 40 height 16
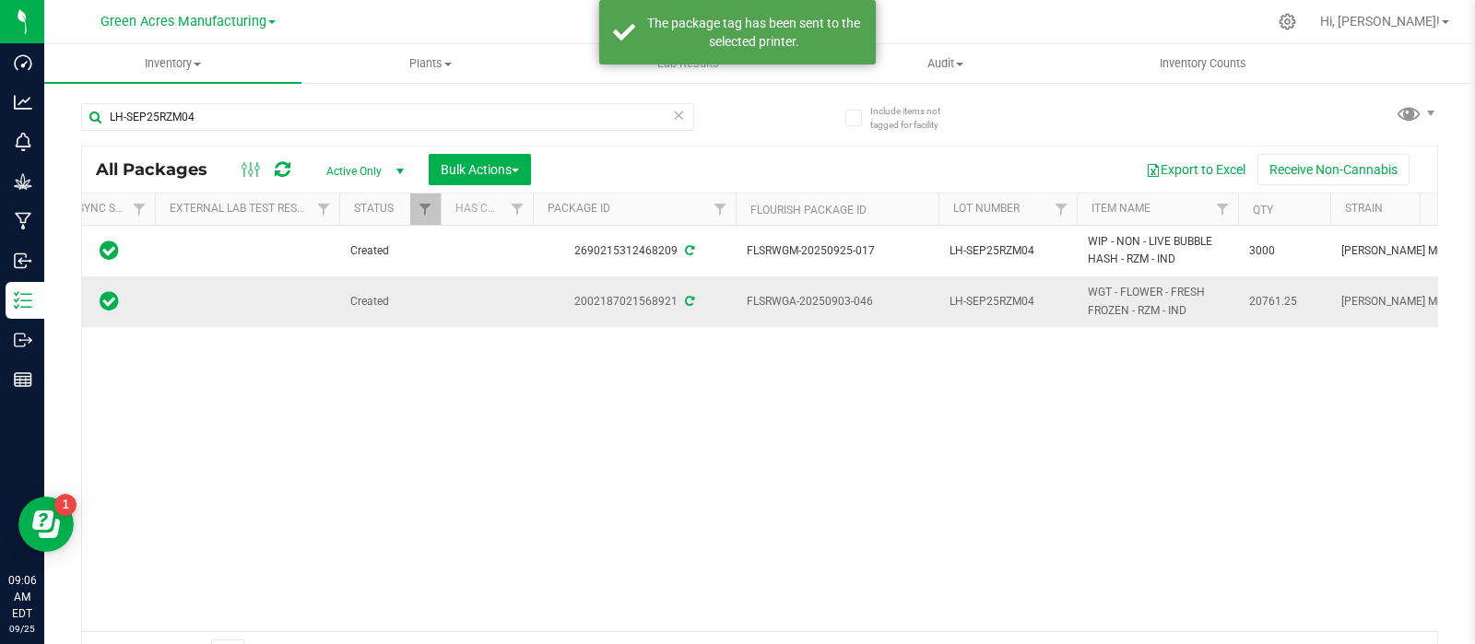
scroll to position [0, 134]
click at [1259, 297] on span "20761.25" at bounding box center [1280, 302] width 70 height 18
copy span "20761.25"
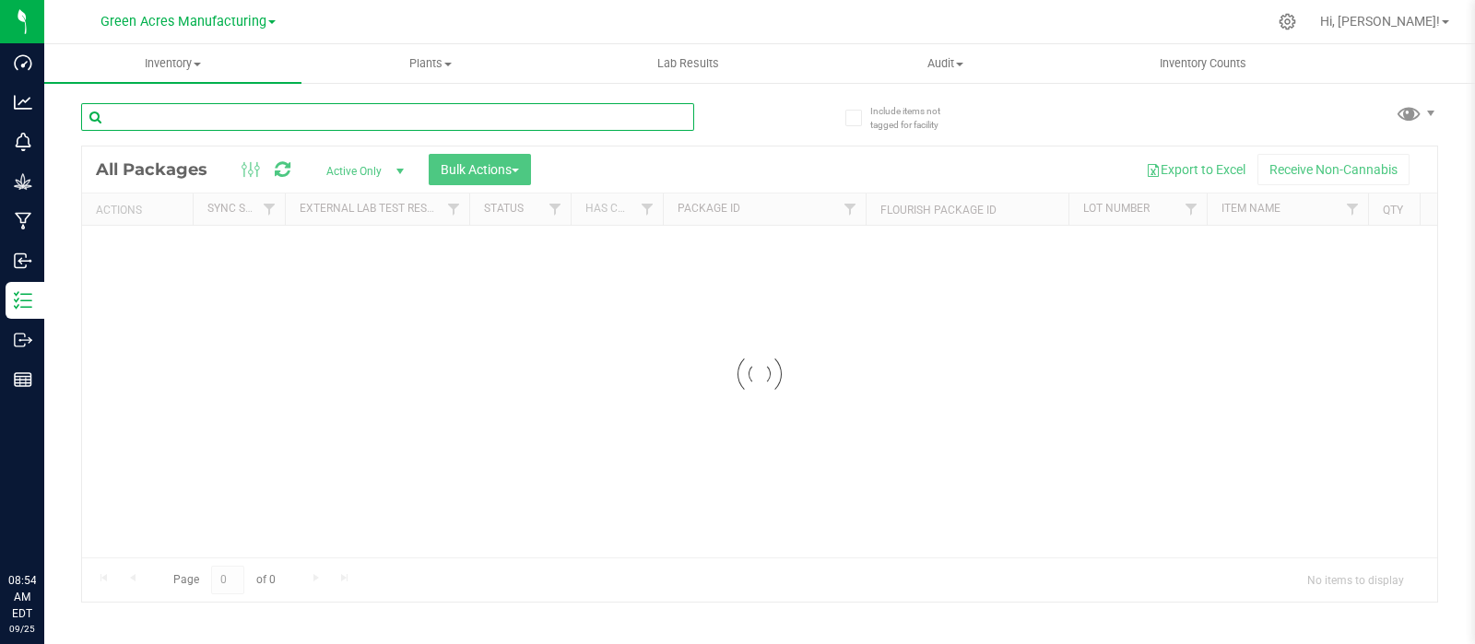
click at [253, 114] on input "text" at bounding box center [387, 117] width 613 height 28
paste input "LH-JUL25MEC01"
type input "LH-JUL25MEC01"
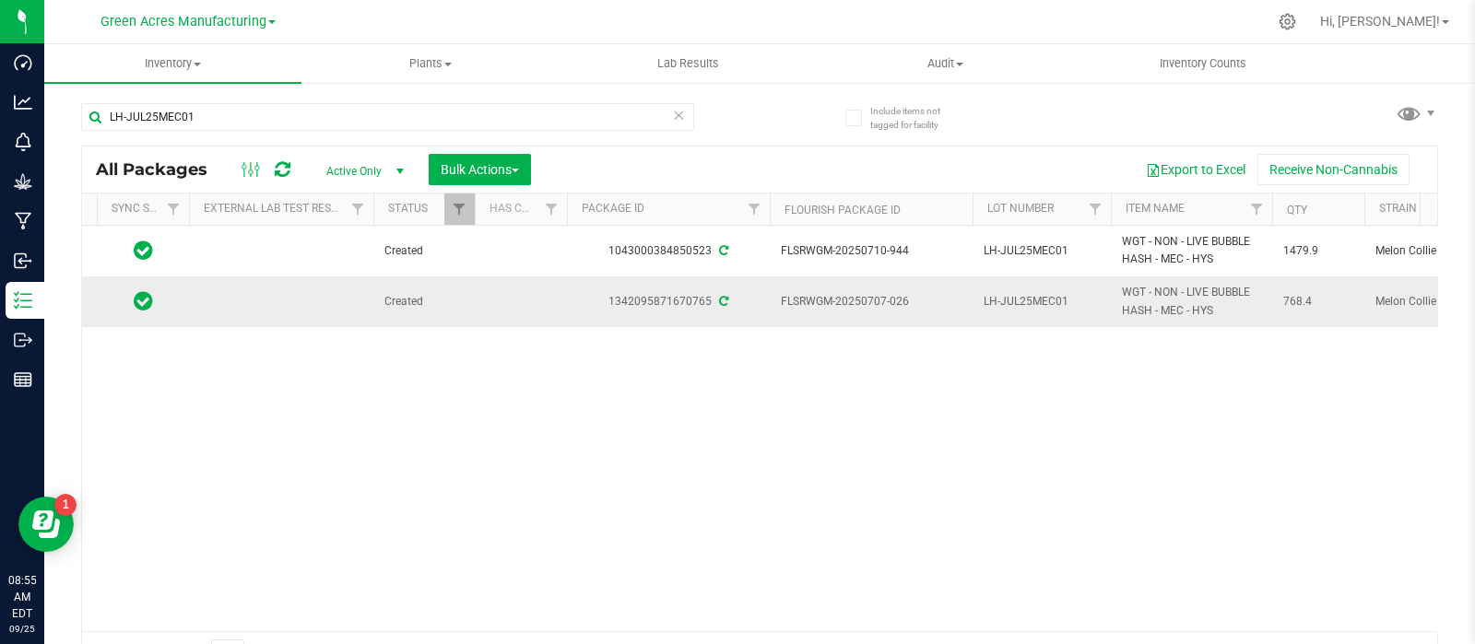
drag, startPoint x: 936, startPoint y: 291, endPoint x: 920, endPoint y: 297, distance: 17.5
click at [920, 297] on td "FLSRWGM-20250707-026" at bounding box center [871, 301] width 203 height 50
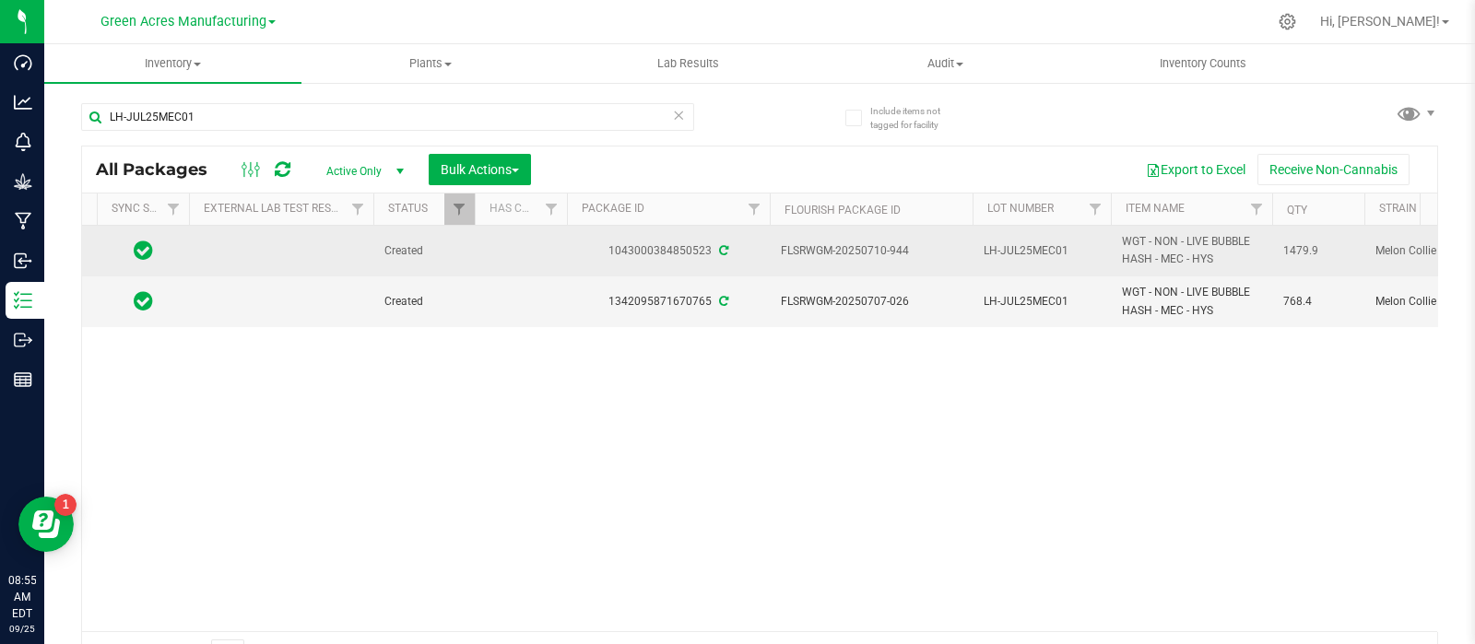
drag, startPoint x: 922, startPoint y: 253, endPoint x: 862, endPoint y: 249, distance: 60.1
click at [862, 249] on span "FLSRWGM-20250710-944" at bounding box center [871, 251] width 181 height 18
copy span "0710-944"
click at [988, 246] on span "LH-JUL25MEC01" at bounding box center [1041, 251] width 116 height 18
click at [988, 246] on input "LH-JUL25MEC01" at bounding box center [1037, 251] width 132 height 29
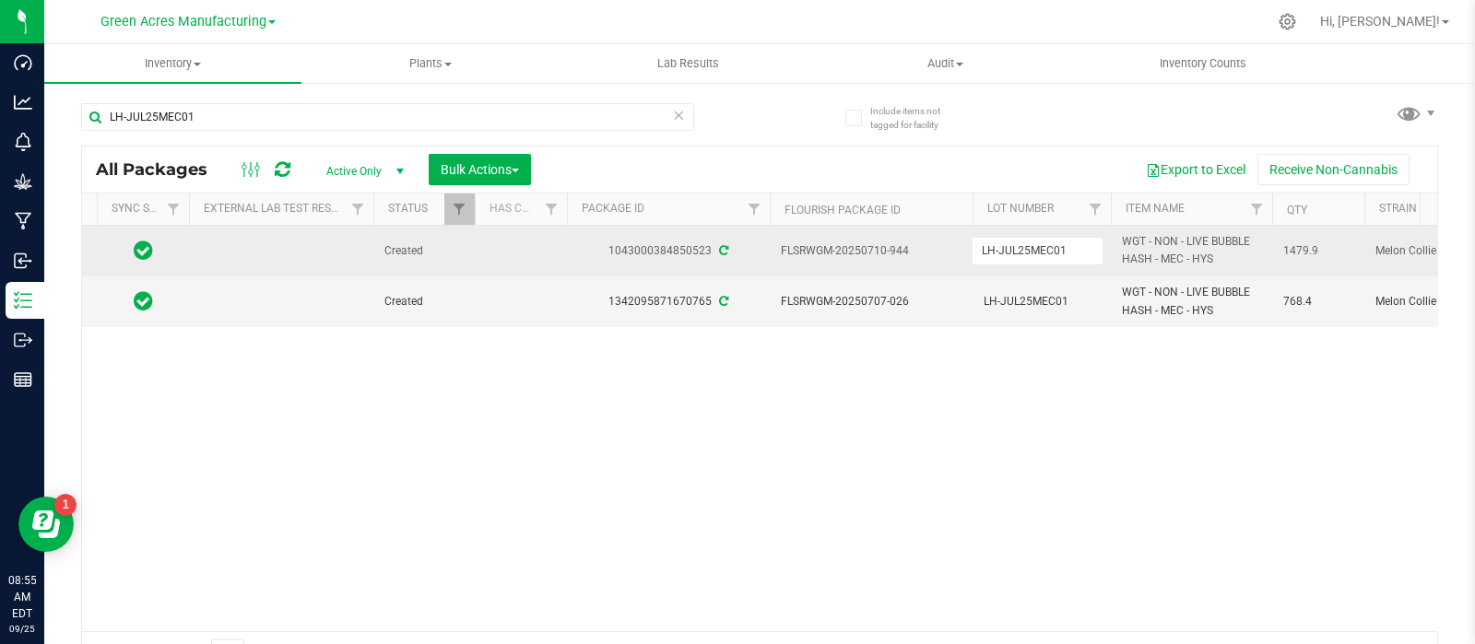
click at [988, 246] on input "LH-JUL25MEC01" at bounding box center [1037, 251] width 132 height 29
drag, startPoint x: 924, startPoint y: 305, endPoint x: 858, endPoint y: 307, distance: 66.4
click at [858, 307] on span "FLSRWGM-20250707-026" at bounding box center [871, 302] width 181 height 18
copy span "0707-026"
click at [1154, 251] on span "WGT - NON - LIVE BUBBLE HASH - MEC - HYS" at bounding box center [1191, 250] width 139 height 35
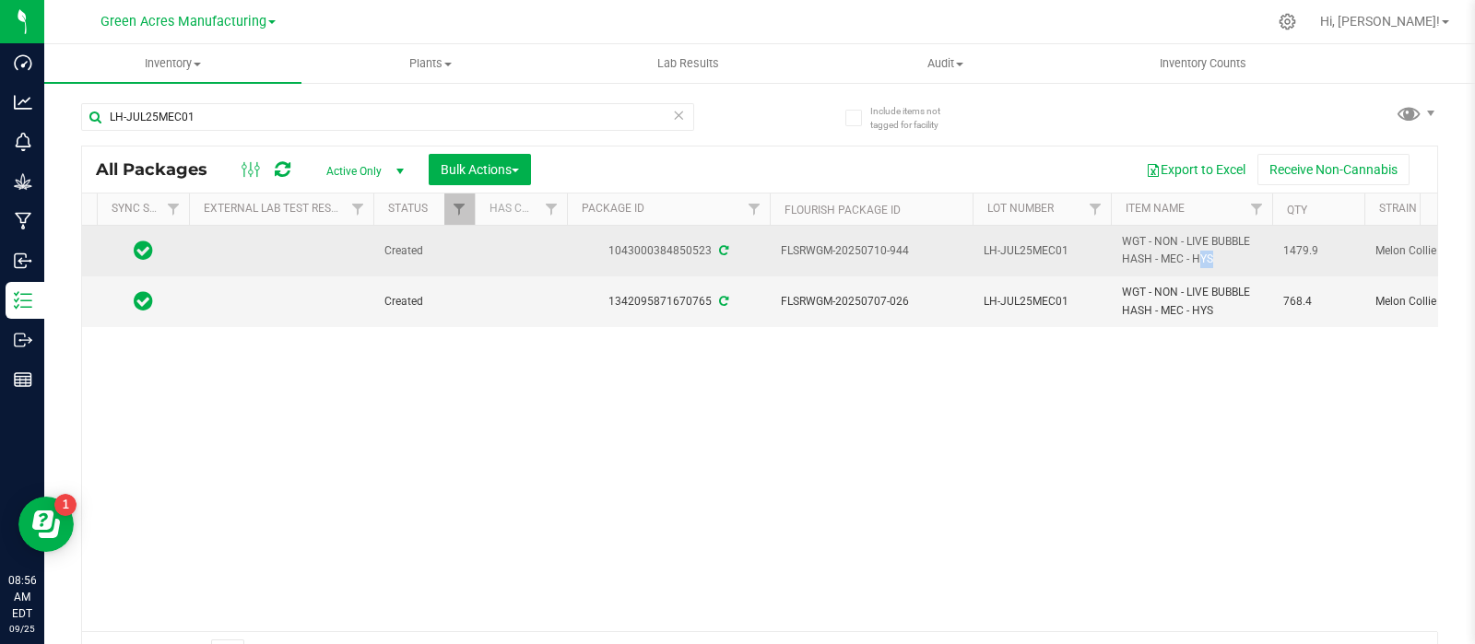
click at [1154, 251] on span "WGT - NON - LIVE BUBBLE HASH - MEC - HYS" at bounding box center [1191, 250] width 139 height 35
copy tr "WGT - NON - LIVE BUBBLE HASH - MEC - HYS"
click at [1283, 246] on span "1479.9" at bounding box center [1318, 251] width 70 height 18
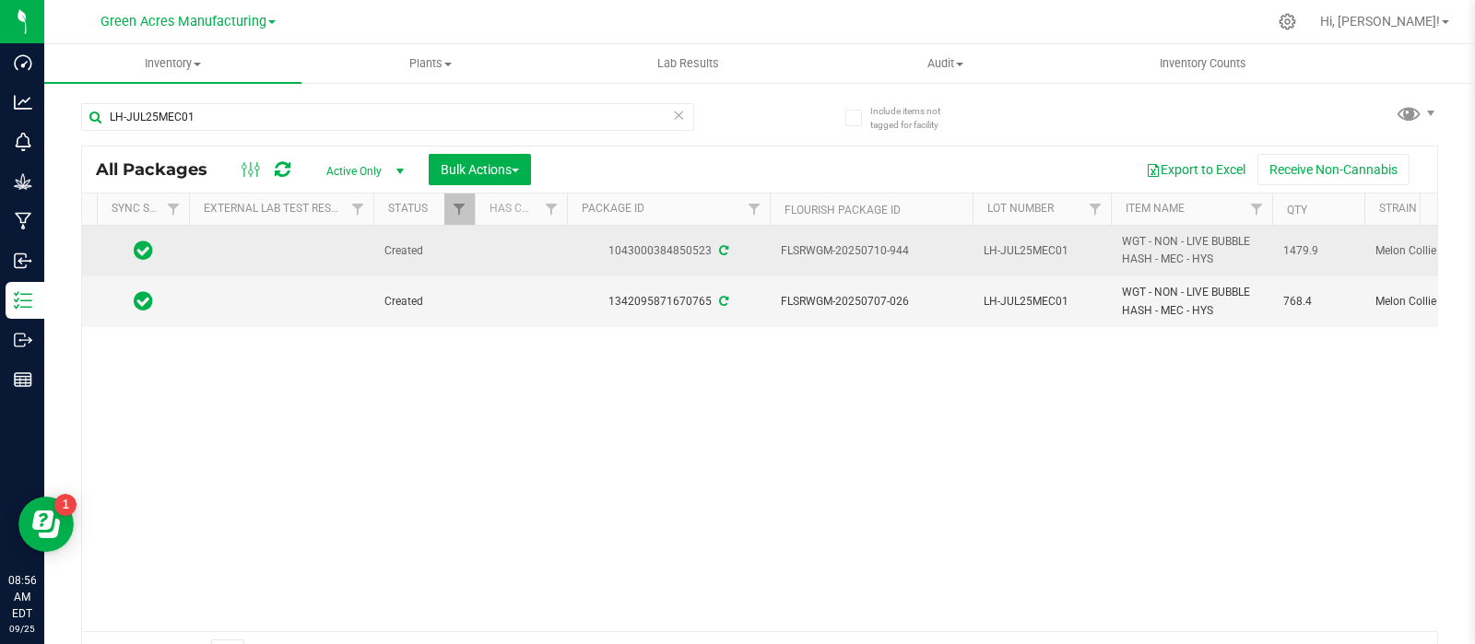
click at [1283, 246] on span "1479.9" at bounding box center [1318, 251] width 70 height 18
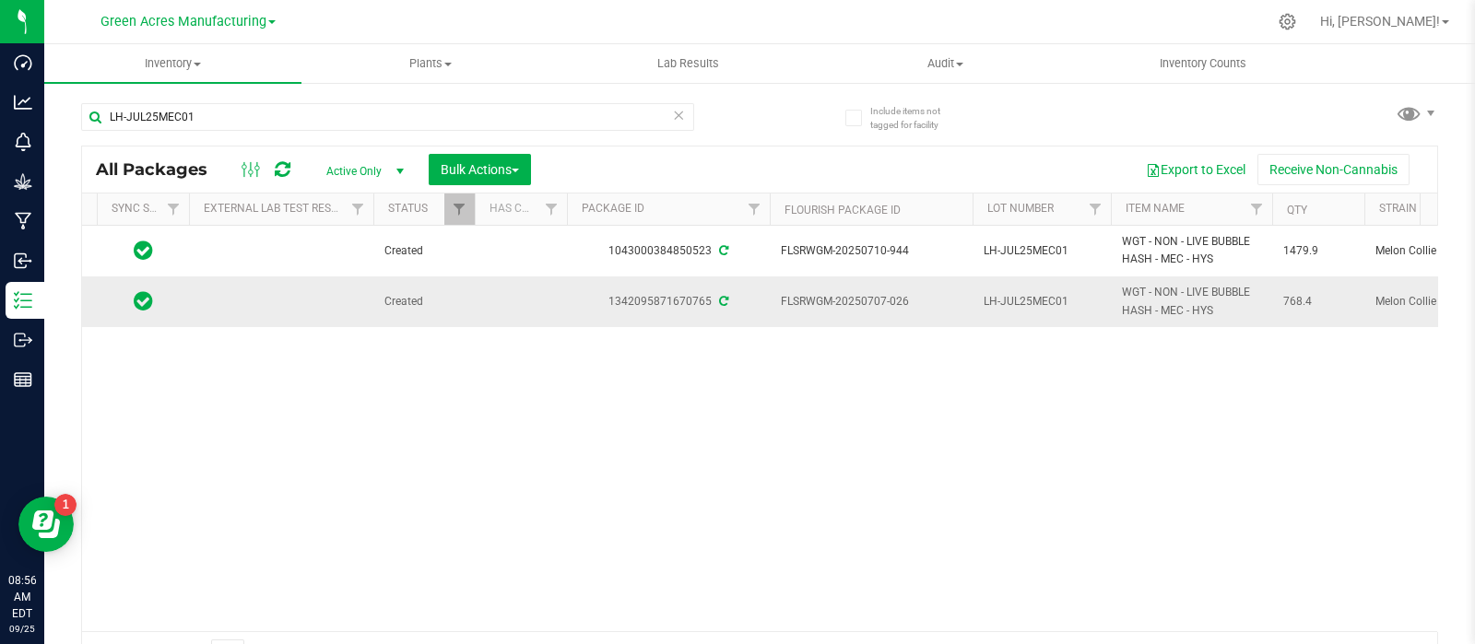
click at [1288, 305] on span "768.4" at bounding box center [1318, 302] width 70 height 18
copy span "768.4"
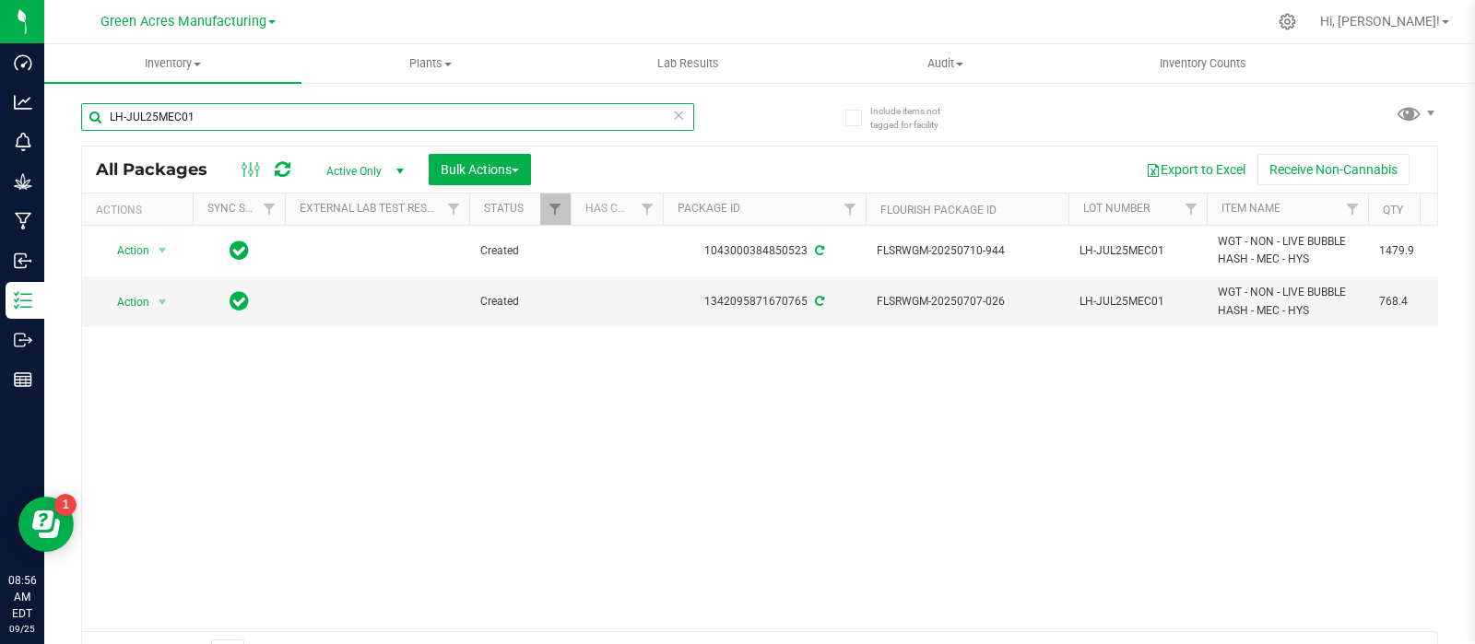
click at [281, 108] on input "LH-JUL25MEC01" at bounding box center [387, 117] width 613 height 28
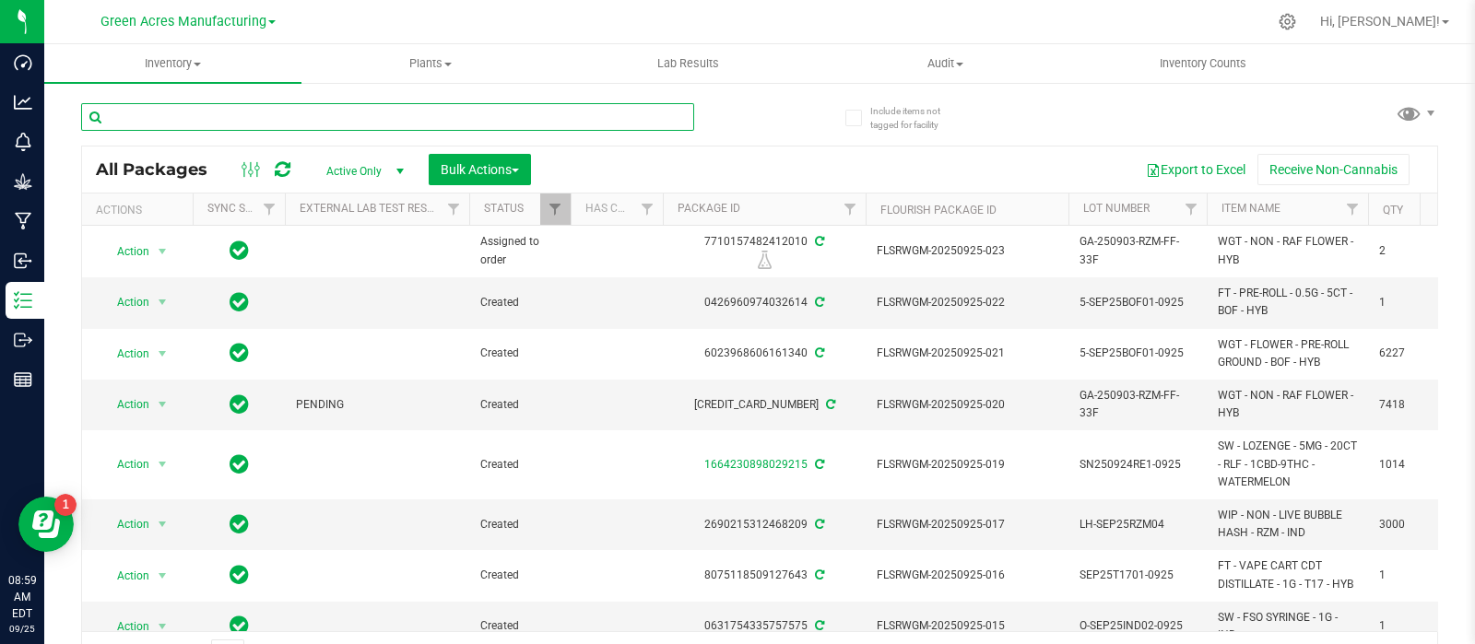
click at [196, 108] on input "text" at bounding box center [387, 117] width 613 height 28
paste input "LH-SEP257UP03"
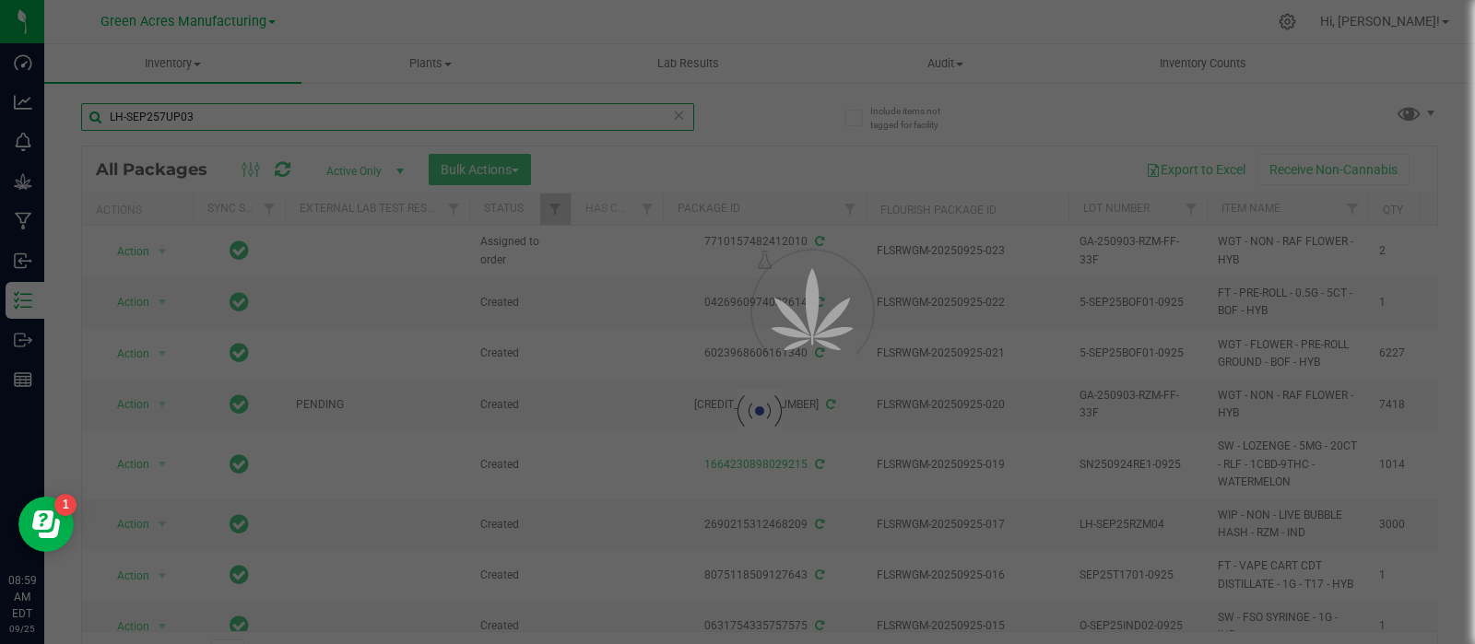
type input "LH-SEP257UP03"
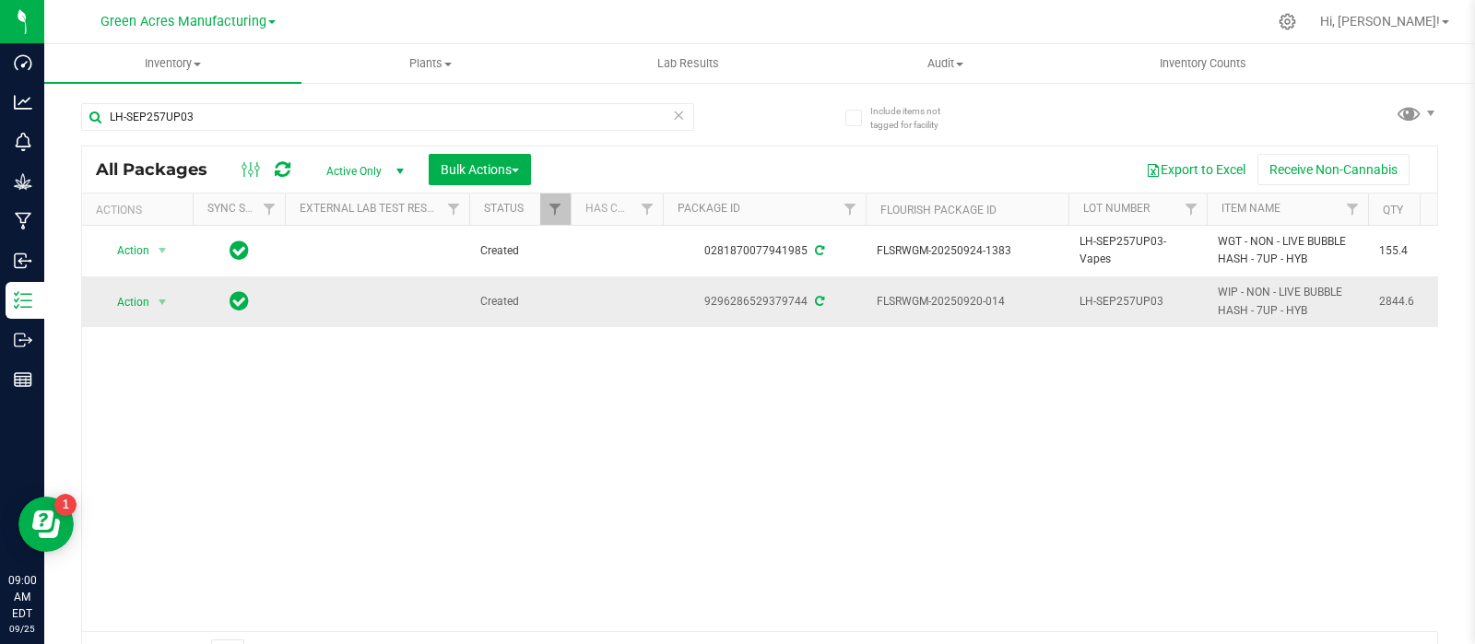
click at [175, 299] on div "Action Action Adjust qty Create package Edit attributes Global inventory Locate…" at bounding box center [137, 302] width 88 height 26
click at [149, 297] on span "Action" at bounding box center [125, 302] width 50 height 26
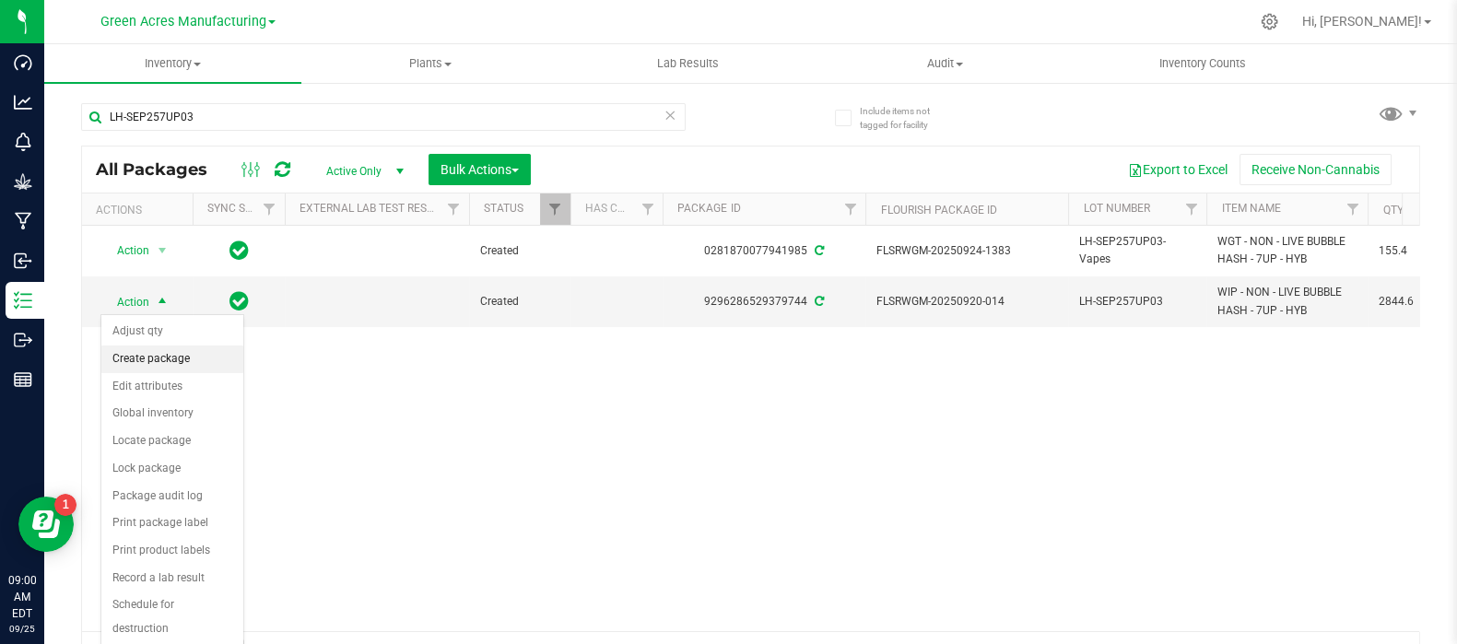
click at [163, 352] on li "Create package" at bounding box center [172, 360] width 142 height 28
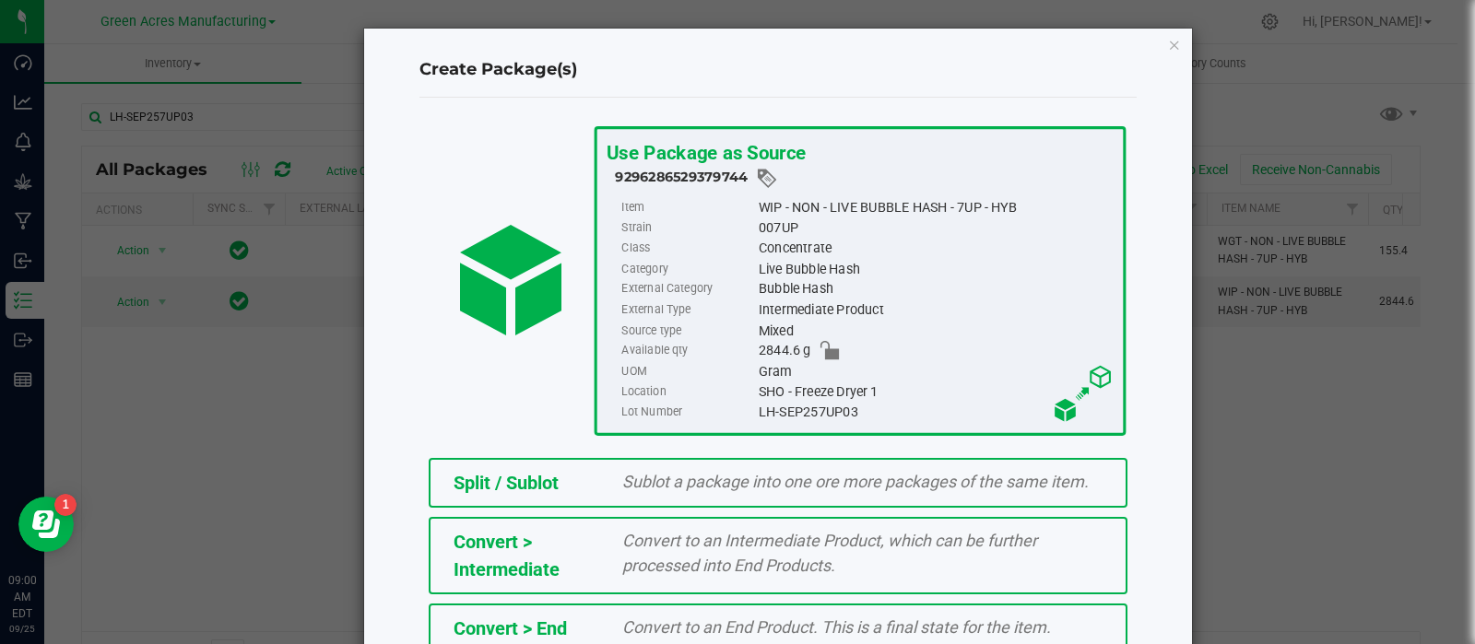
scroll to position [249, 0]
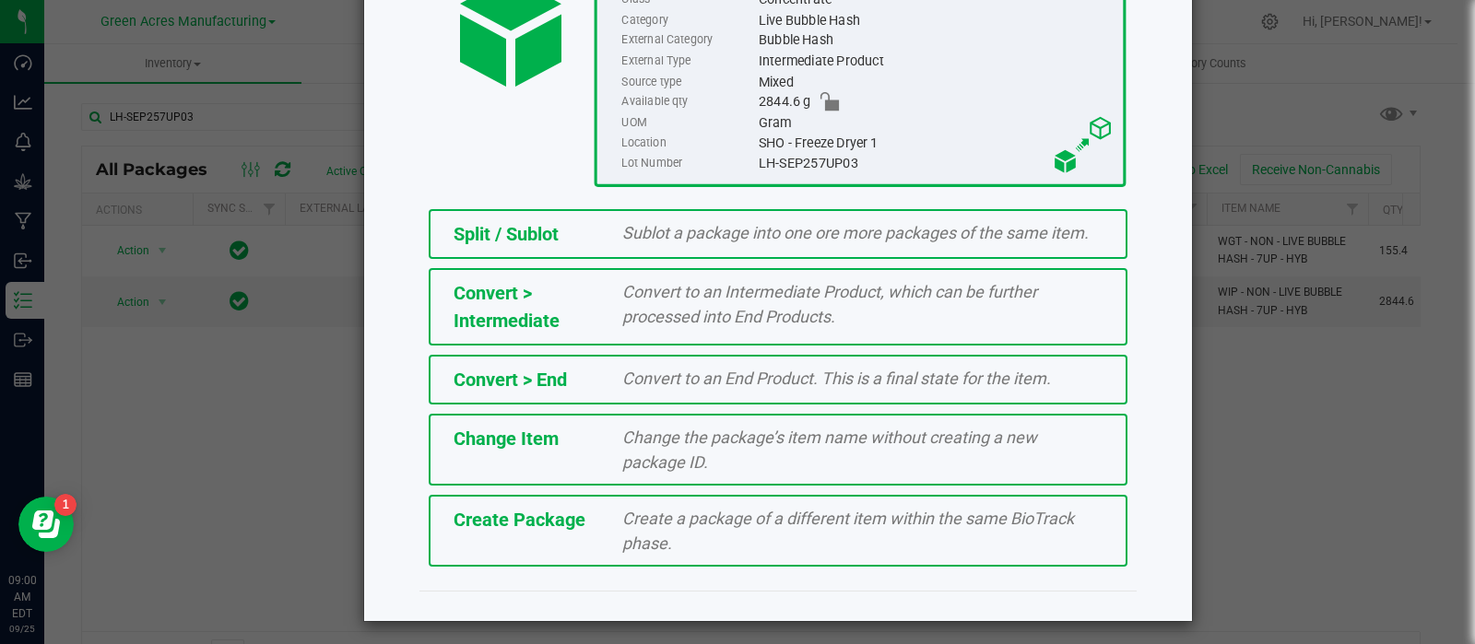
click at [622, 500] on div "Create Package Create a package of a different item within the same BioTrack ph…" at bounding box center [778, 531] width 699 height 72
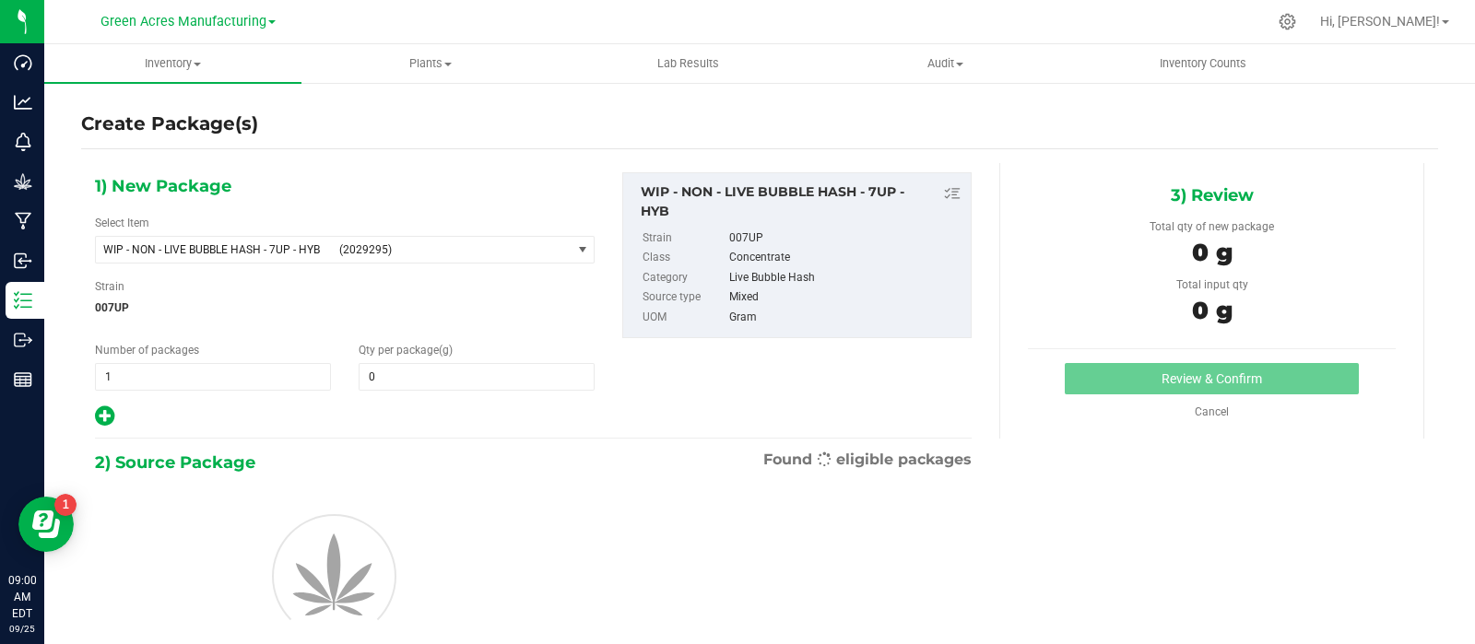
type input "0.0000"
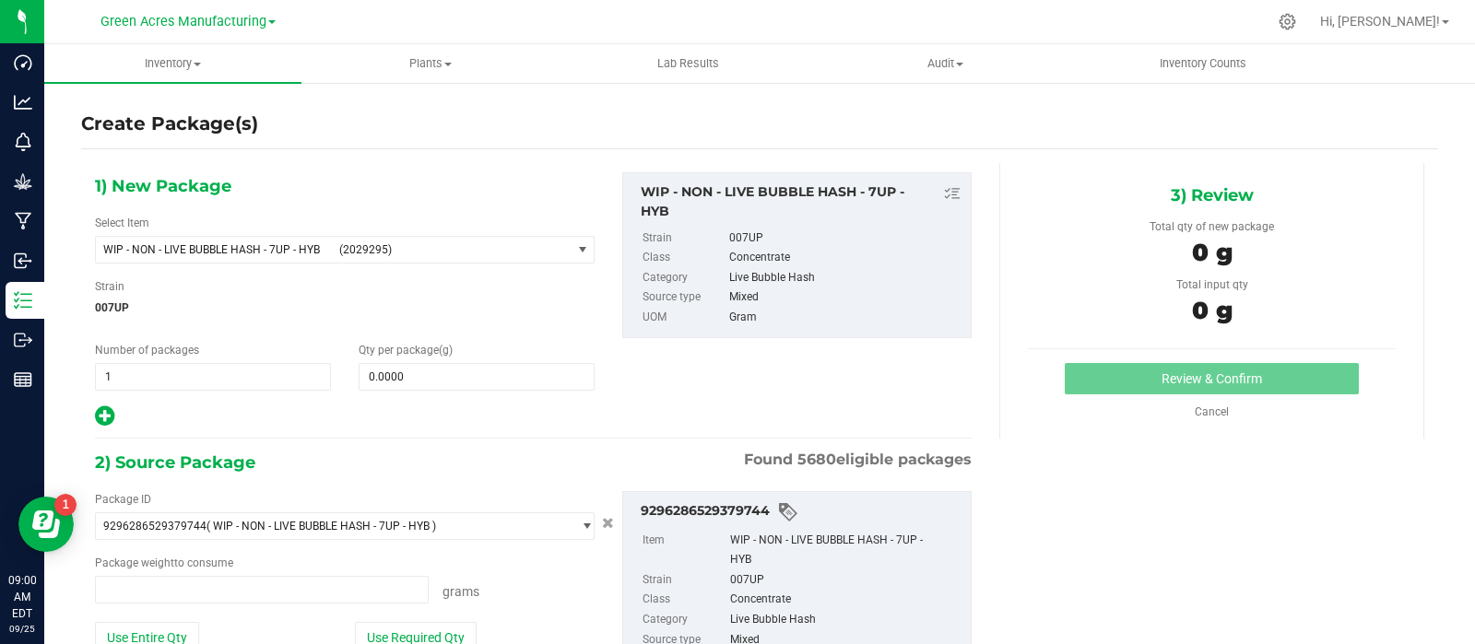
type input "0.0000 g"
click at [480, 250] on span "(2029295)" at bounding box center [451, 249] width 224 height 13
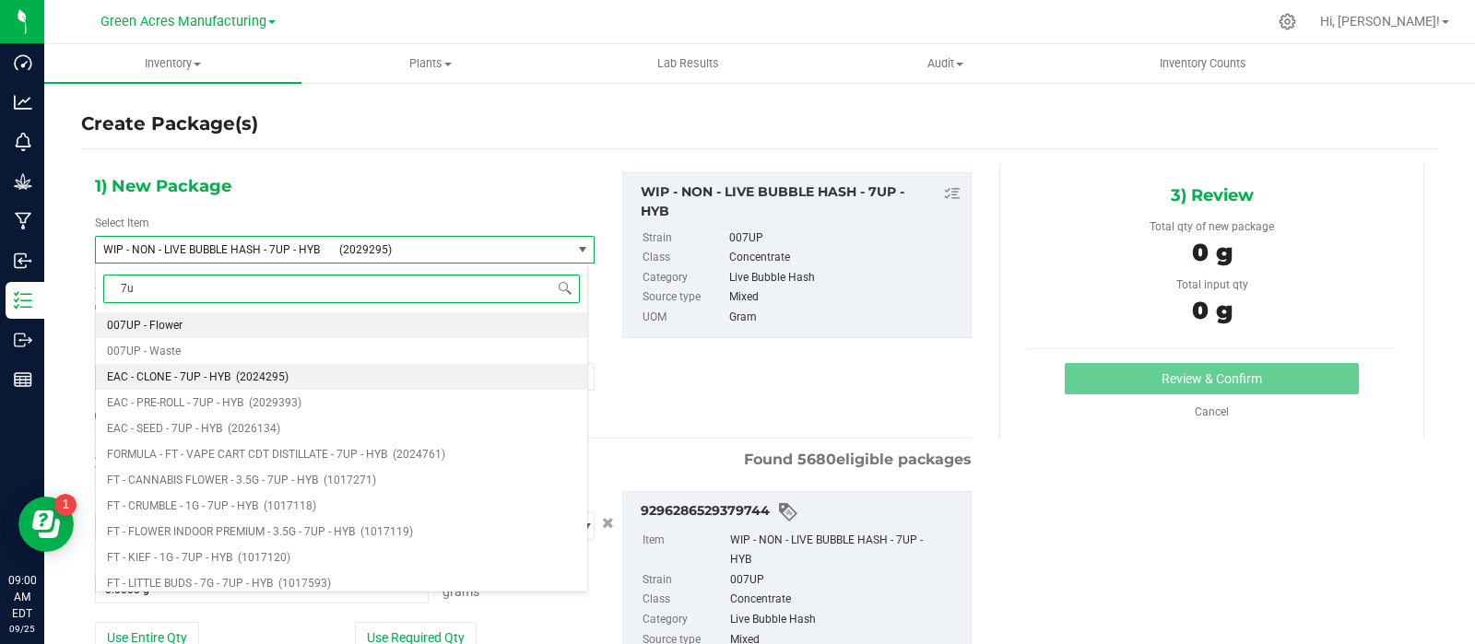
type input "7"
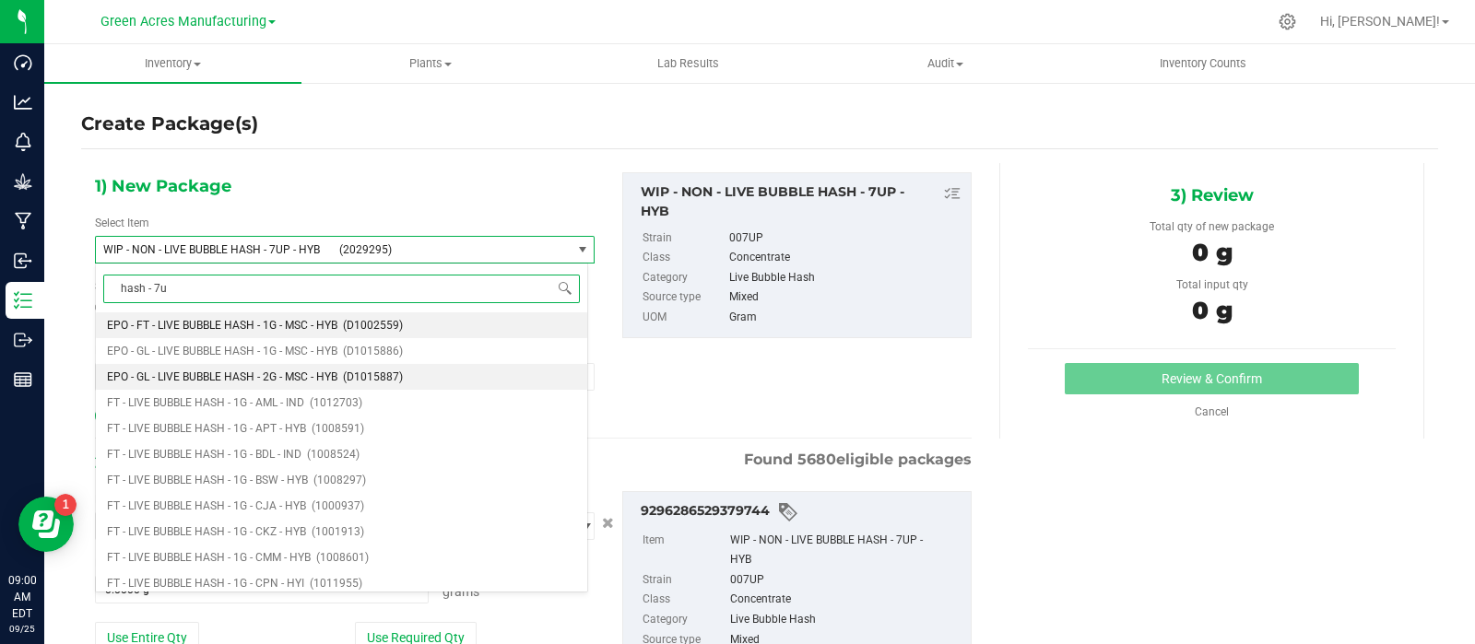
type input "hash - 7up"
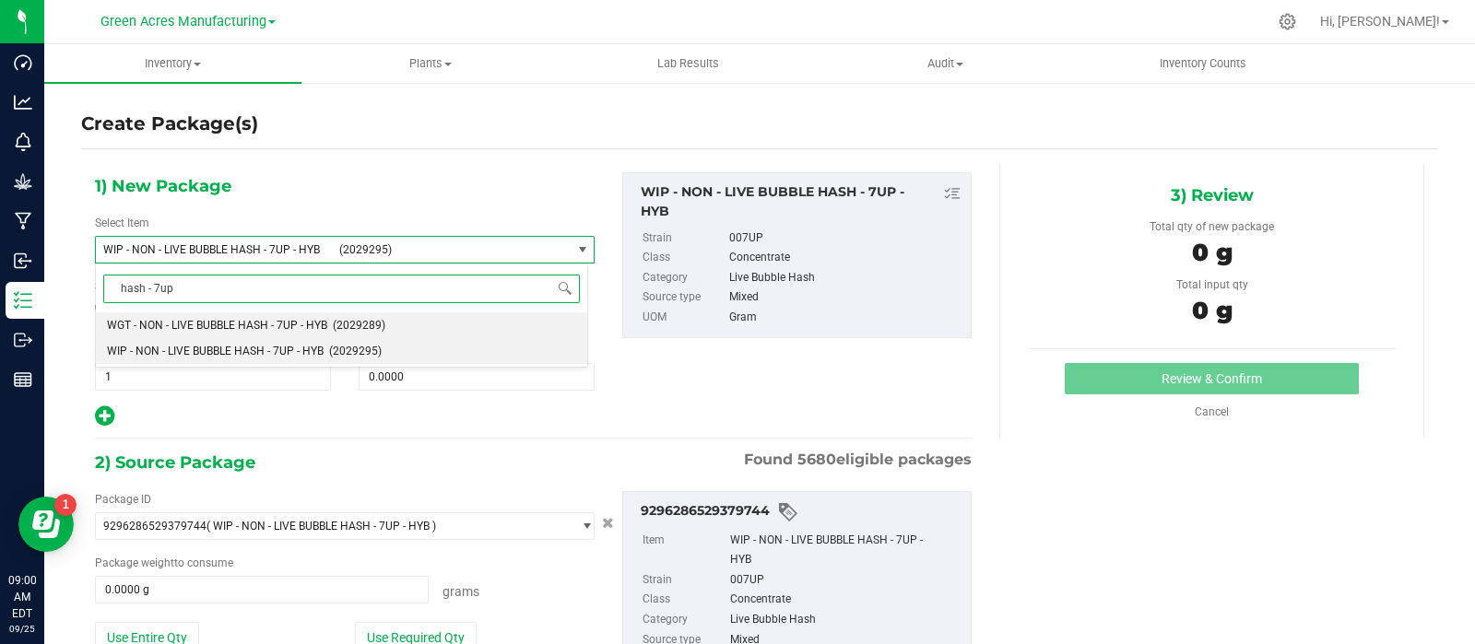
click at [211, 325] on span "WGT - NON - LIVE BUBBLE HASH - 7UP - HYB" at bounding box center [217, 325] width 220 height 13
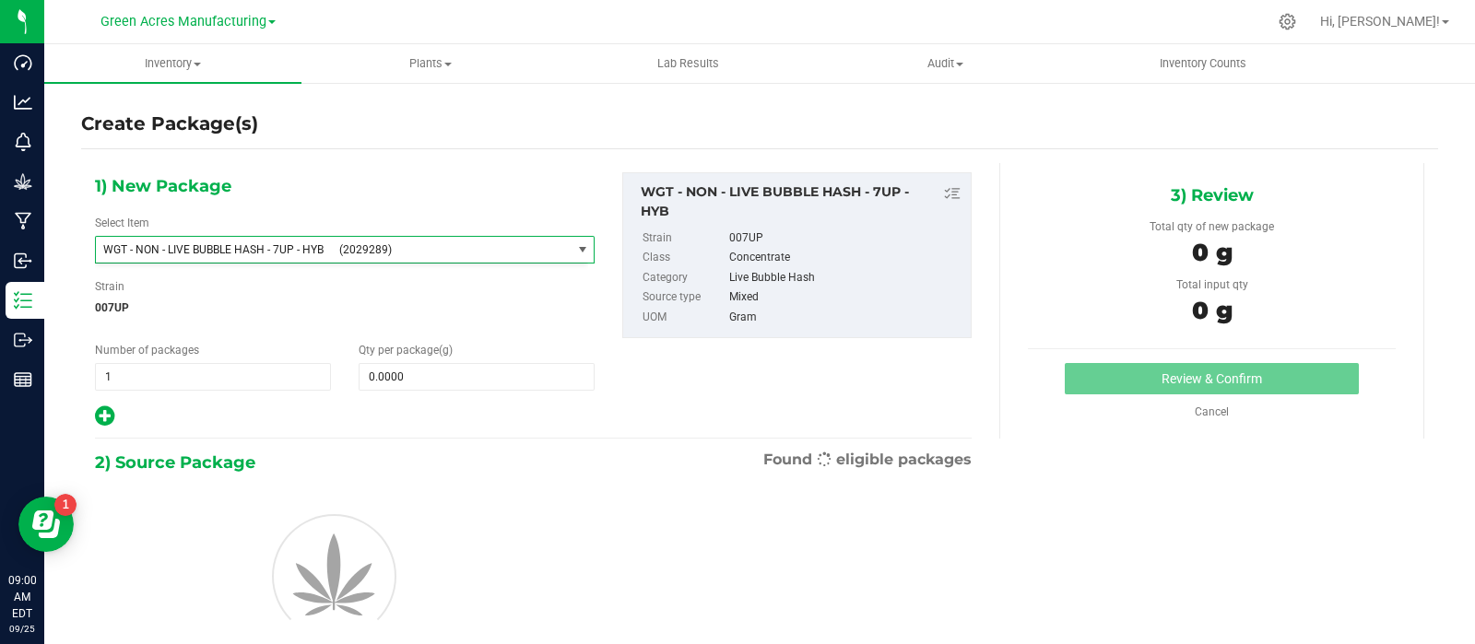
scroll to position [431270, 0]
click at [114, 413] on icon at bounding box center [104, 416] width 19 height 23
type input "0.0000"
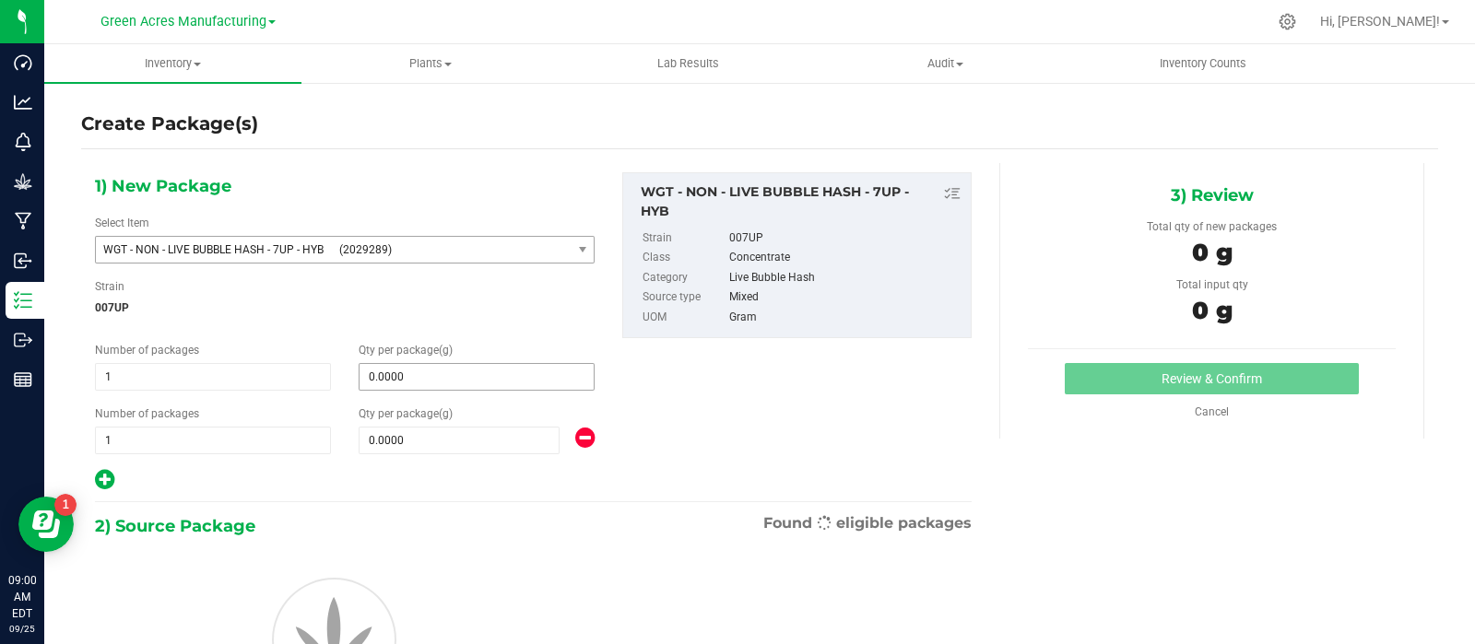
click at [400, 380] on span "0.0000 0" at bounding box center [476, 377] width 236 height 28
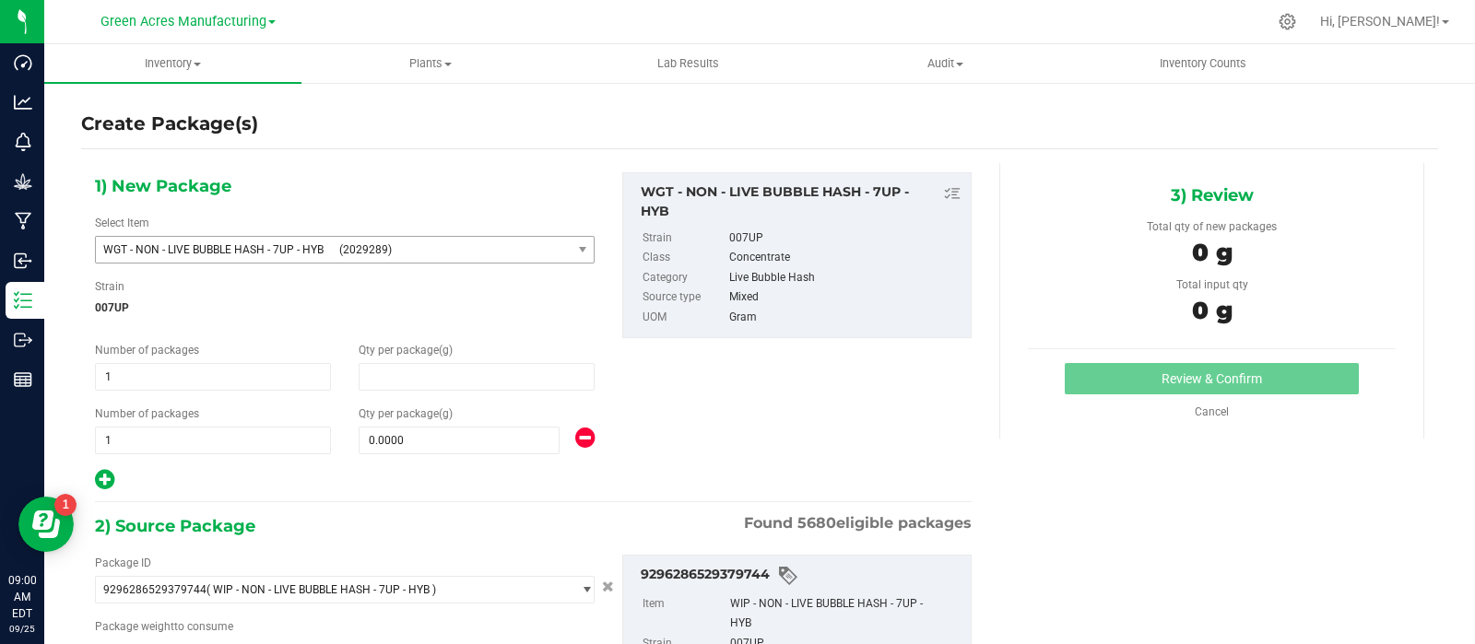
type input "0.0000"
click at [444, 378] on span "0.0000 0" at bounding box center [476, 377] width 236 height 28
paste input "768.6"
type input "768.6"
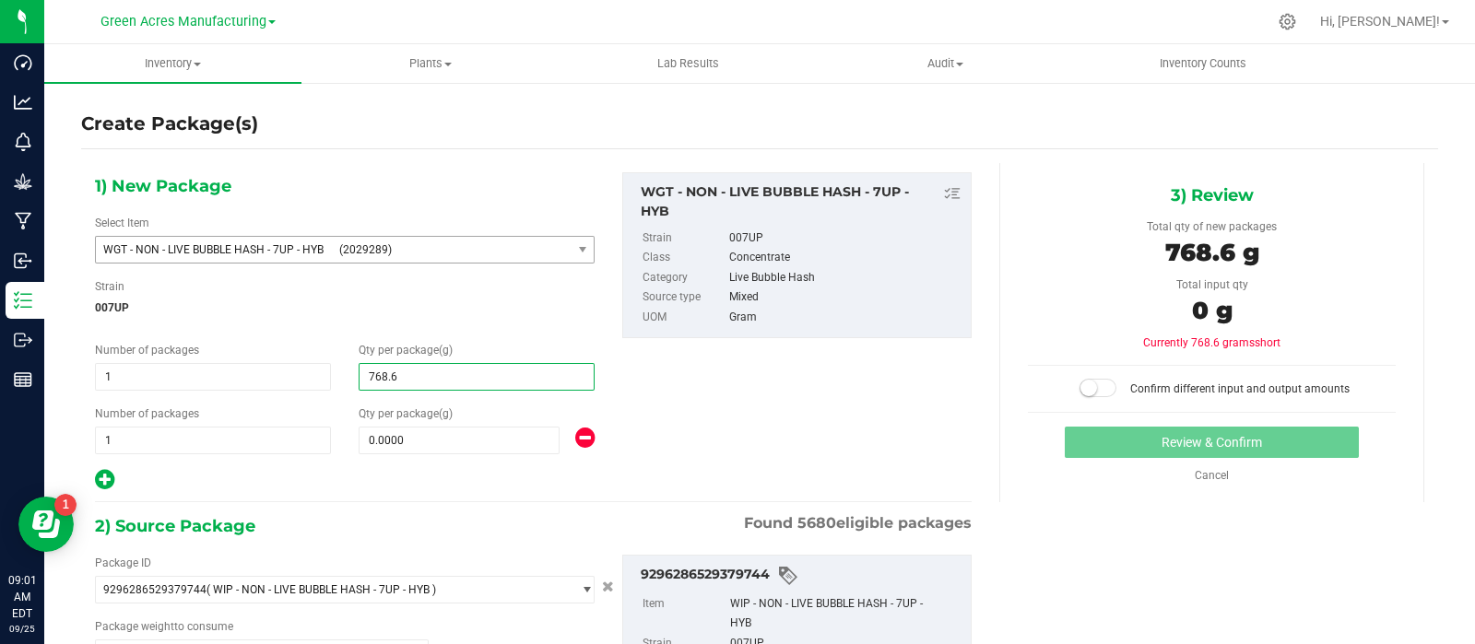
type input "768.6000"
click at [462, 441] on span "0.0000 0" at bounding box center [458, 441] width 201 height 28
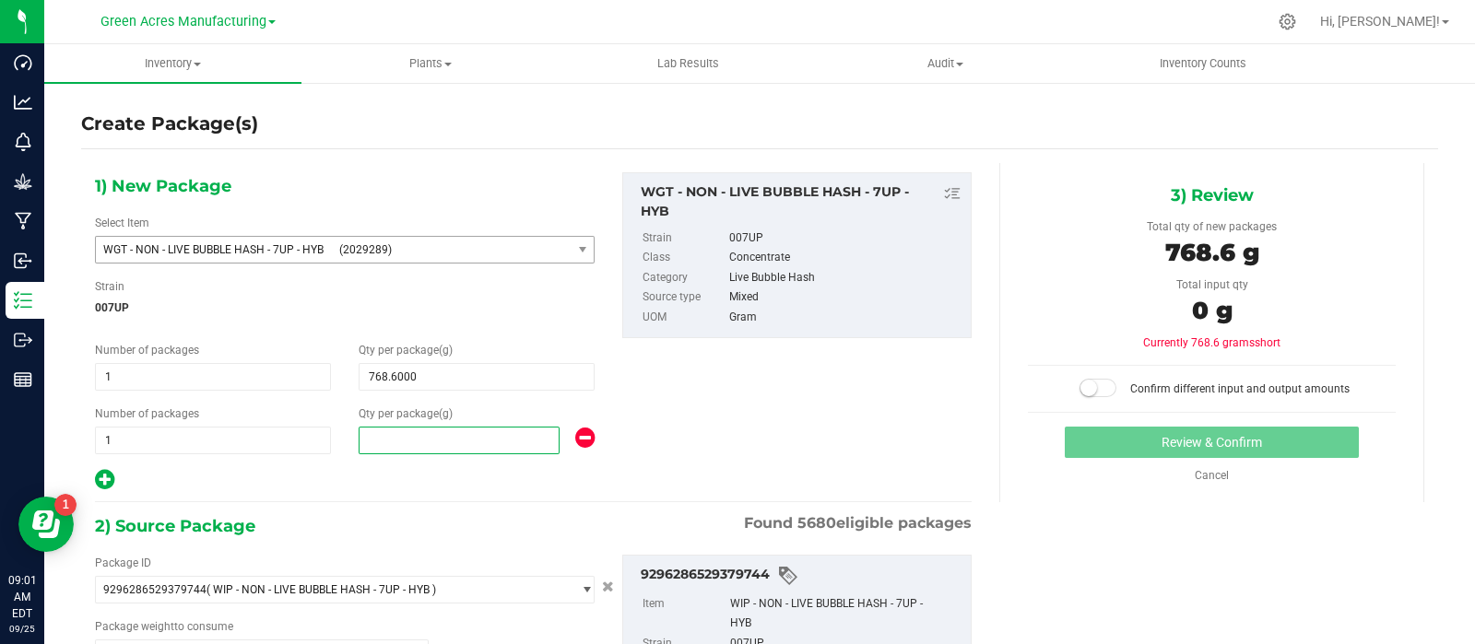
paste input "244.2"
type input "244.2"
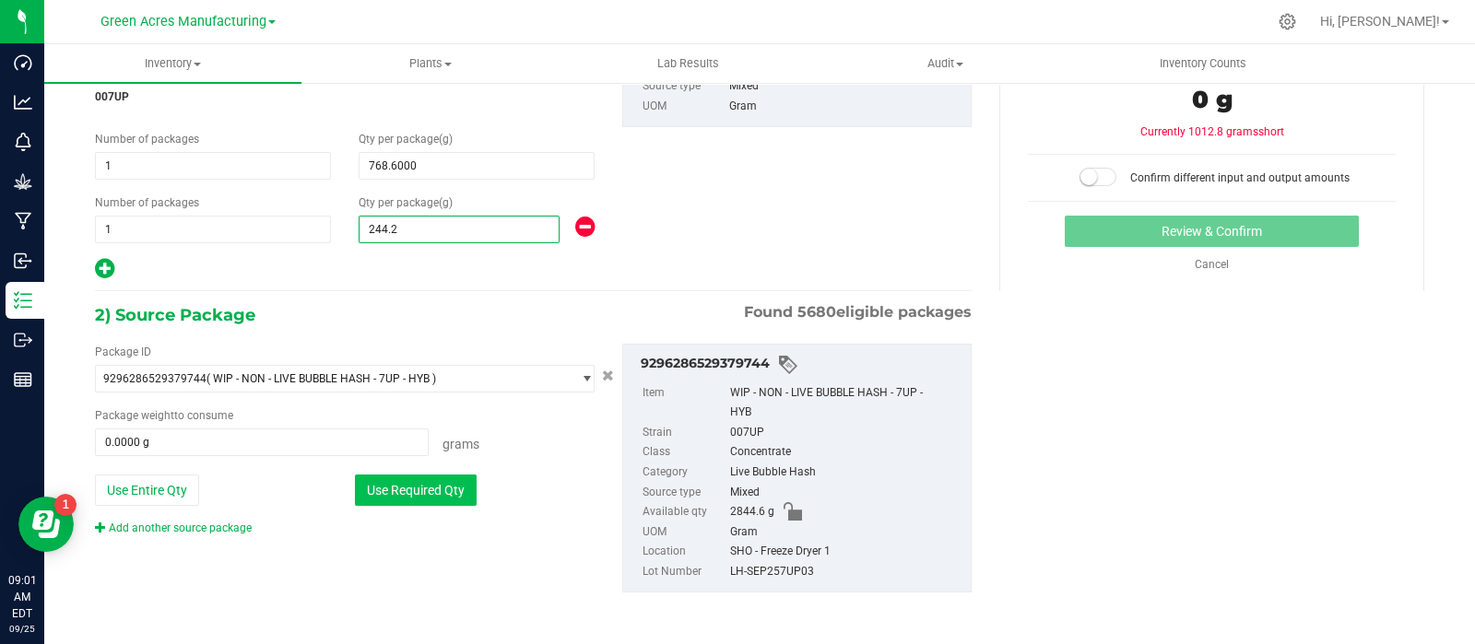
type input "244.2000"
click at [368, 482] on button "Use Required Qty" at bounding box center [416, 490] width 122 height 31
type input "1012.8000 g"
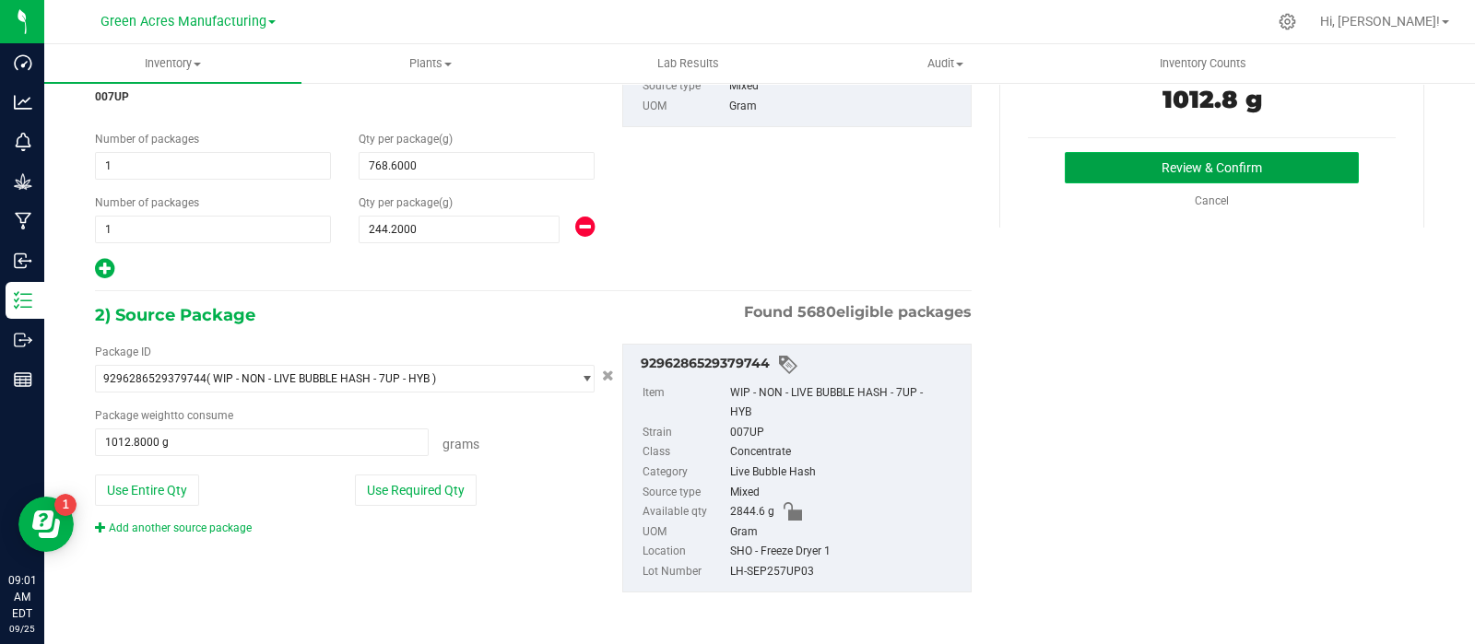
click at [1078, 180] on button "Review & Confirm" at bounding box center [1211, 167] width 294 height 31
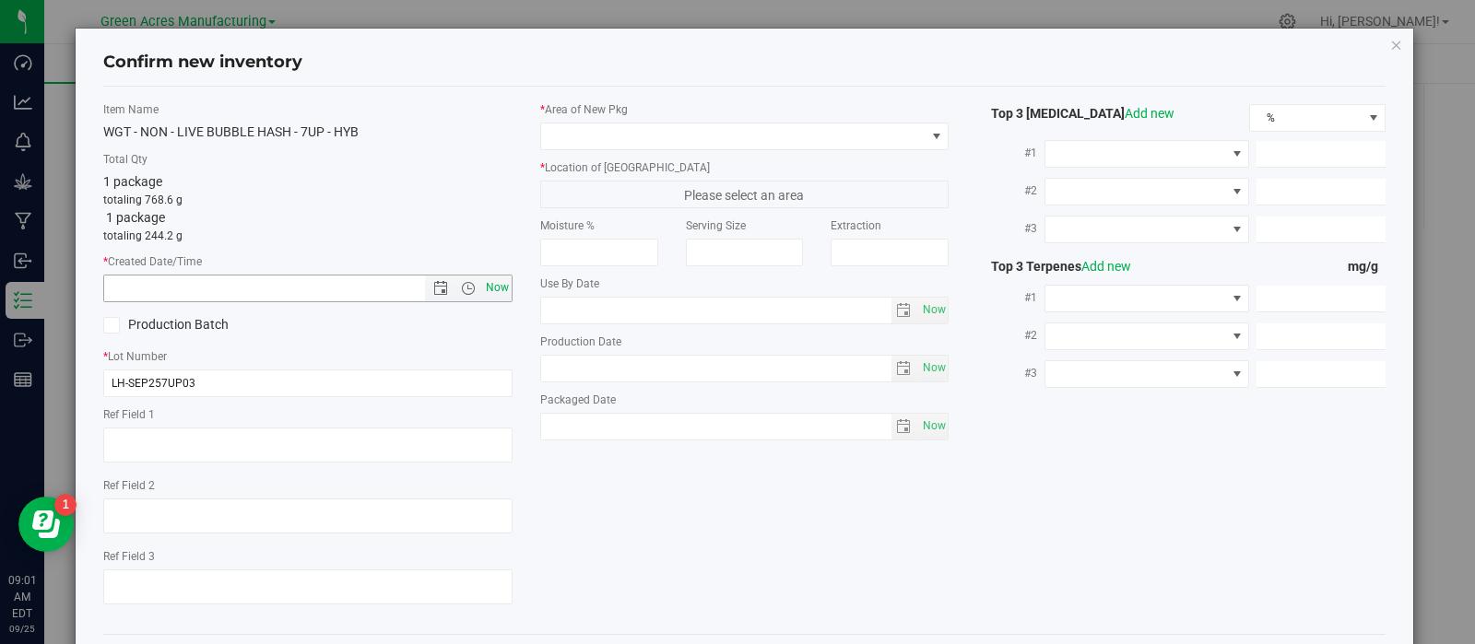
click at [483, 289] on span "Now" at bounding box center [496, 288] width 31 height 27
type input "9/25/2025 9:01 AM"
click at [599, 135] on span at bounding box center [733, 136] width 384 height 26
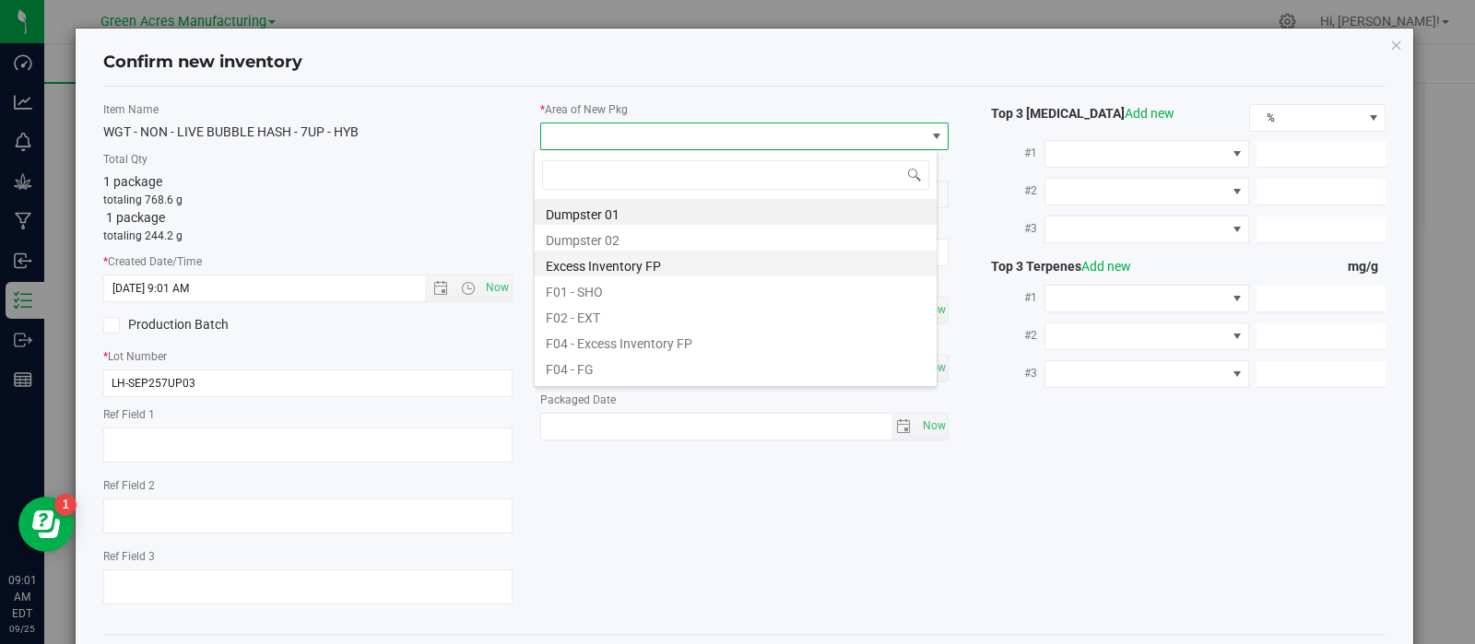
scroll to position [27, 404]
click at [616, 291] on li "F01 - SHO" at bounding box center [736, 289] width 402 height 26
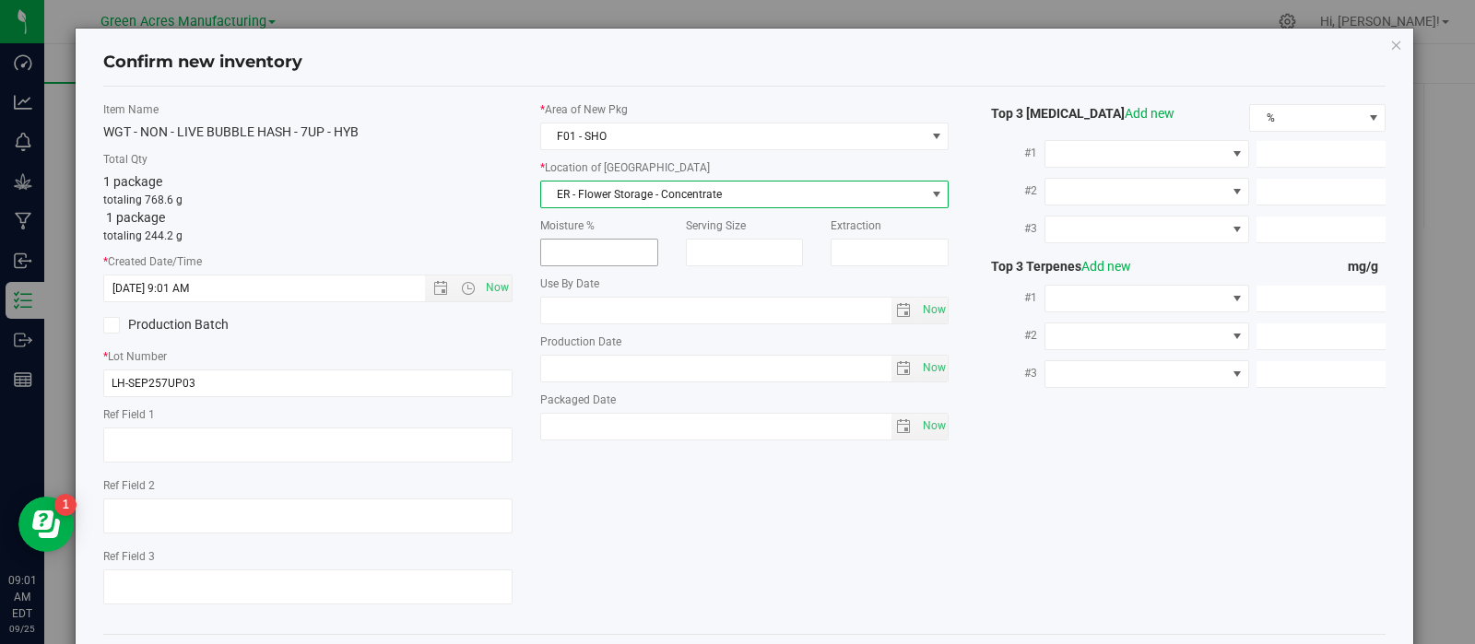
click at [648, 199] on span "ER - Flower Storage - Concentrate" at bounding box center [733, 195] width 384 height 26
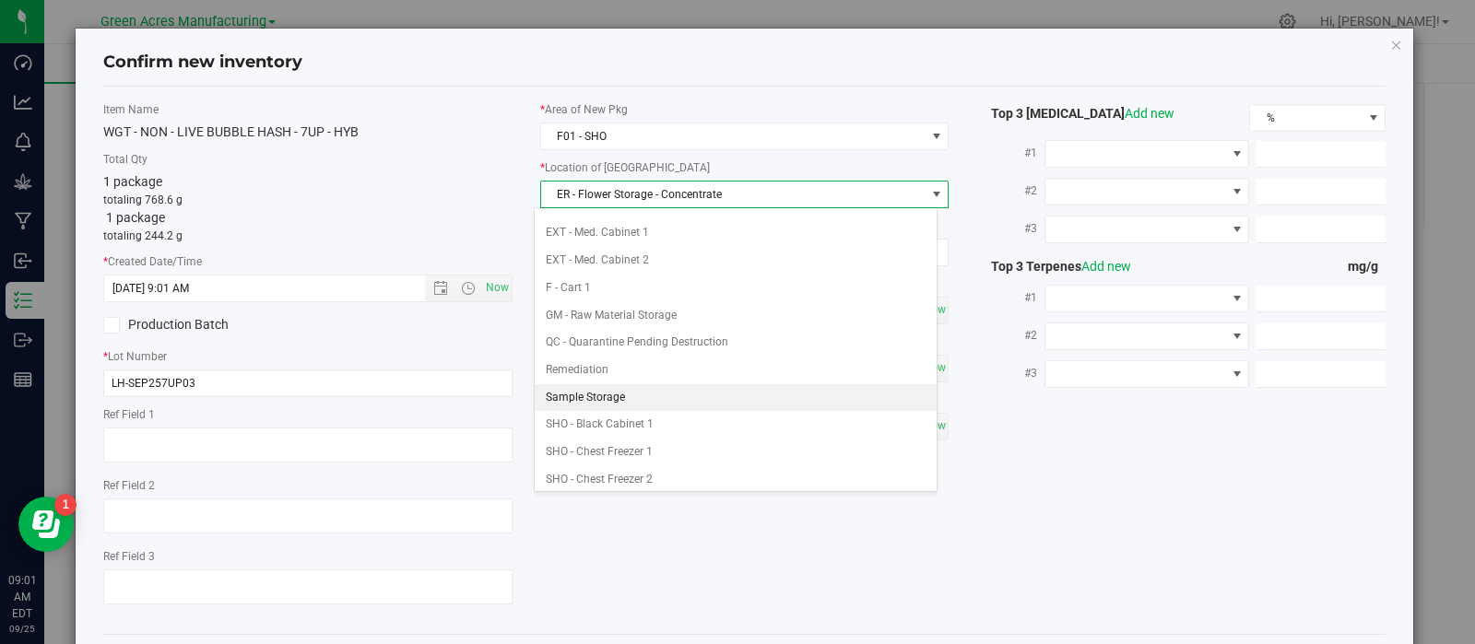
scroll to position [260, 0]
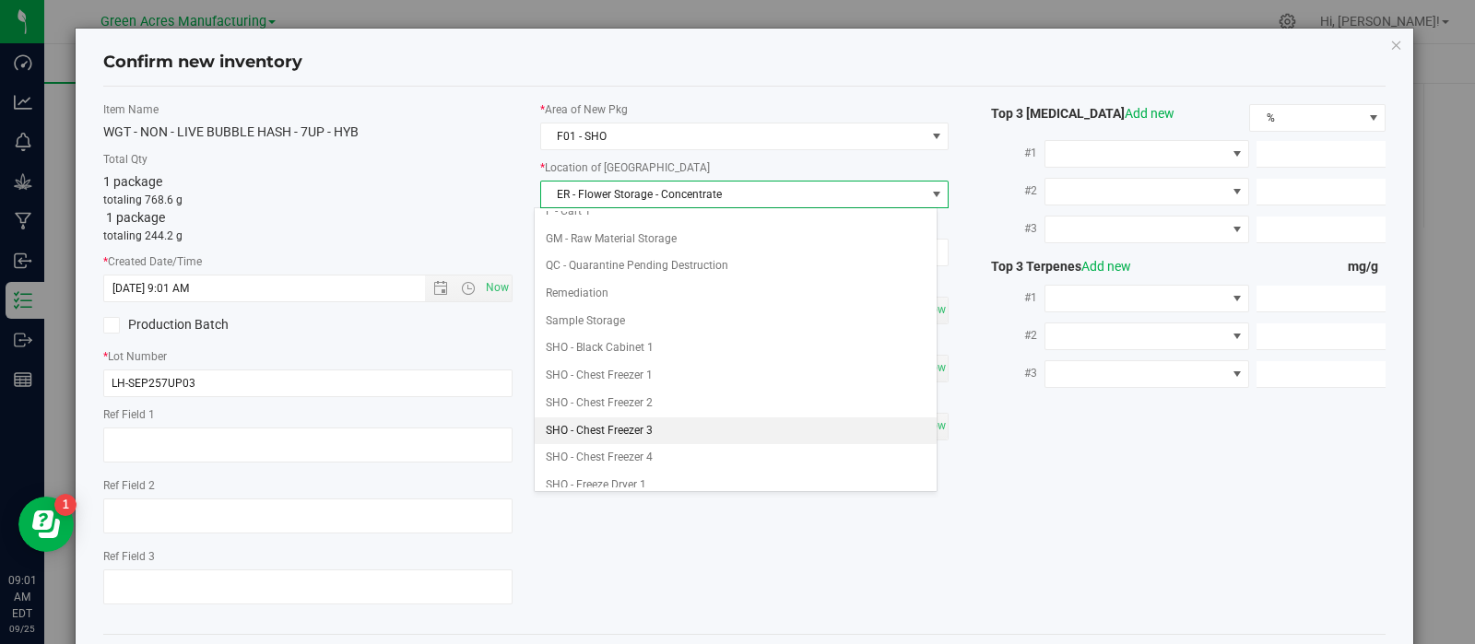
click at [646, 426] on li "SHO - Chest Freezer 3" at bounding box center [736, 431] width 402 height 28
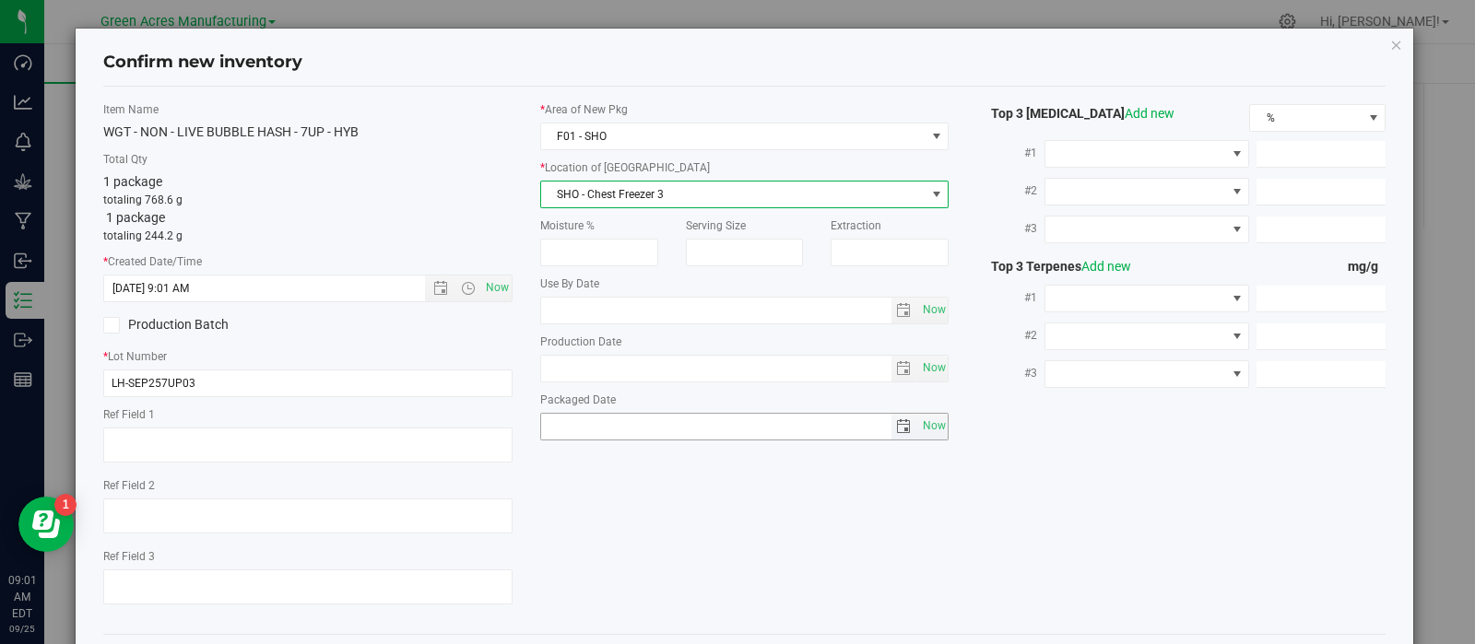
scroll to position [83, 0]
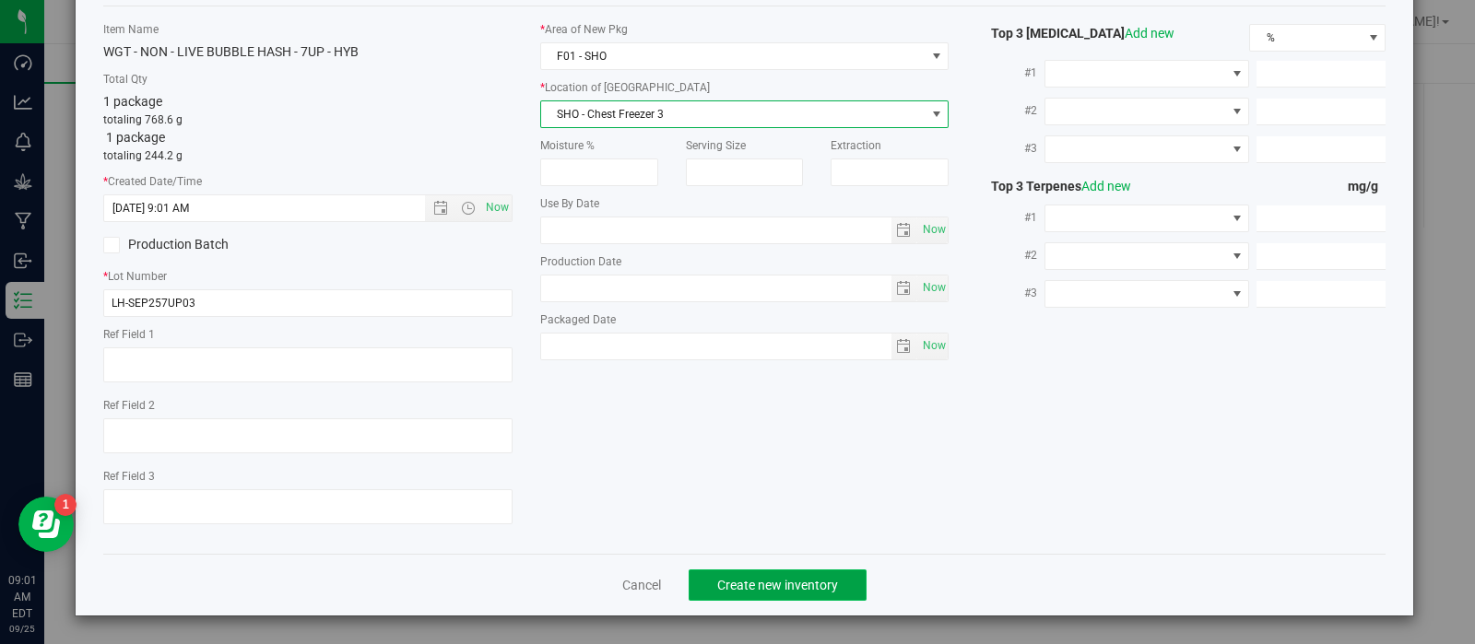
click at [728, 585] on span "Create new inventory" at bounding box center [777, 585] width 121 height 15
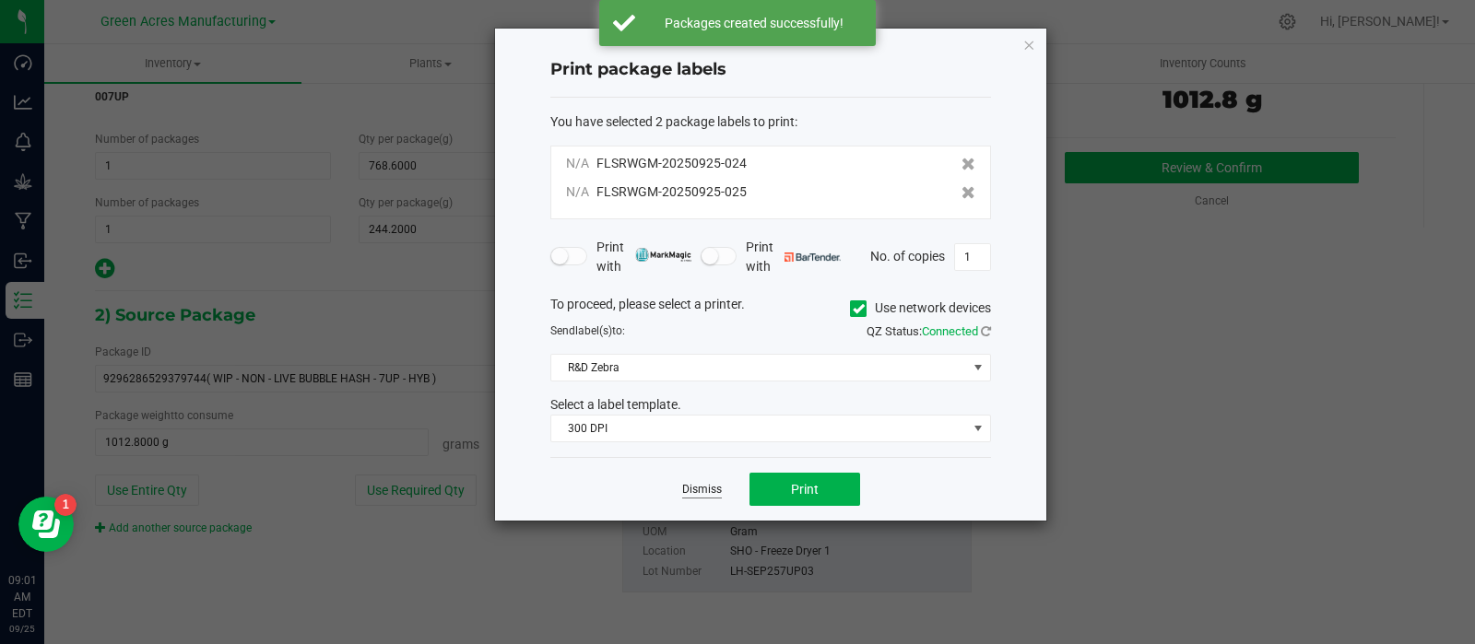
click at [691, 491] on link "Dismiss" at bounding box center [702, 490] width 40 height 16
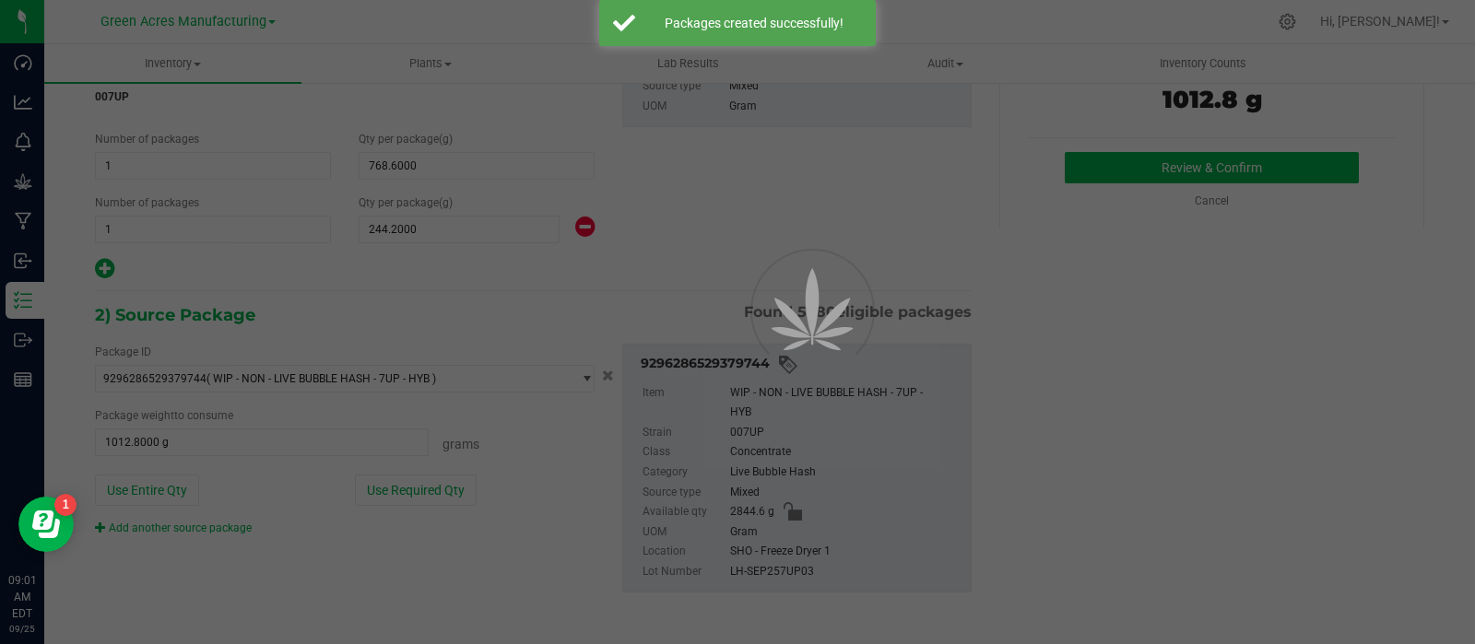
scroll to position [13, 0]
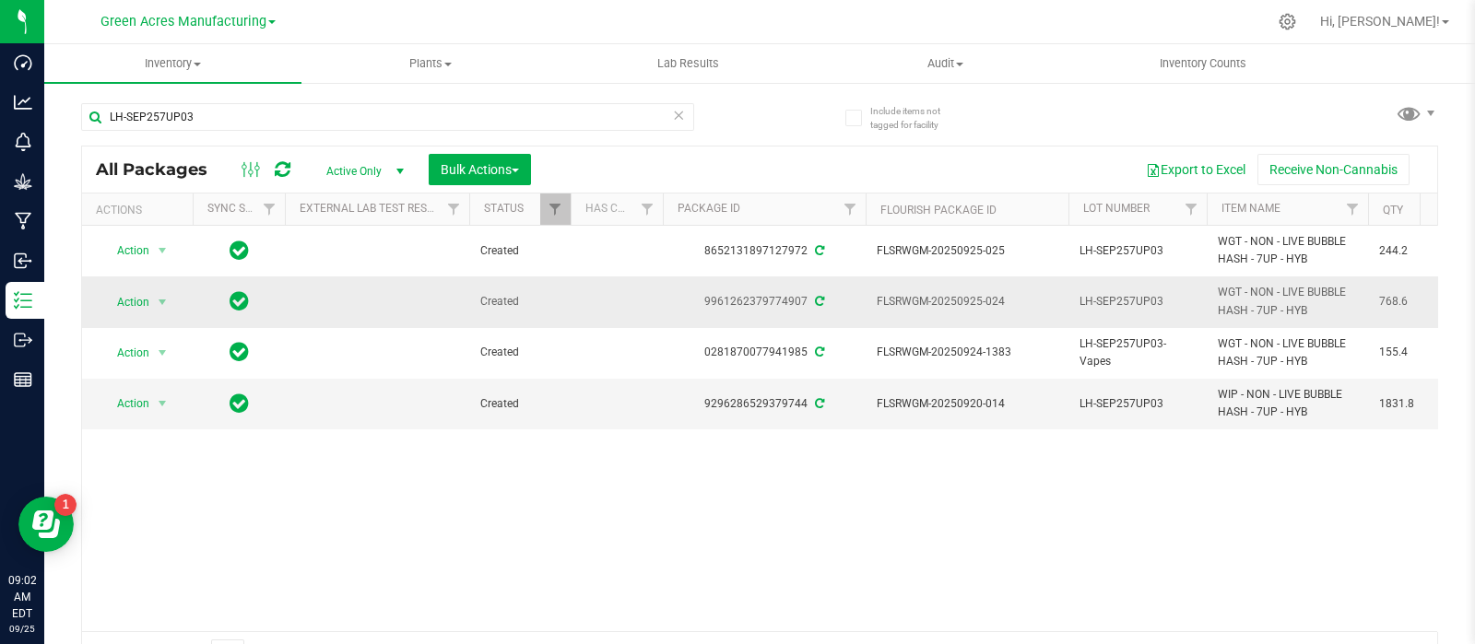
click at [149, 306] on span "Action" at bounding box center [125, 302] width 50 height 26
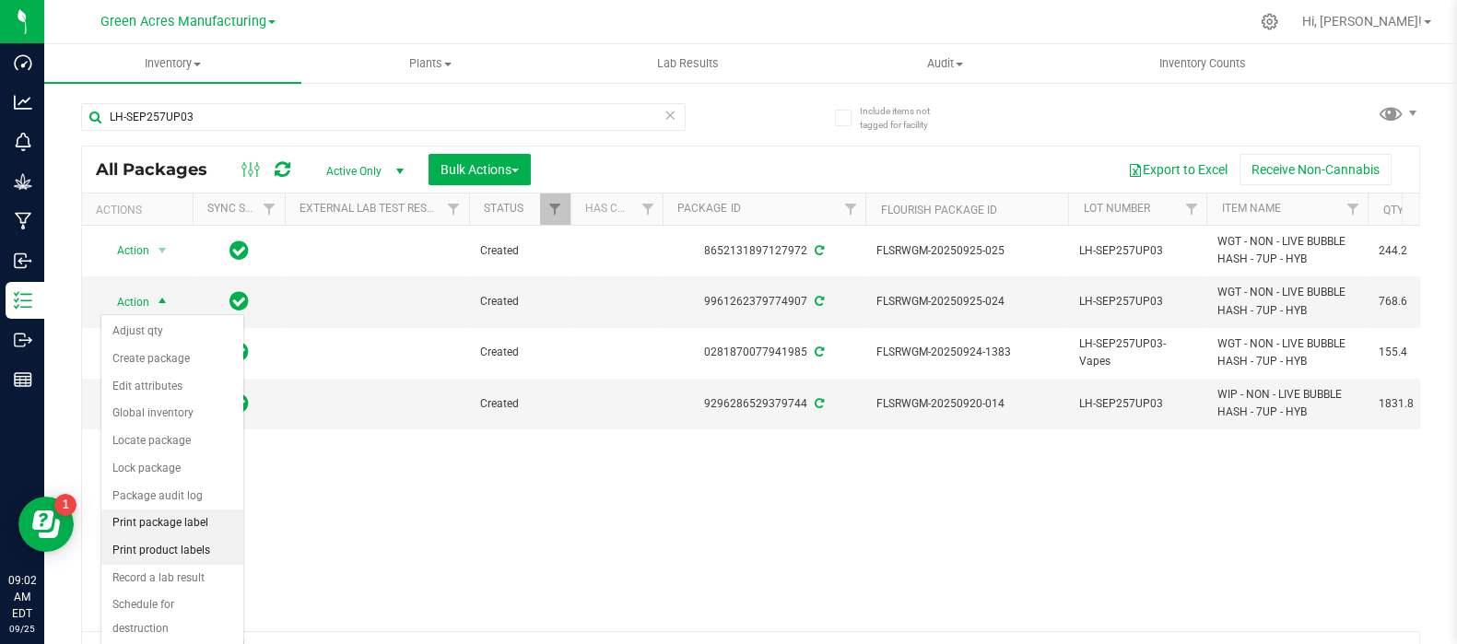
click at [166, 523] on li "Print package label" at bounding box center [172, 524] width 142 height 28
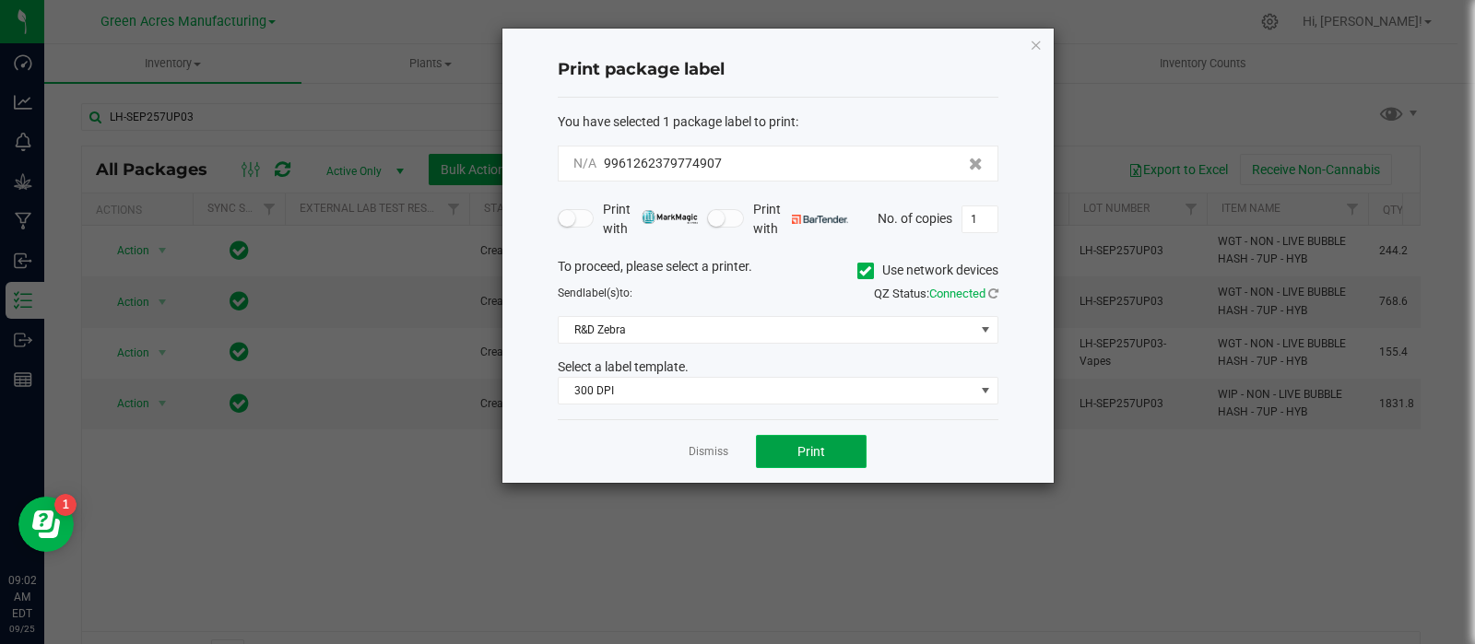
click at [846, 439] on button "Print" at bounding box center [811, 451] width 111 height 33
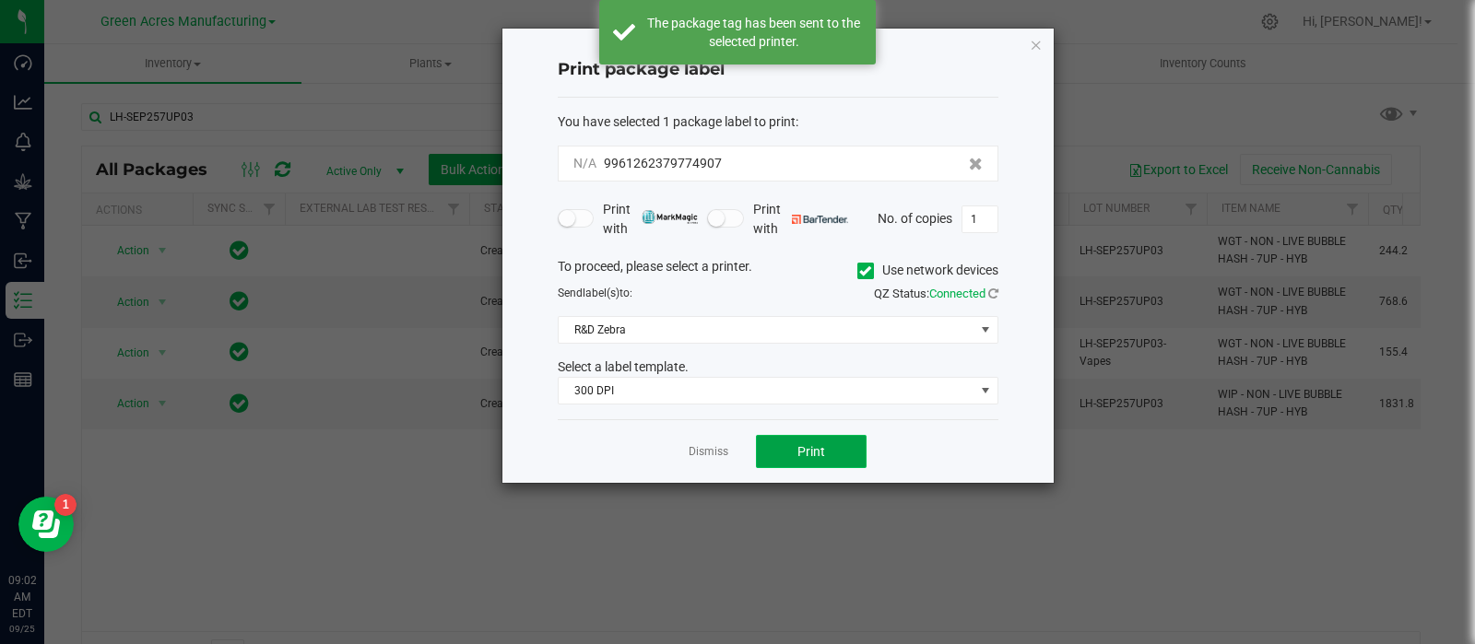
click at [839, 453] on button "Print" at bounding box center [811, 451] width 111 height 33
click at [702, 449] on link "Dismiss" at bounding box center [708, 452] width 40 height 16
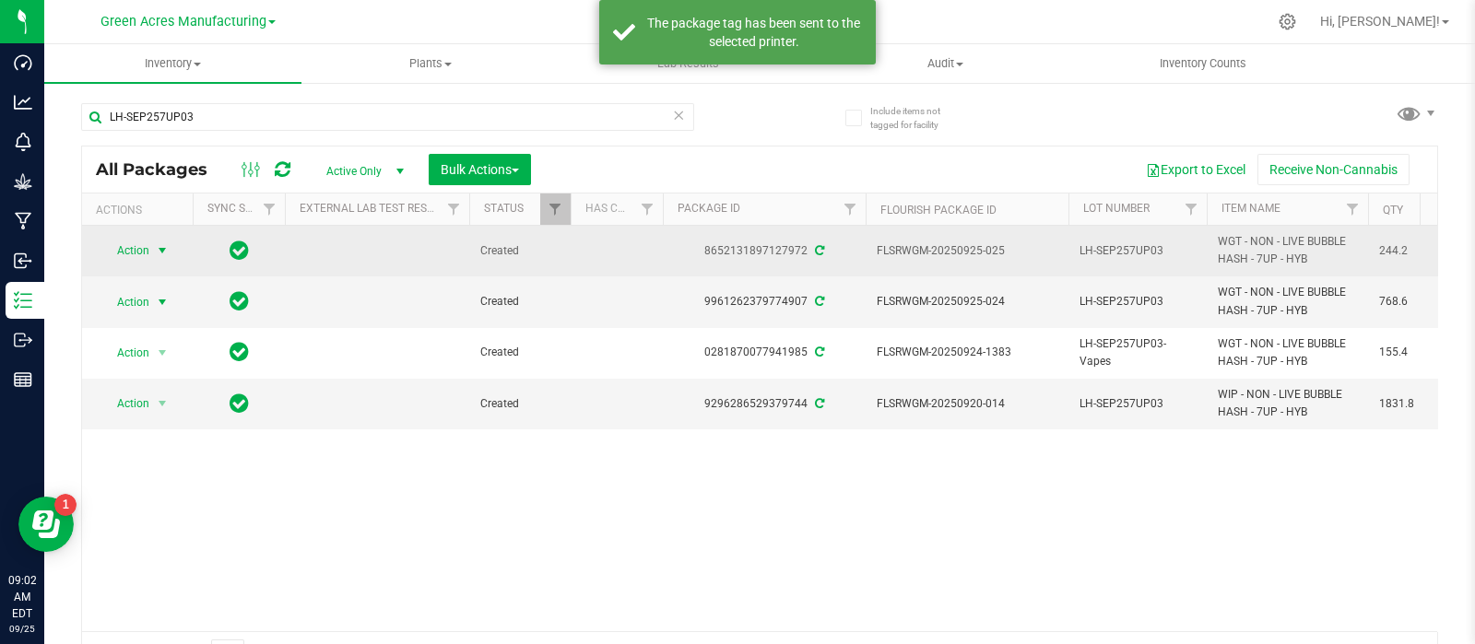
click at [159, 250] on span "select" at bounding box center [162, 250] width 15 height 15
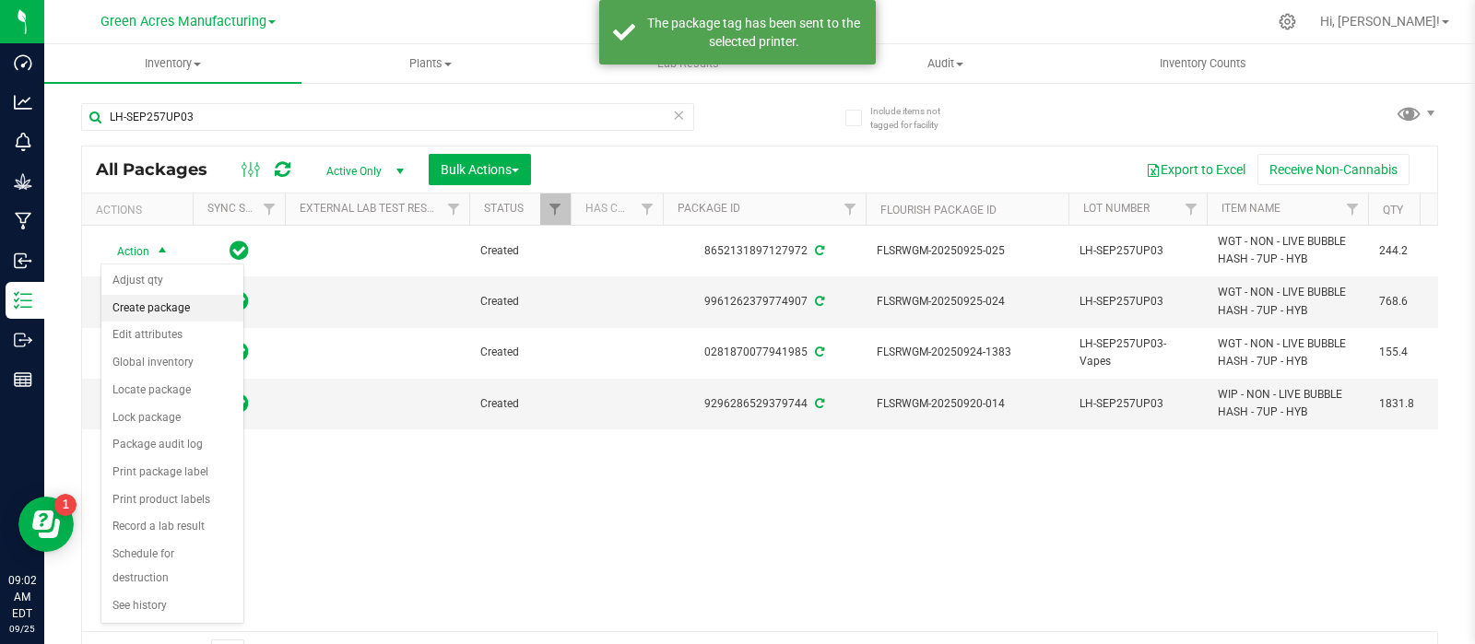
click at [193, 301] on li "Create package" at bounding box center [172, 309] width 142 height 28
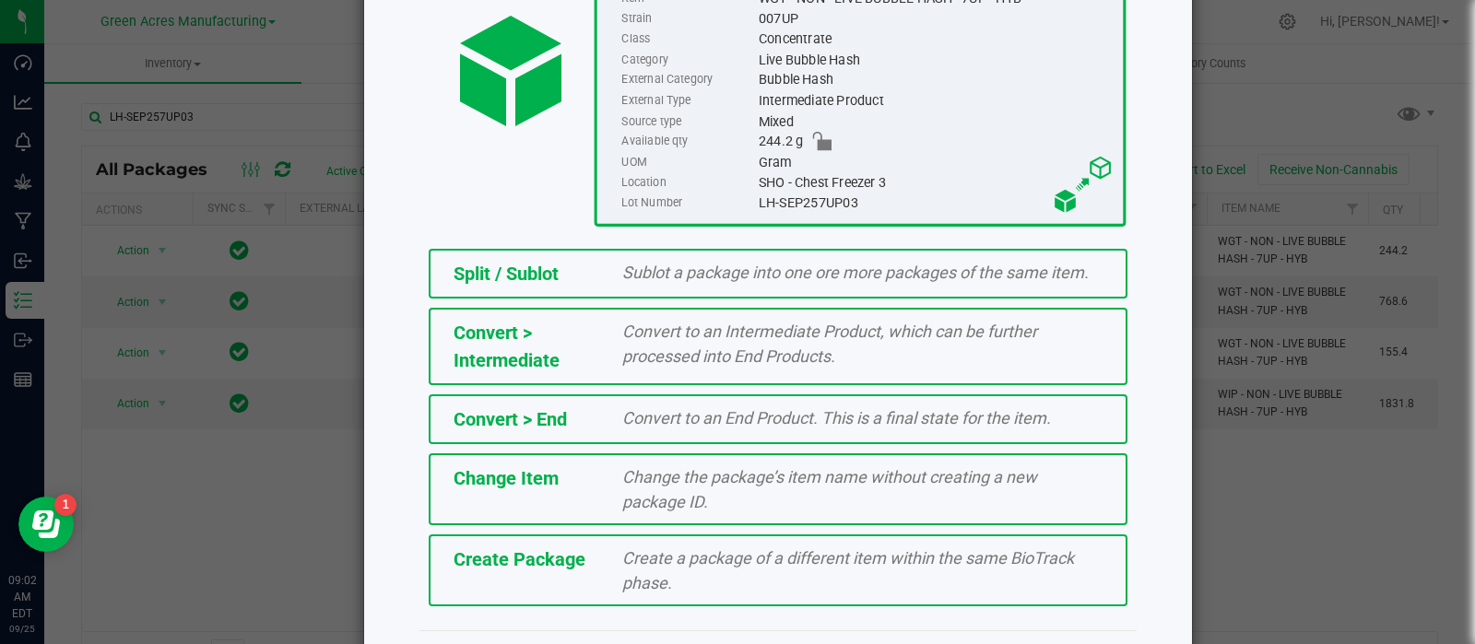
scroll to position [249, 0]
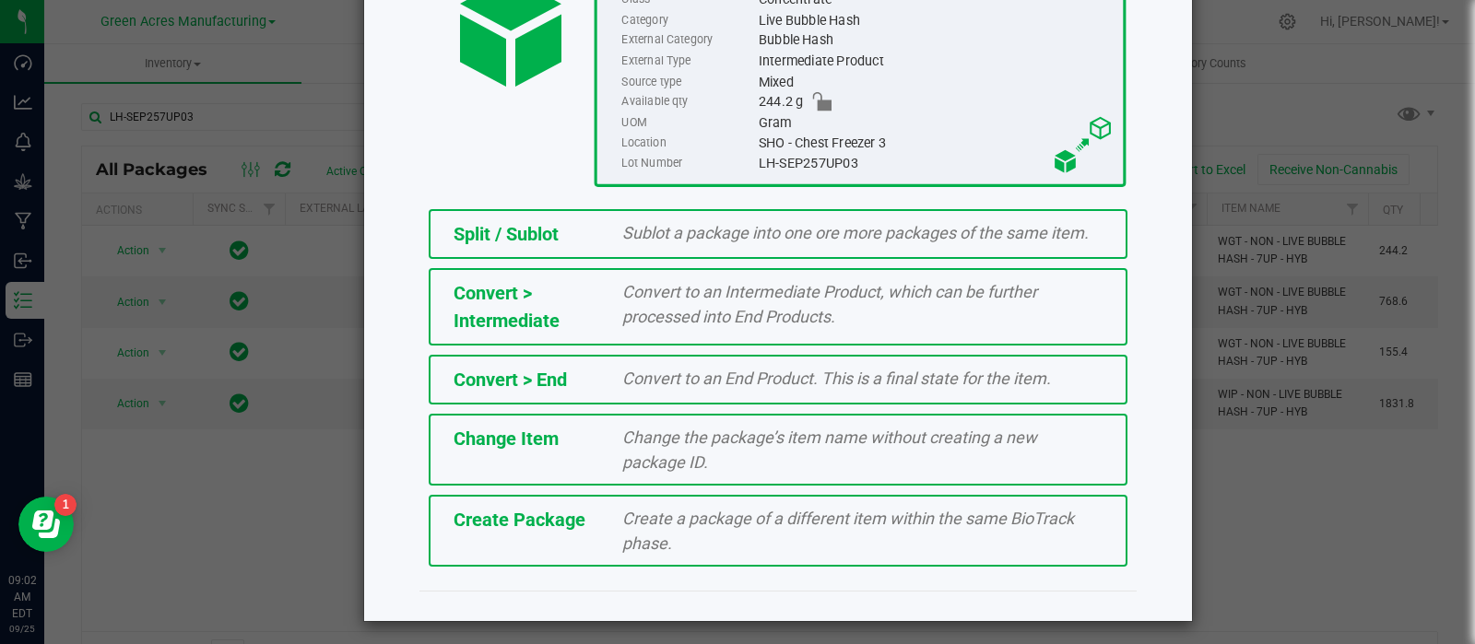
click at [708, 513] on span "Create a package of a different item within the same BioTrack phase." at bounding box center [848, 531] width 452 height 44
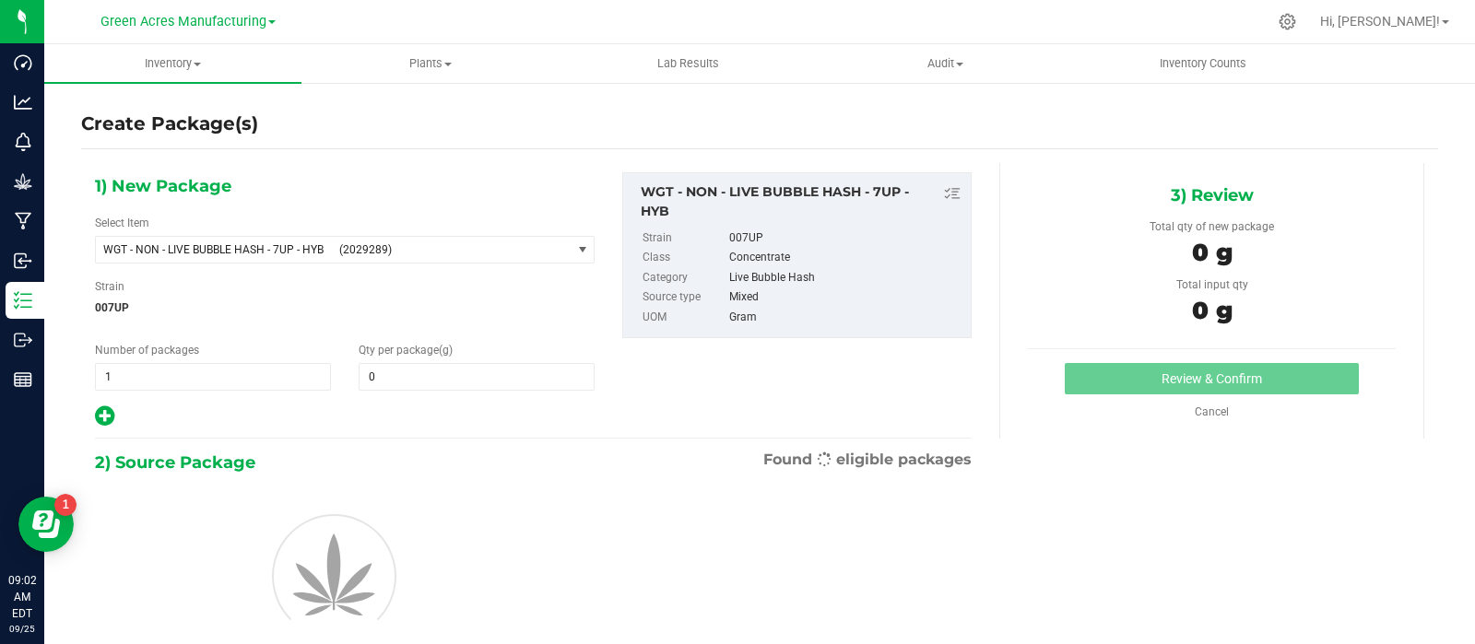
type input "0.0000"
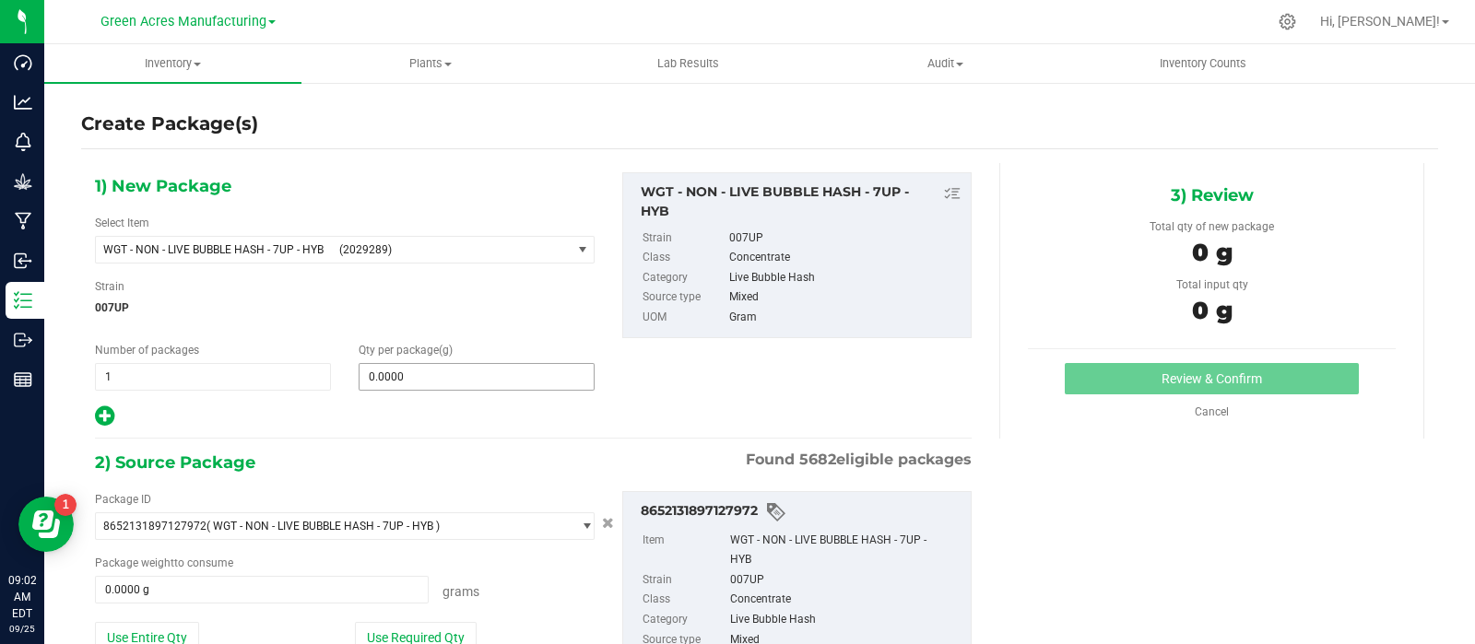
scroll to position [147, 0]
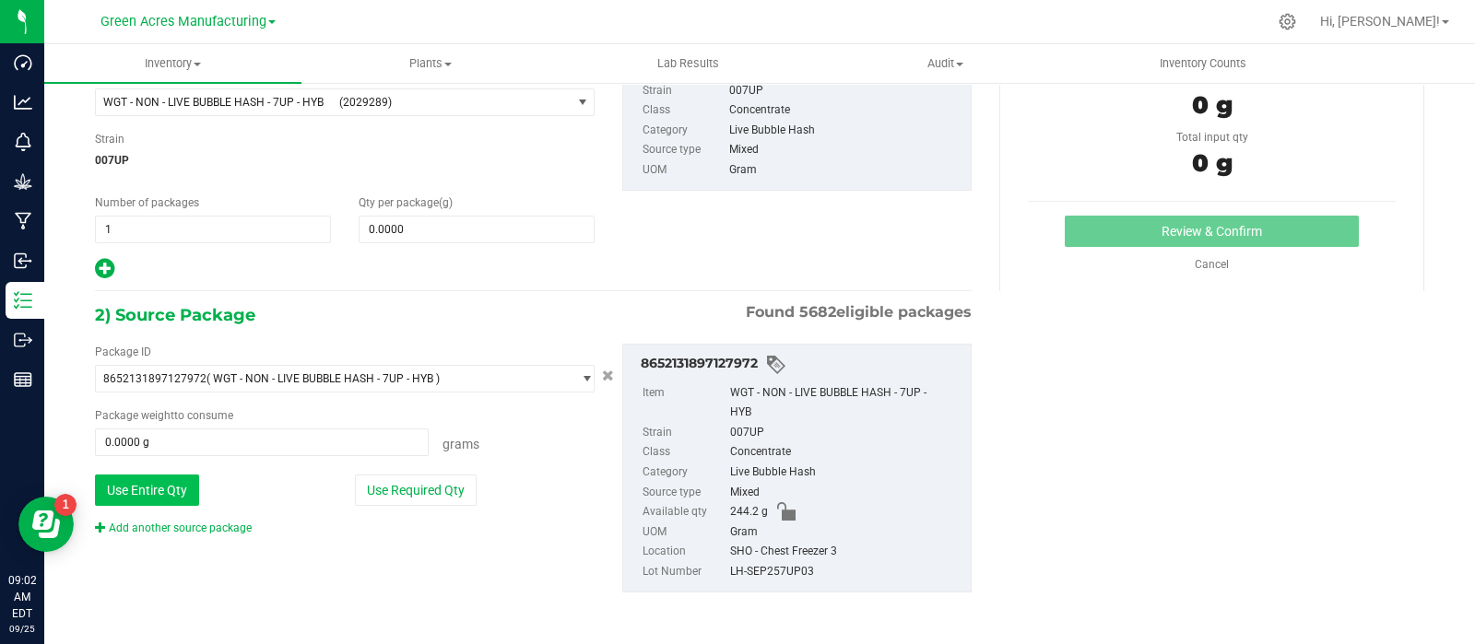
click at [127, 491] on button "Use Entire Qty" at bounding box center [147, 490] width 104 height 31
type input "244.2000 g"
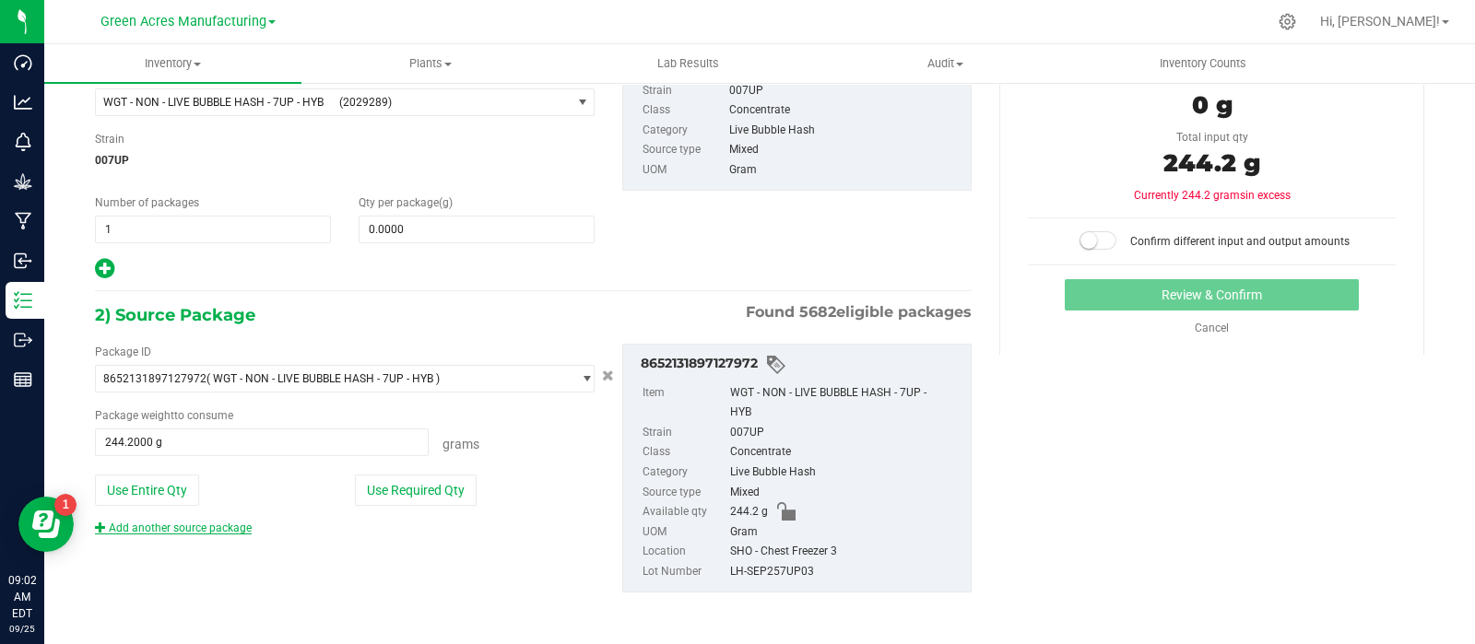
click at [140, 528] on link "Add another source package" at bounding box center [173, 528] width 157 height 13
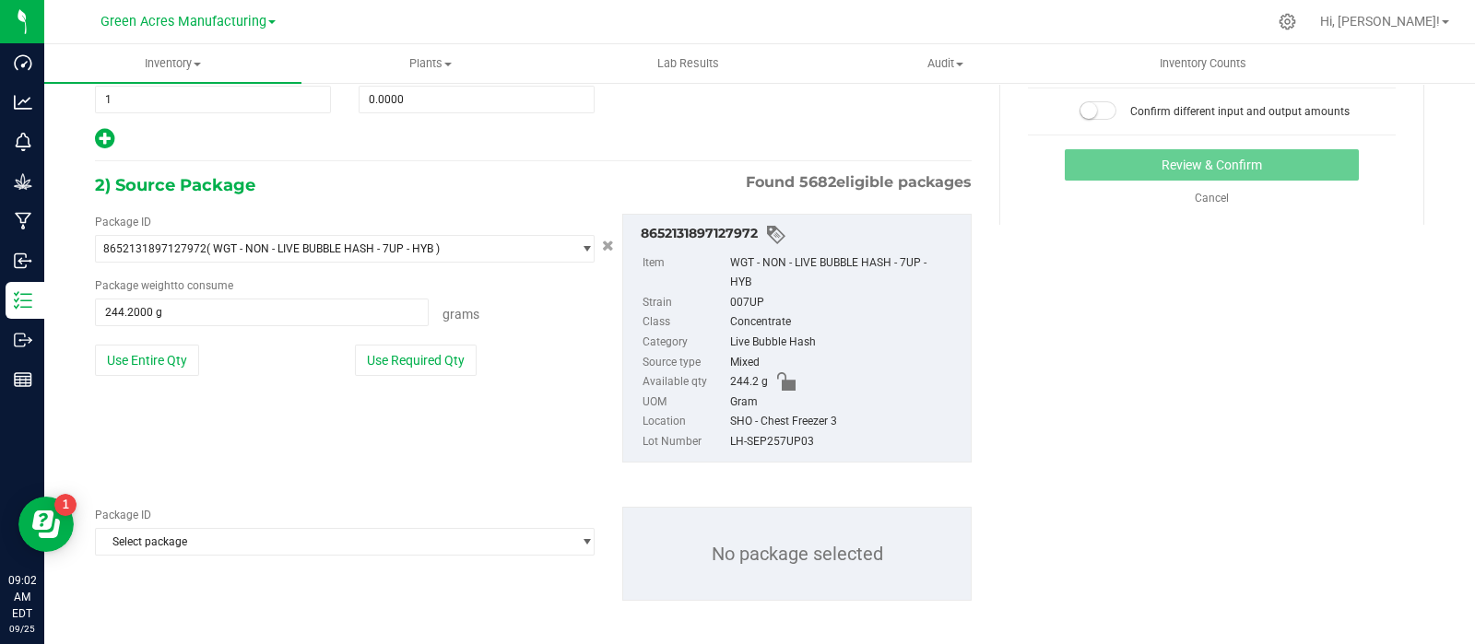
scroll to position [286, 0]
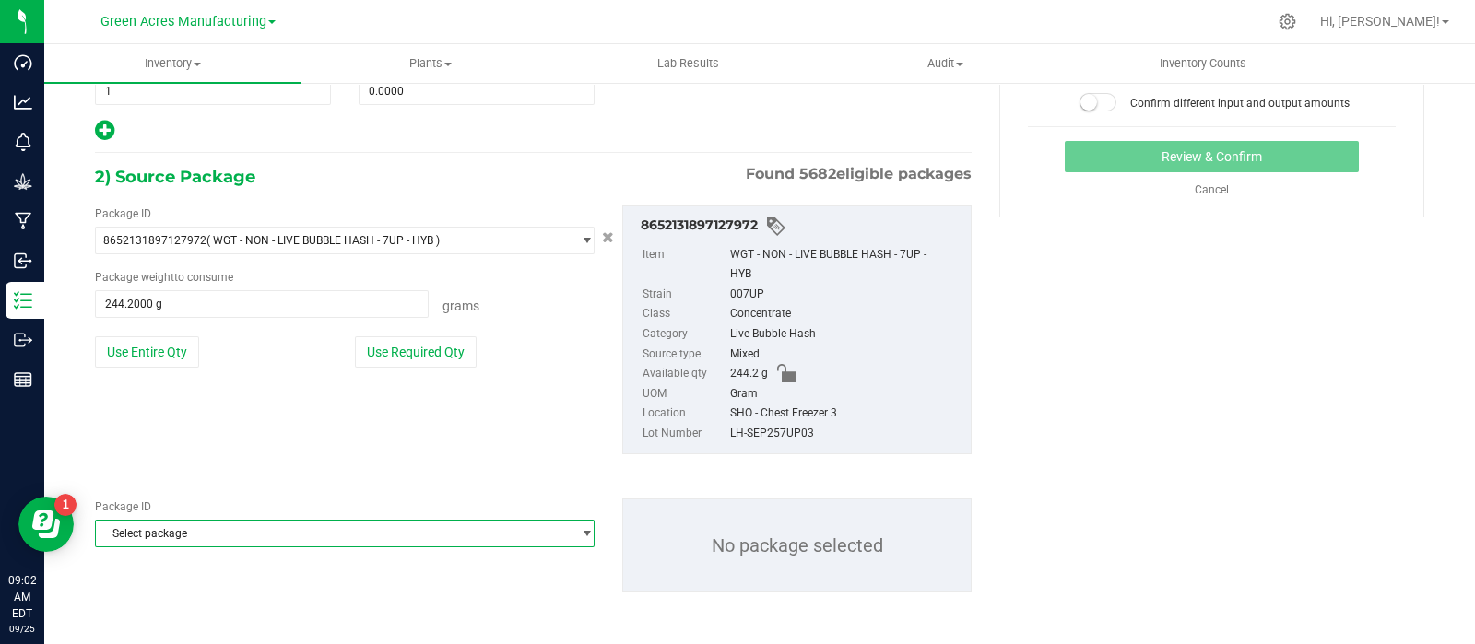
click at [294, 532] on span "Select package" at bounding box center [333, 534] width 475 height 26
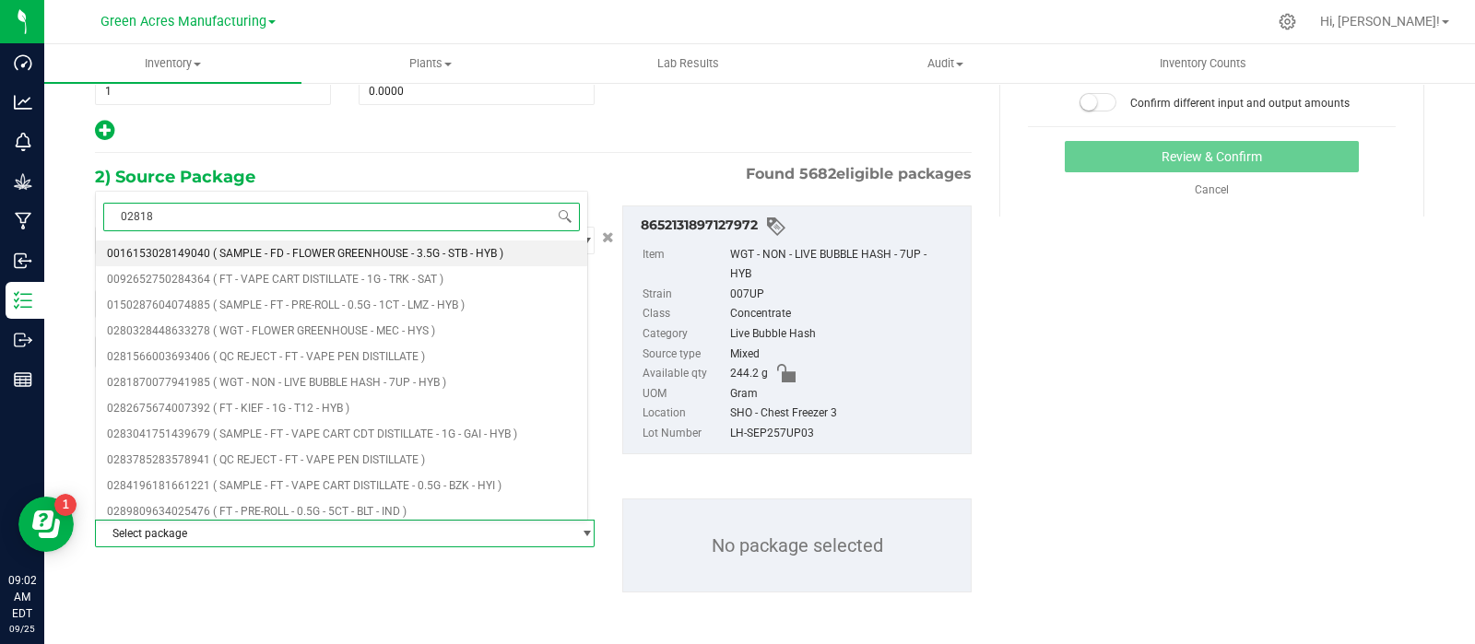
type input "028187"
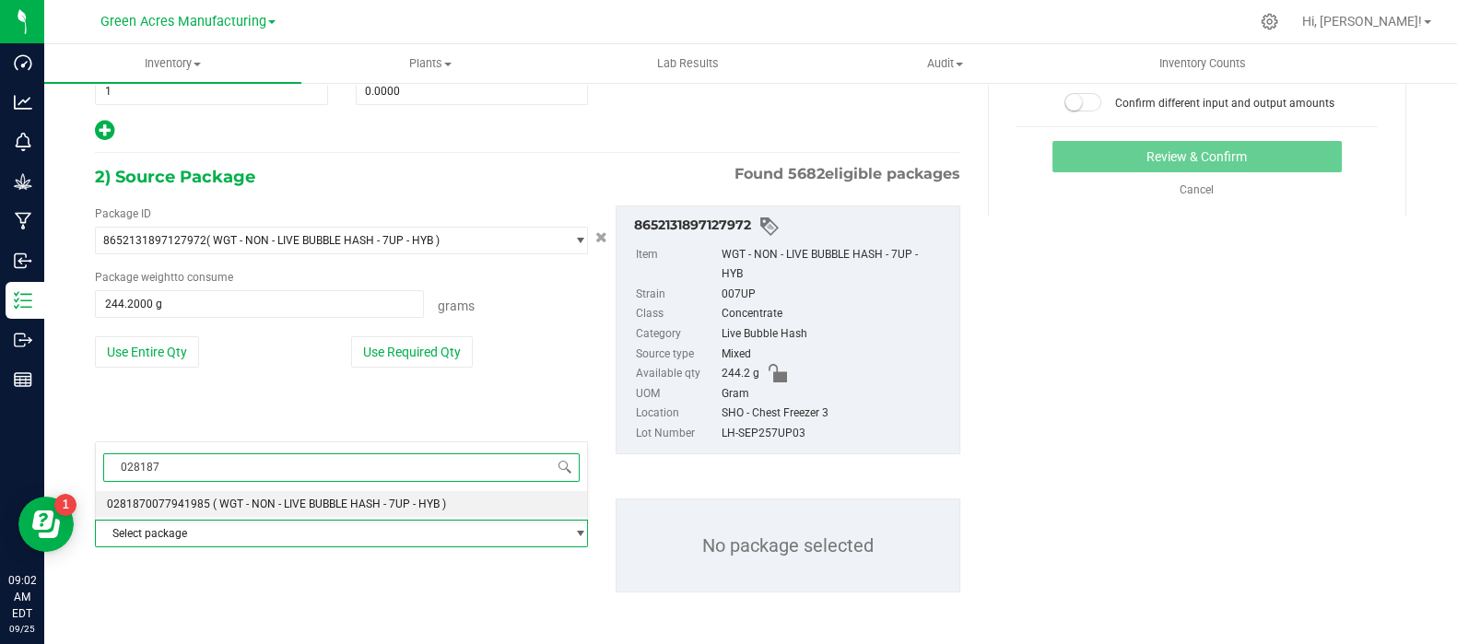
click at [280, 498] on span "( WGT - NON - LIVE BUBBLE HASH - 7UP - HYB )" at bounding box center [329, 504] width 233 height 13
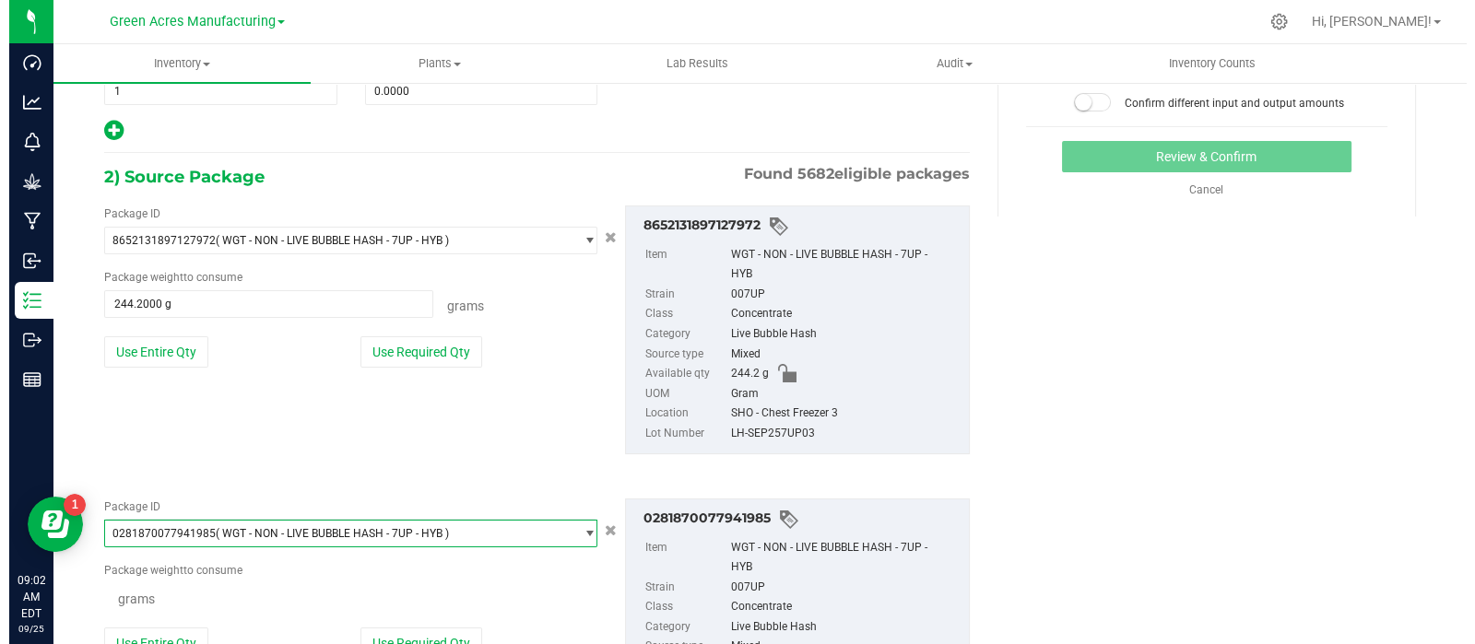
scroll to position [4566, 0]
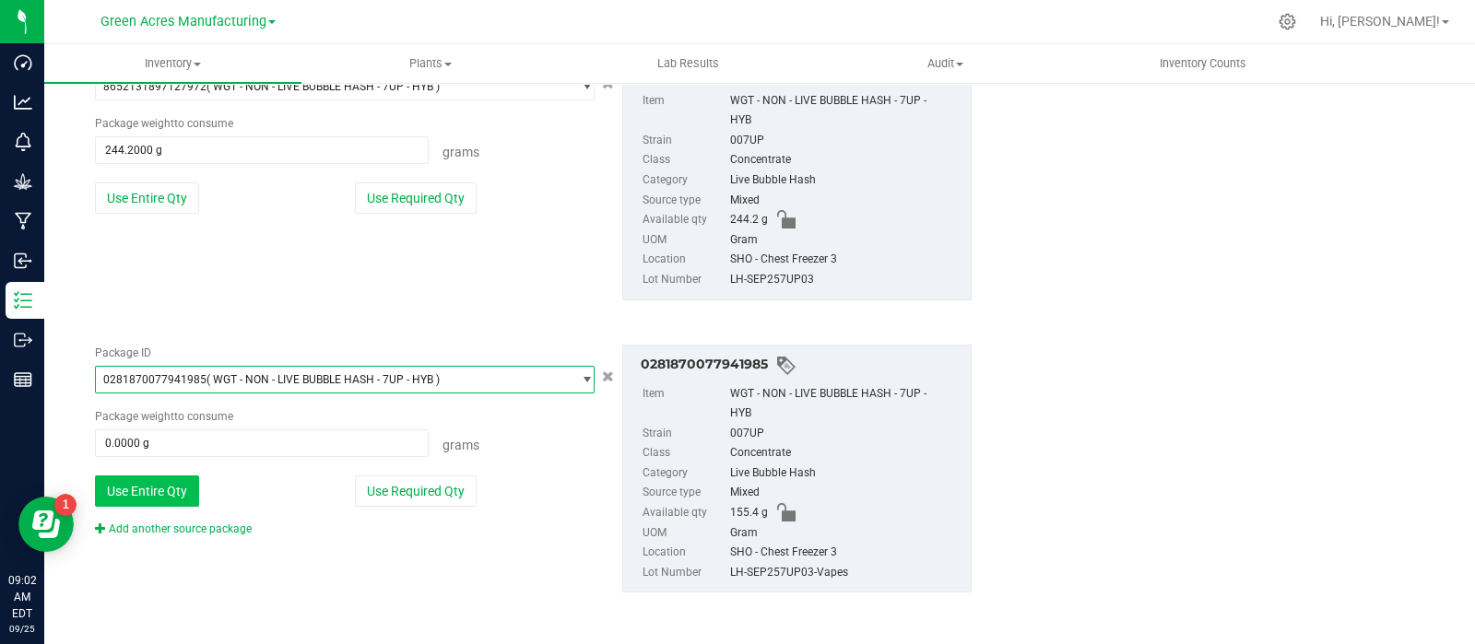
click at [166, 477] on button "Use Entire Qty" at bounding box center [147, 491] width 104 height 31
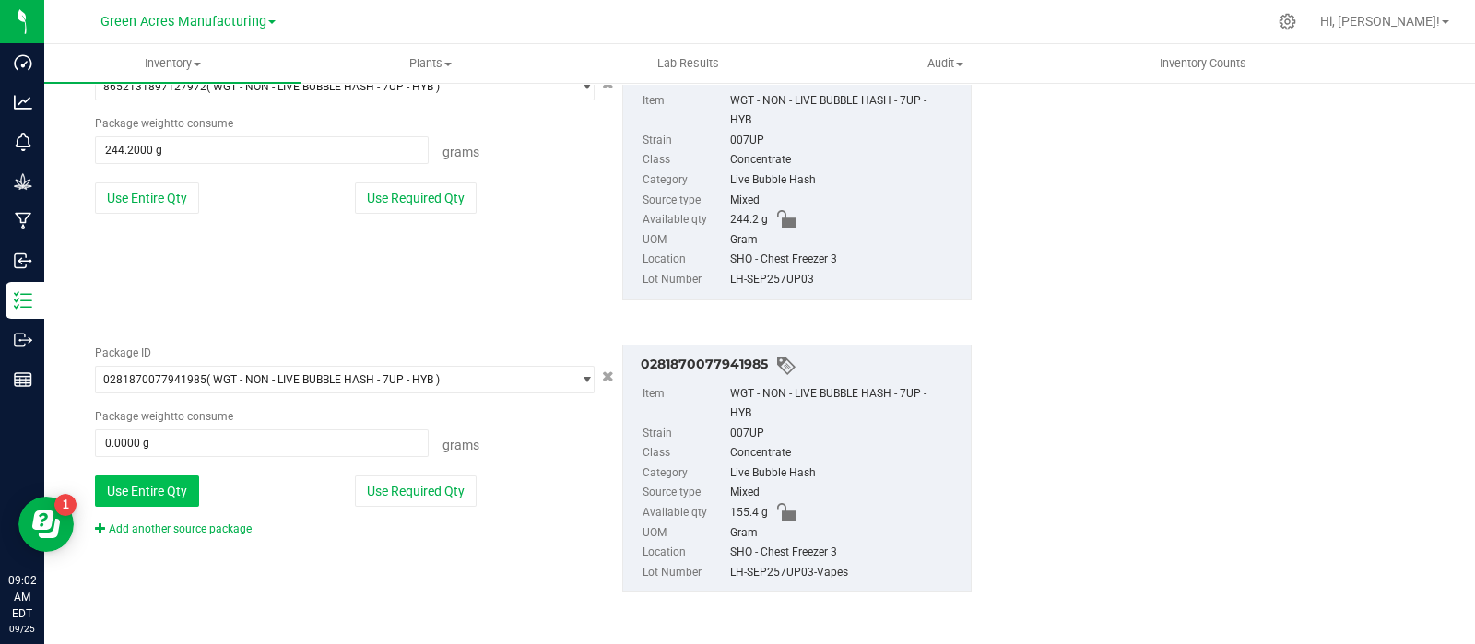
type input "155.4000 g"
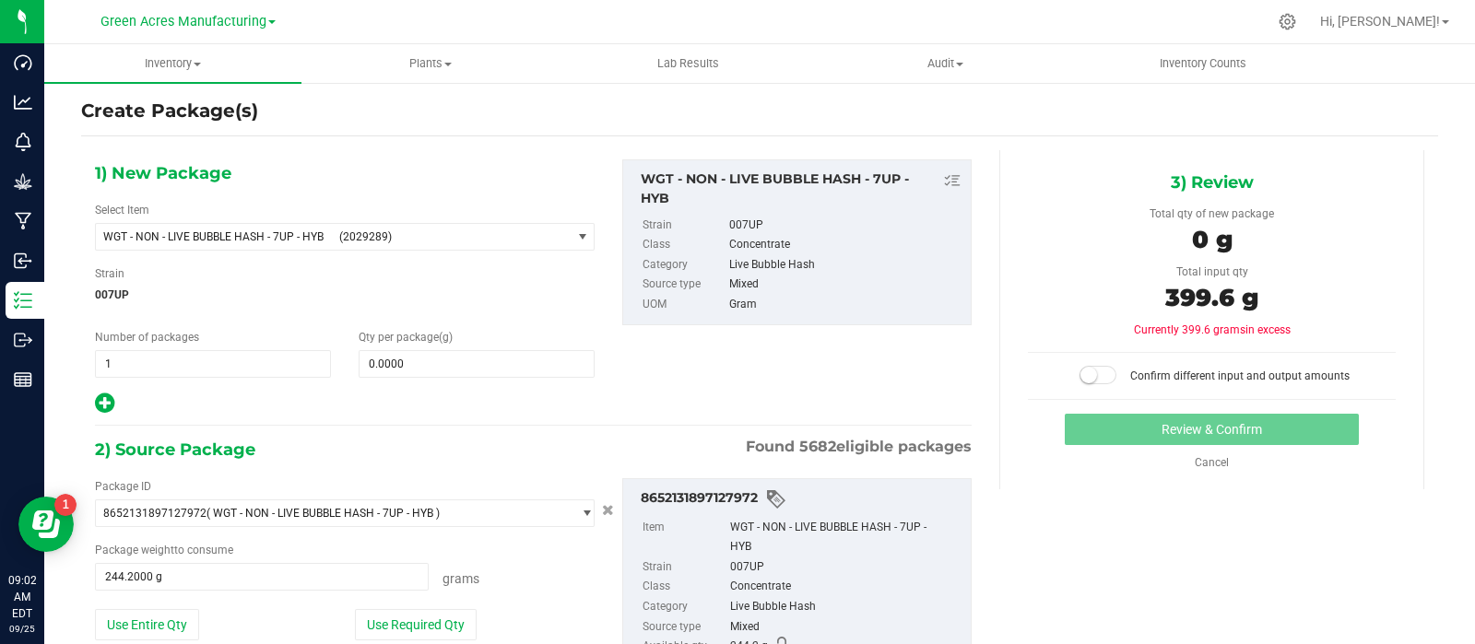
scroll to position [11, 0]
click at [1167, 301] on span "399.6 g" at bounding box center [1211, 299] width 93 height 29
click at [1167, 303] on span "399.6 g" at bounding box center [1211, 299] width 93 height 29
copy span "399.6"
click at [456, 360] on span at bounding box center [476, 366] width 236 height 28
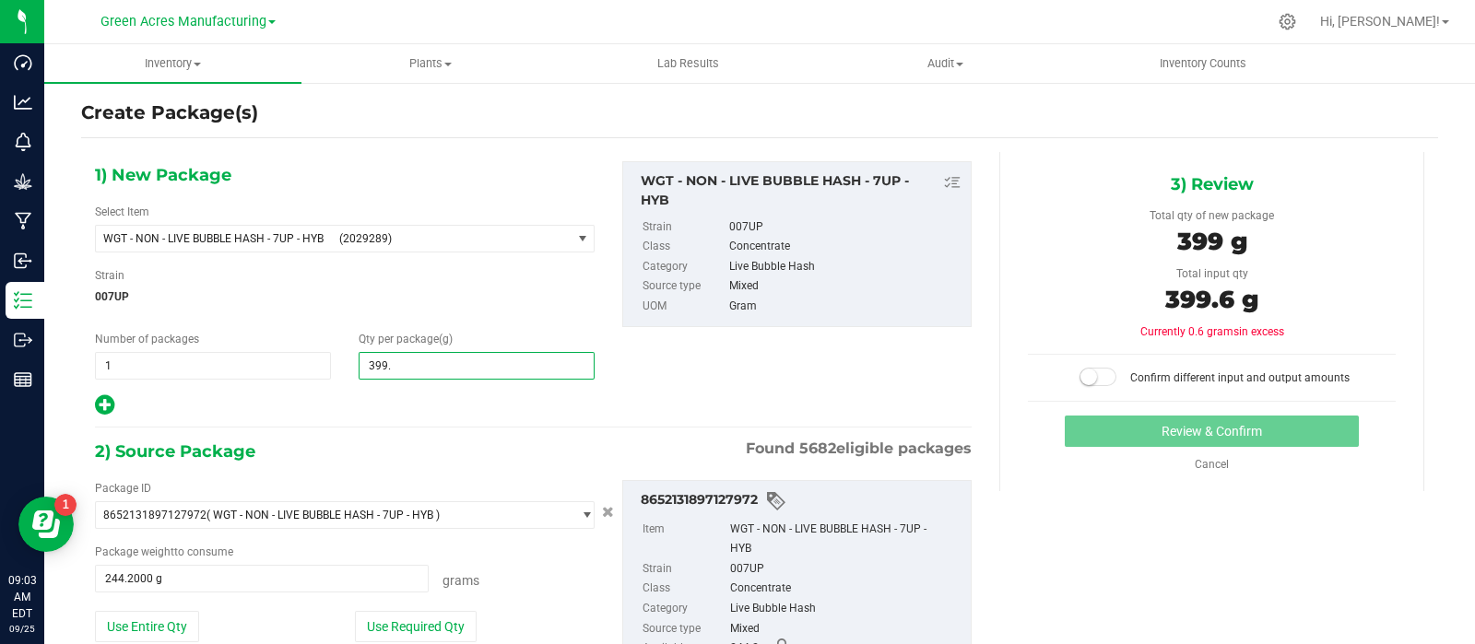
type input "399.6"
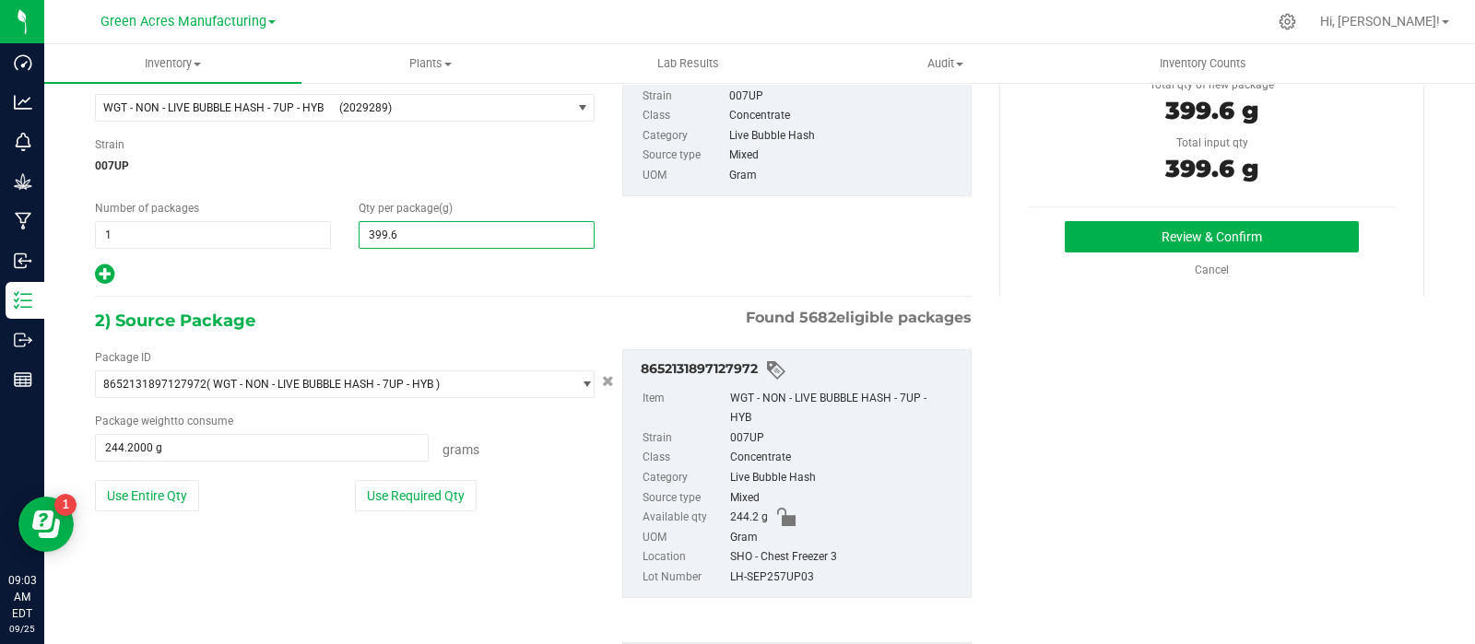
scroll to position [147, 0]
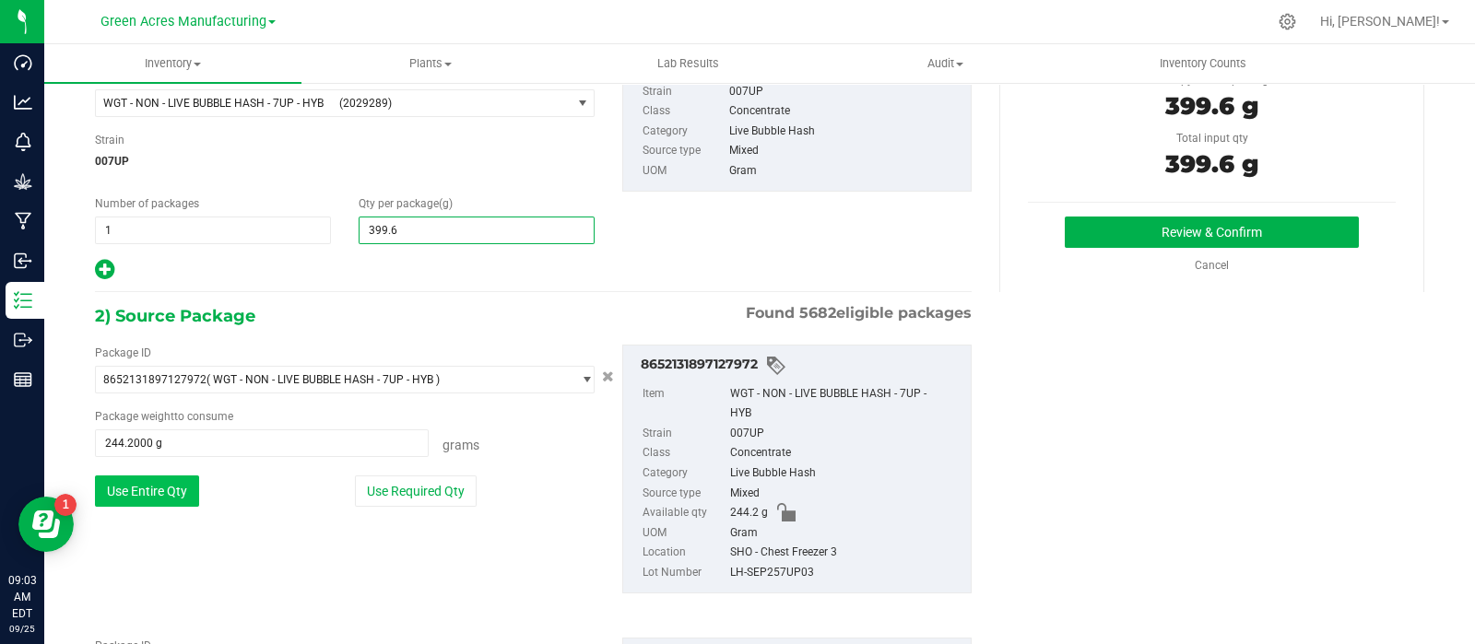
type input "399.6000"
click at [169, 482] on button "Use Entire Qty" at bounding box center [147, 491] width 104 height 31
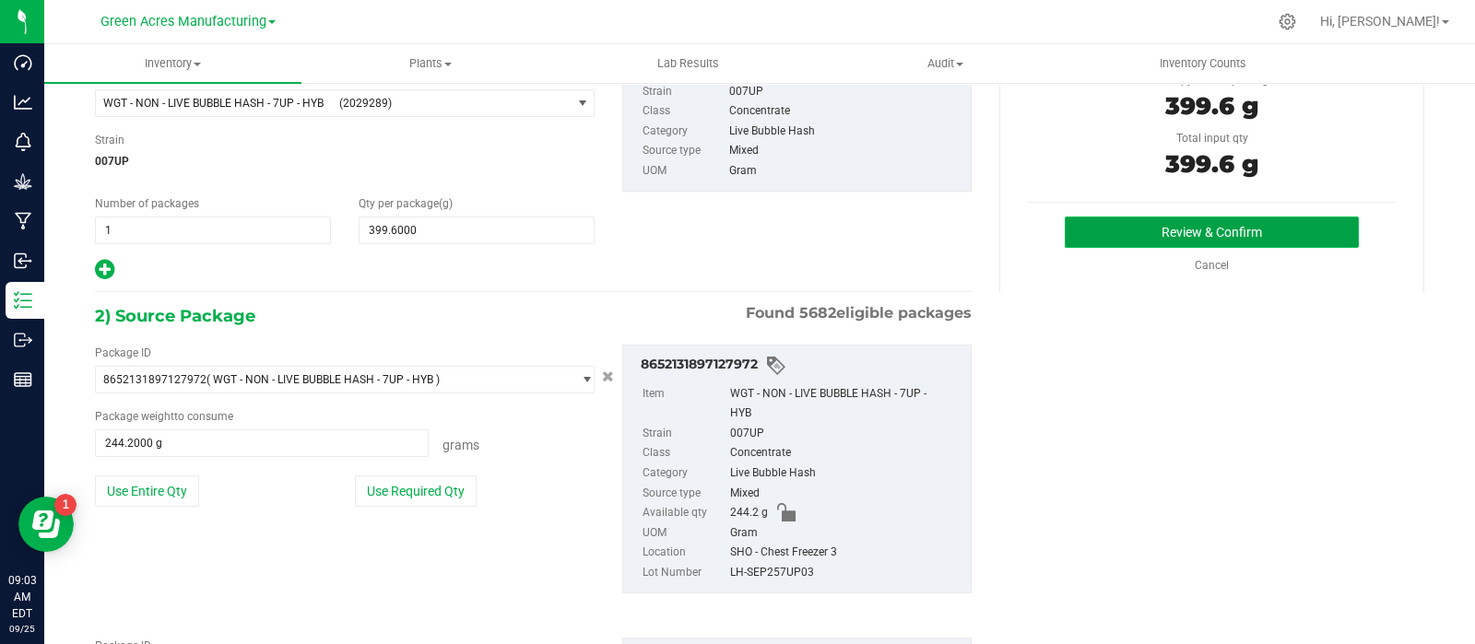
click at [1105, 231] on button "Review & Confirm" at bounding box center [1211, 232] width 294 height 31
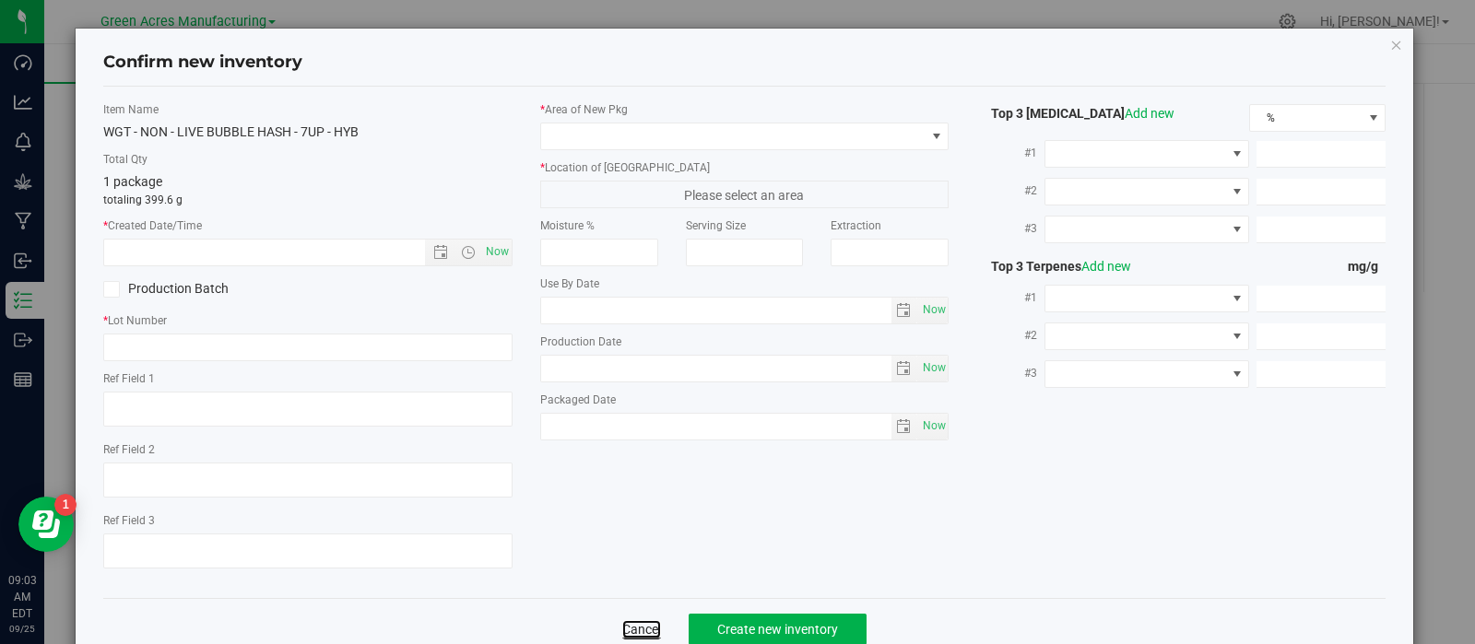
click at [641, 626] on link "Cancel" at bounding box center [641, 629] width 39 height 18
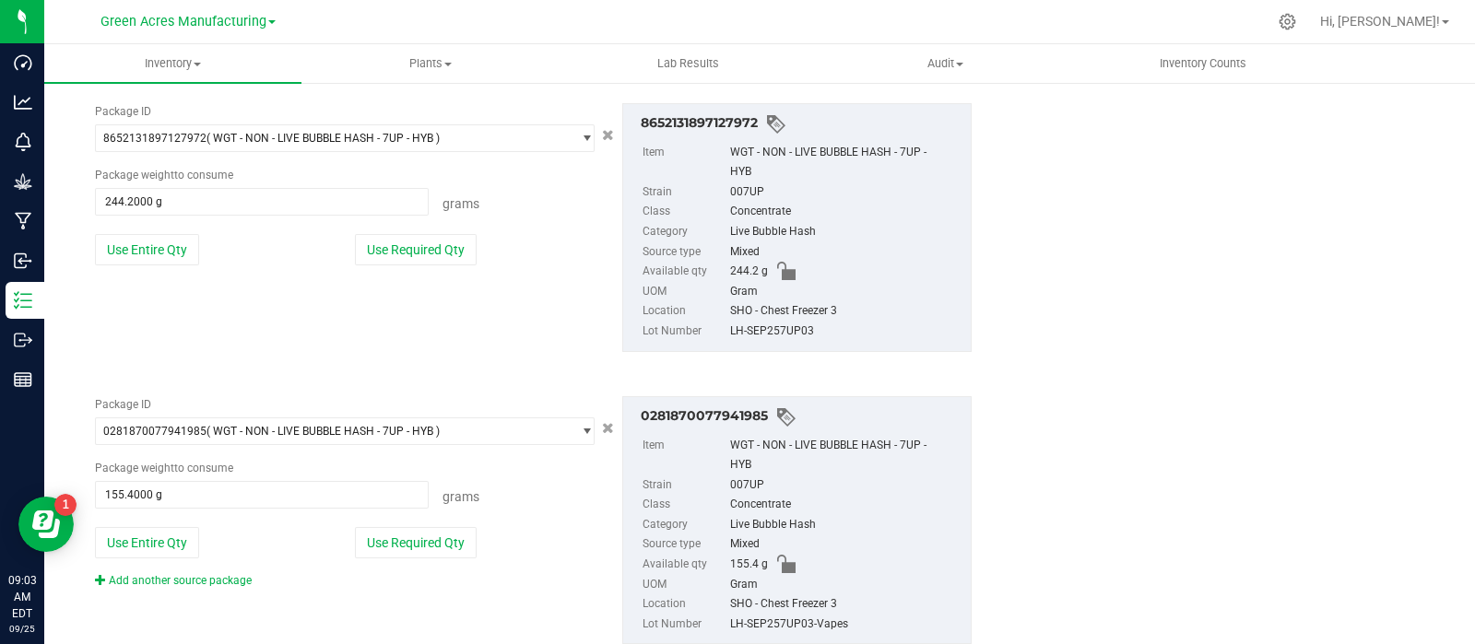
scroll to position [440, 0]
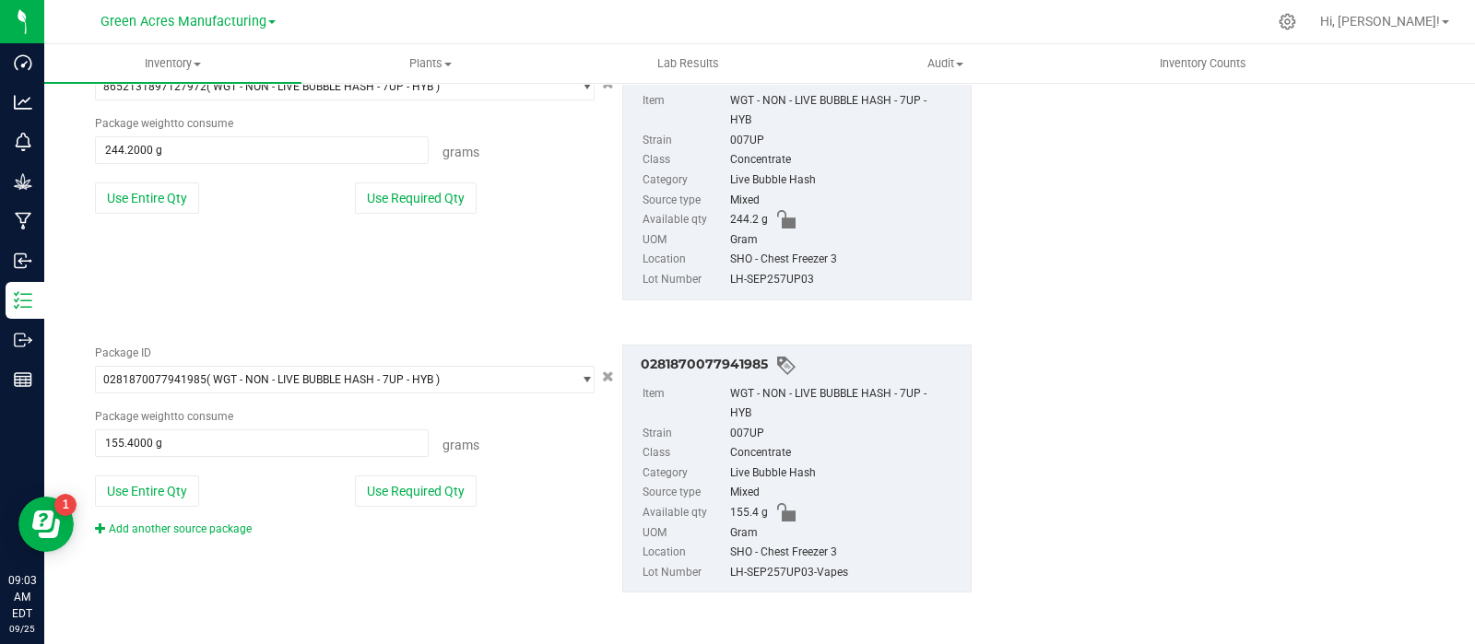
click at [765, 577] on div "LH-SEP257UP03-Vapes" at bounding box center [845, 573] width 231 height 20
click at [765, 572] on div "LH-SEP257UP03-Vapes" at bounding box center [845, 573] width 231 height 20
click at [765, 573] on div "LH-SEP257UP03-Vapes" at bounding box center [845, 573] width 231 height 20
copy div "LH-SEP257UP03-Vapes"
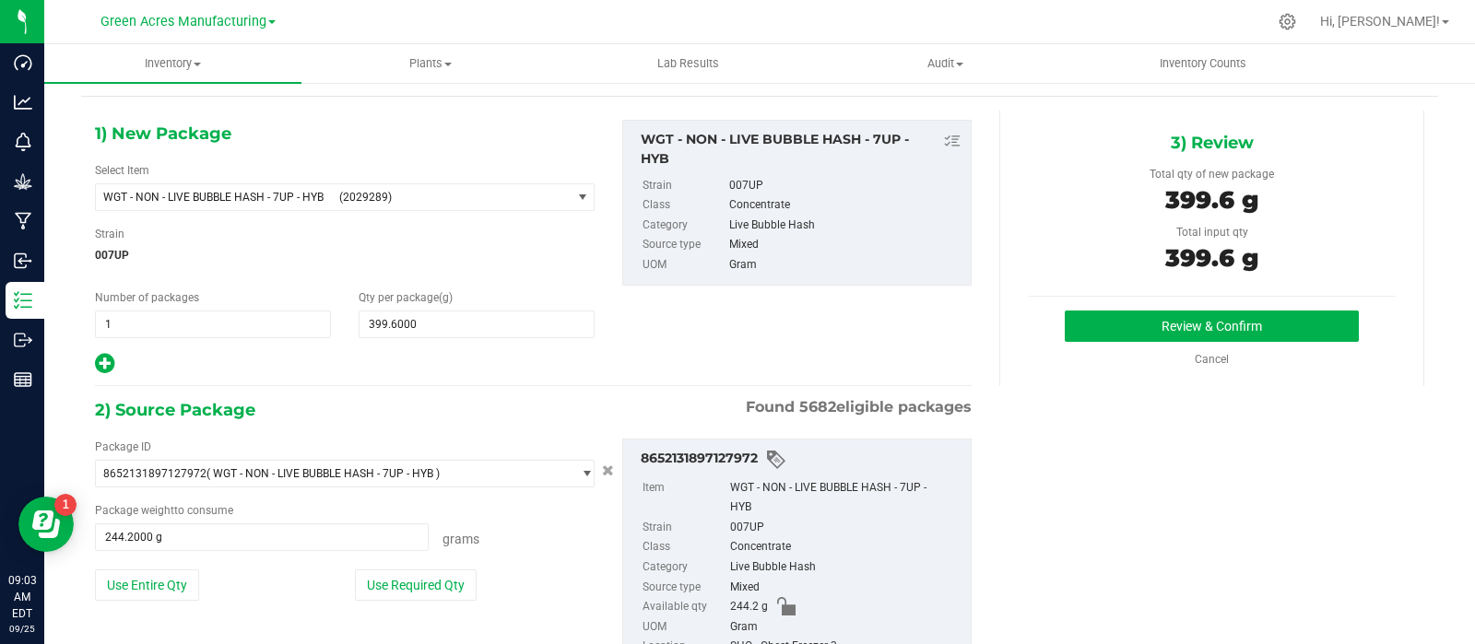
scroll to position [0, 0]
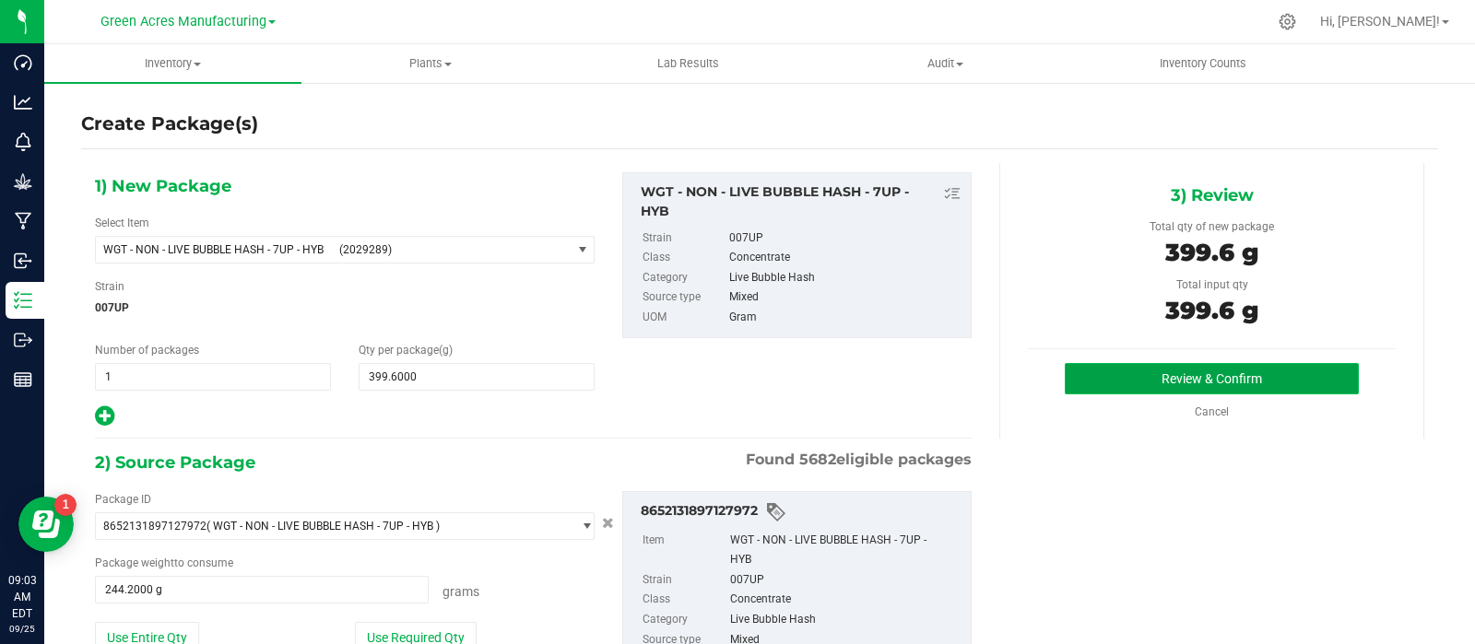
click at [1122, 380] on button "Review & Confirm" at bounding box center [1211, 378] width 294 height 31
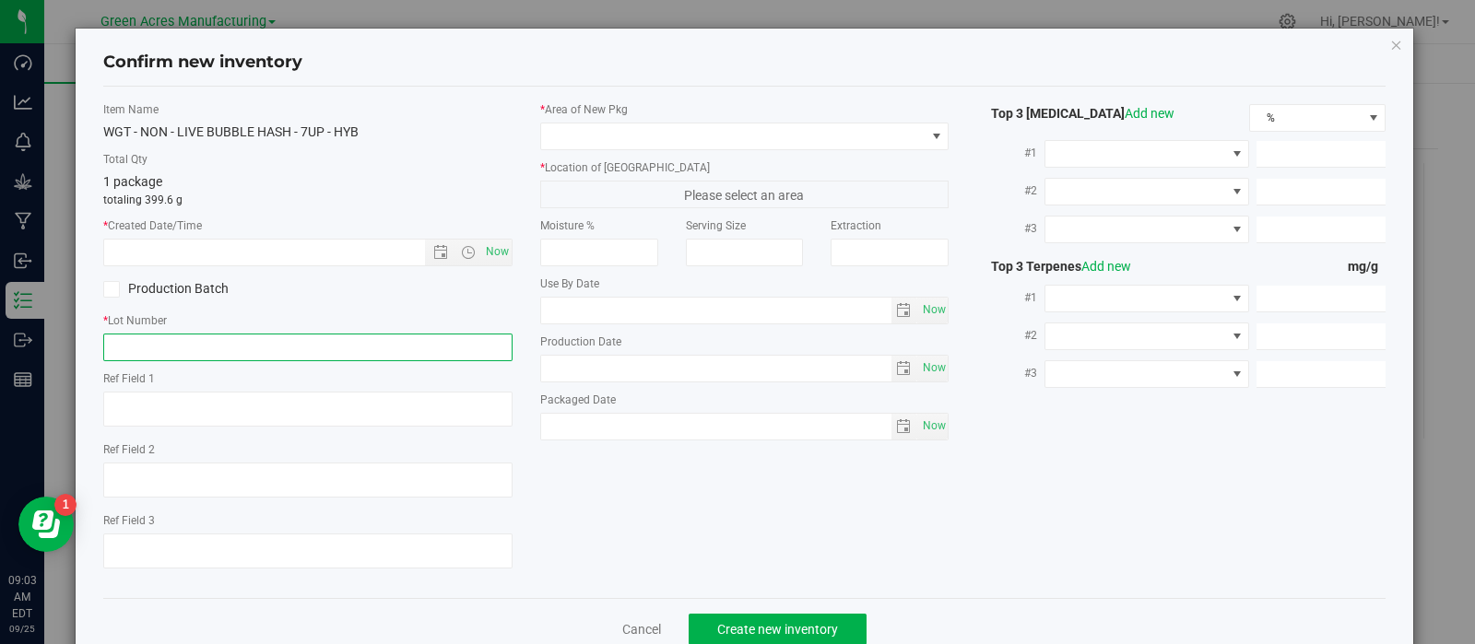
click at [230, 350] on input "text" at bounding box center [307, 348] width 409 height 28
paste input "LH-SEP257UP03-Vapes"
type input "LH-SEP257UP03-Vapes"
click at [487, 251] on span "Now" at bounding box center [496, 252] width 31 height 27
type input "9/25/2025 9:03 AM"
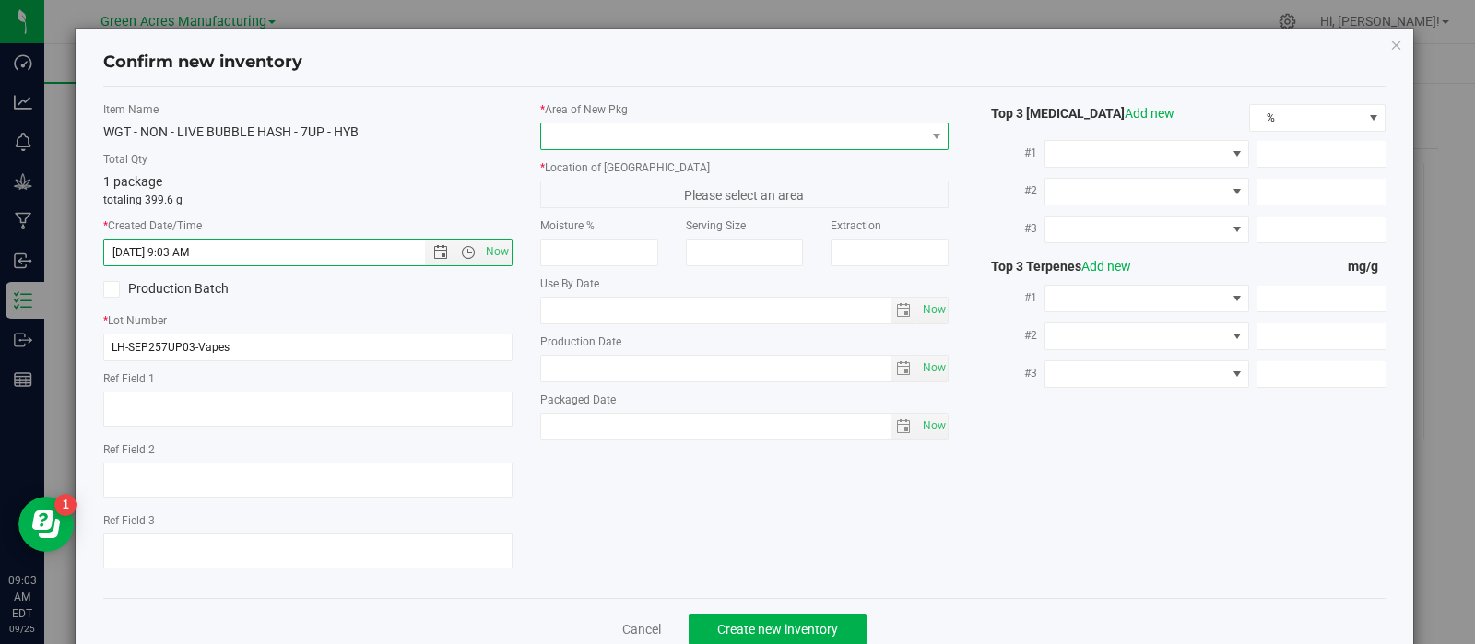
click at [588, 138] on span at bounding box center [733, 136] width 384 height 26
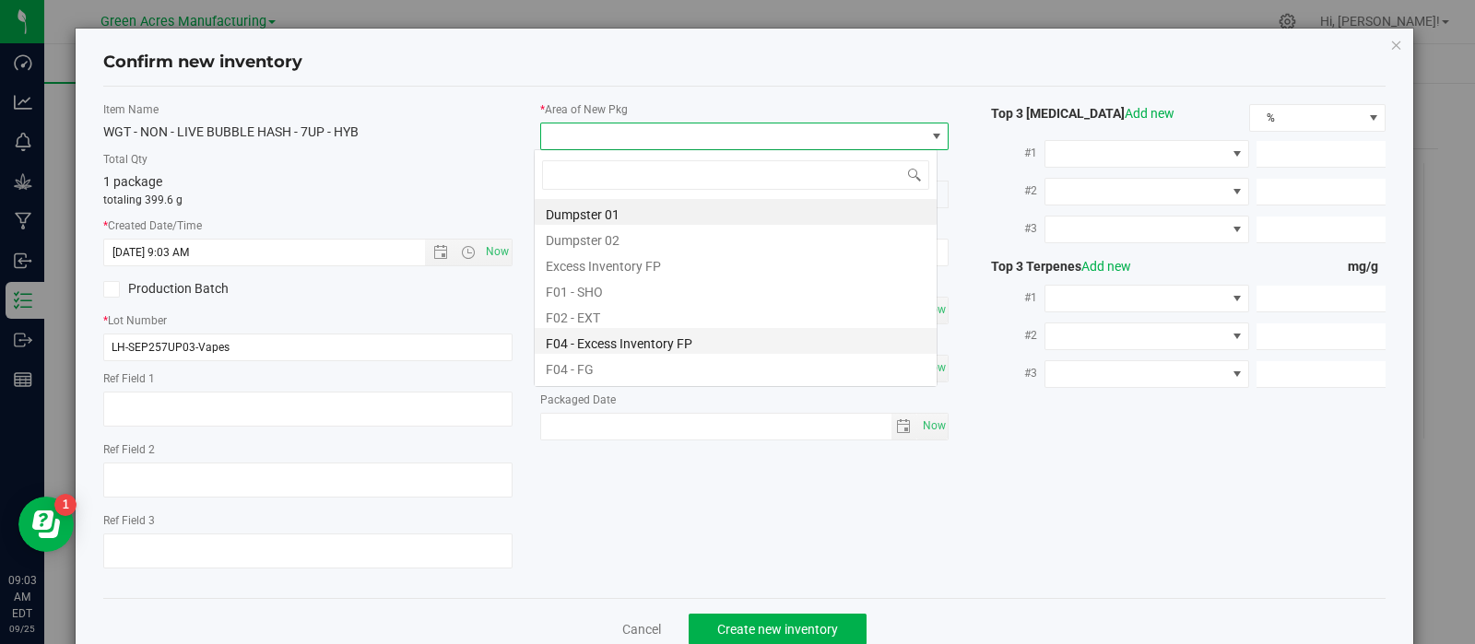
scroll to position [27, 404]
click at [594, 274] on li "Excess Inventory FP" at bounding box center [736, 264] width 402 height 26
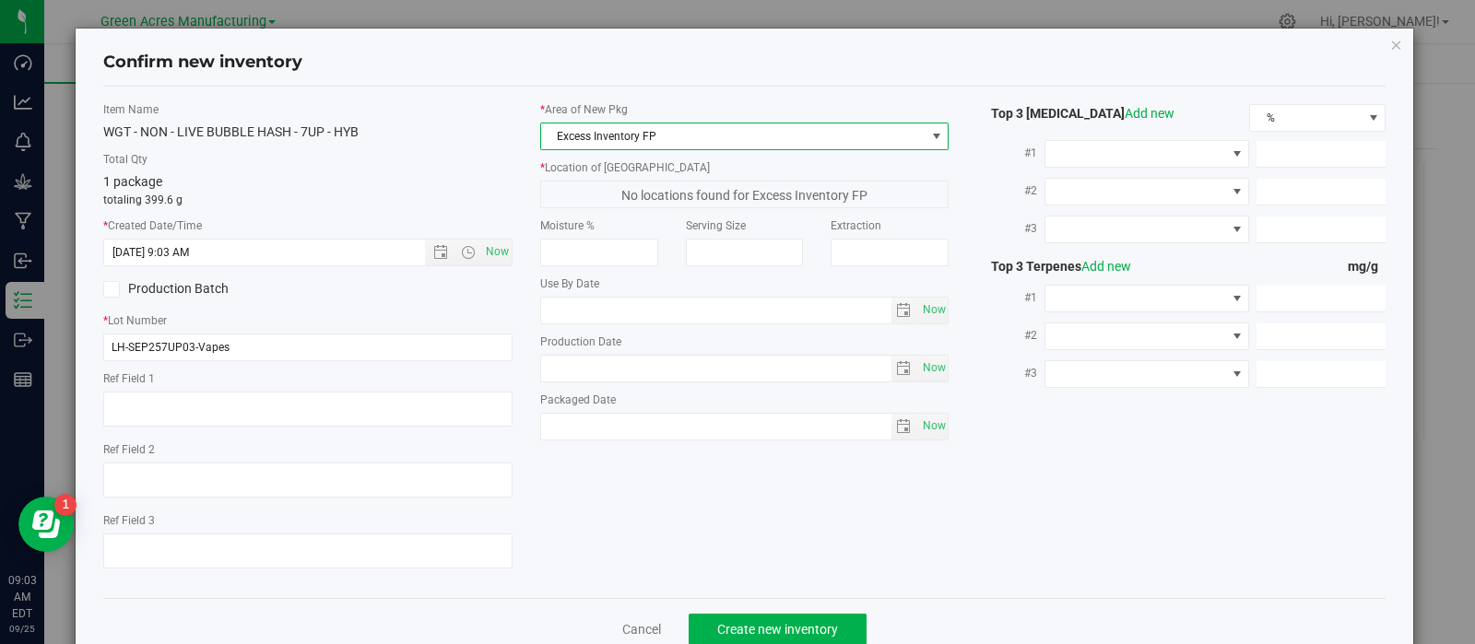
click at [618, 139] on span "Excess Inventory FP" at bounding box center [733, 136] width 384 height 26
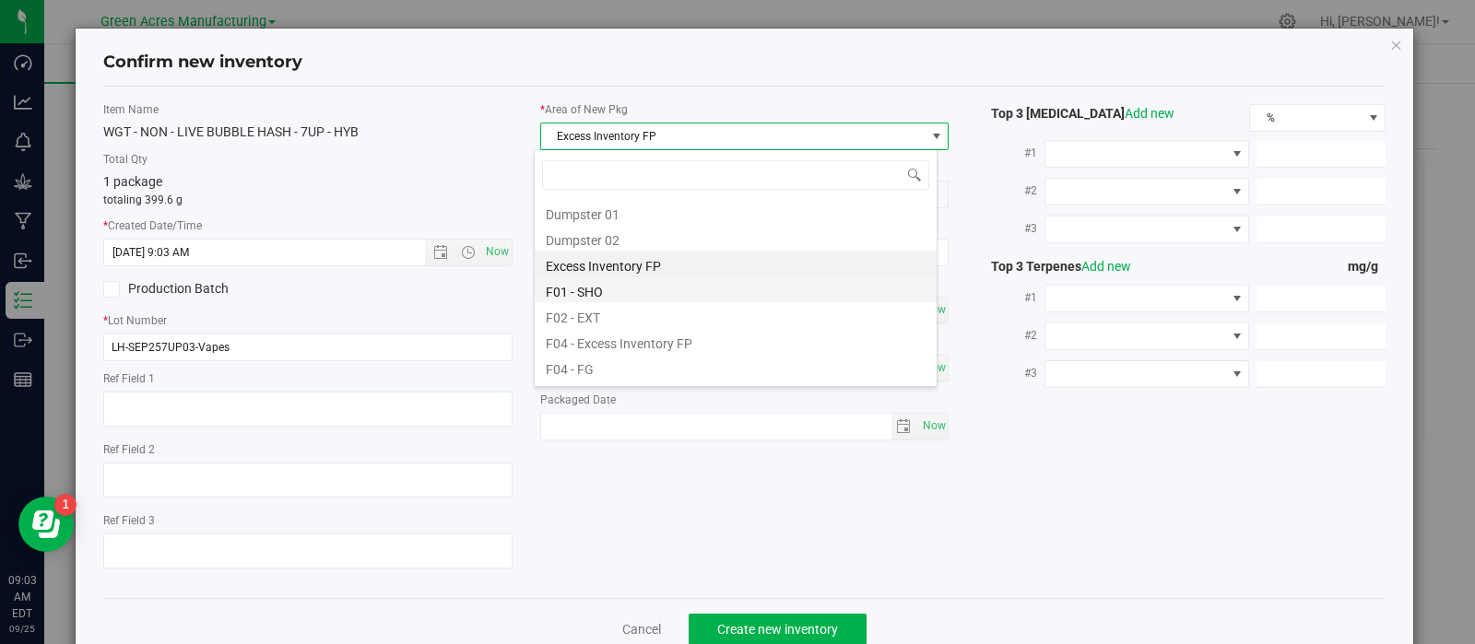
click at [598, 288] on li "F01 - SHO" at bounding box center [736, 289] width 402 height 26
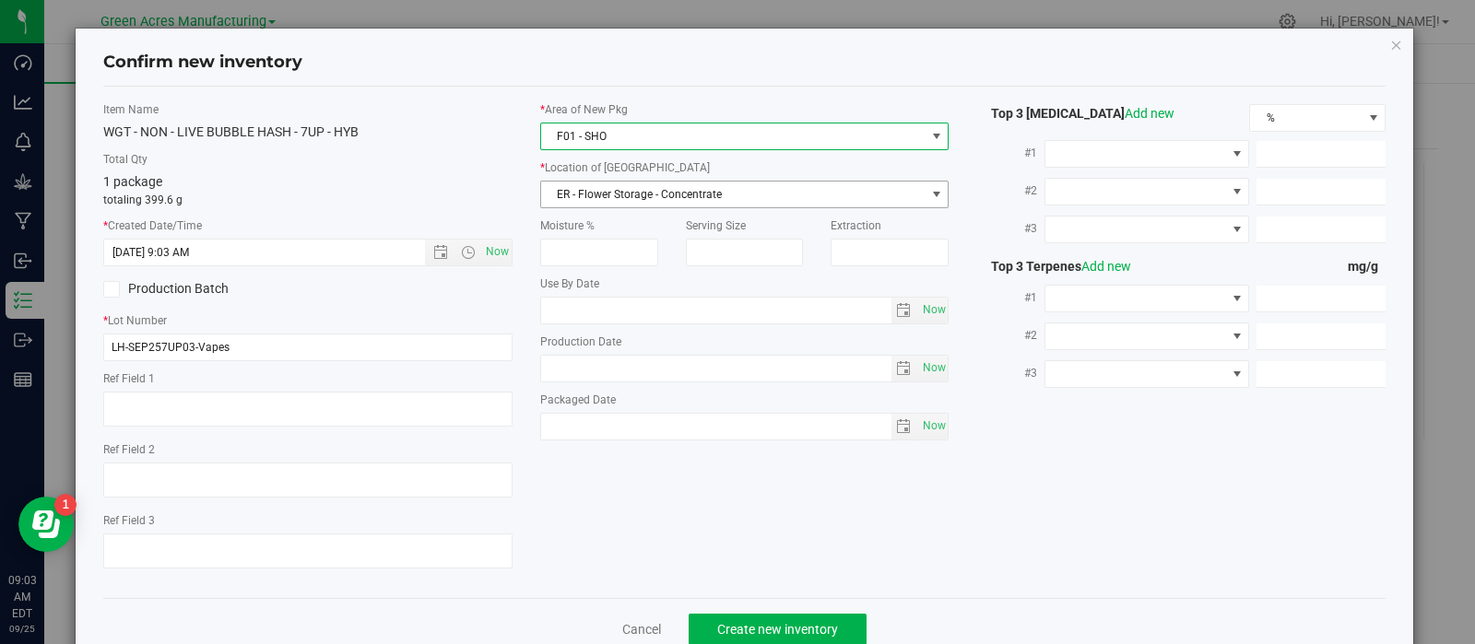
click at [648, 184] on span "ER - Flower Storage - Concentrate" at bounding box center [733, 195] width 384 height 26
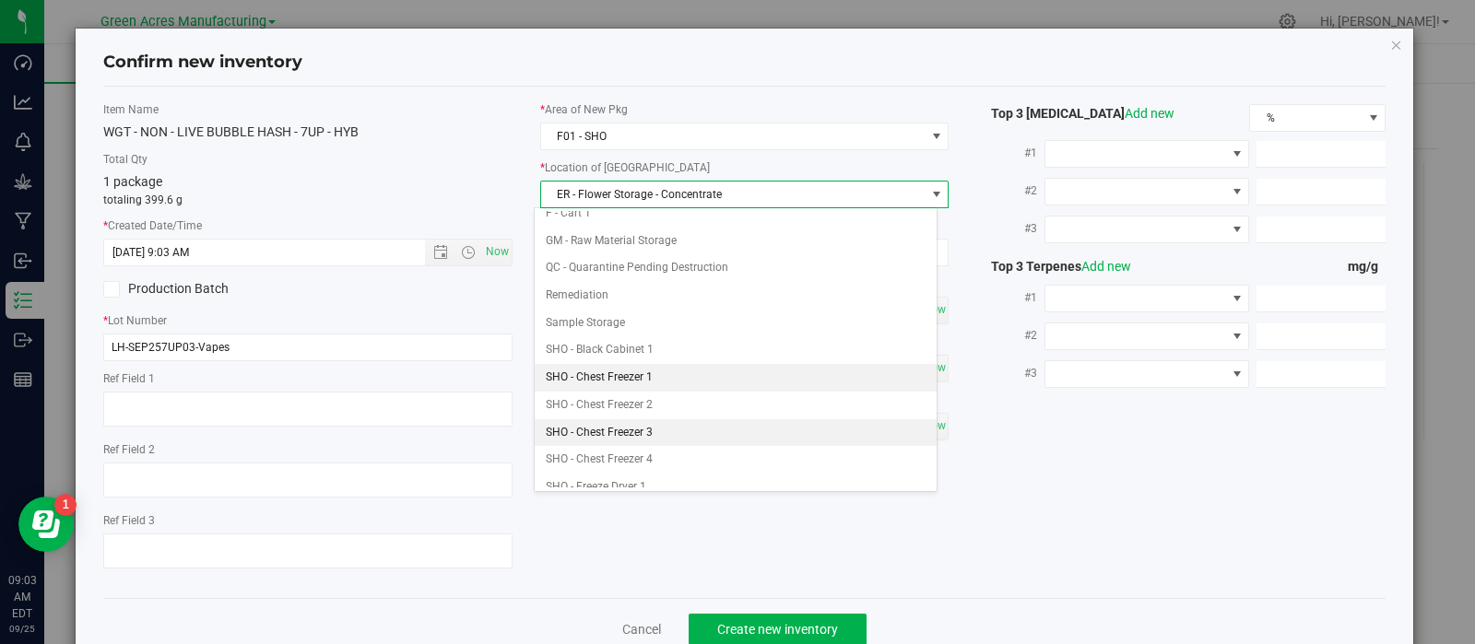
scroll to position [255, 0]
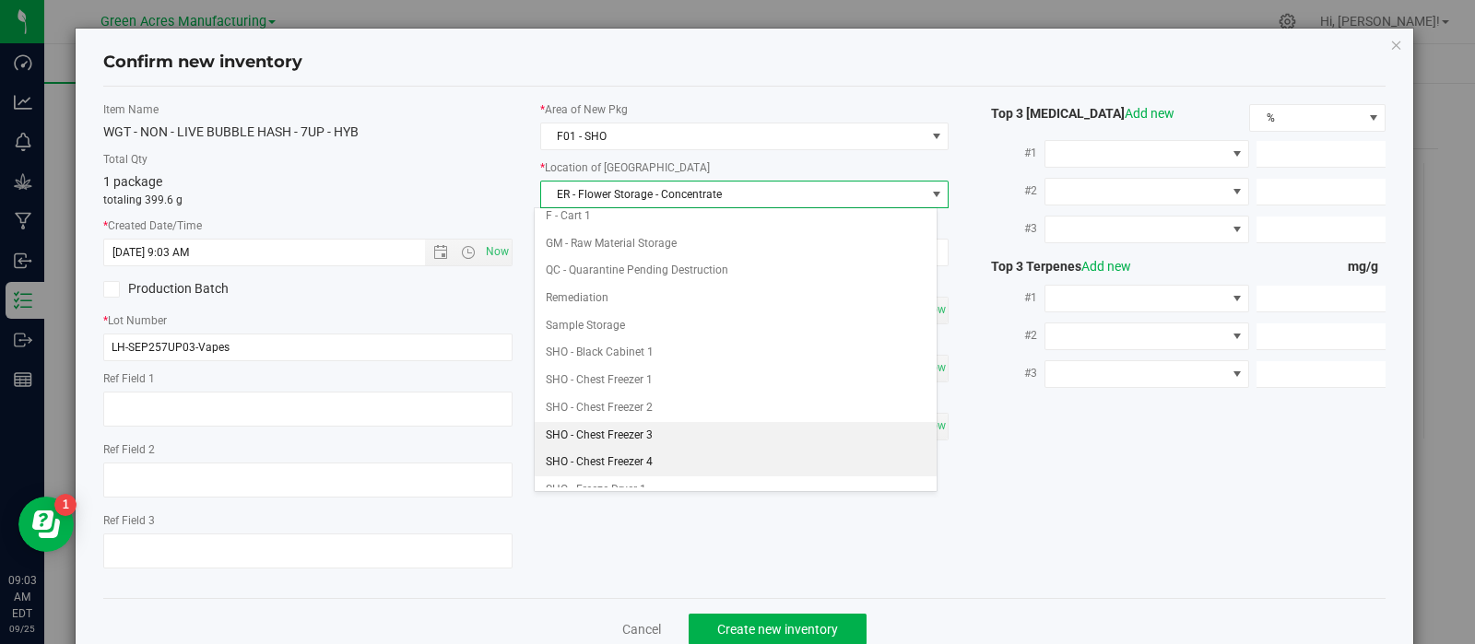
click at [636, 441] on \}\}_listbox "ER - Flower Storage - Concentrate ER - Flower Storage - Distillate EXT - Chest …" at bounding box center [736, 353] width 402 height 794
click at [636, 430] on li "SHO - Chest Freezer 3" at bounding box center [736, 436] width 402 height 28
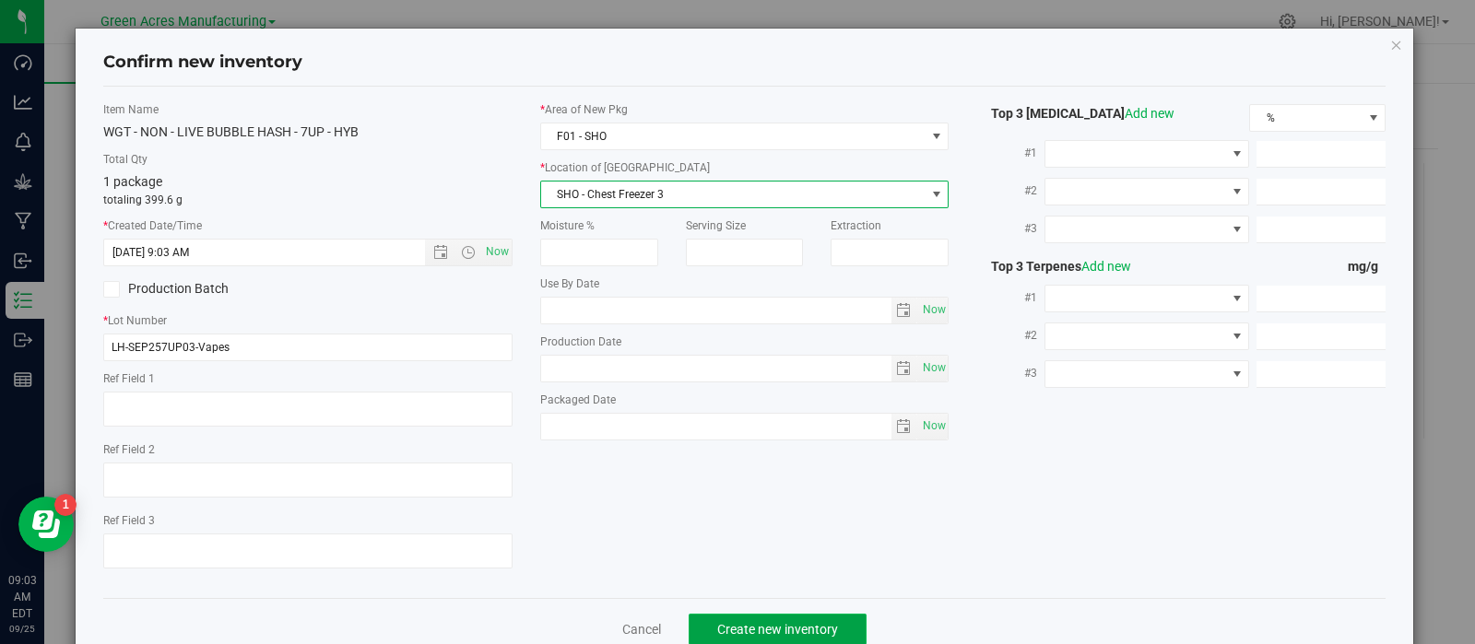
click at [723, 619] on button "Create new inventory" at bounding box center [777, 629] width 178 height 31
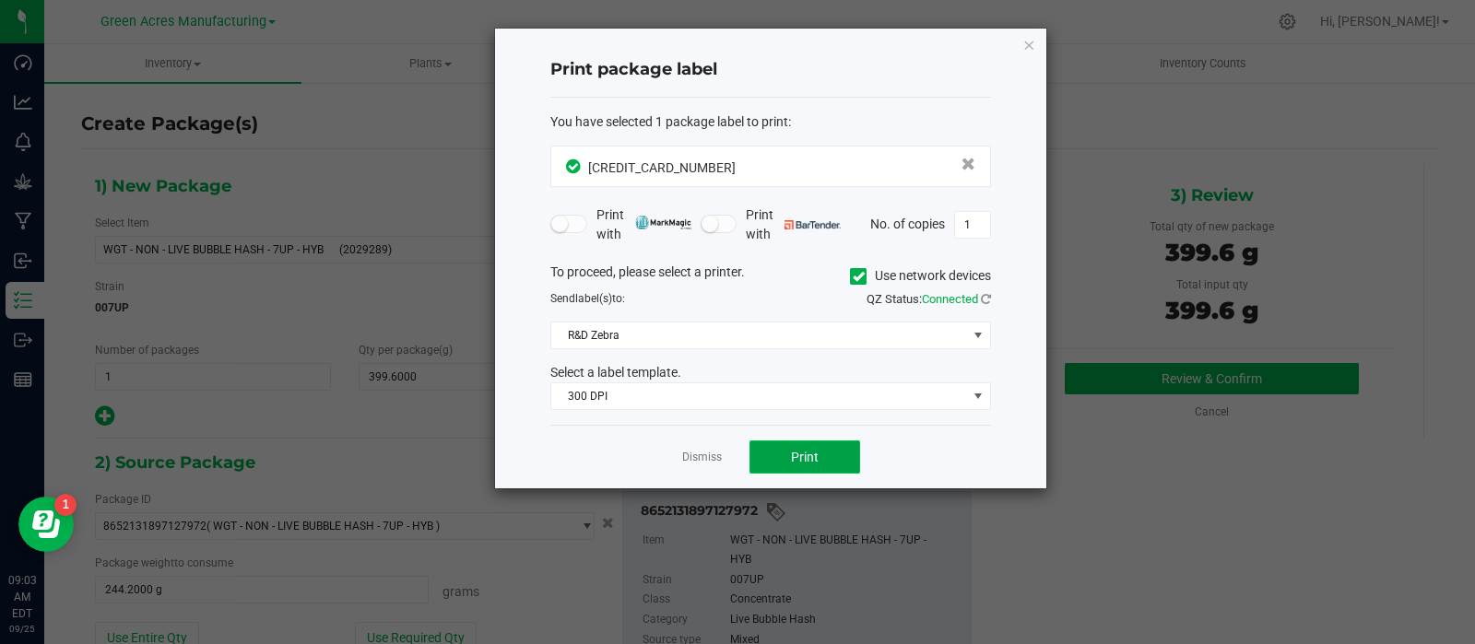
click at [808, 457] on span "Print" at bounding box center [805, 457] width 28 height 15
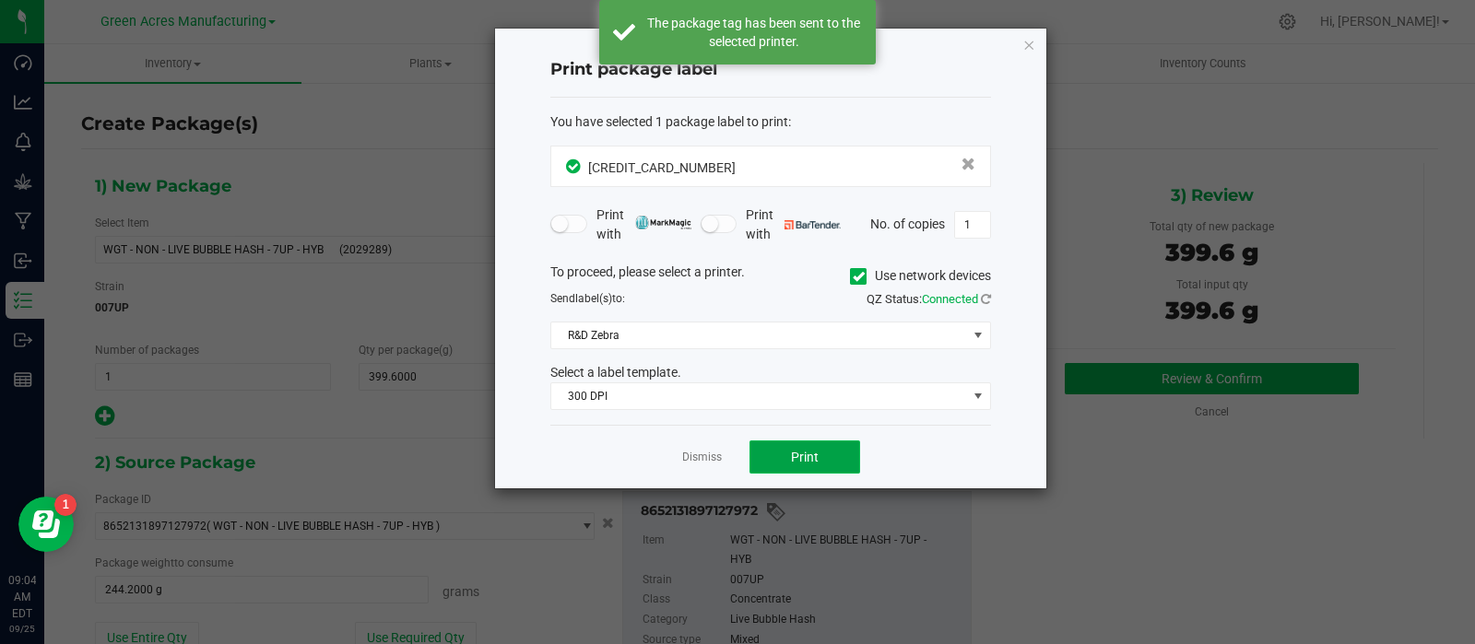
click at [830, 472] on button "Print" at bounding box center [804, 457] width 111 height 33
click at [696, 479] on div "Dismiss Print" at bounding box center [770, 457] width 441 height 64
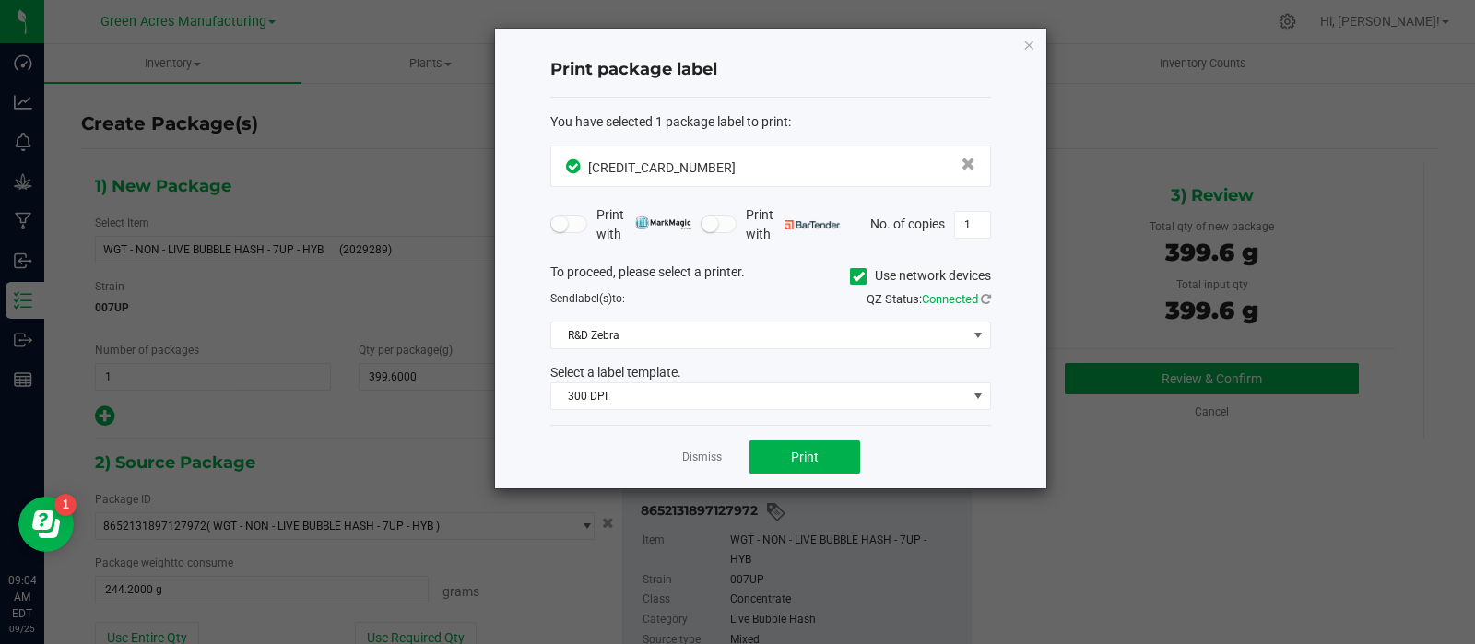
click at [717, 460] on link "Dismiss" at bounding box center [702, 458] width 40 height 16
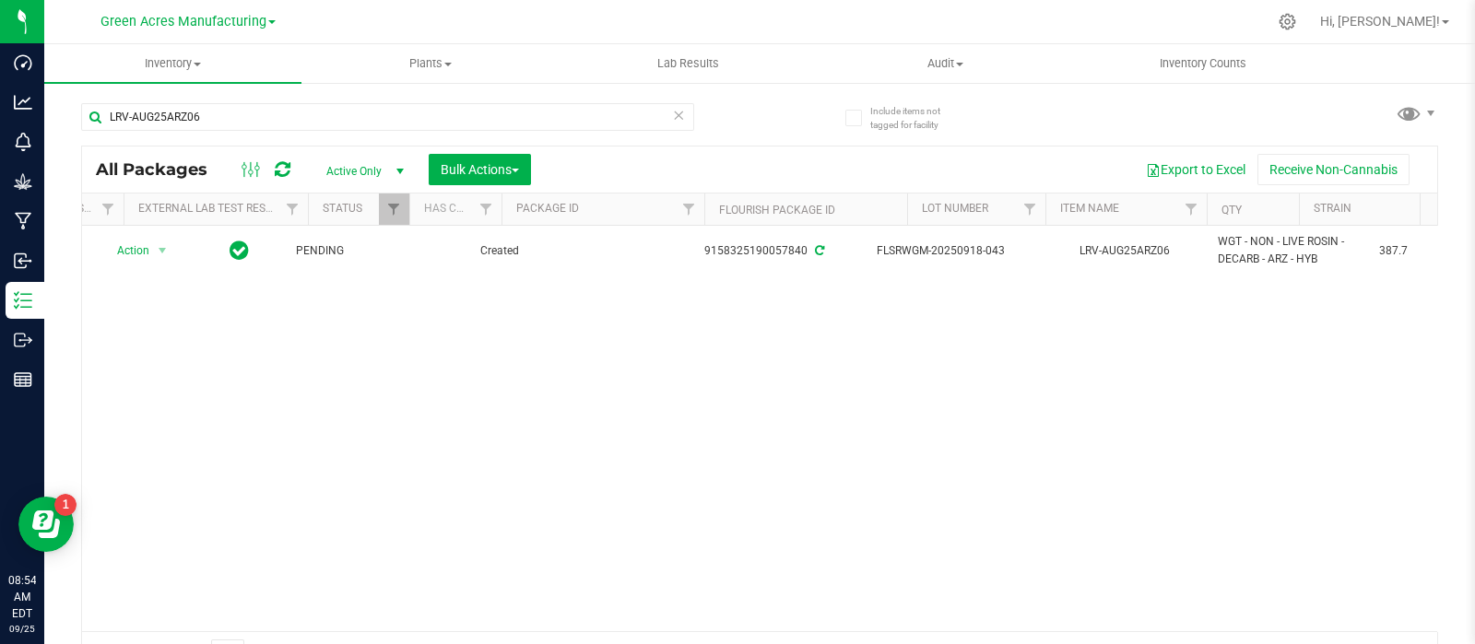
scroll to position [0, 161]
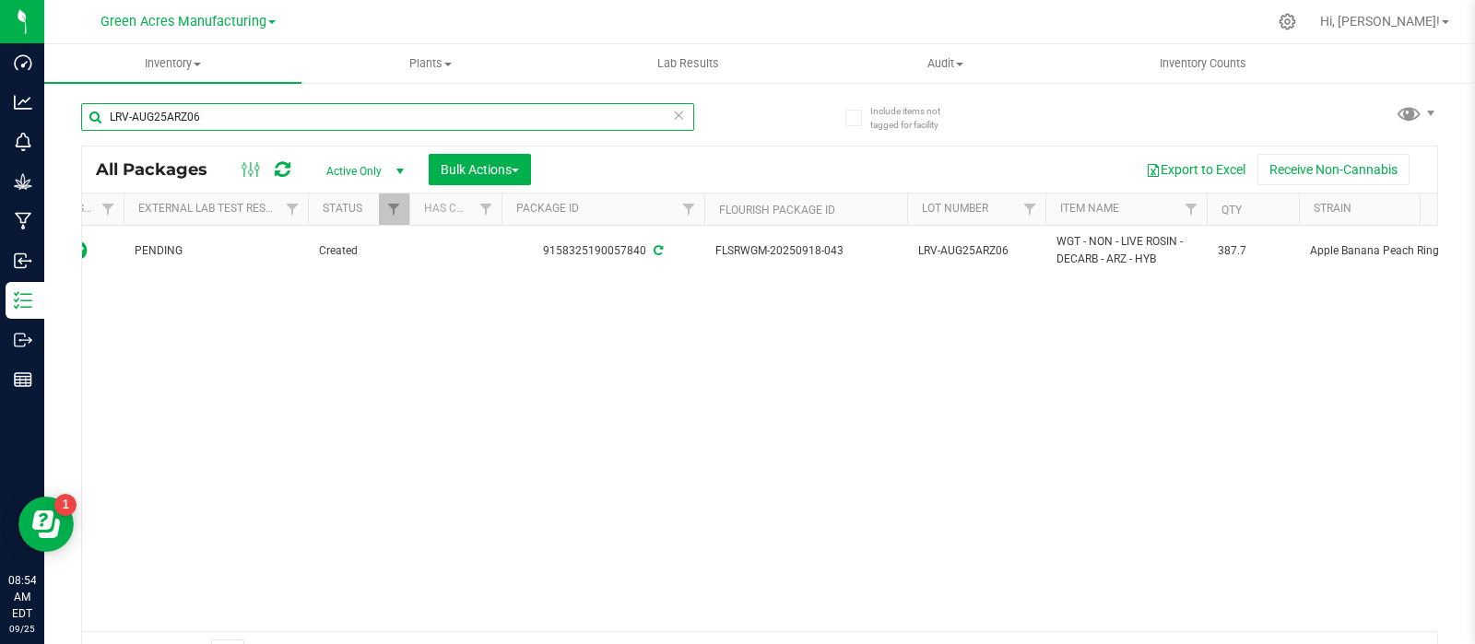
click at [374, 122] on input "LRV-AUG25ARZ06" at bounding box center [387, 117] width 613 height 28
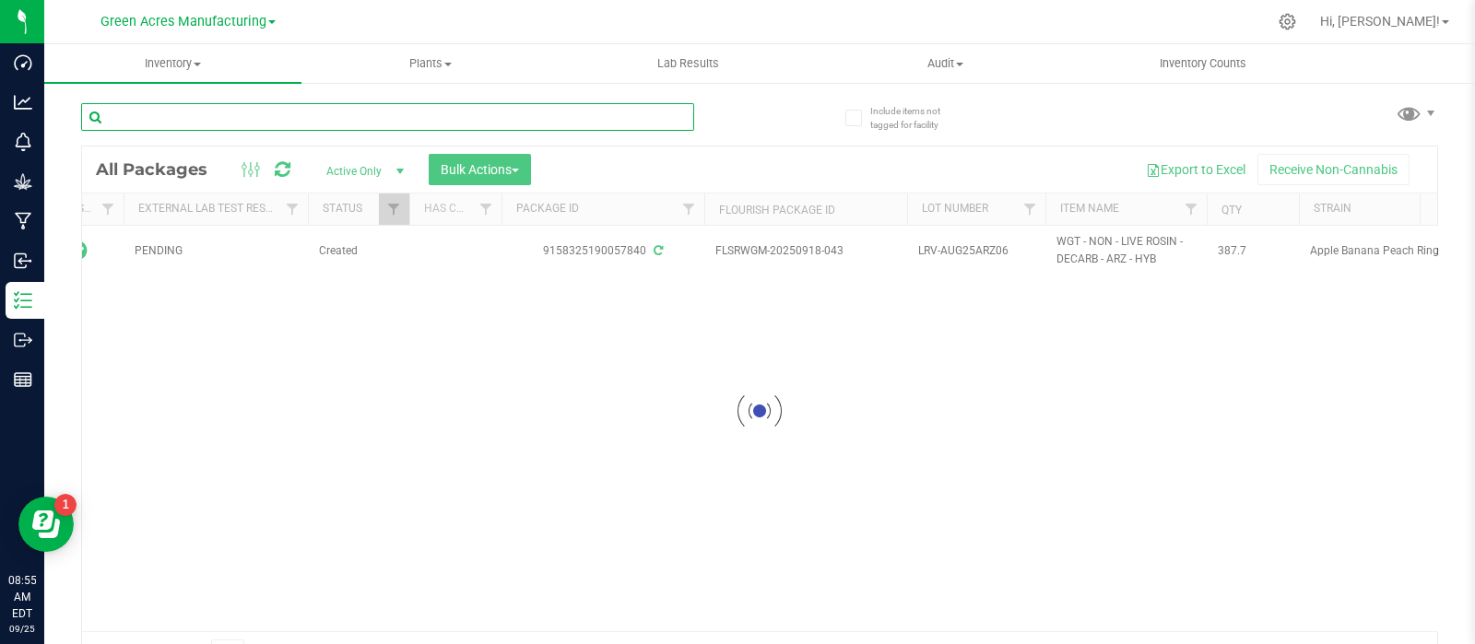
paste input "LH-JUL25MEC01"
type input "LH-JUL25MEC01"
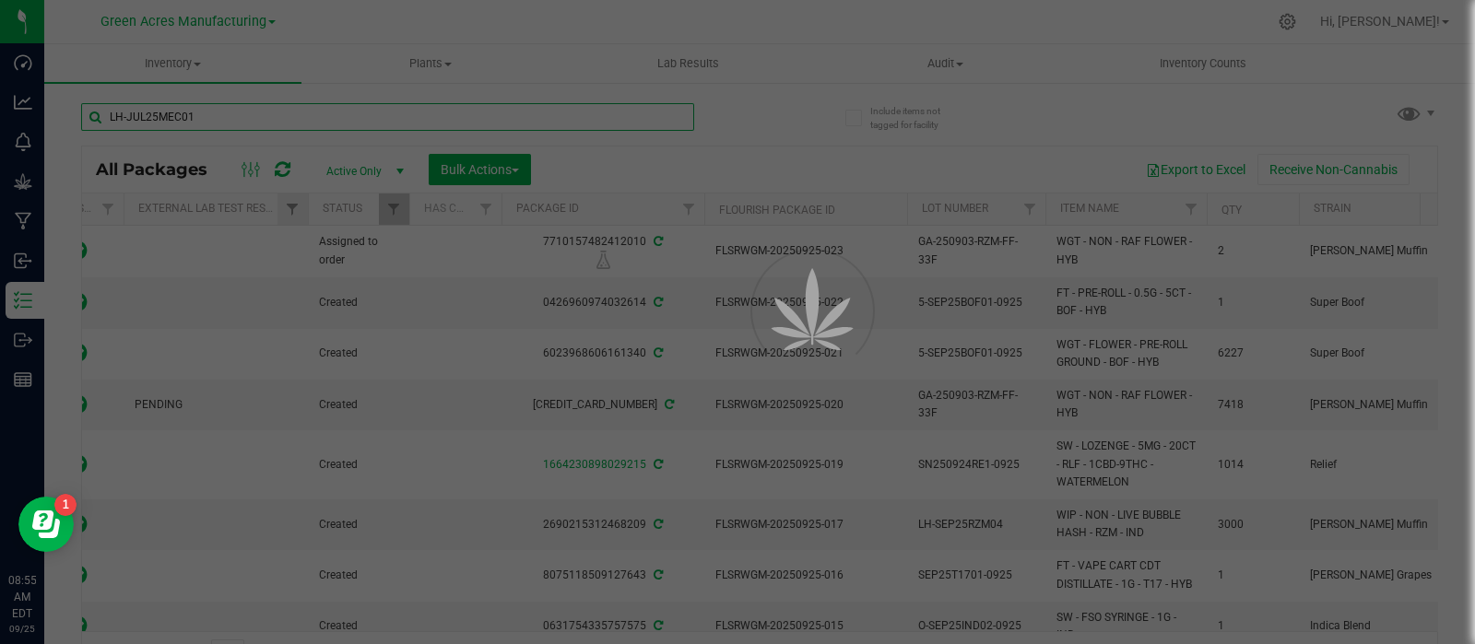
type input "[DATE]"
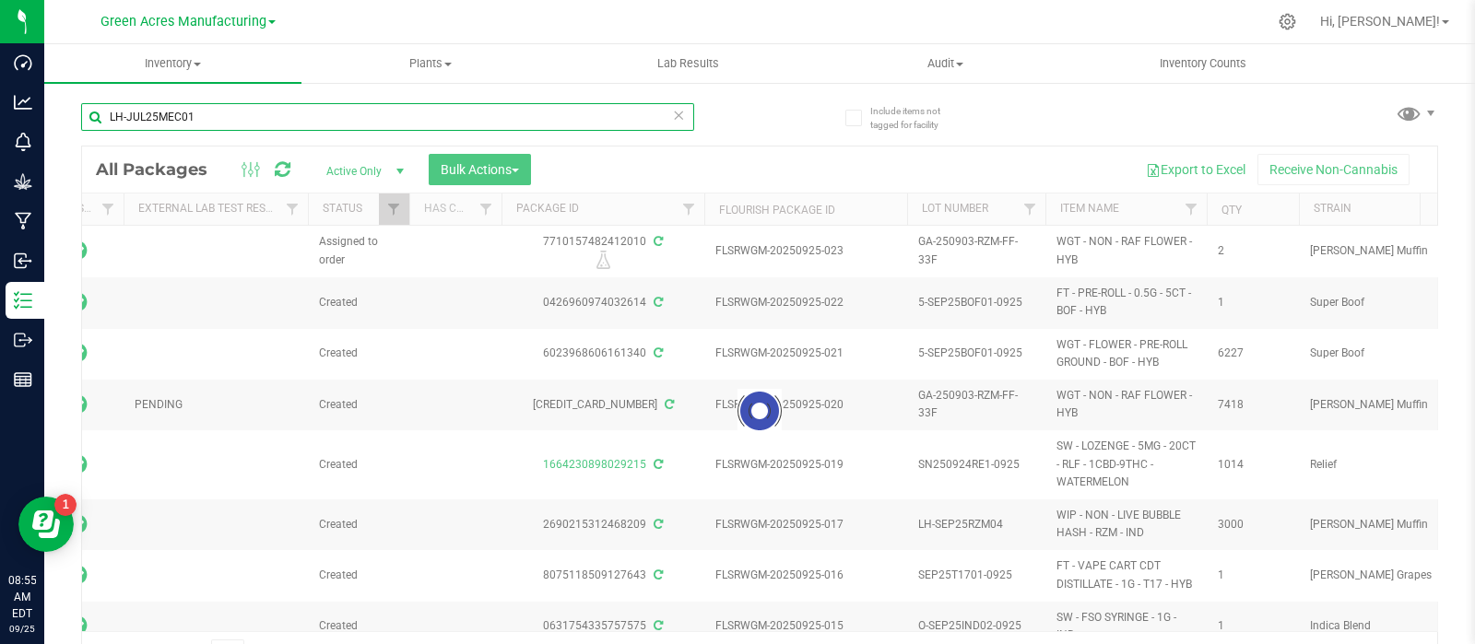
type input "LH-JUL25MEC01"
